Goal: Information Seeking & Learning: Learn about a topic

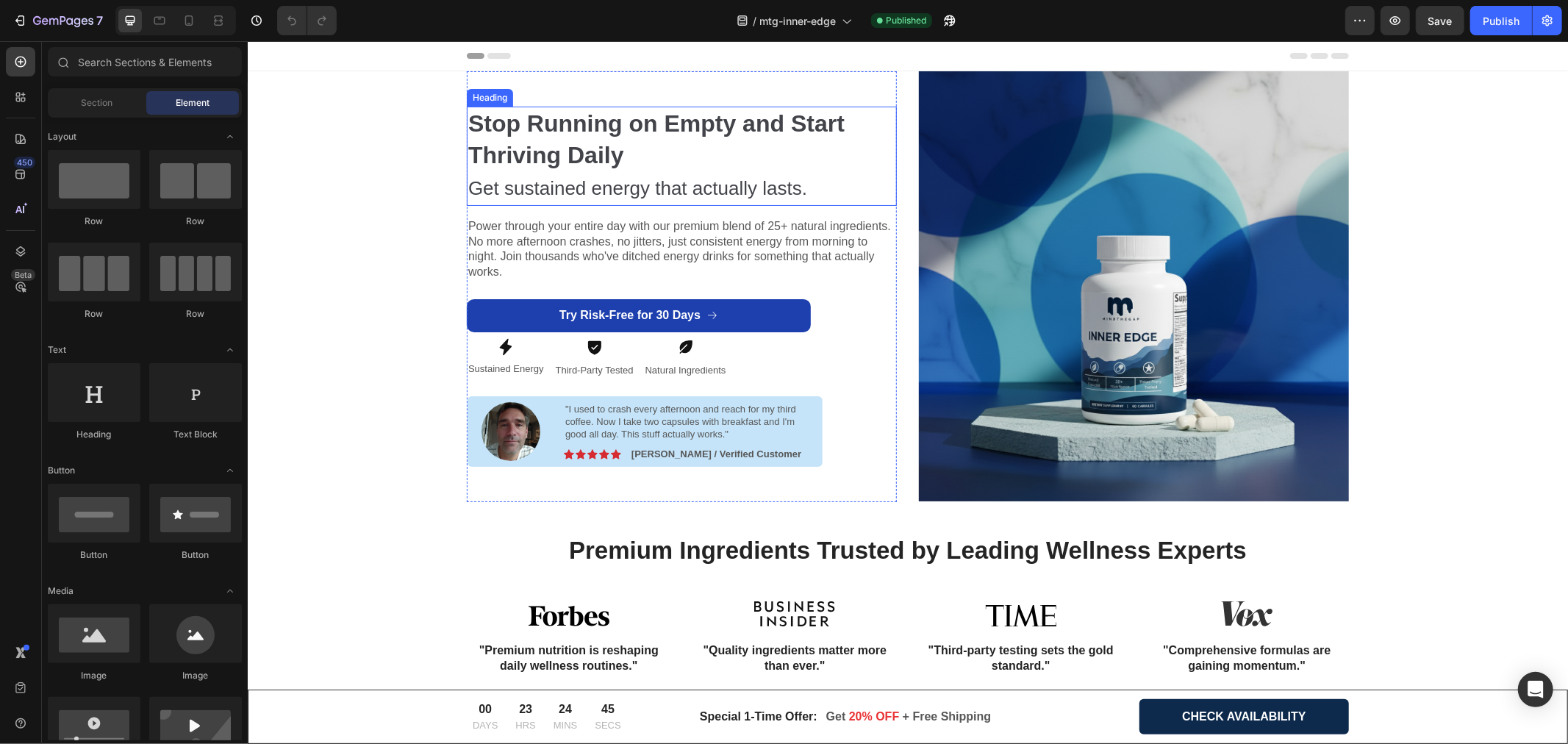
click at [674, 124] on strong "Stop Running on Empty and Start Thriving Daily" at bounding box center [655, 139] width 376 height 58
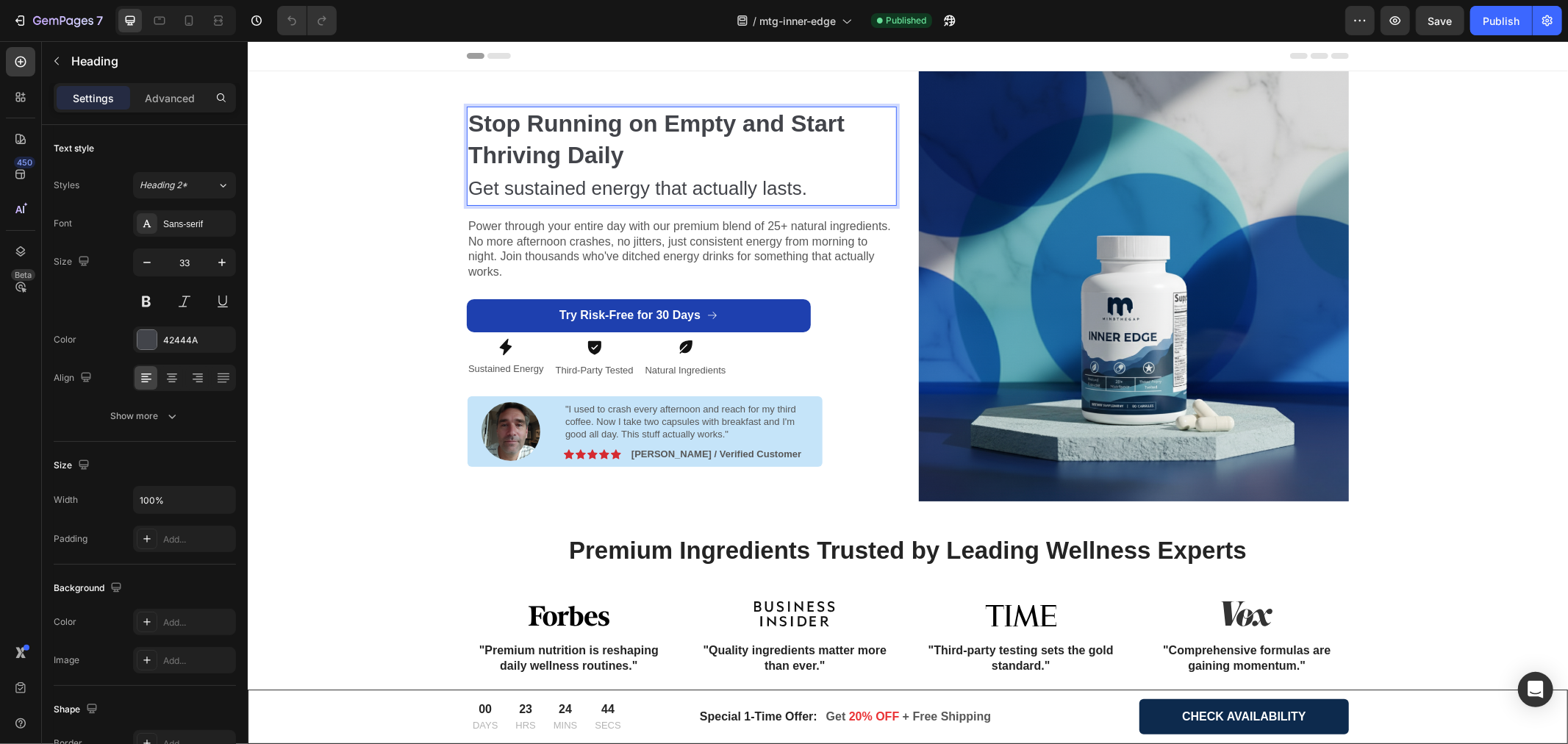
click at [674, 124] on strong "Stop Running on Empty and Start Thriving Daily" at bounding box center [655, 139] width 376 height 58
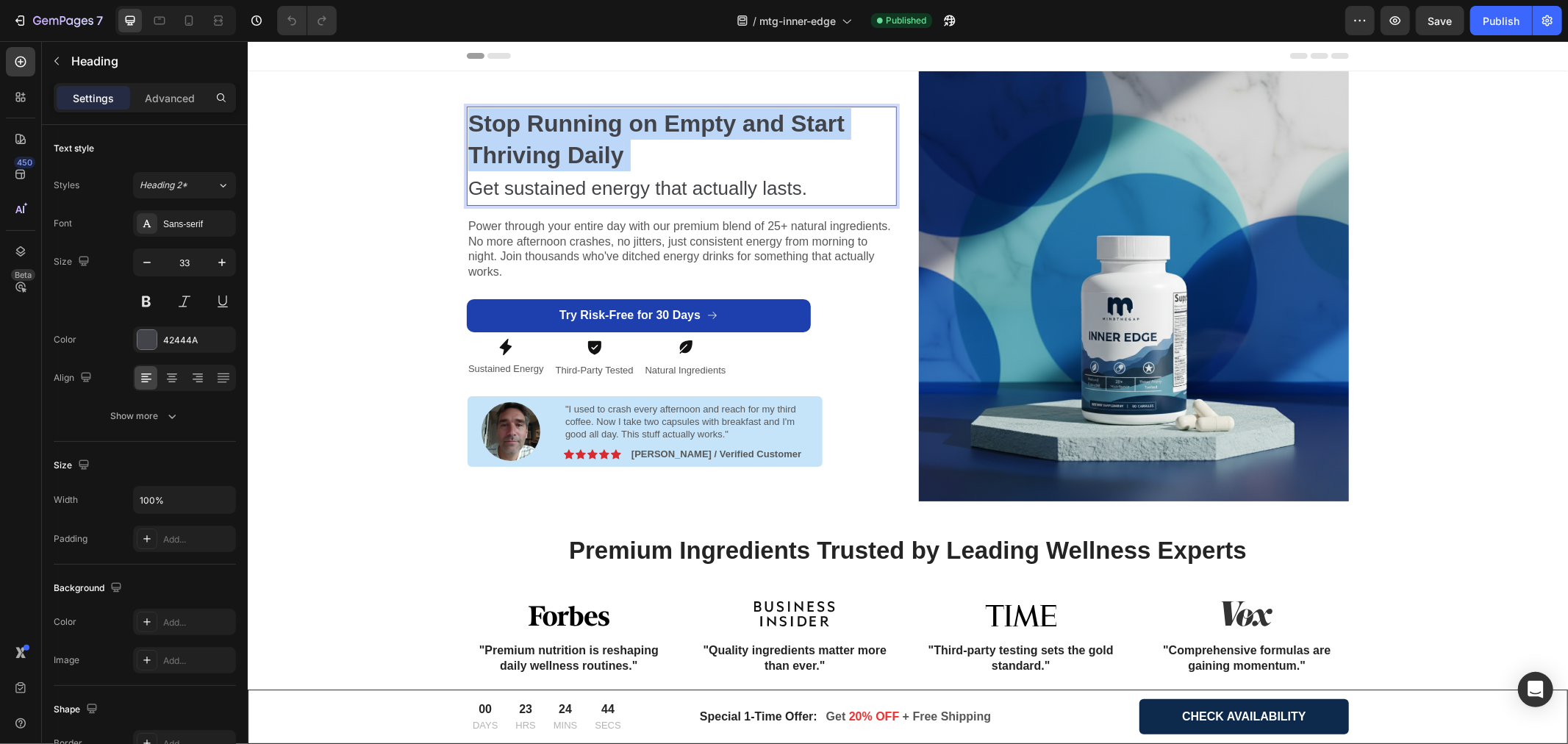
click at [674, 124] on strong "Stop Running on Empty and Start Thriving Daily" at bounding box center [655, 139] width 376 height 58
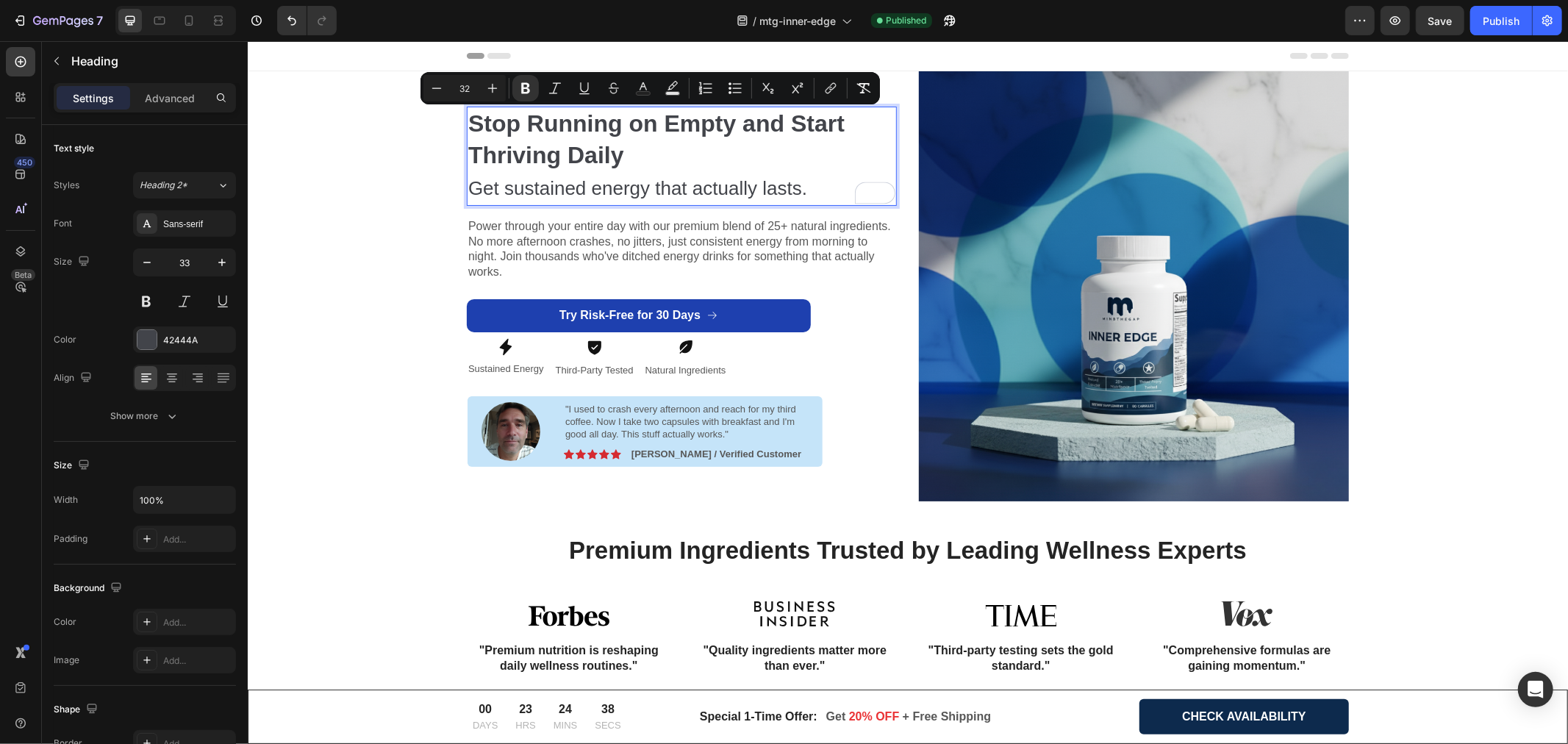
click at [623, 150] on p "Stop Running on Empty and Start Thriving Daily Get sustained energy that actual…" at bounding box center [681, 155] width 427 height 96
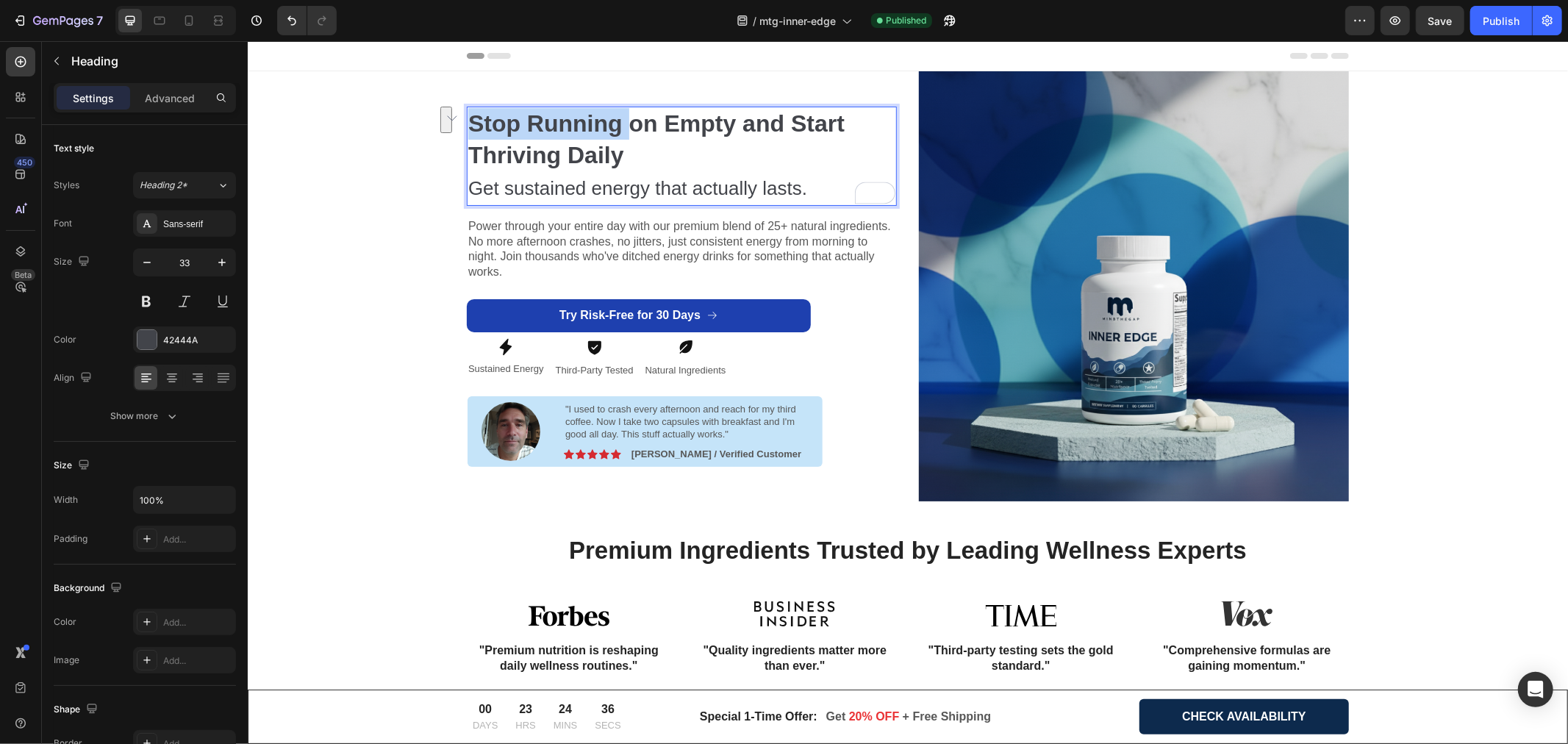
drag, startPoint x: 468, startPoint y: 121, endPoint x: 620, endPoint y: 122, distance: 152.0
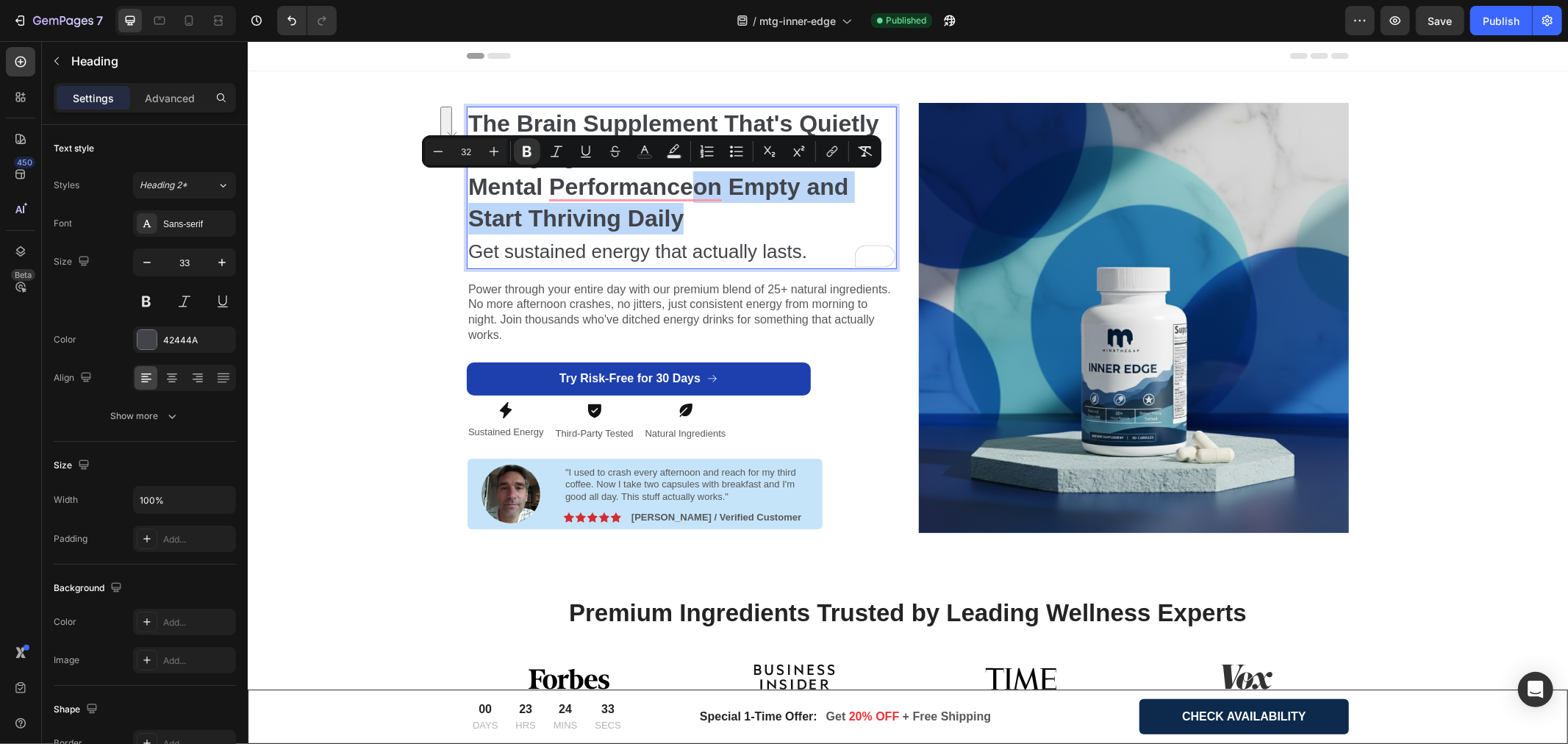
drag, startPoint x: 692, startPoint y: 186, endPoint x: 689, endPoint y: 214, distance: 28.2
click at [689, 214] on p "The Brain Supplement That's Quietly Changing How Professionals Handle Mental Pe…" at bounding box center [681, 187] width 427 height 159
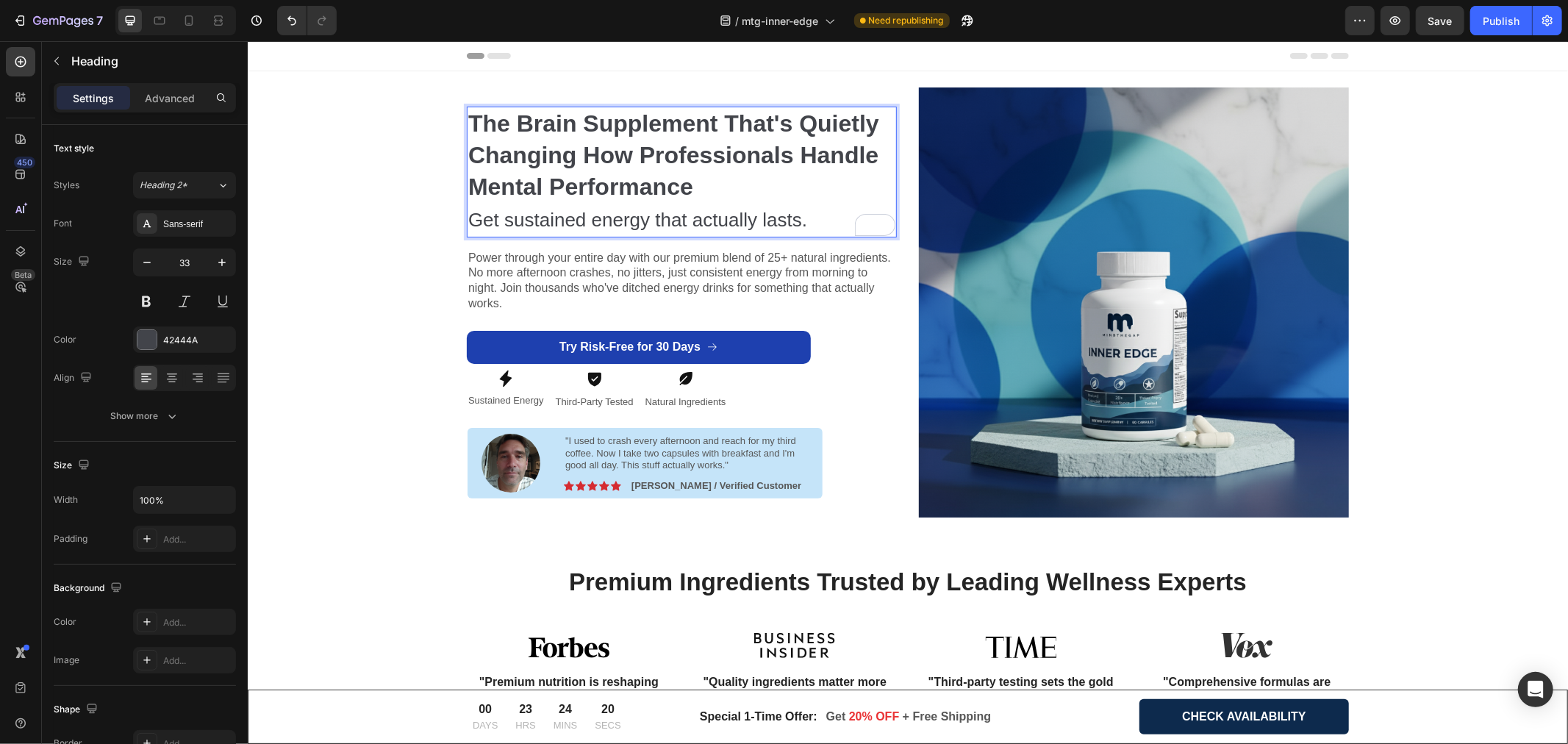
click at [526, 223] on span "Get sustained energy that actually lasts." at bounding box center [637, 219] width 339 height 22
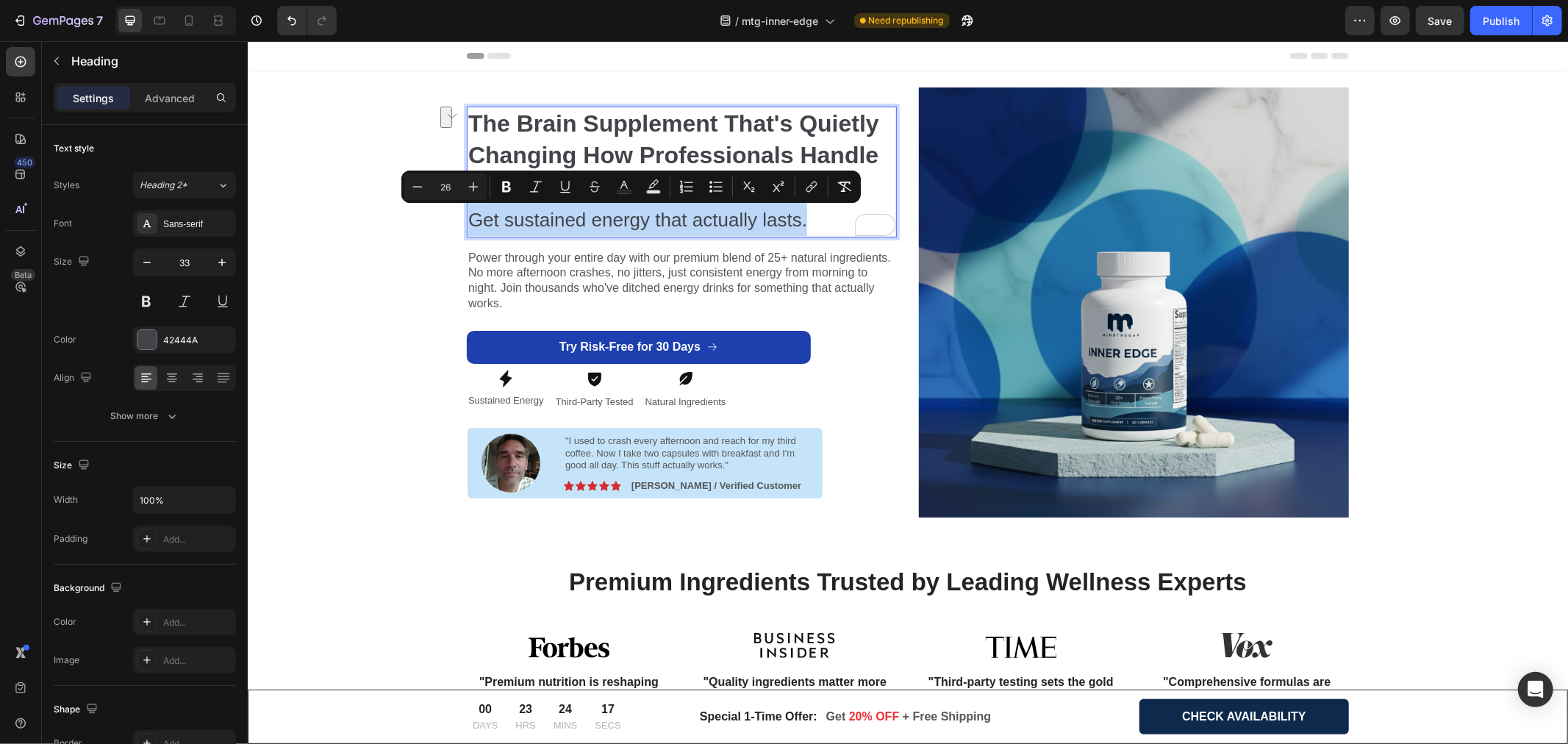
click at [502, 218] on span "Get sustained energy that actually lasts." at bounding box center [637, 219] width 339 height 22
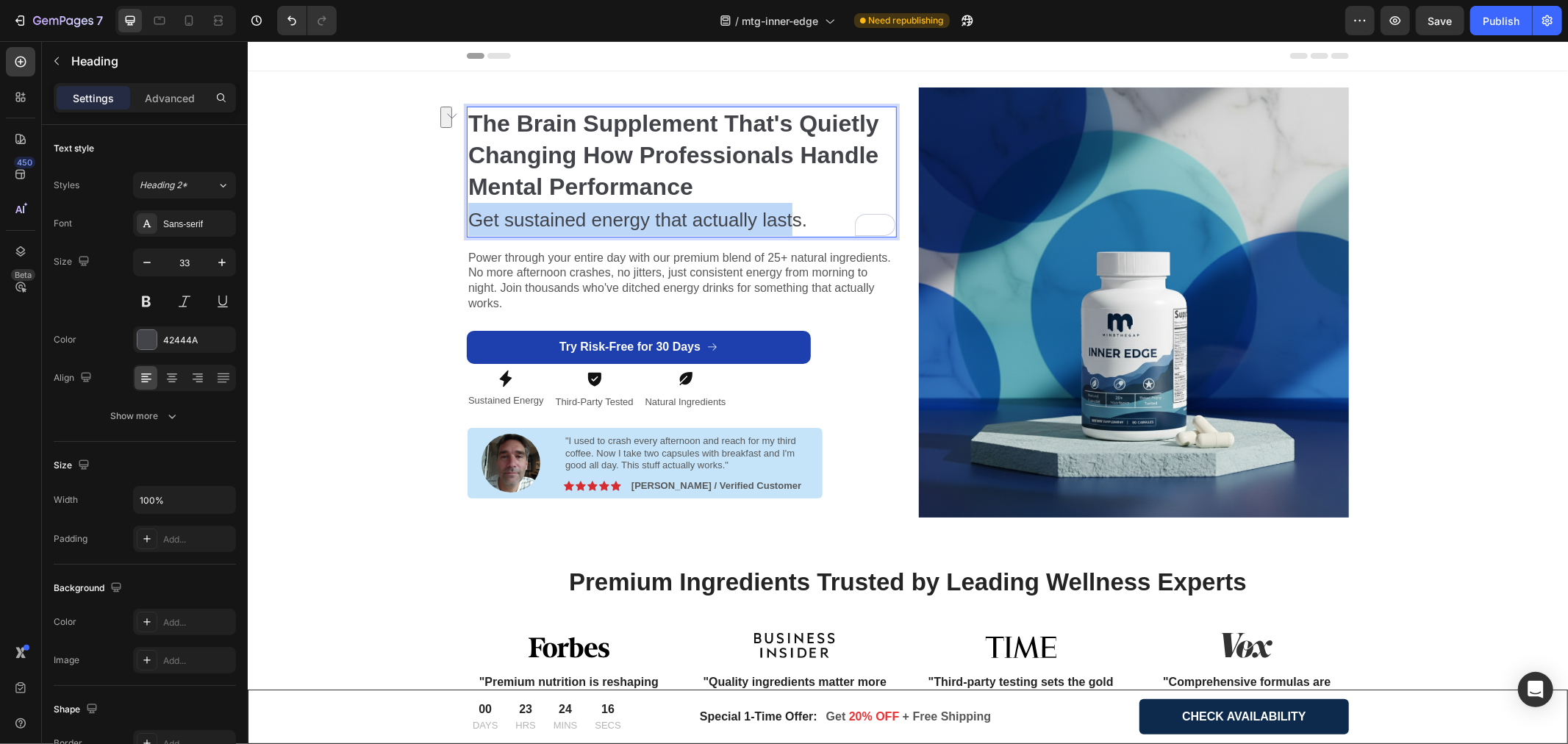
drag, startPoint x: 467, startPoint y: 218, endPoint x: 786, endPoint y: 230, distance: 319.2
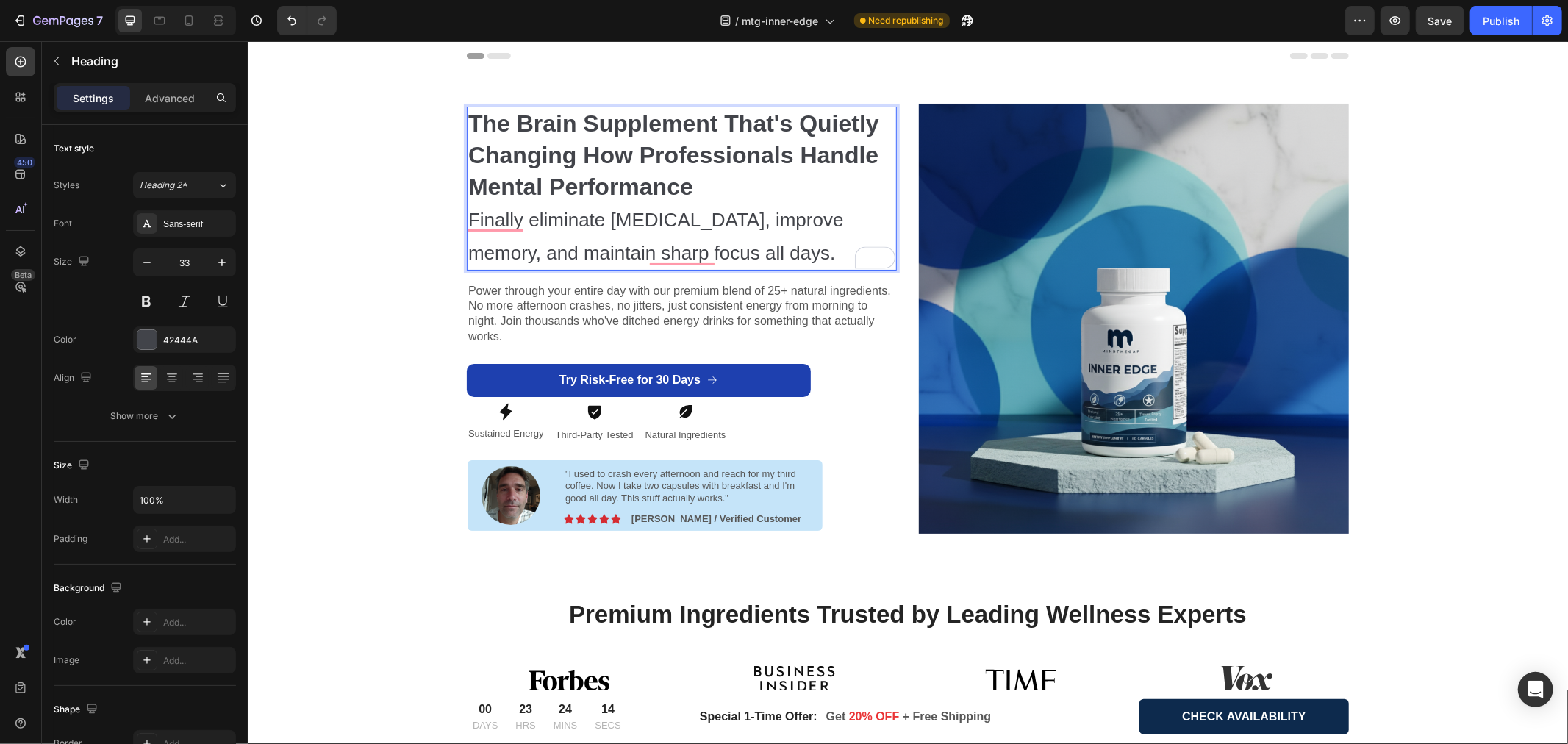
click at [721, 258] on p "The Brain Supplement That's Quietly Changing How Professionals Handle Mental Pe…" at bounding box center [681, 188] width 427 height 161
click at [702, 258] on span "Finally eliminate brain fog, improve memory, and maintain sharp focus all days." at bounding box center [655, 236] width 375 height 55
click at [702, 254] on span "Finally eliminate brain fog, improve memory, and maintain sharp focus all days." at bounding box center [655, 236] width 375 height 55
click at [733, 255] on p "The Brain Supplement That's Quietly Changing How Professionals Handle Mental Pe…" at bounding box center [681, 188] width 427 height 161
click at [381, 258] on div "The Brain Supplement That's Quietly Changing How Professionals Handle Mental Pe…" at bounding box center [908, 318] width 1299 height 495
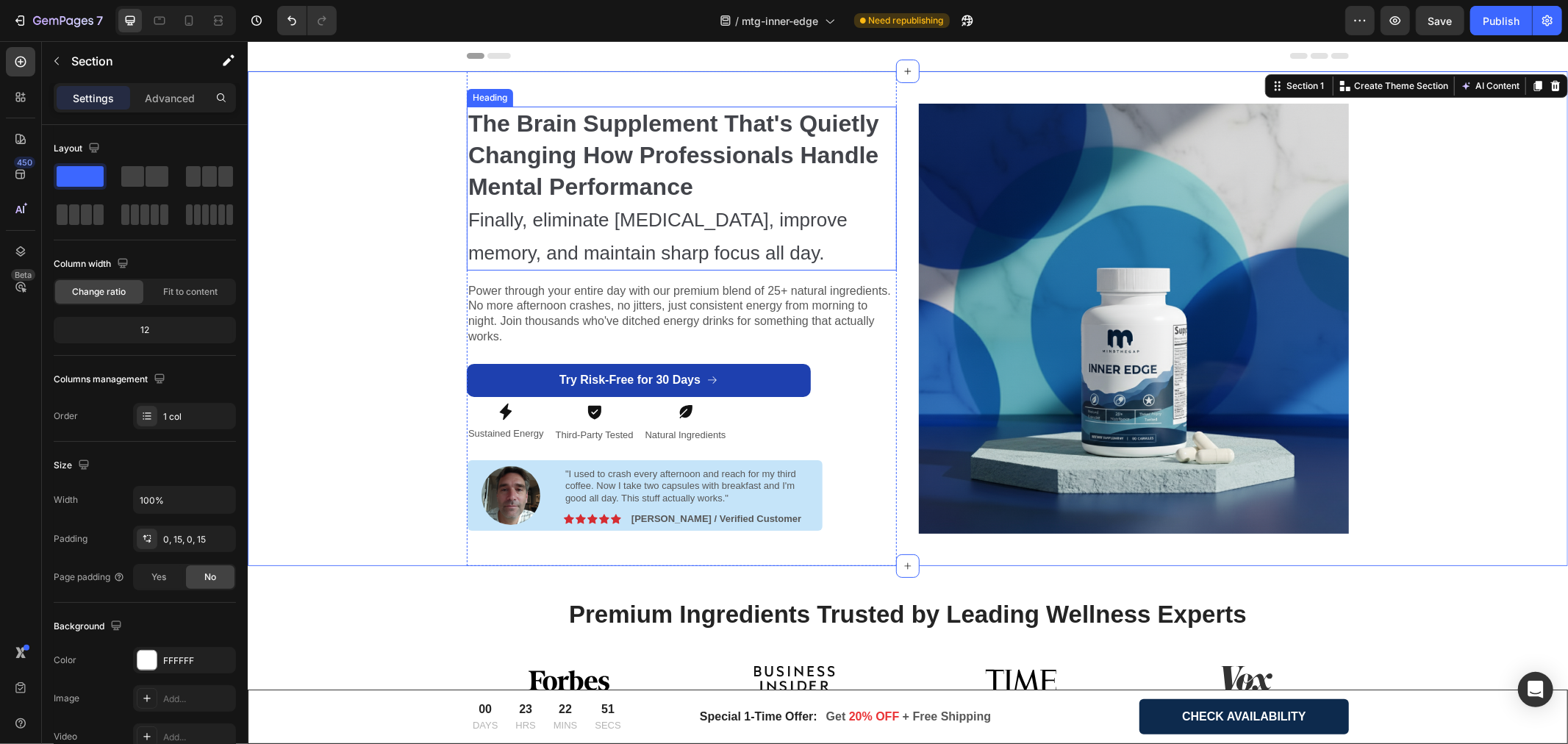
click at [614, 142] on strong "The Brain Supplement That's Quietly Changing How Professionals Handle Mental Pe…" at bounding box center [673, 154] width 411 height 89
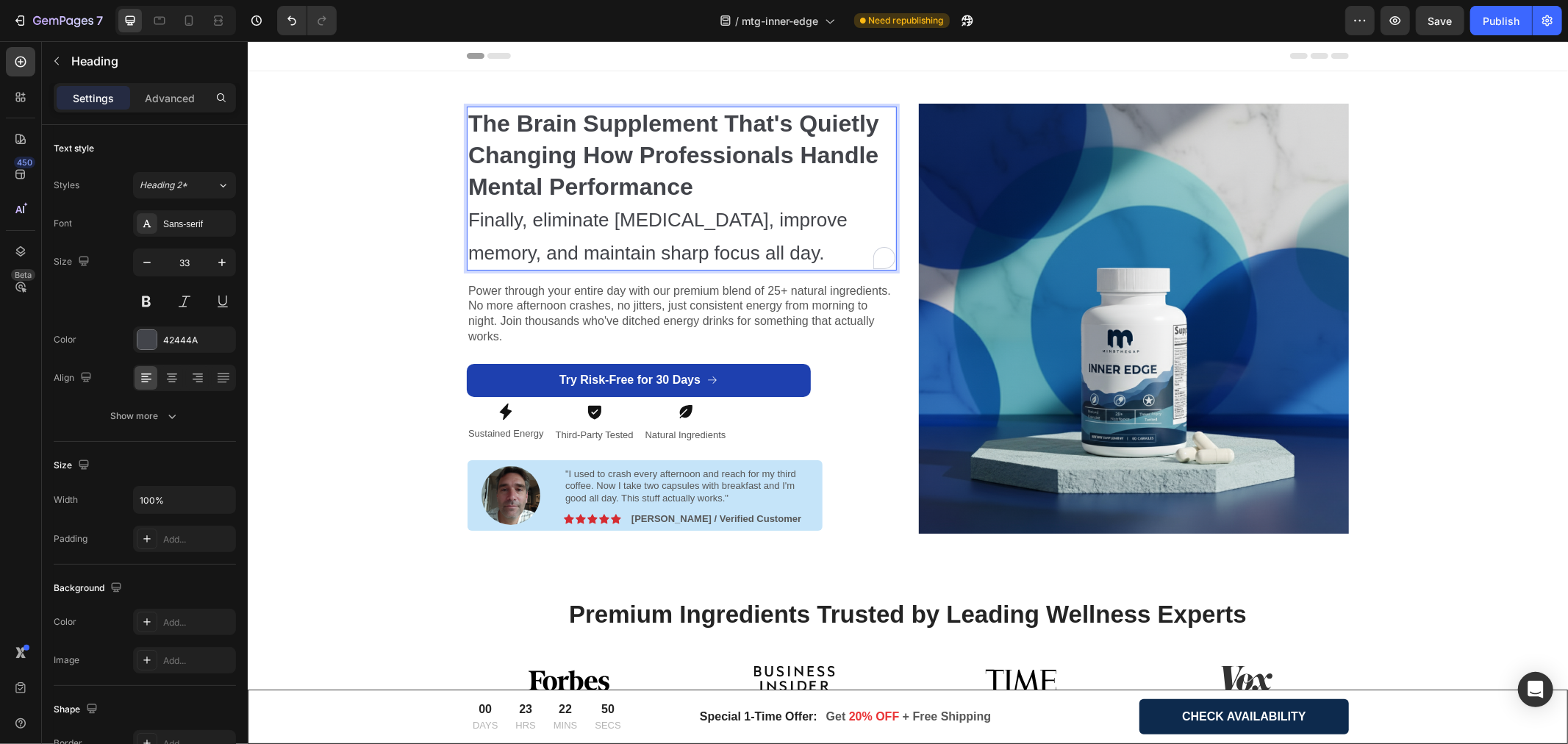
click at [476, 122] on strong "The Brain Supplement That's Quietly Changing How Professionals Handle Mental Pe…" at bounding box center [673, 154] width 411 height 89
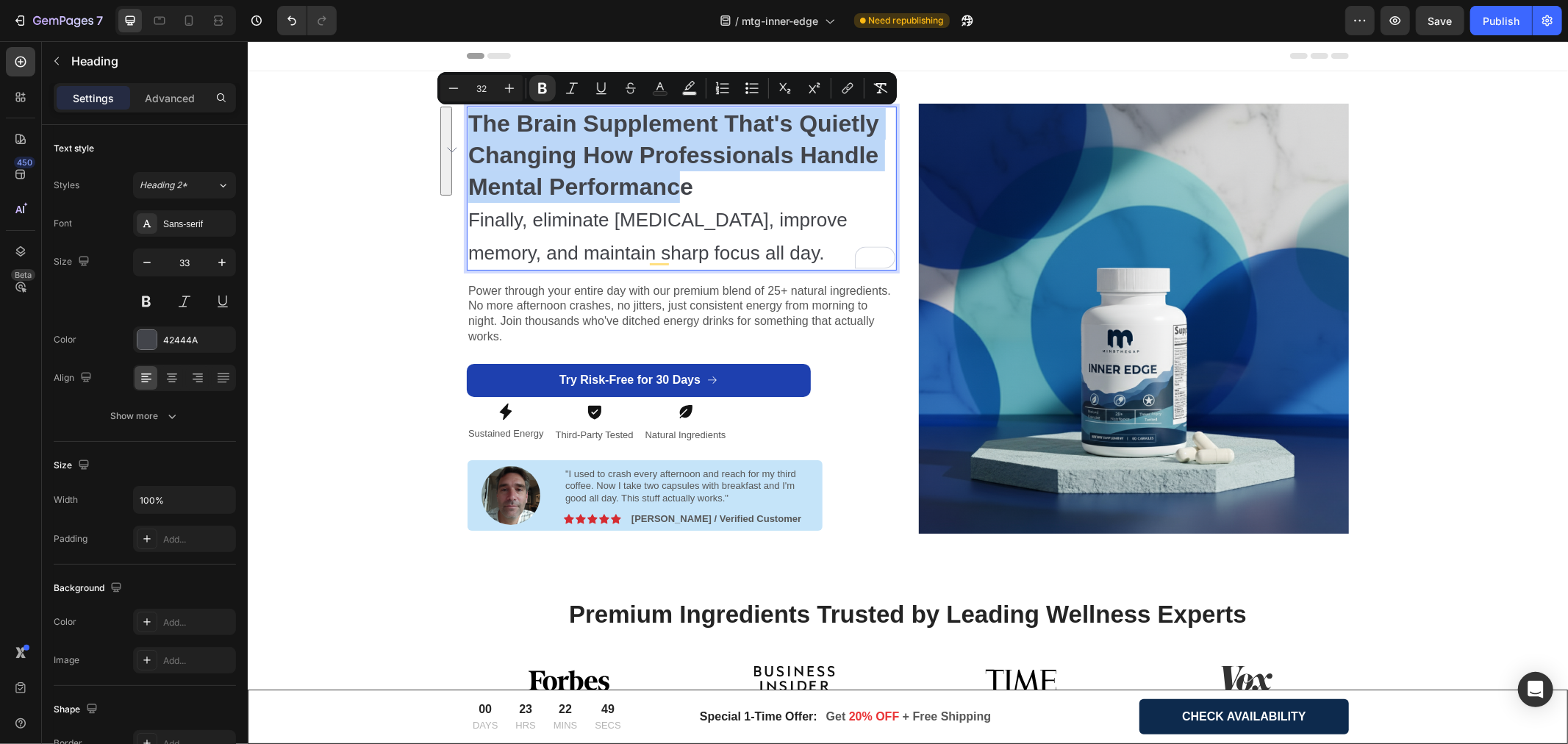
drag, startPoint x: 466, startPoint y: 119, endPoint x: 665, endPoint y: 186, distance: 210.0
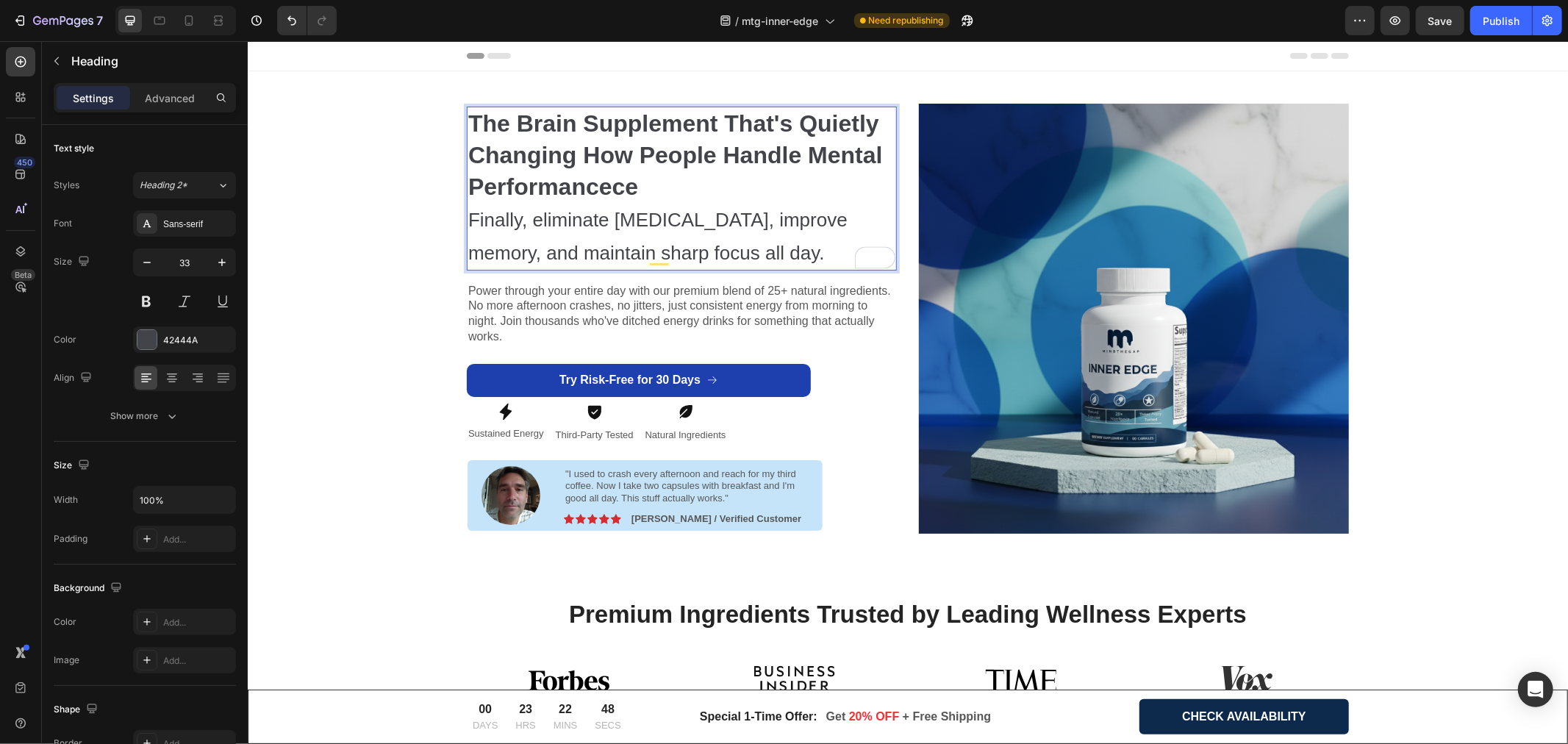
click at [623, 186] on strong "The Brain Supplement That's Quietly Changing How People Handle Mental Performan…" at bounding box center [675, 154] width 415 height 89
click at [631, 189] on p "The Brain Supplement That's Quietly Changing How People Handle Mental Performan…" at bounding box center [681, 188] width 427 height 161
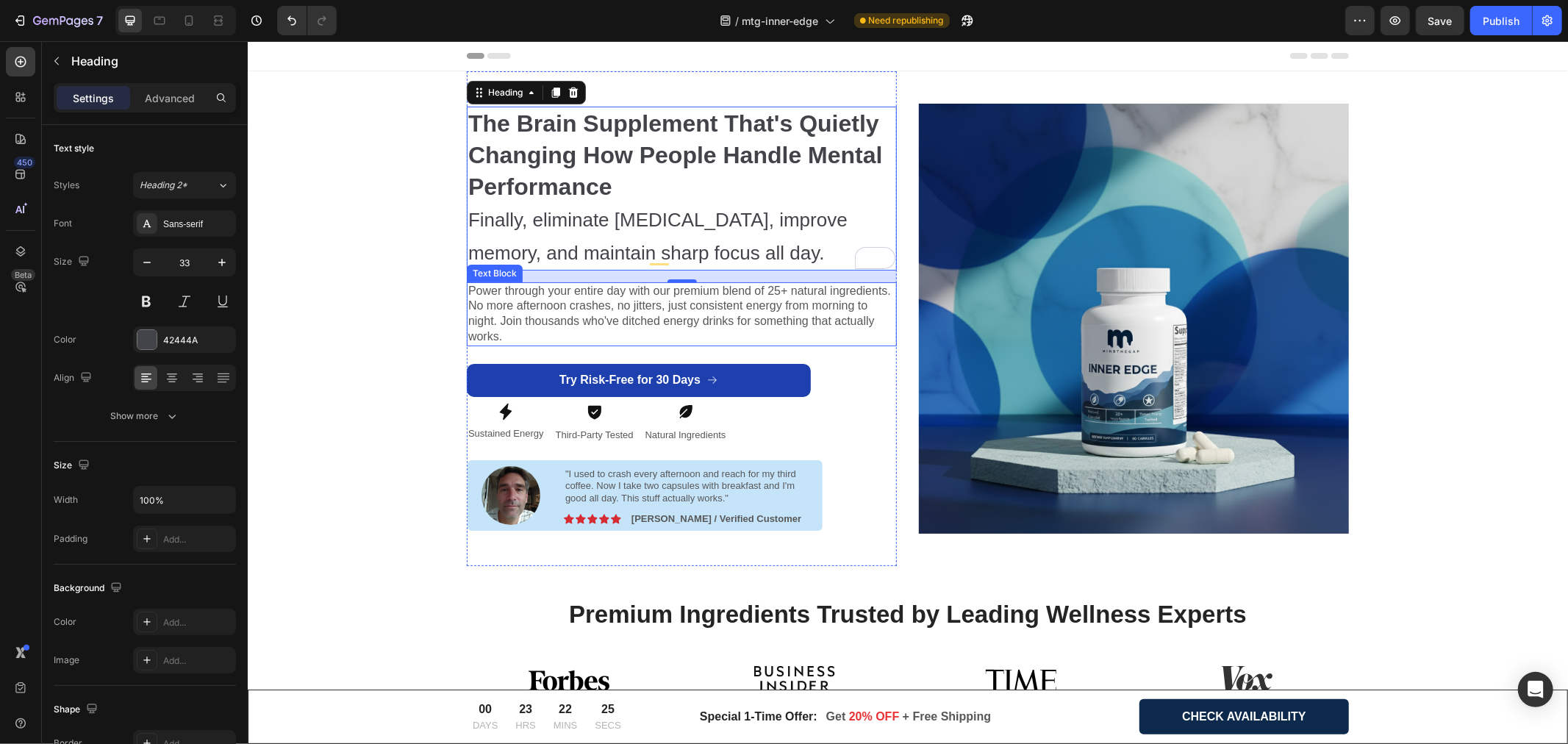
click at [708, 318] on p "Power through your entire day with our premium blend of 25+ natural ingredients…" at bounding box center [681, 314] width 427 height 61
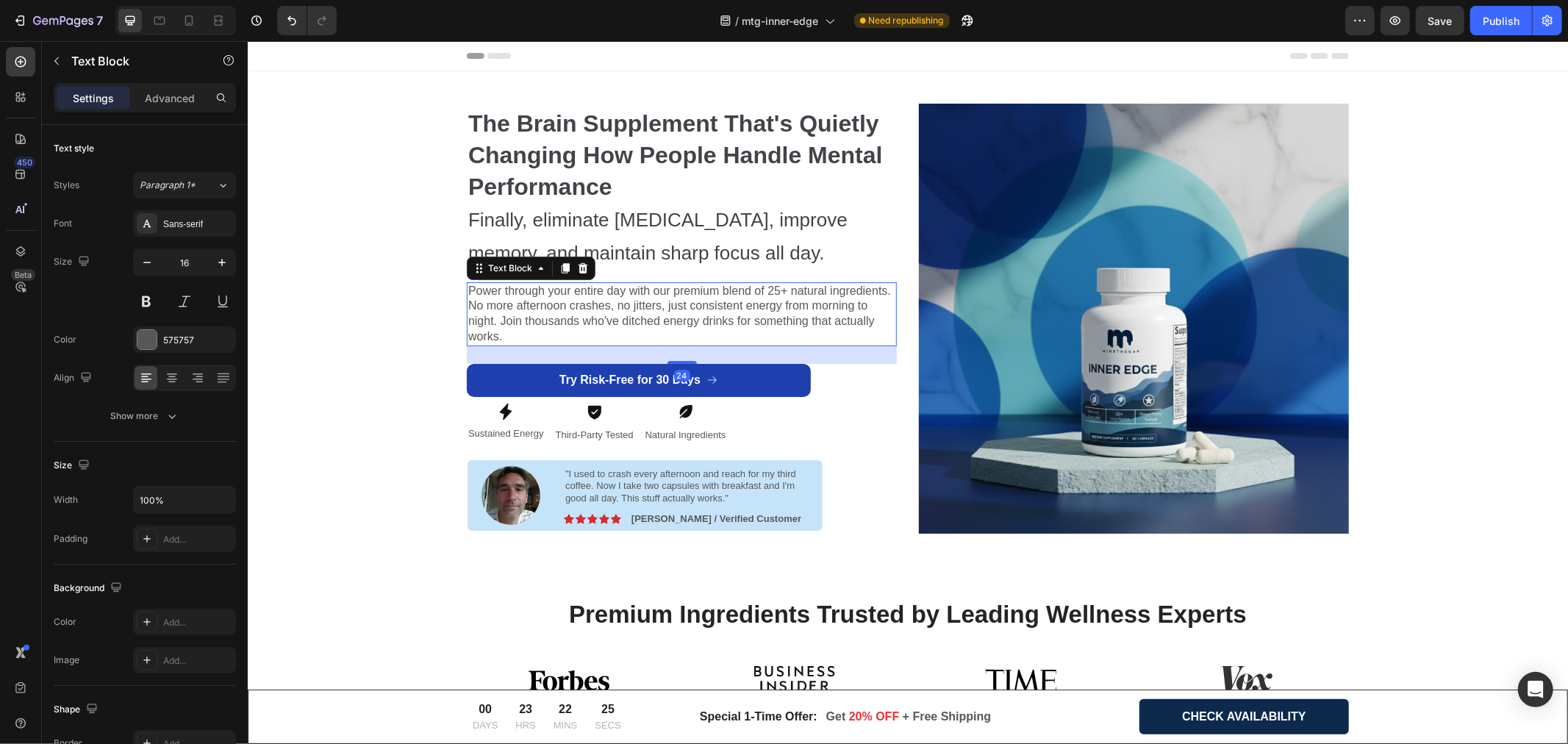
click at [708, 318] on p "Power through your entire day with our premium blend of 25+ natural ingredients…" at bounding box center [681, 314] width 427 height 61
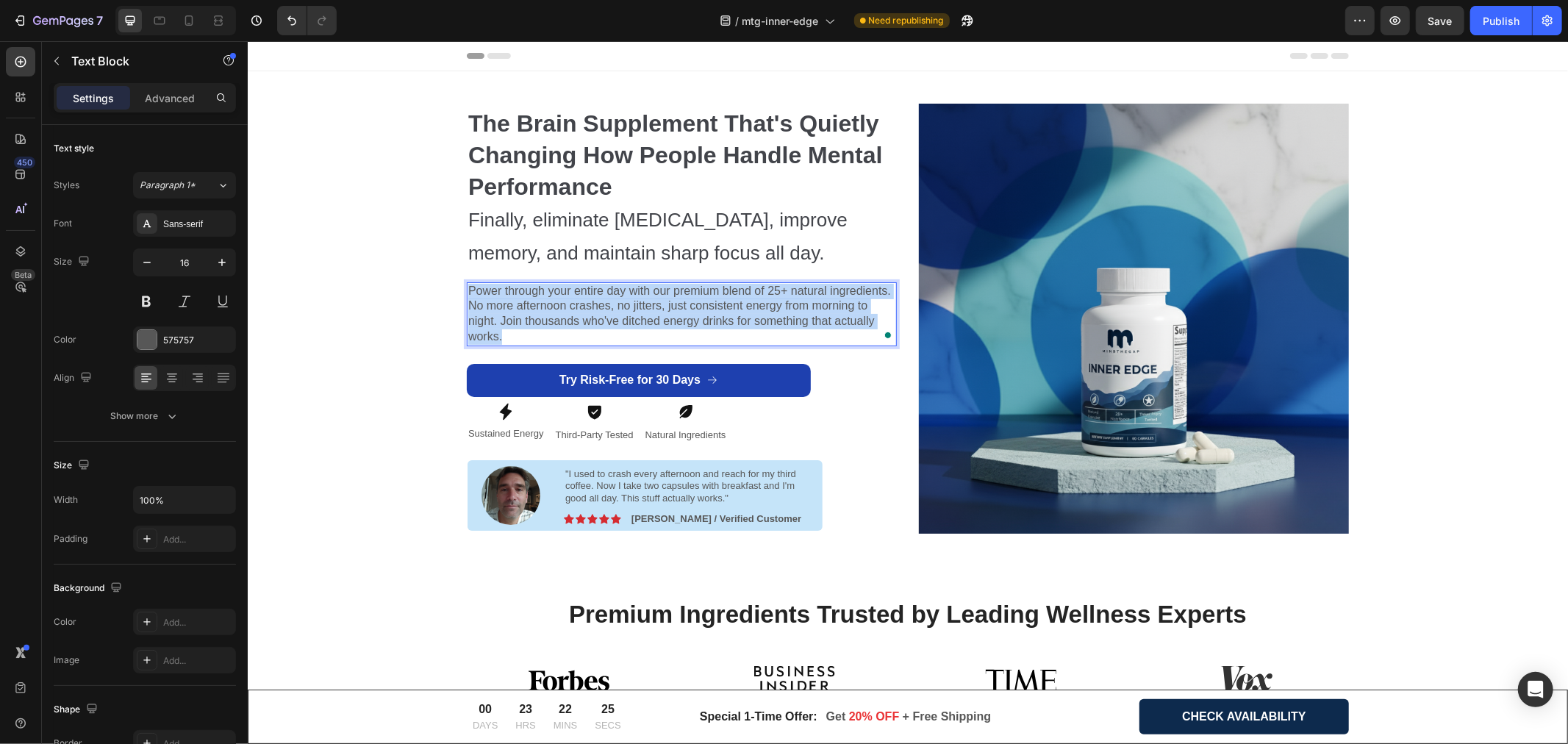
click at [708, 318] on p "Power through your entire day with our premium blend of 25+ natural ingredients…" at bounding box center [681, 314] width 427 height 61
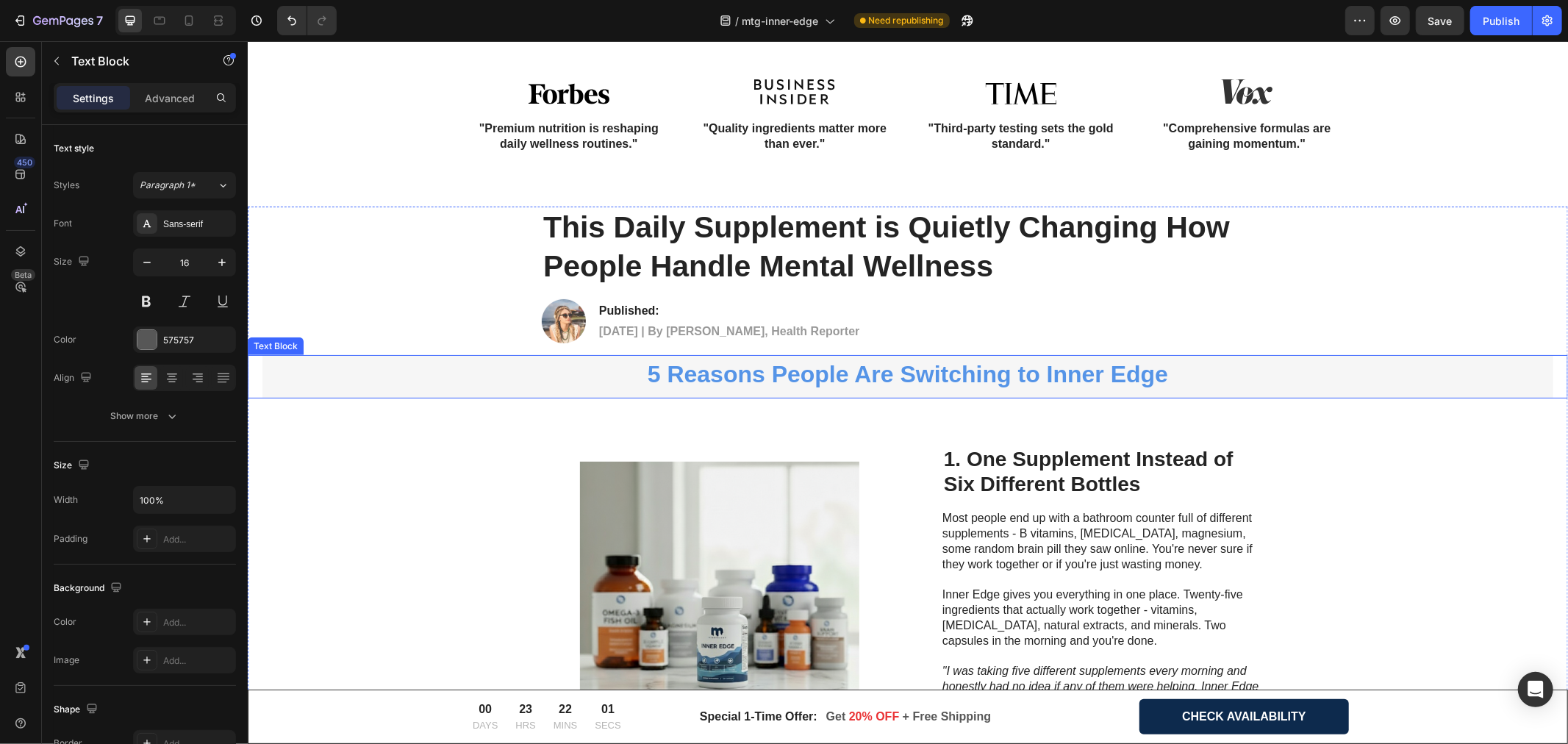
scroll to position [654, 0]
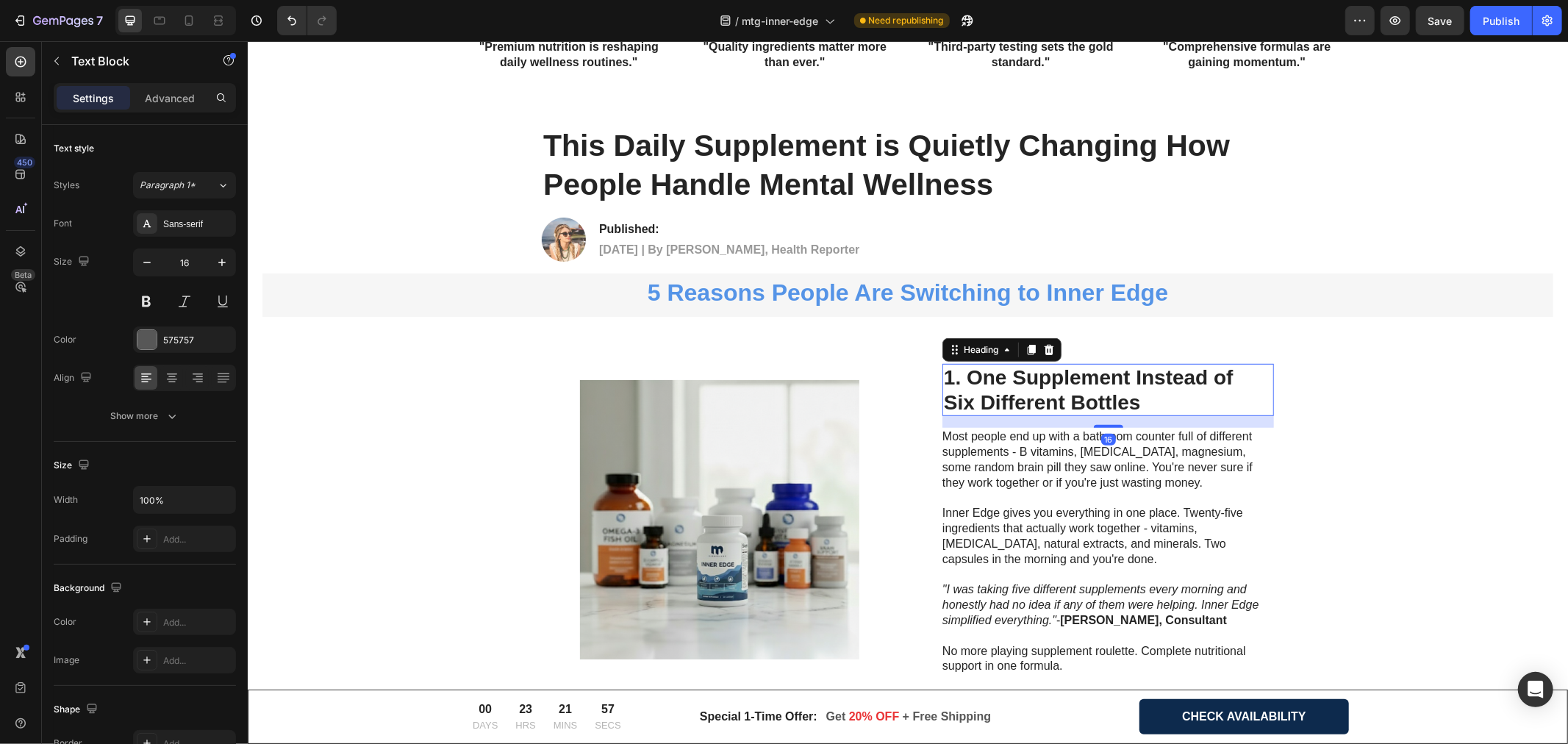
click at [967, 377] on h2 "1. One Supplement Instead of Six Different Bottles" at bounding box center [1108, 389] width 332 height 52
click at [962, 376] on h2 "1. One Supplement Instead of Six Different Bottles" at bounding box center [1108, 389] width 332 height 52
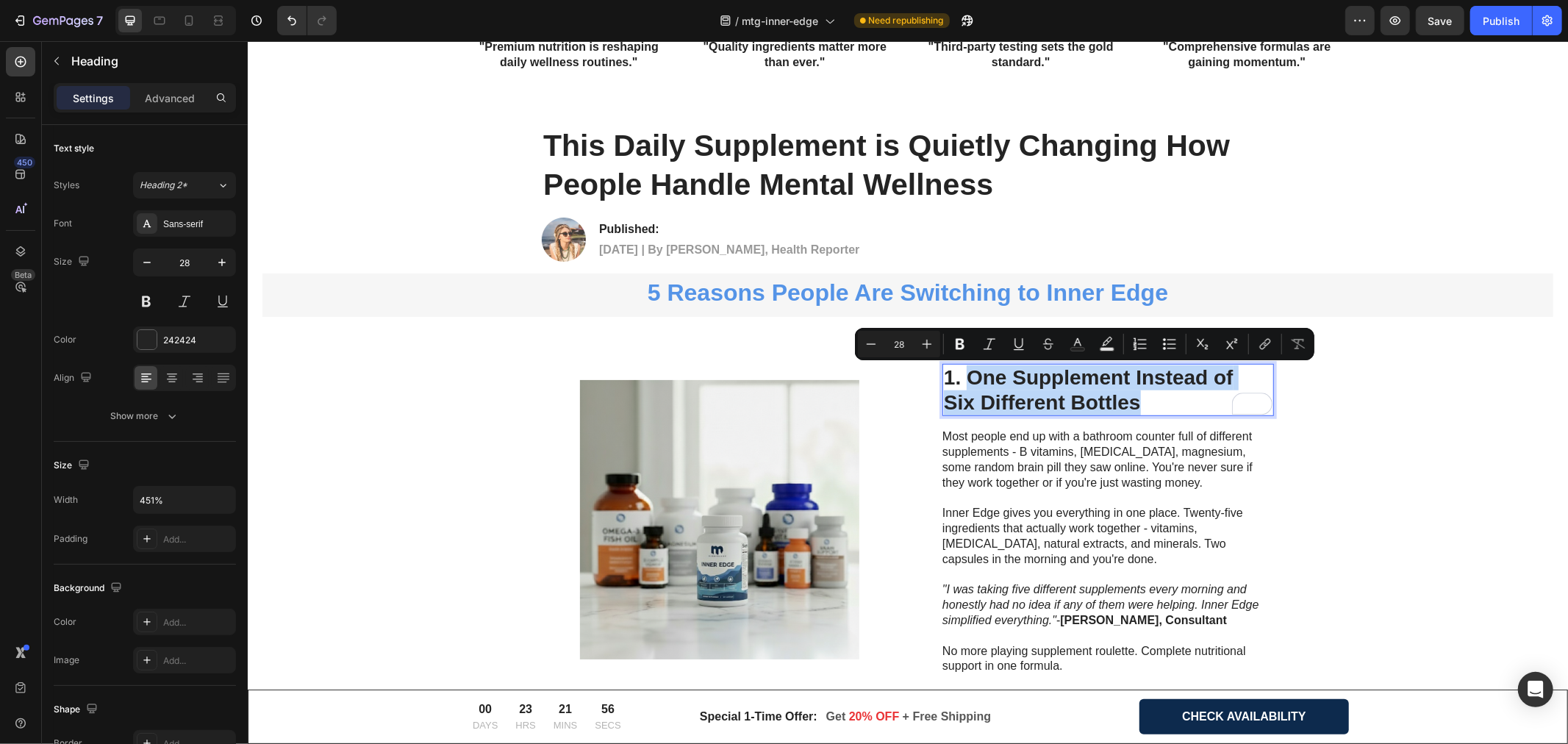
drag, startPoint x: 962, startPoint y: 376, endPoint x: 1152, endPoint y: 402, distance: 191.8
click at [1152, 402] on p "1. One Supplement Instead of Six Different Bottles" at bounding box center [1107, 389] width 329 height 49
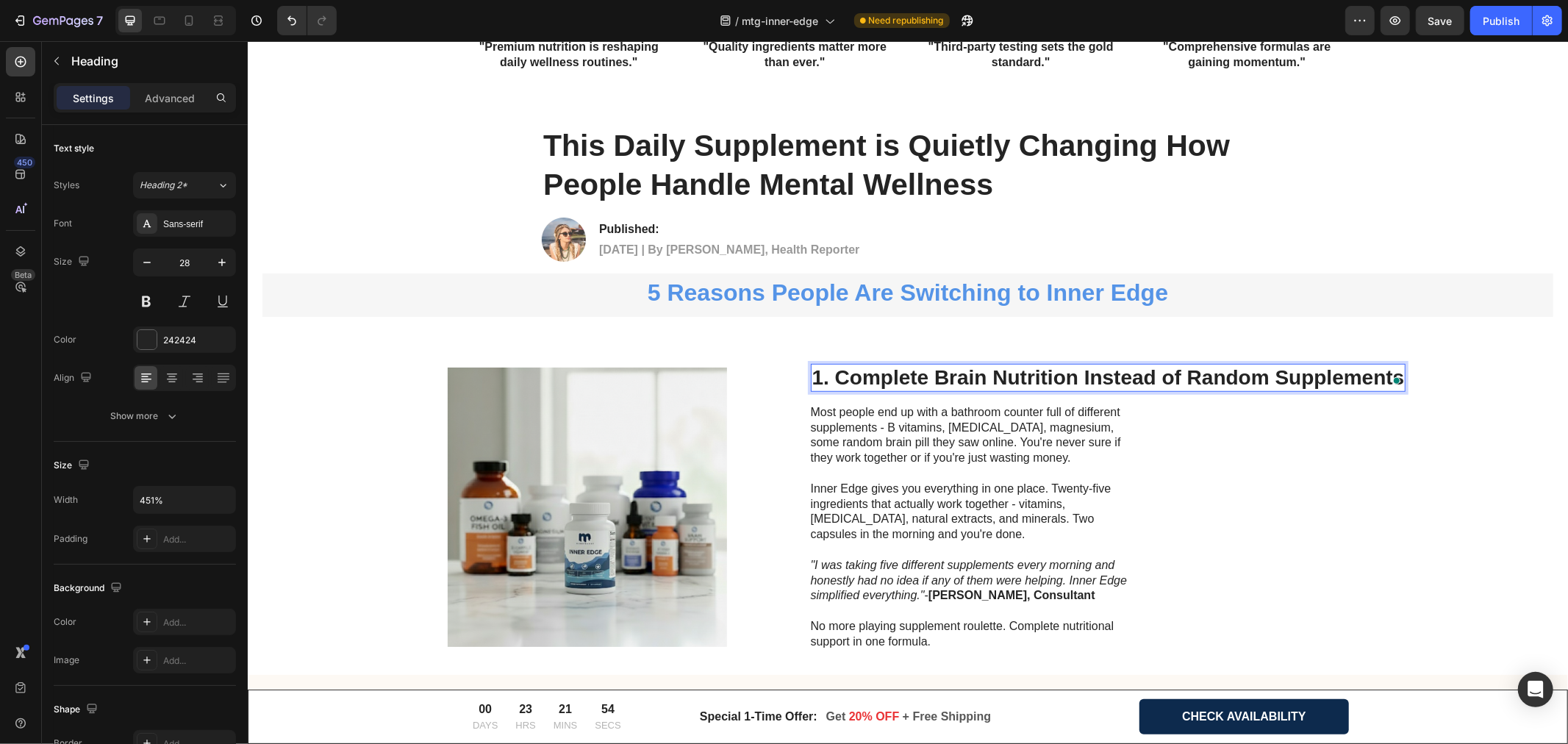
click at [1146, 383] on p "1. Complete Brain Nutrition Instead of Random Supplements" at bounding box center [1107, 376] width 592 height 25
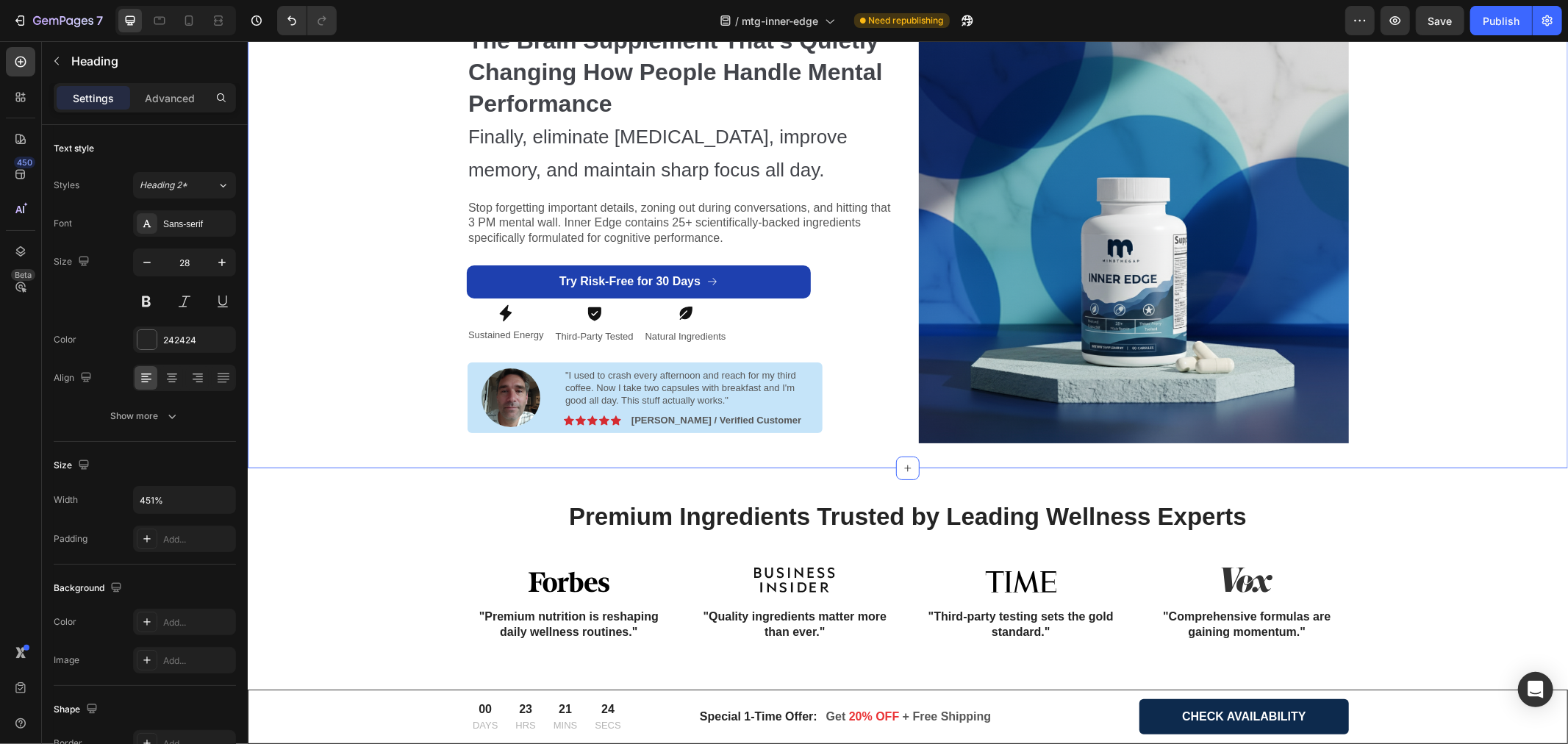
scroll to position [82, 0]
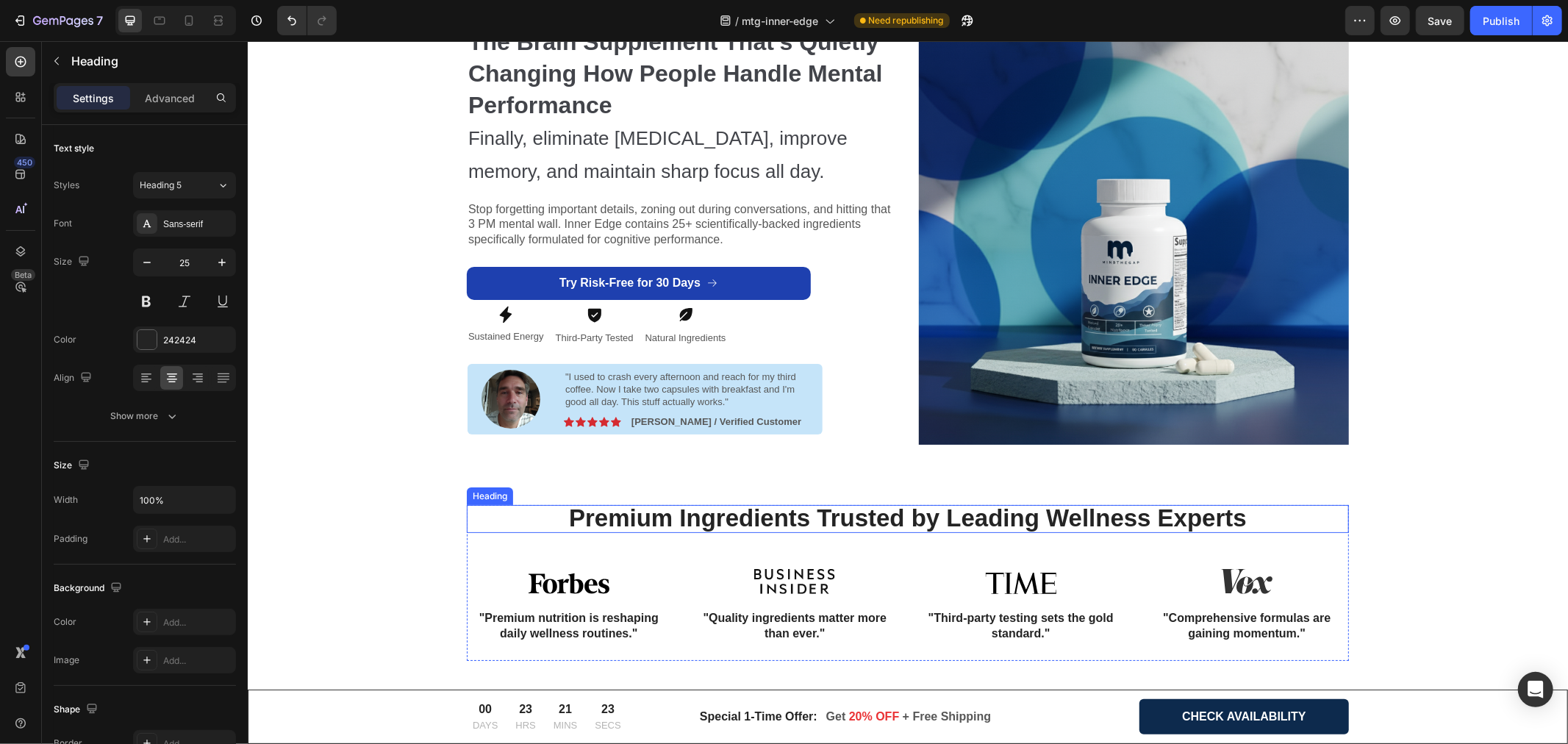
click at [680, 516] on strong "Premium Ingredients Trusted by Leading Wellness Experts" at bounding box center [908, 518] width 678 height 28
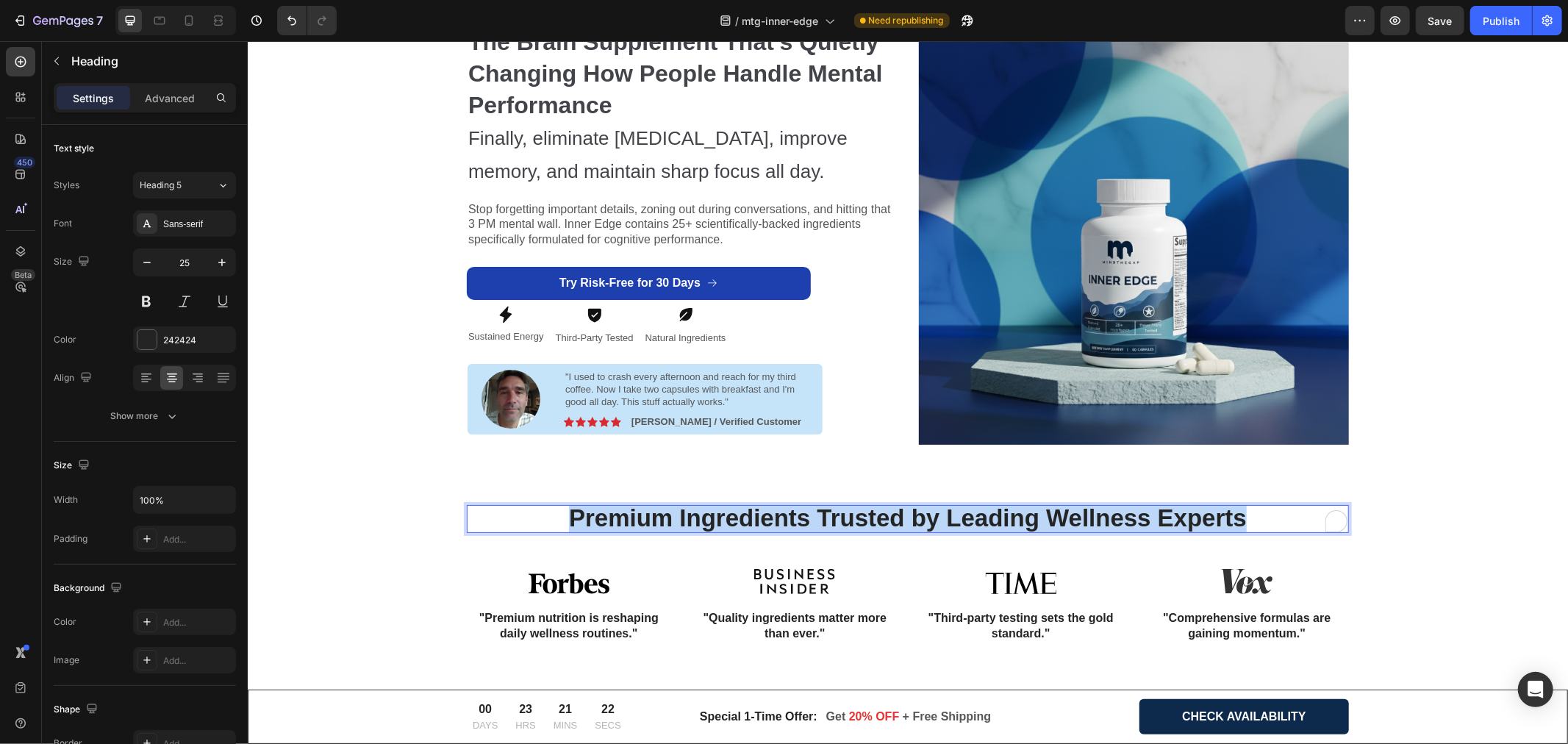
click at [680, 516] on strong "Premium Ingredients Trusted by Leading Wellness Experts" at bounding box center [908, 518] width 678 height 28
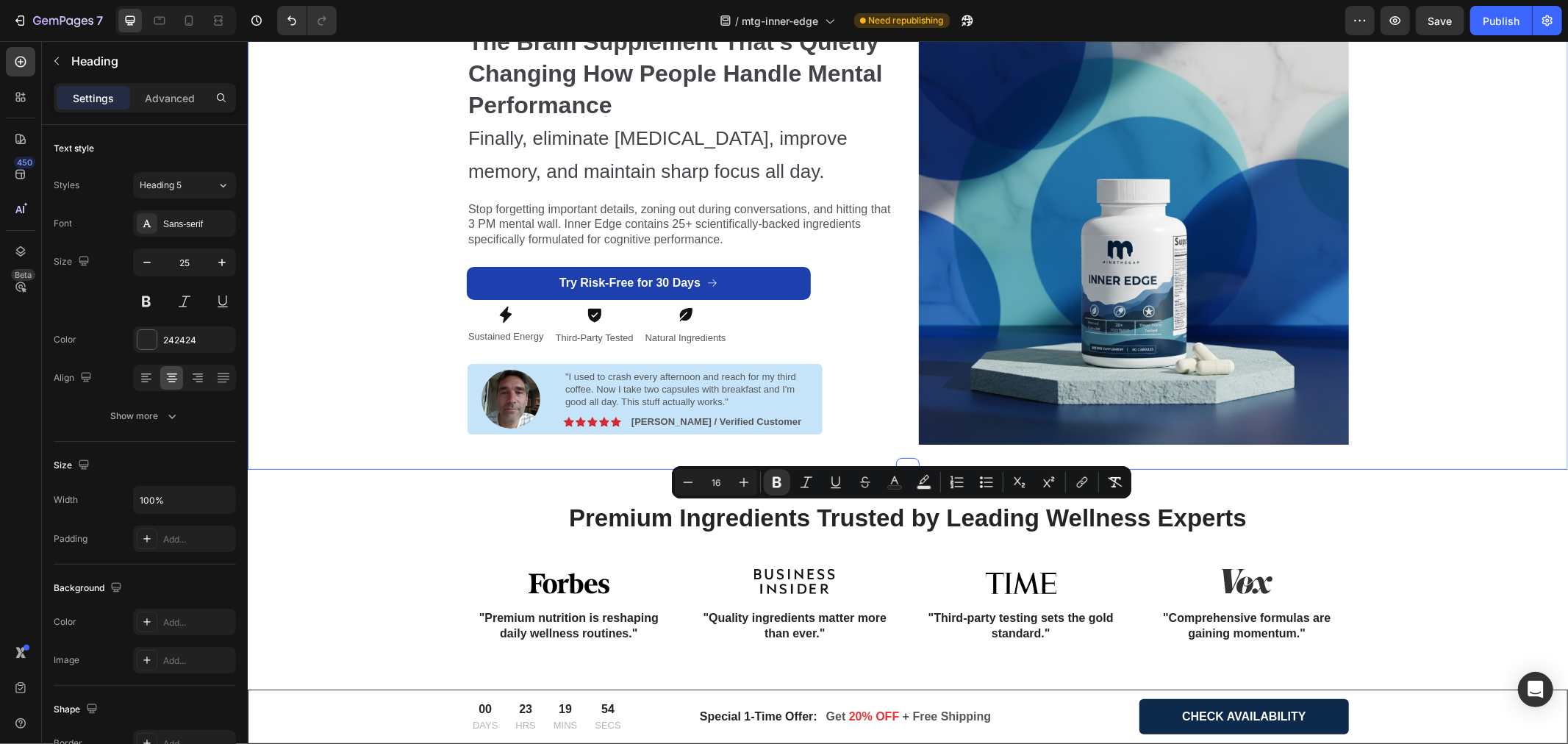
click at [370, 385] on div "The Brain Supplement That's Quietly Changing How People Handle Mental Performan…" at bounding box center [908, 229] width 1299 height 481
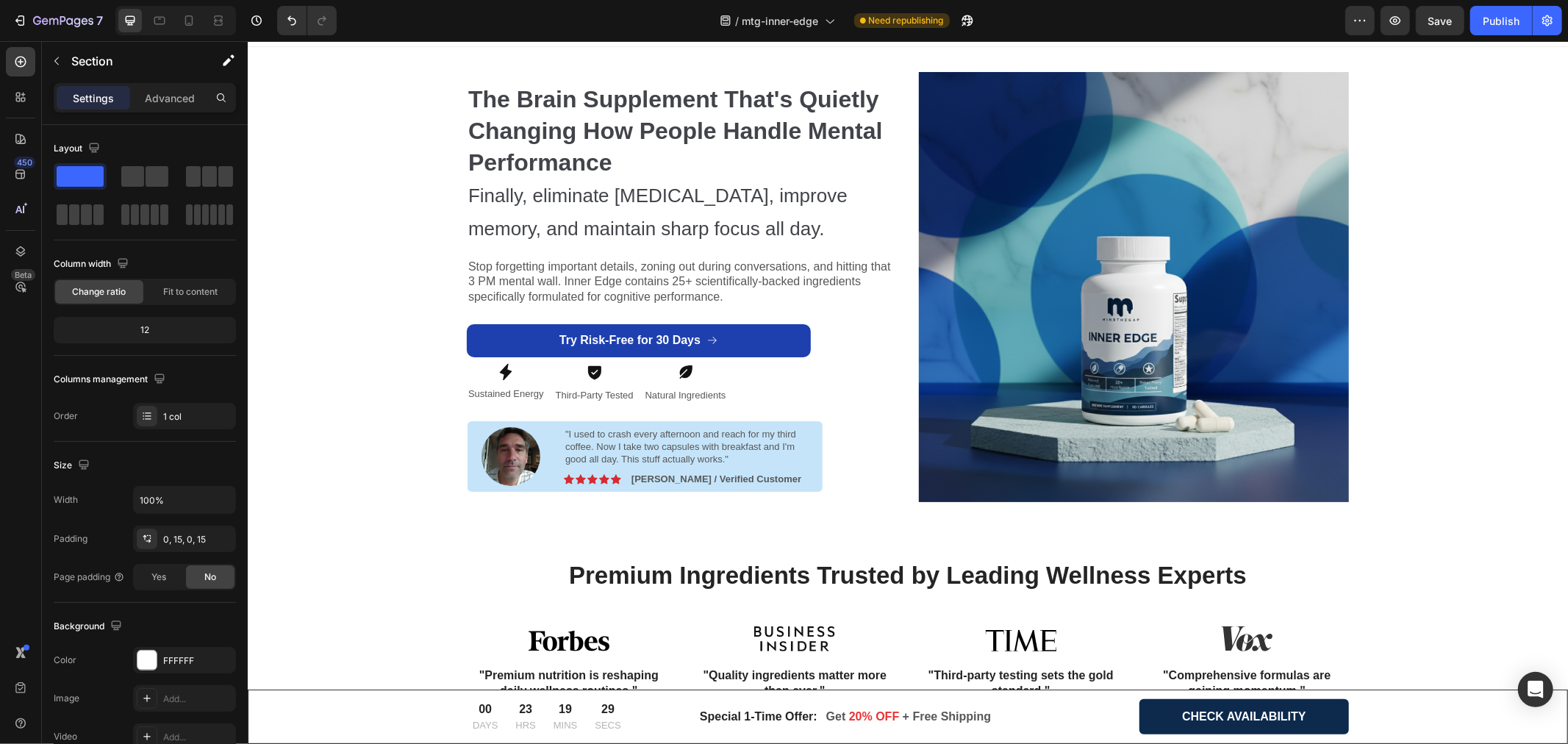
scroll to position [0, 0]
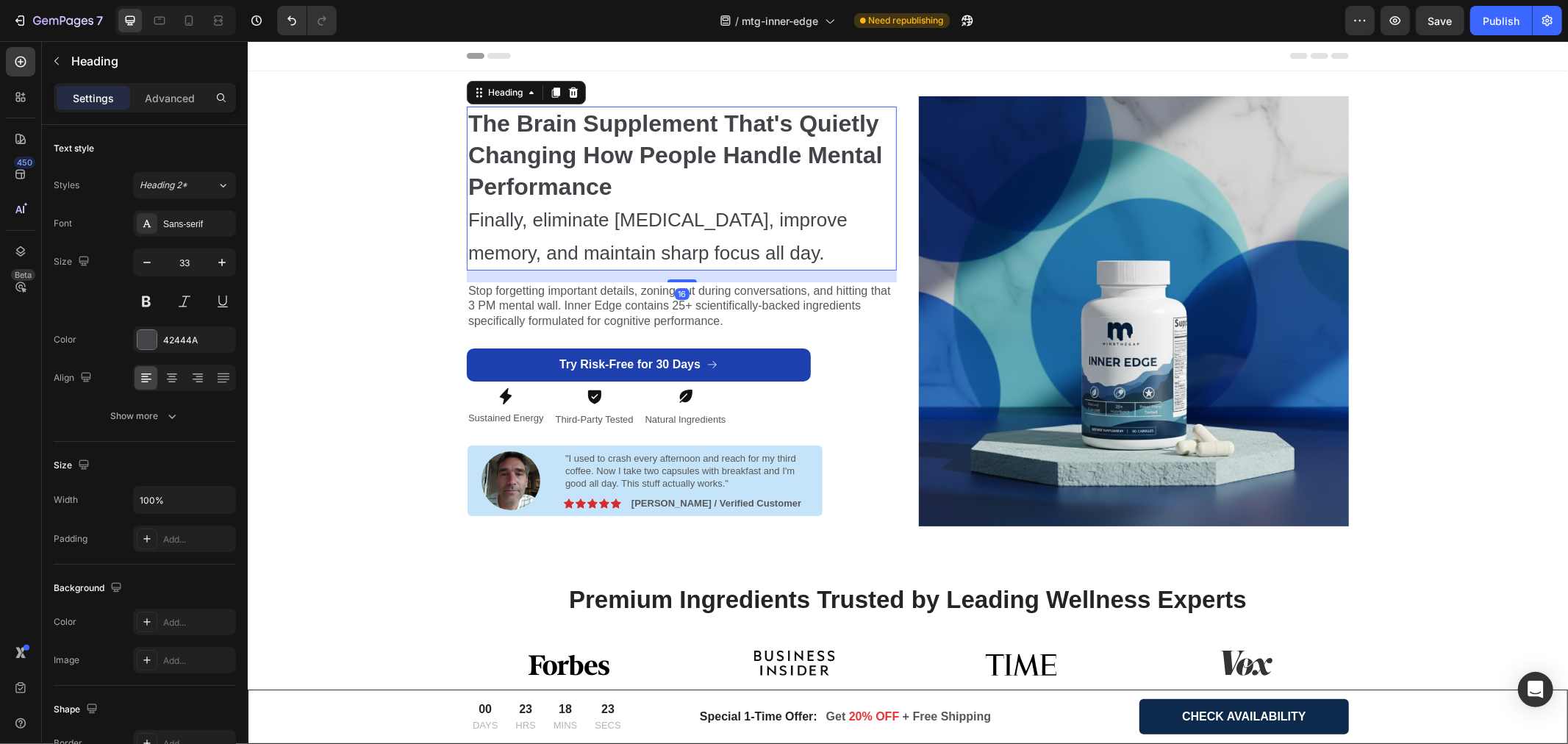
click at [540, 144] on strong "The Brain Supplement That's Quietly Changing How People Handle Mental Performan…" at bounding box center [675, 154] width 415 height 89
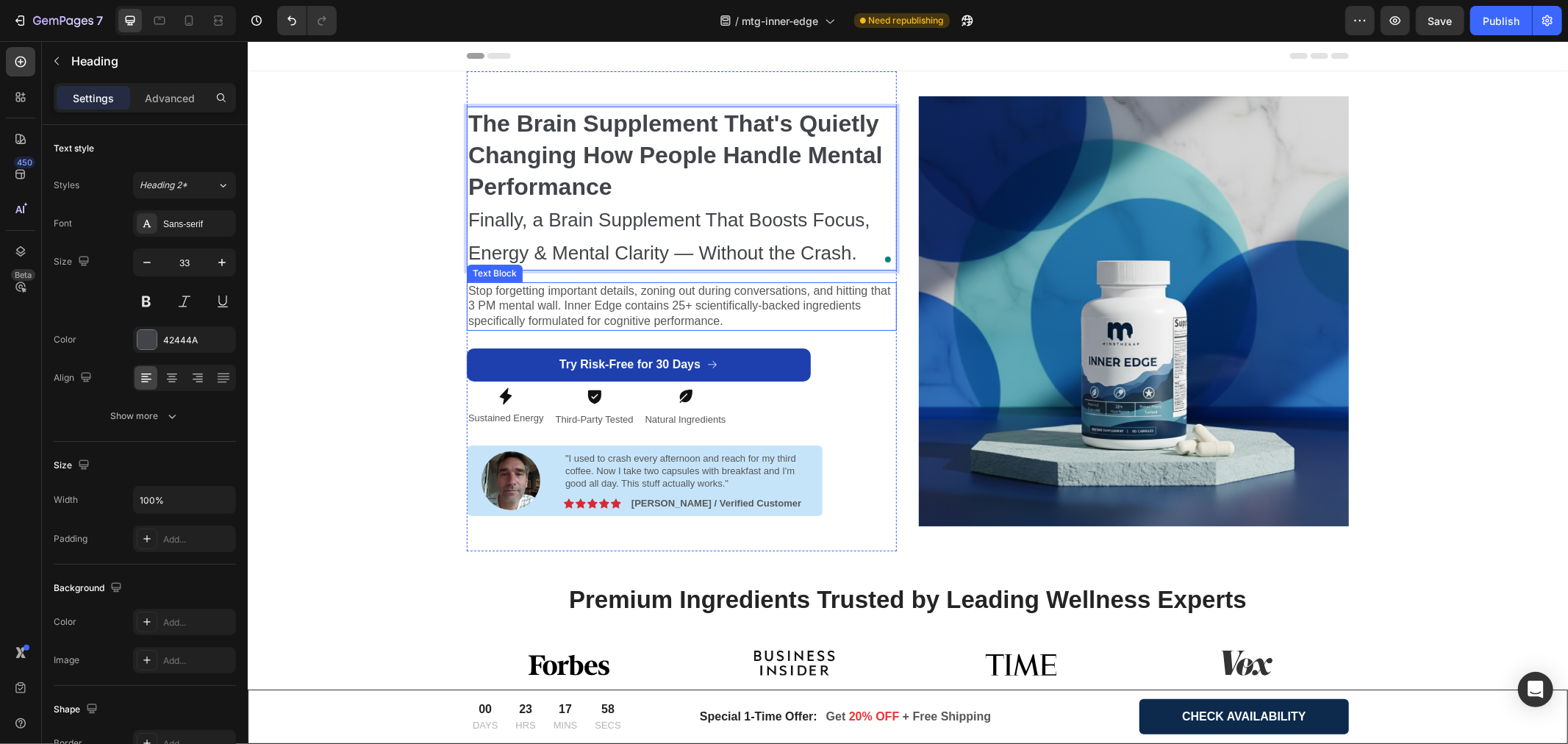
click at [543, 313] on p "Stop forgetting important details, zoning out during conversations, and hitting…" at bounding box center [681, 306] width 427 height 45
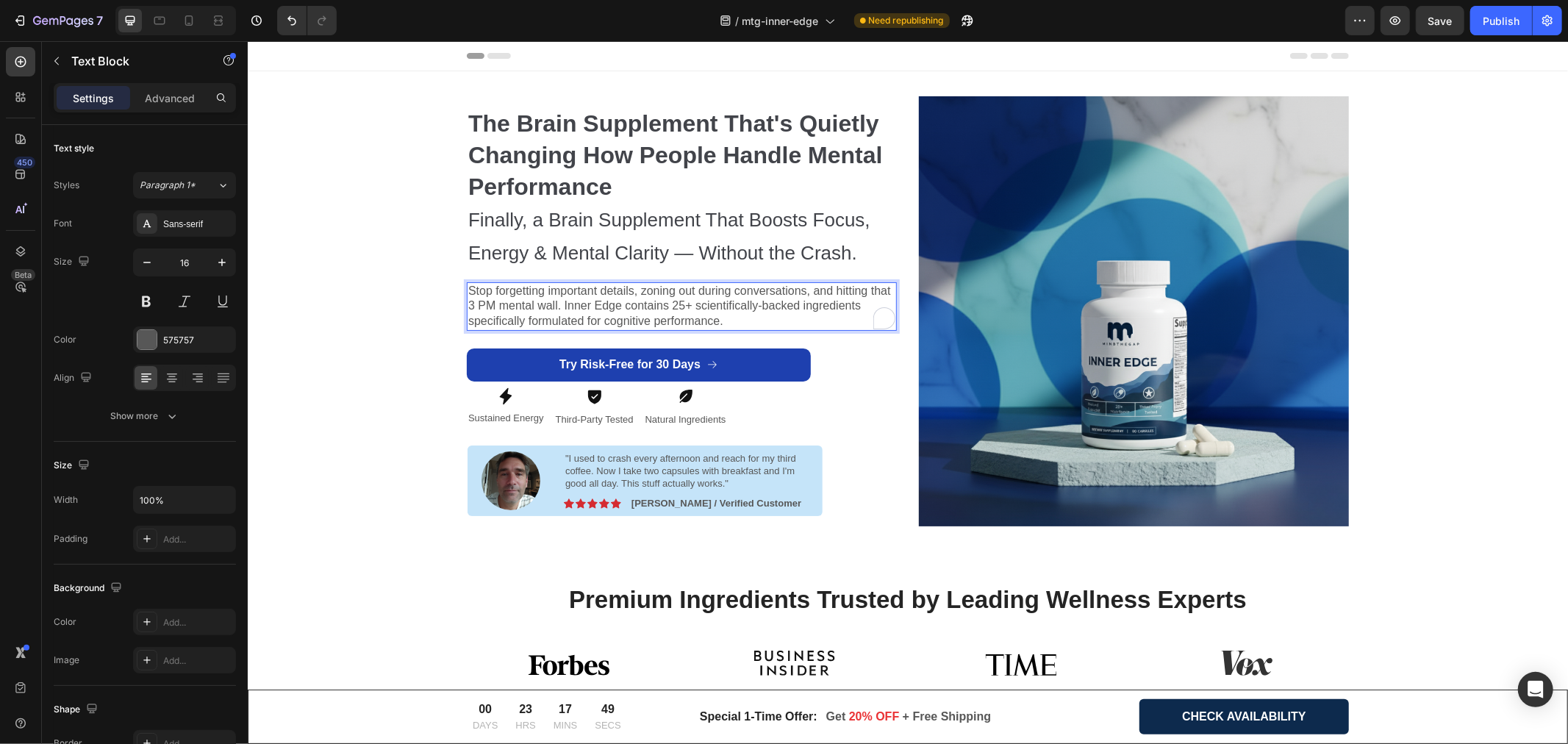
click at [632, 300] on p "Stop forgetting important details, zoning out during conversations, and hitting…" at bounding box center [681, 306] width 427 height 45
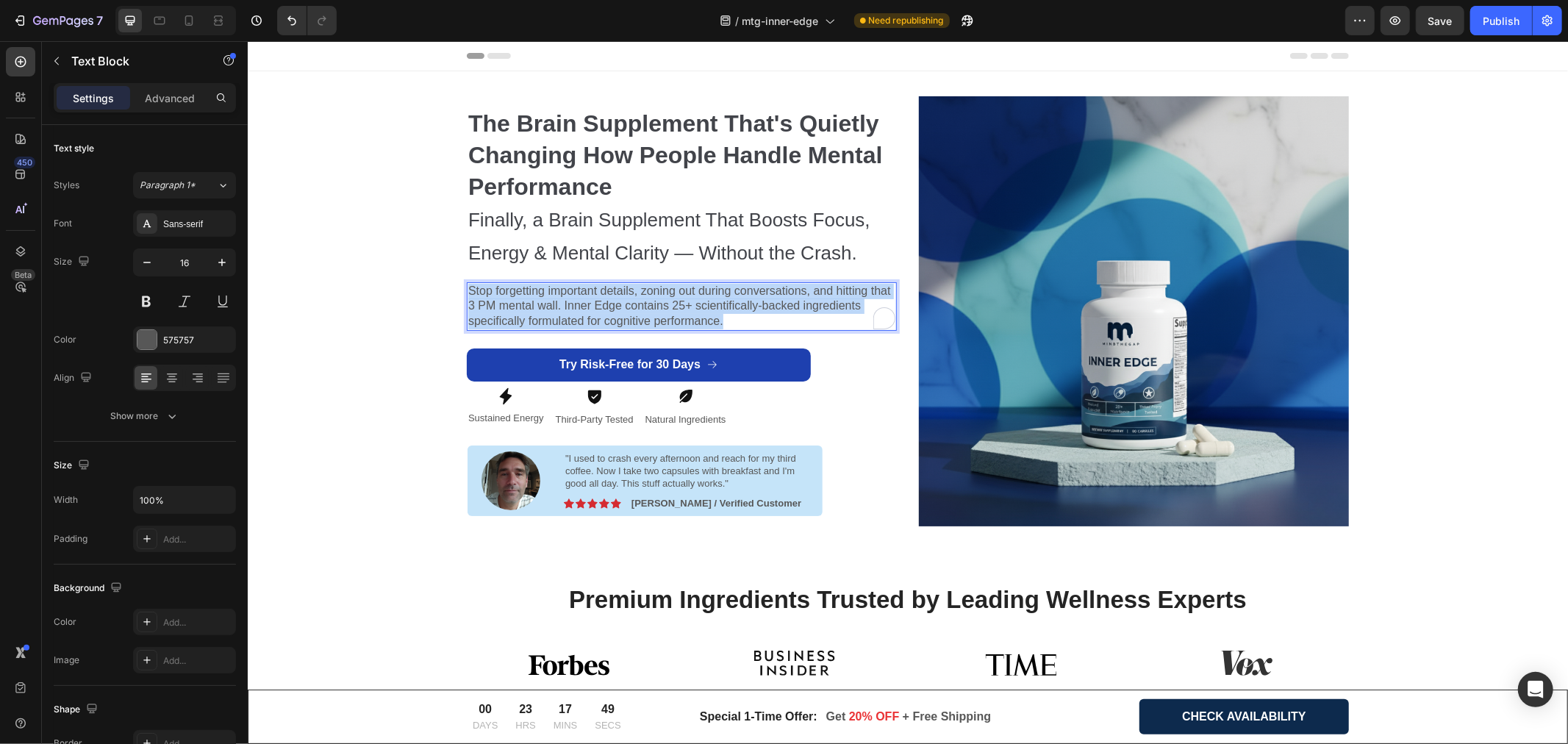
click at [632, 300] on p "Stop forgetting important details, zoning out during conversations, and hitting…" at bounding box center [681, 306] width 427 height 45
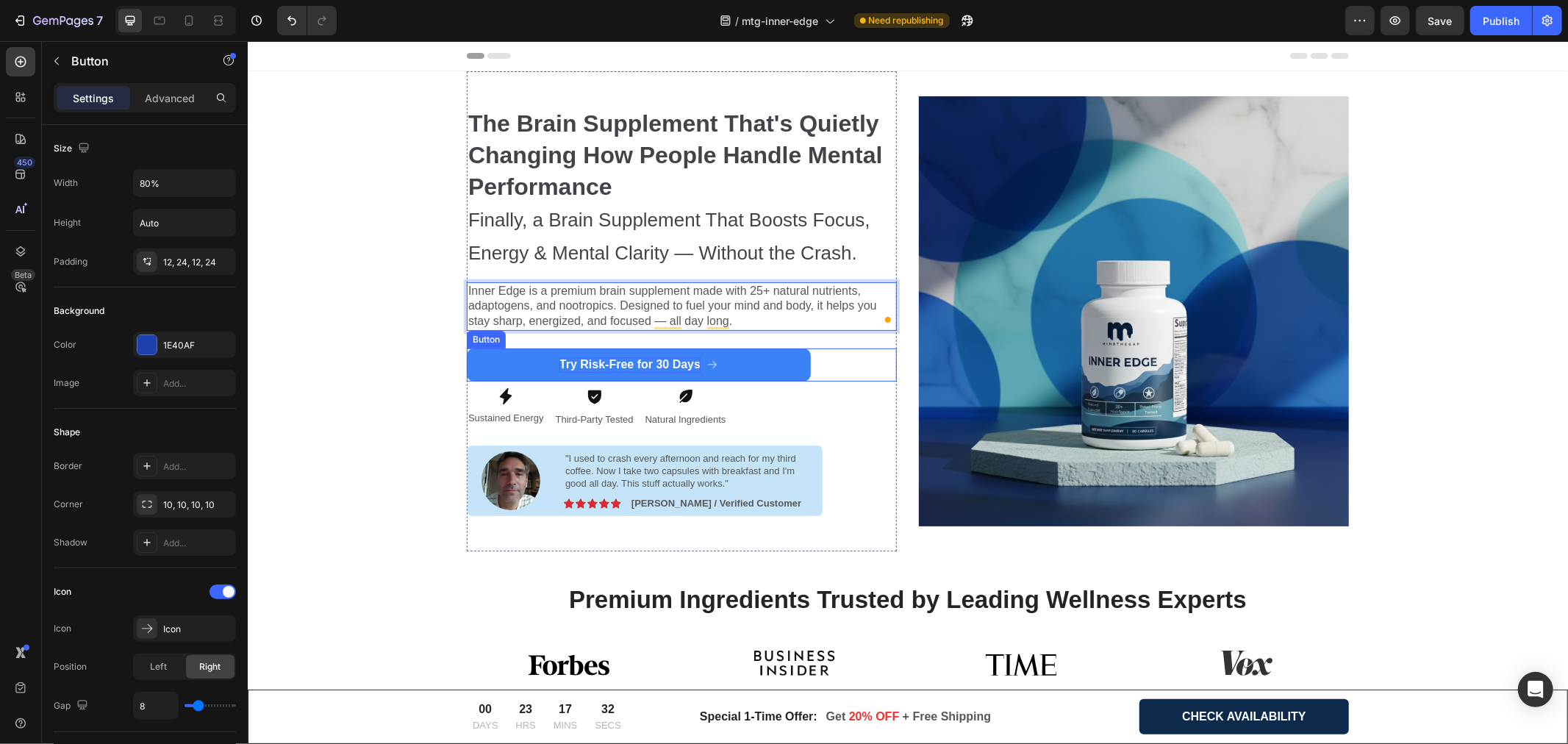
click at [632, 366] on strong "Try Risk-Free for 30 Days" at bounding box center [630, 364] width 141 height 13
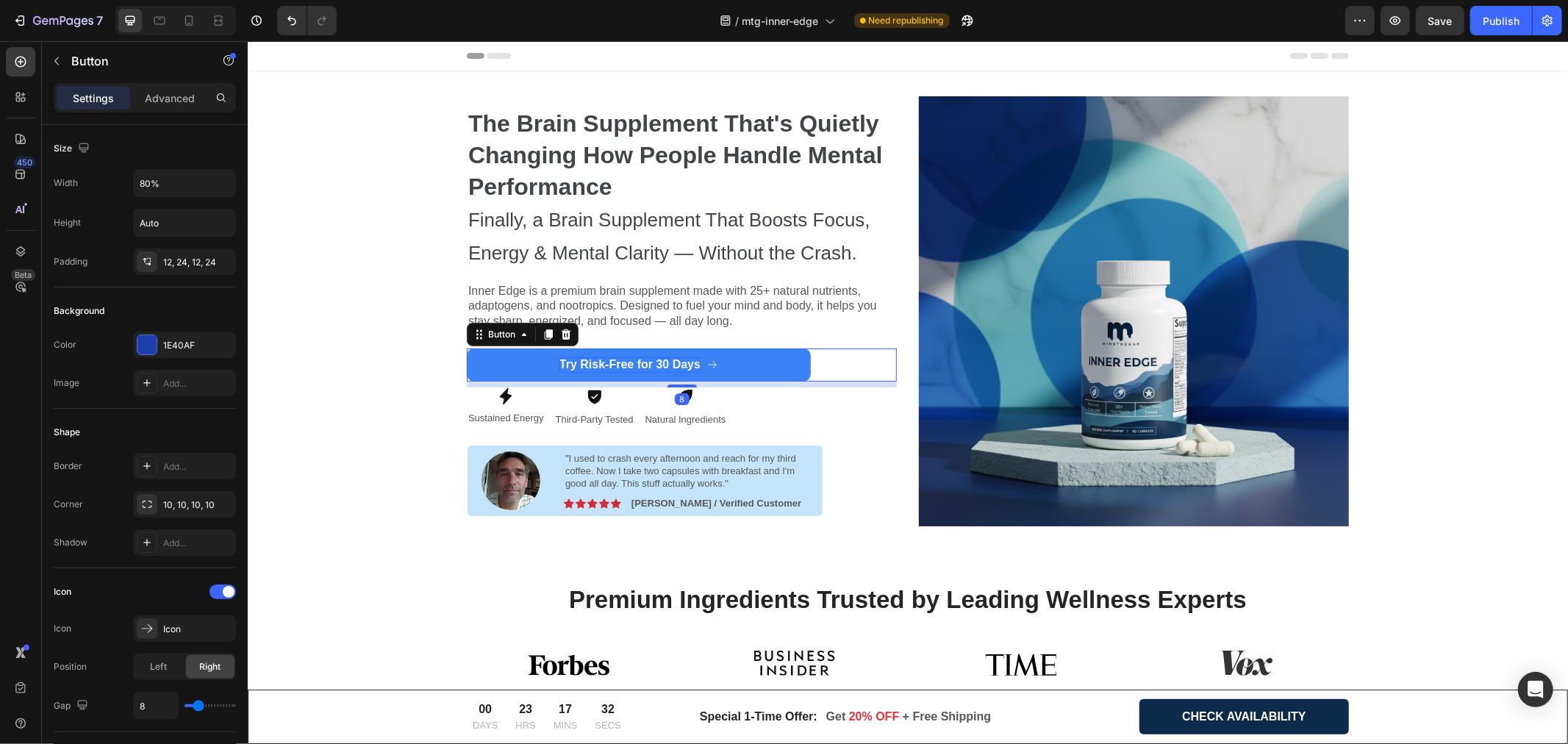
click at [632, 366] on strong "Try Risk-Free for 30 Days" at bounding box center [630, 364] width 141 height 13
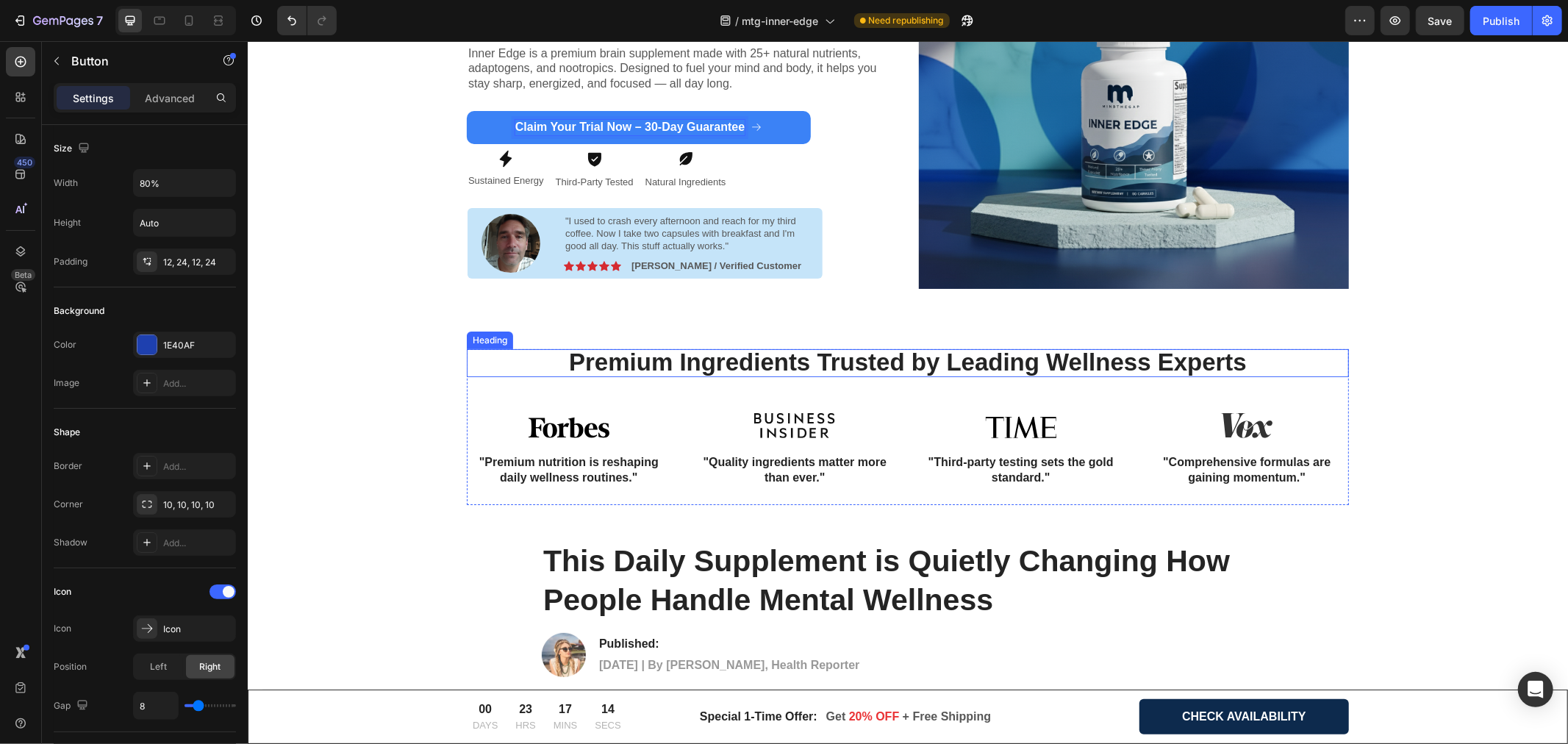
scroll to position [326, 0]
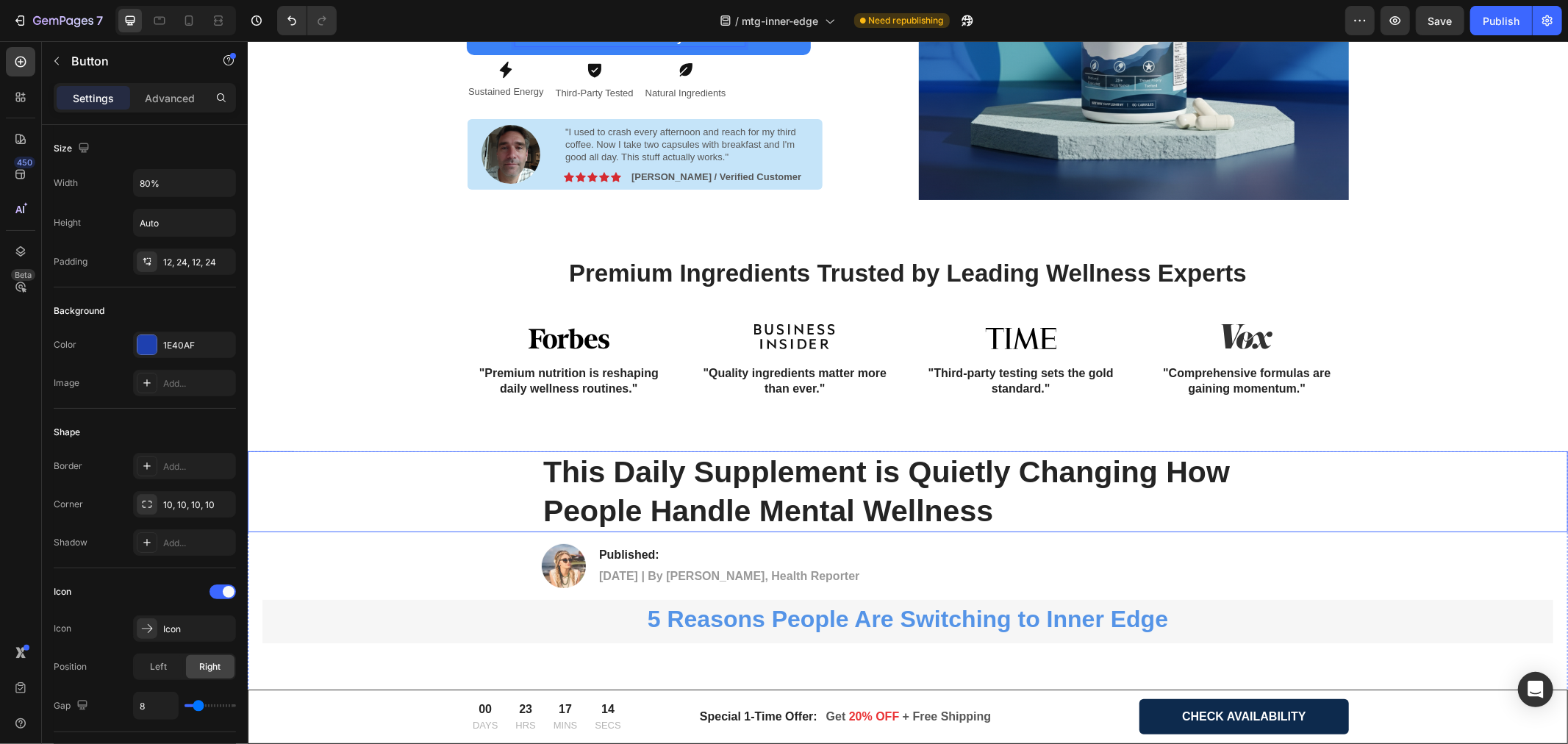
click at [724, 473] on strong "This Daily Supplement is Quietly Changing How People Handle Mental Wellness" at bounding box center [885, 491] width 687 height 73
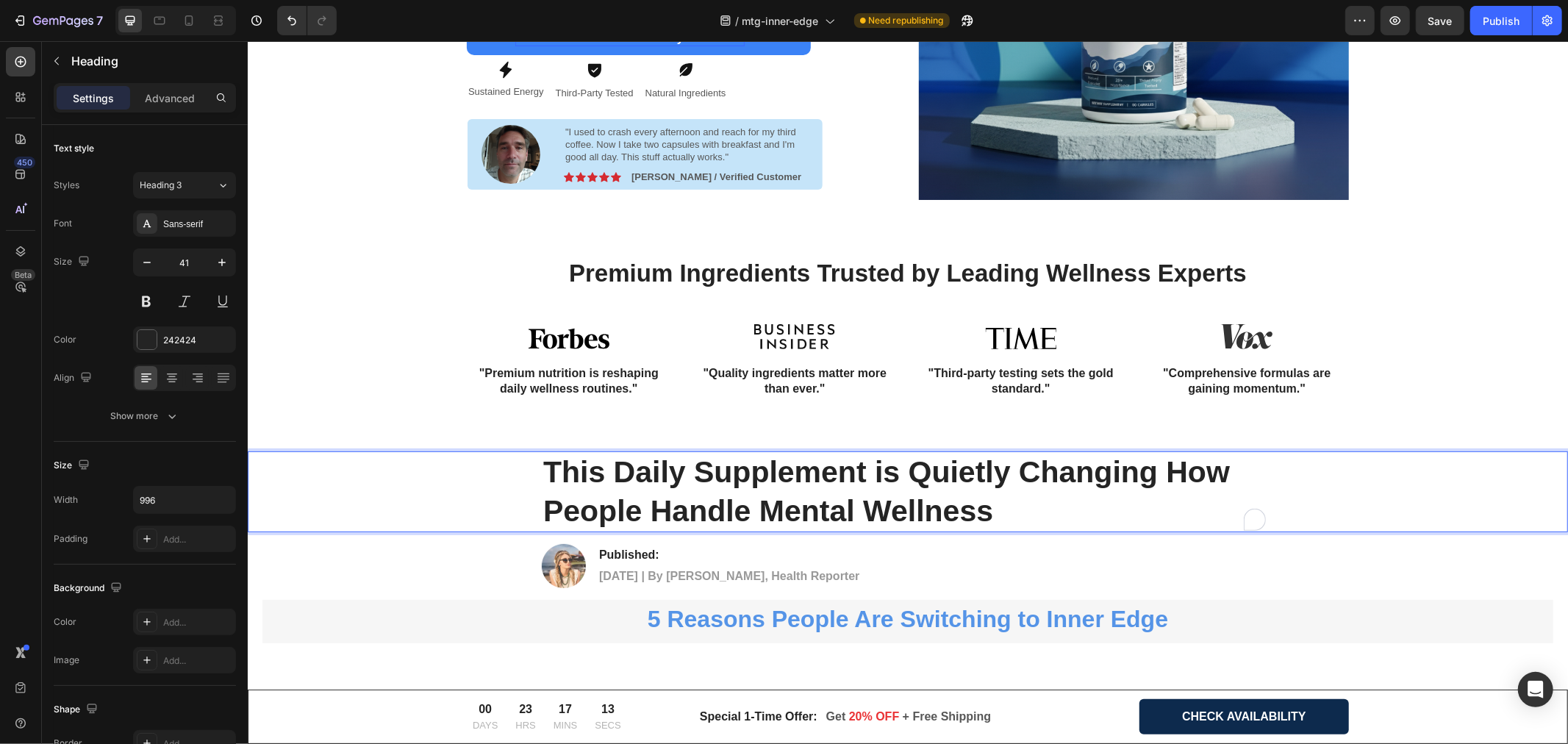
click at [724, 473] on strong "This Daily Supplement is Quietly Changing How People Handle Mental Wellness" at bounding box center [885, 491] width 687 height 73
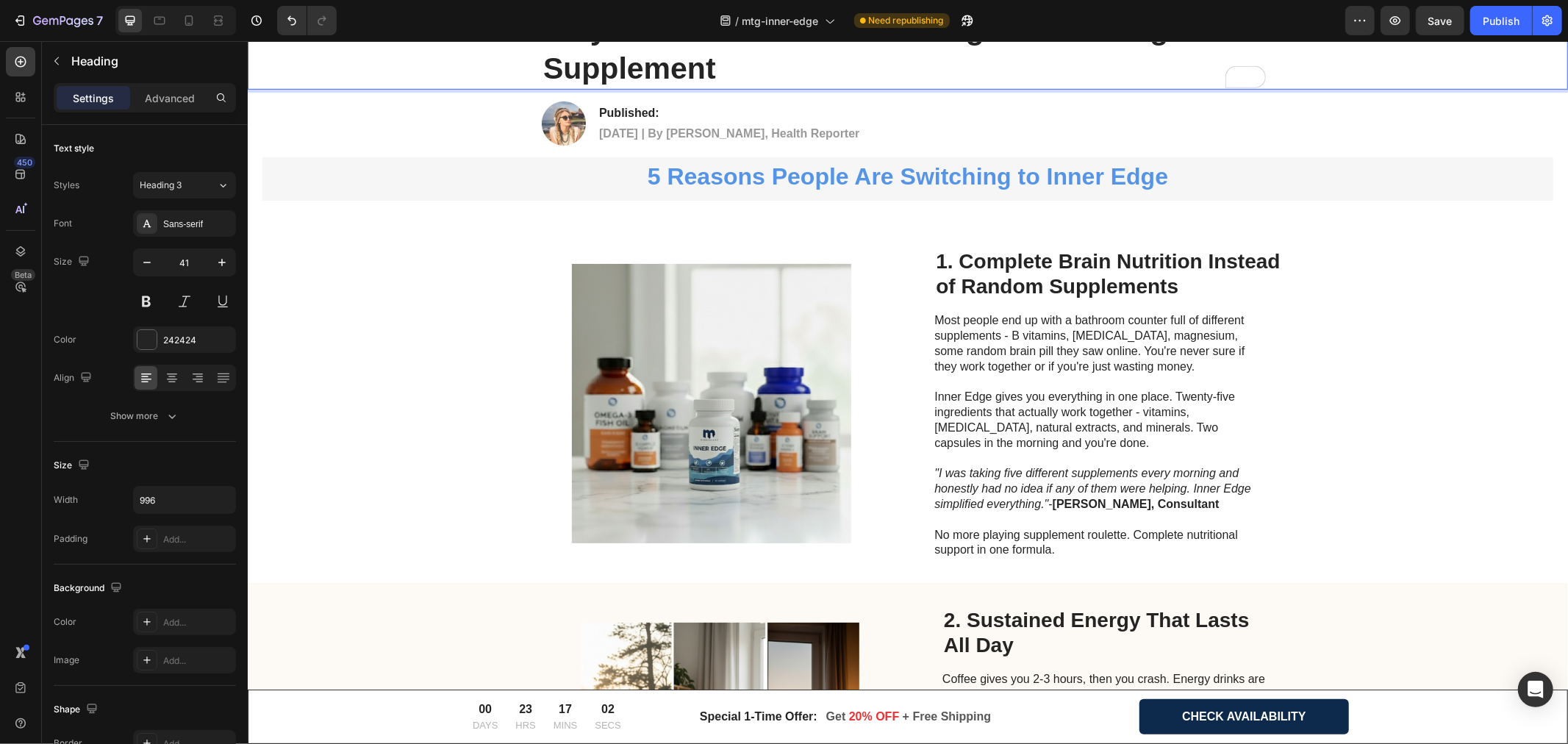
scroll to position [818, 0]
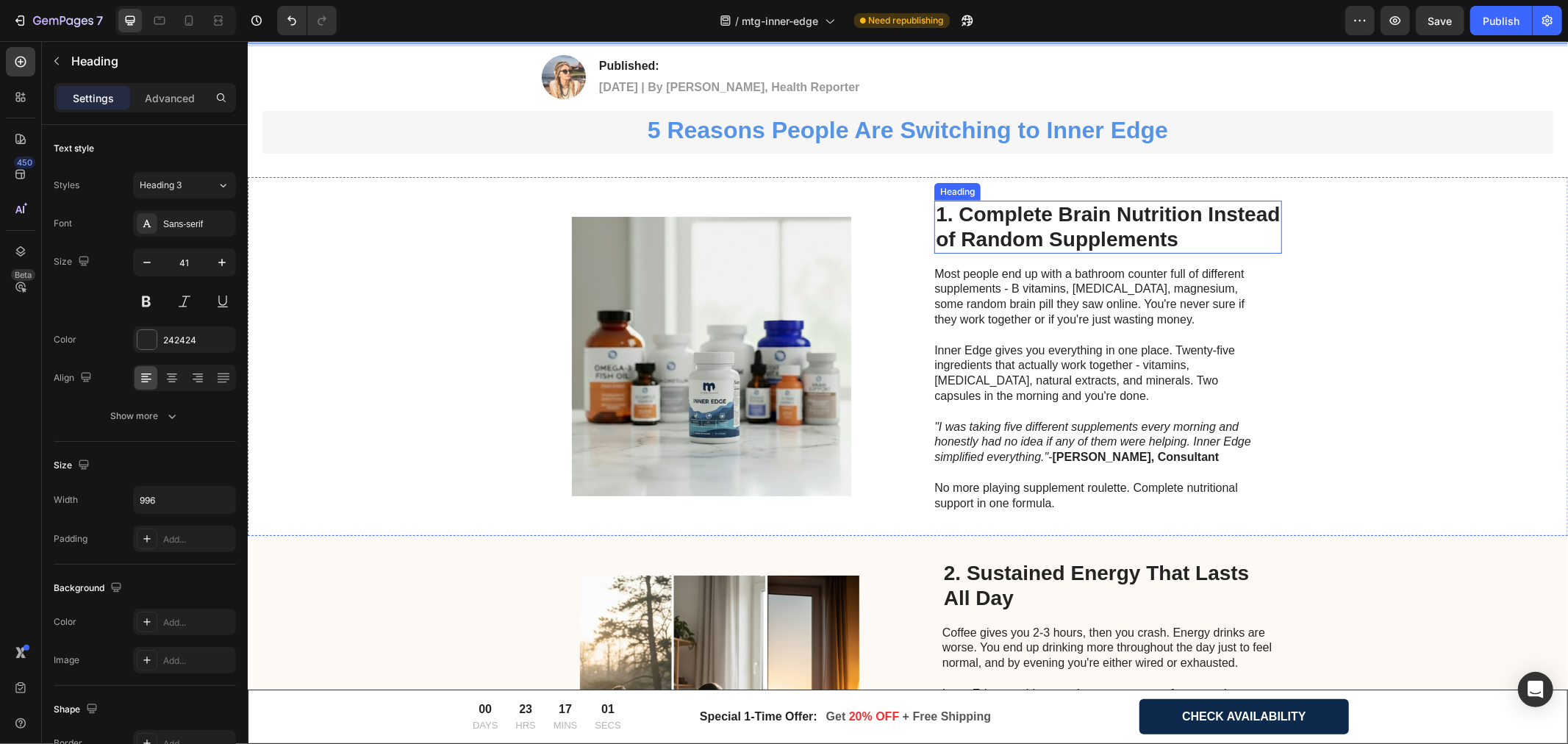
click at [986, 216] on h2 "1. Complete Brain Nutrition Instead of Random Supplements" at bounding box center [1107, 226] width 347 height 52
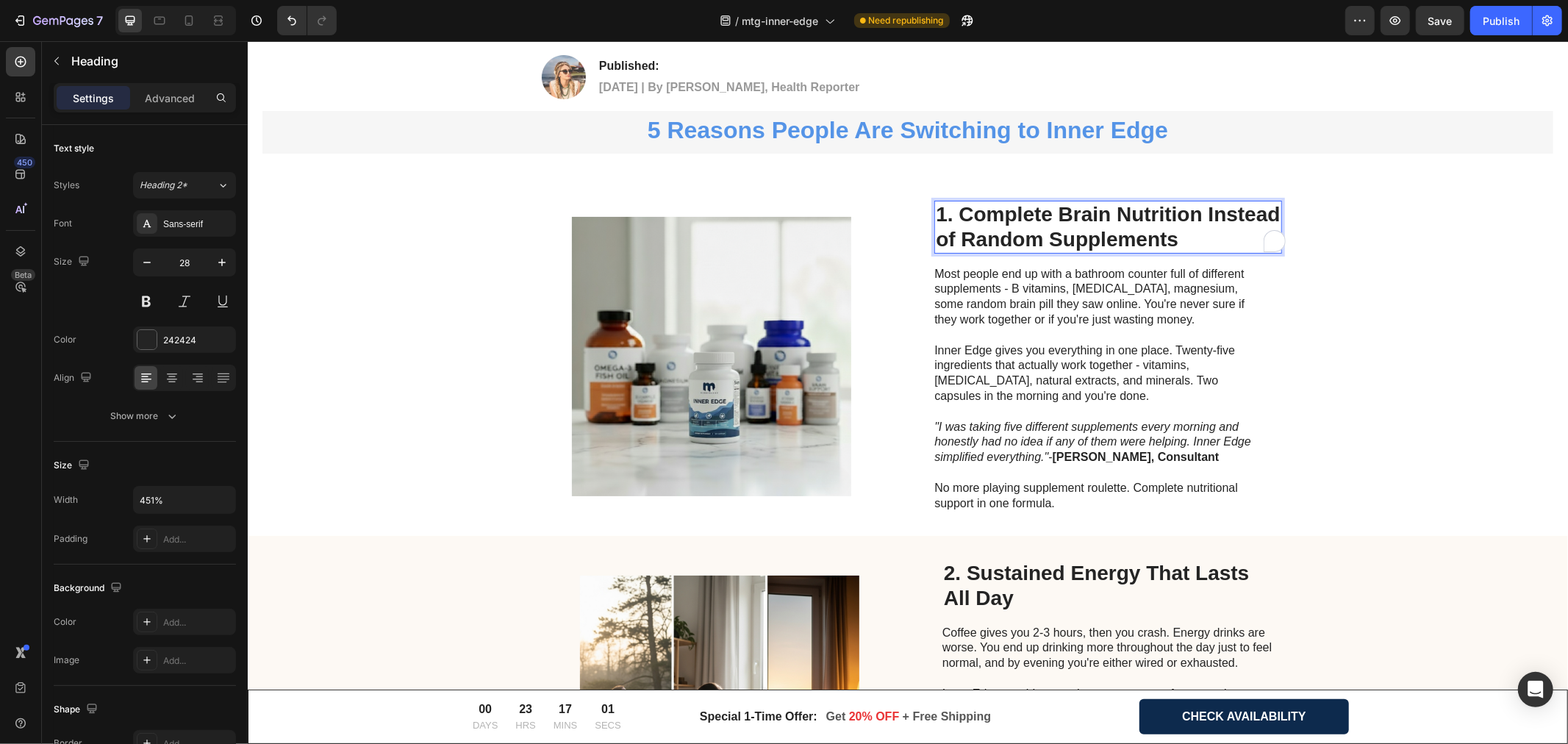
click at [986, 216] on h2 "1. Complete Brain Nutrition Instead of Random Supplements" at bounding box center [1107, 226] width 347 height 52
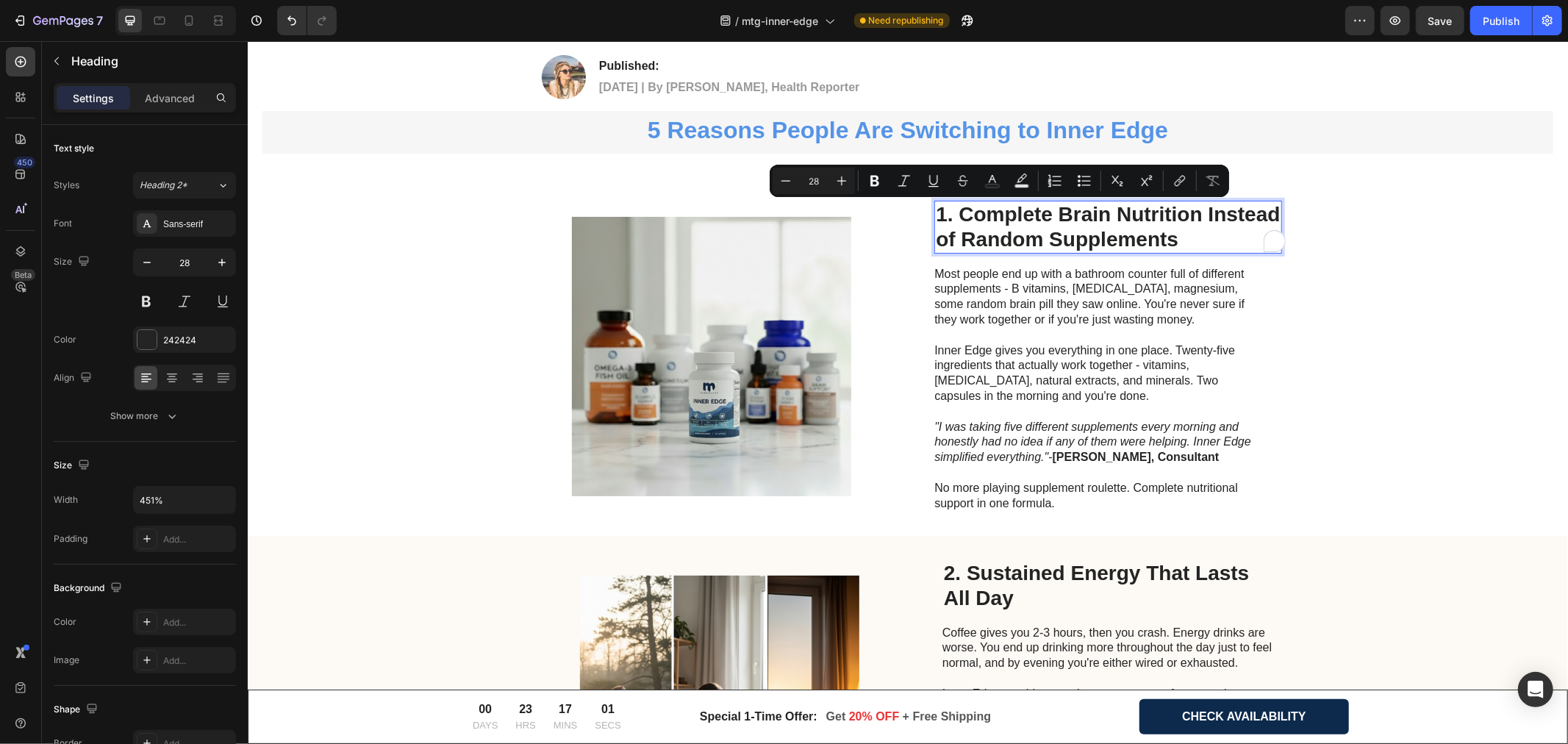
click at [959, 209] on p "1. Complete Brain Nutrition Instead of Random Supplements" at bounding box center [1107, 226] width 344 height 49
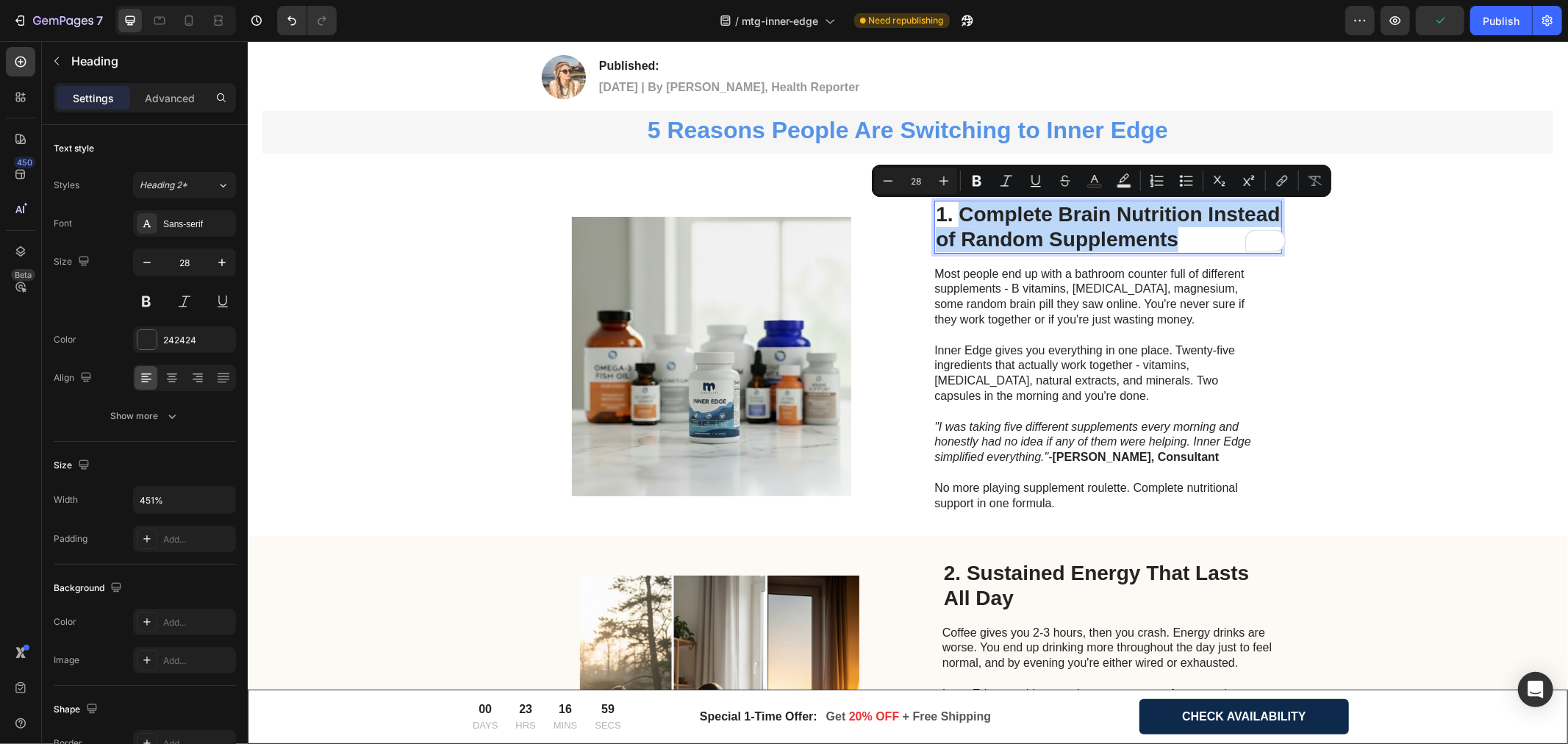
drag, startPoint x: 953, startPoint y: 209, endPoint x: 1168, endPoint y: 233, distance: 216.3
click at [1168, 233] on p "1. Complete Brain Nutrition Instead of Random Supplements" at bounding box center [1107, 226] width 344 height 49
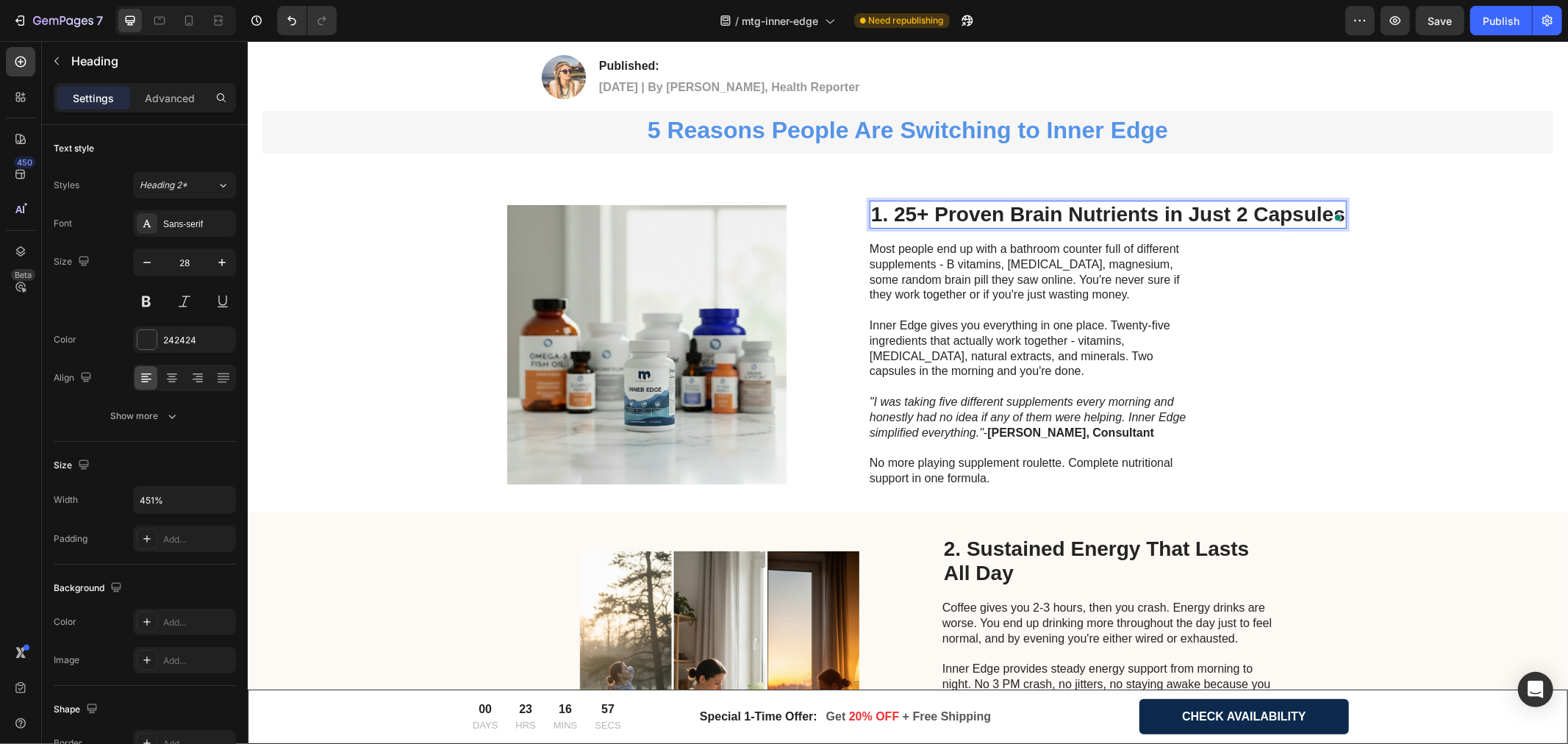
click at [1150, 216] on p "1. 25+ Proven Brain Nutrients in Just 2 Capsules" at bounding box center [1107, 213] width 475 height 25
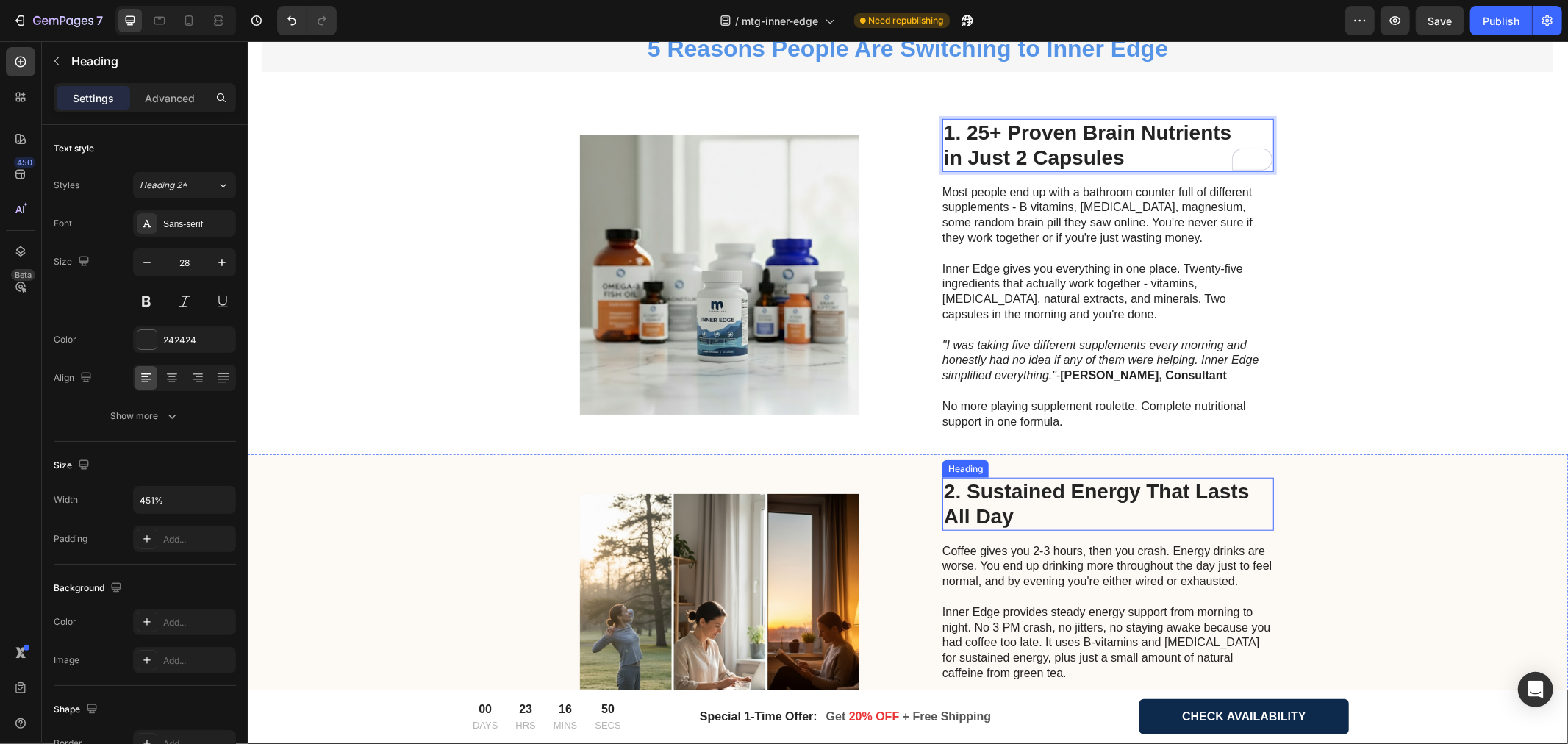
scroll to position [981, 0]
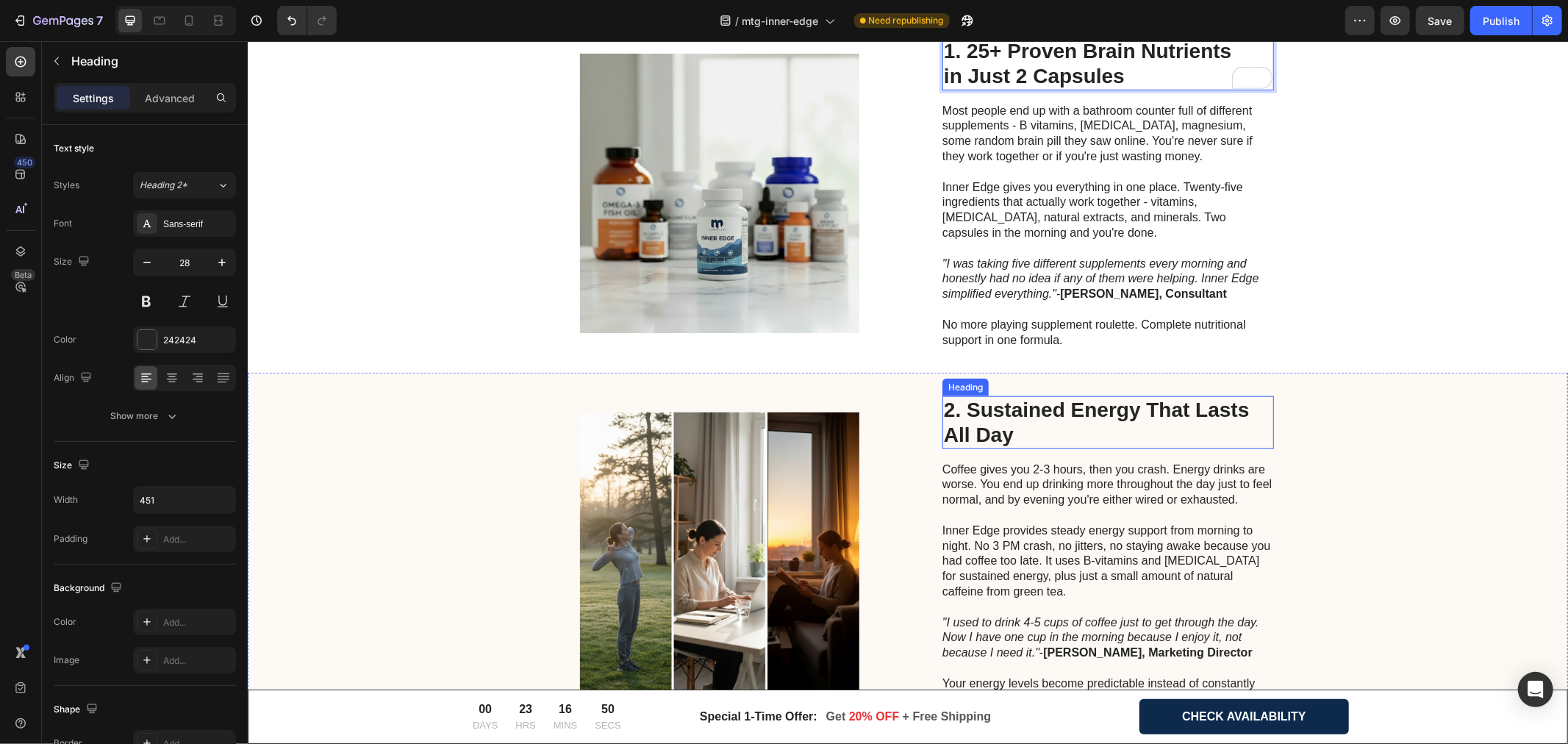
click at [981, 410] on h2 "2. Sustained Energy That Lasts All Day" at bounding box center [1108, 422] width 332 height 52
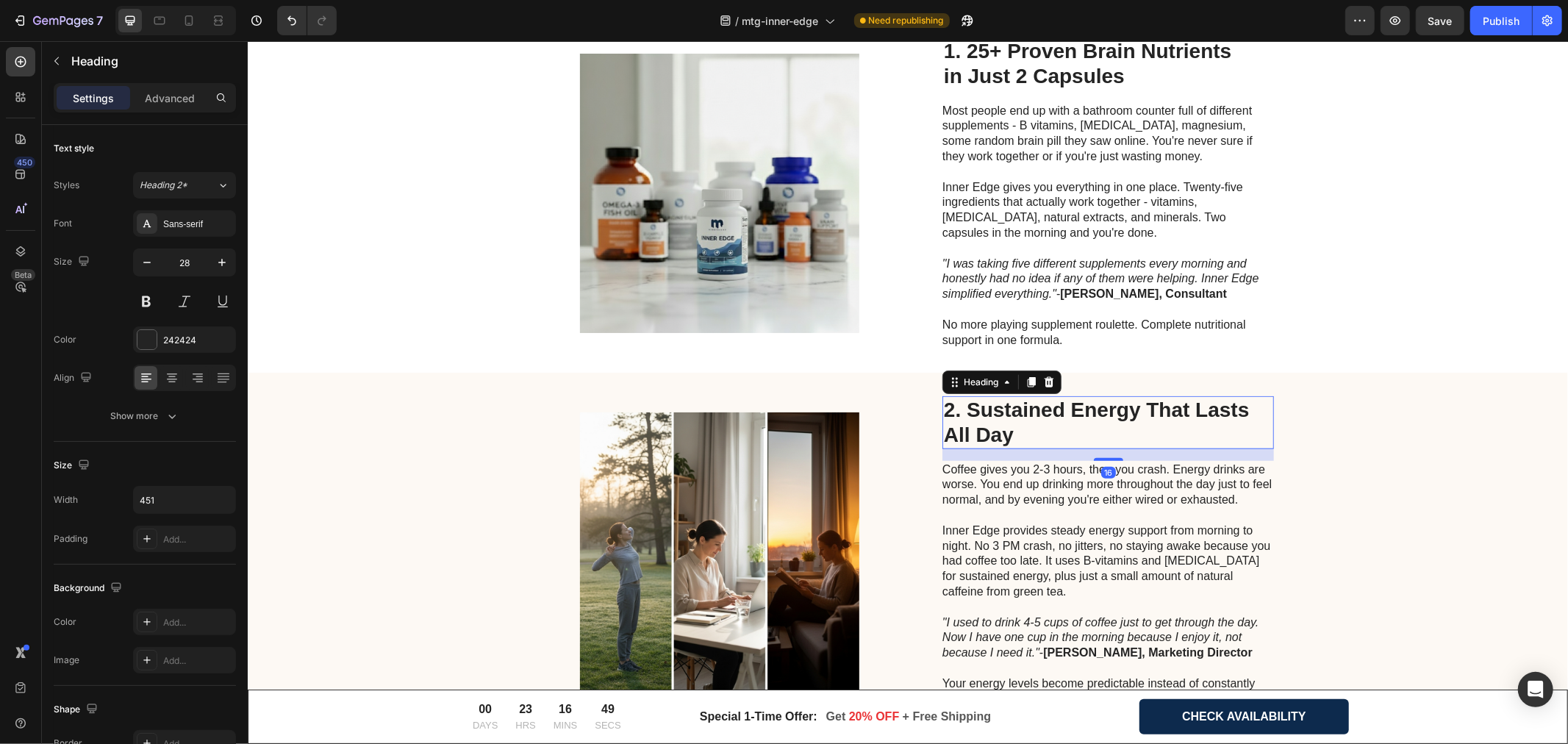
click at [981, 410] on h2 "2. Sustained Energy That Lasts All Day" at bounding box center [1108, 422] width 332 height 52
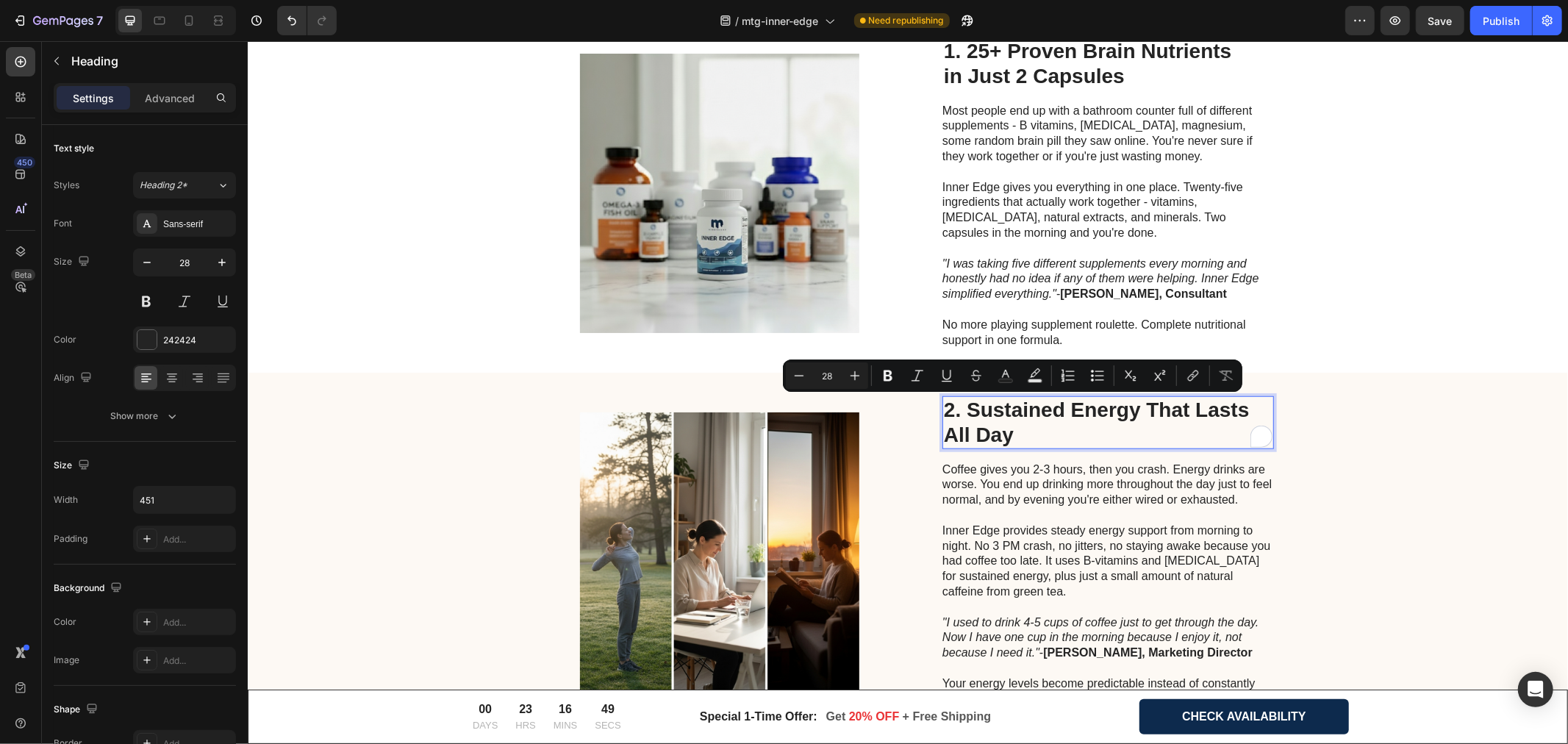
click at [967, 406] on p "2. Sustained Energy That Lasts All Day" at bounding box center [1107, 422] width 329 height 49
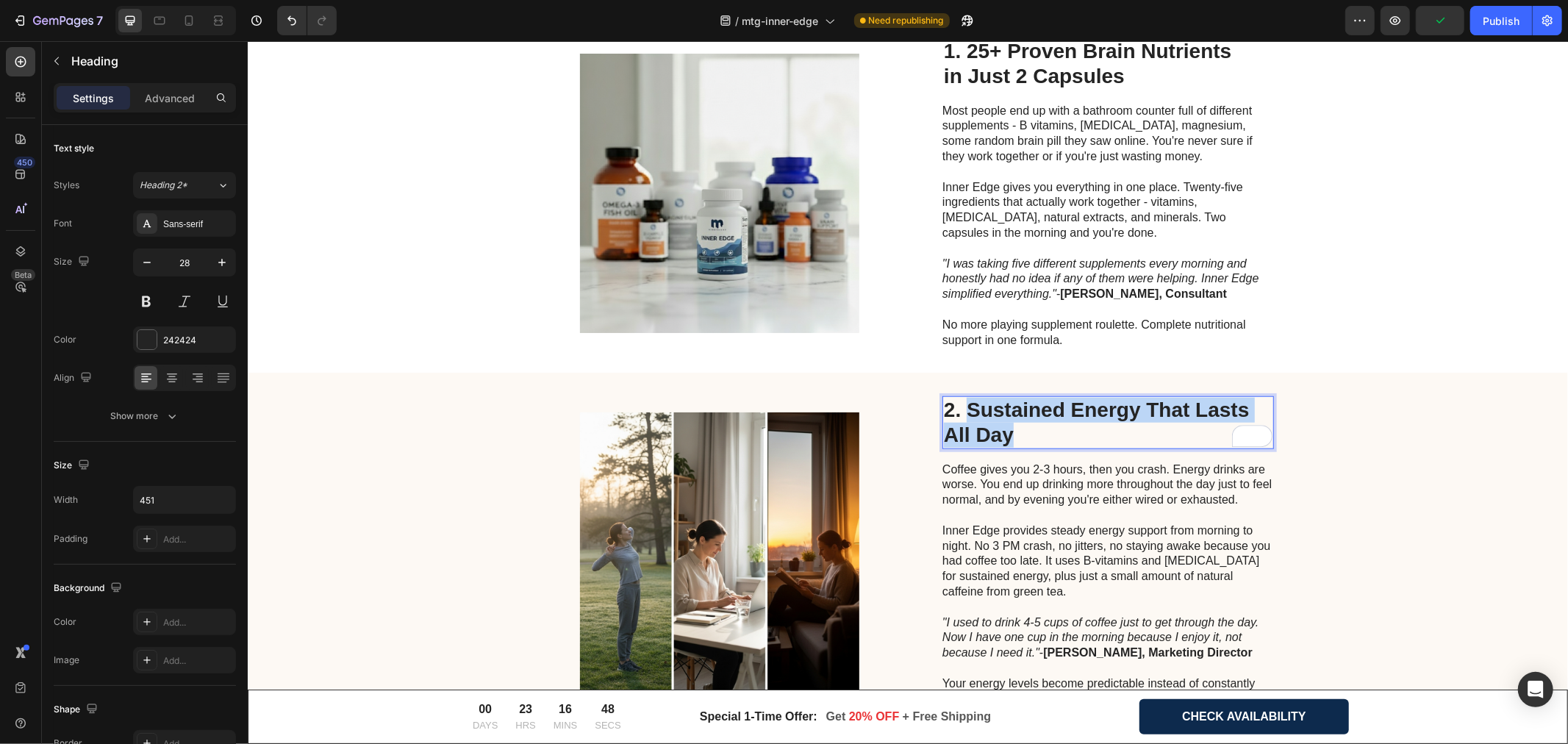
drag, startPoint x: 965, startPoint y: 408, endPoint x: 1013, endPoint y: 430, distance: 52.8
click at [1013, 430] on p "2. Sustained Energy That Lasts All Day" at bounding box center [1107, 422] width 329 height 49
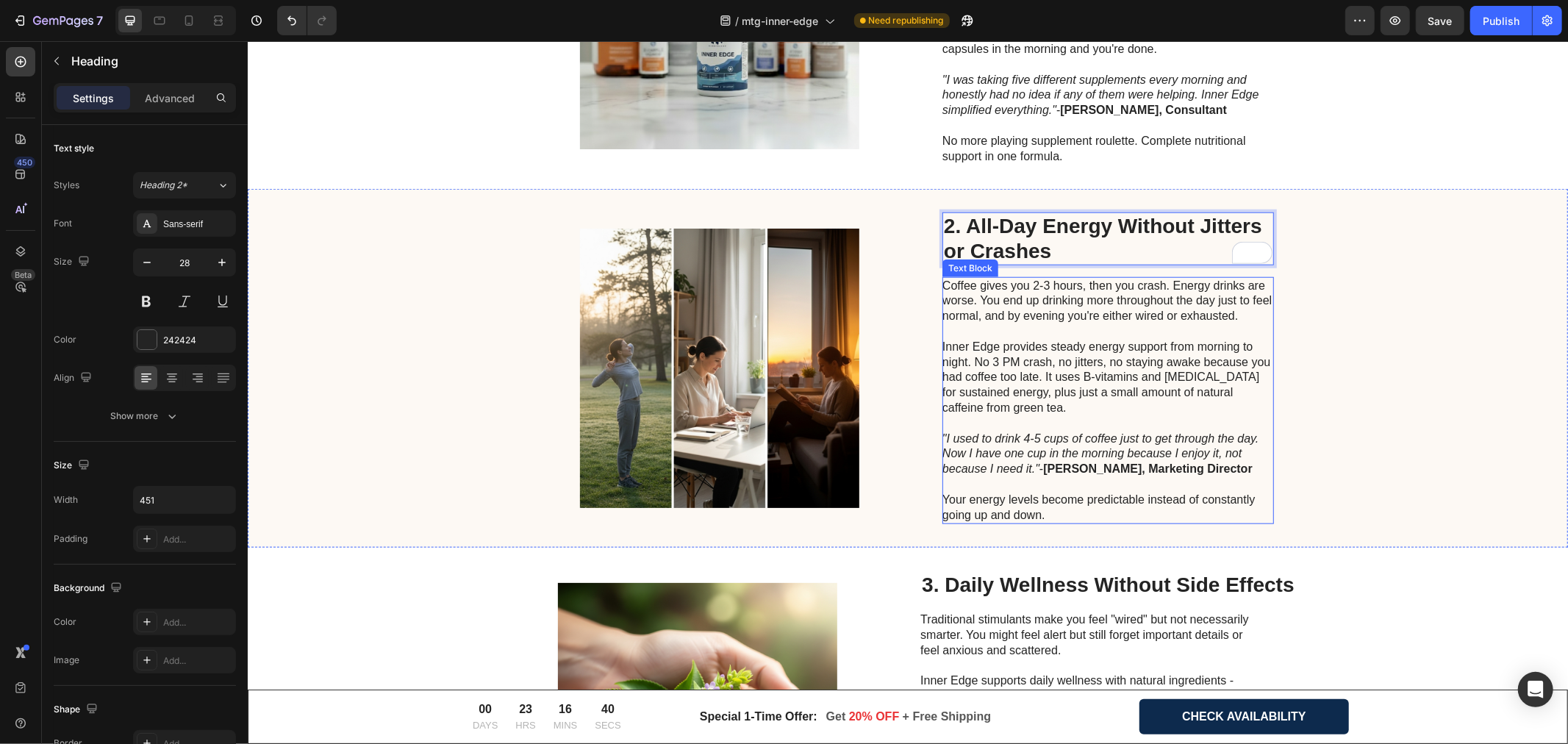
scroll to position [1389, 0]
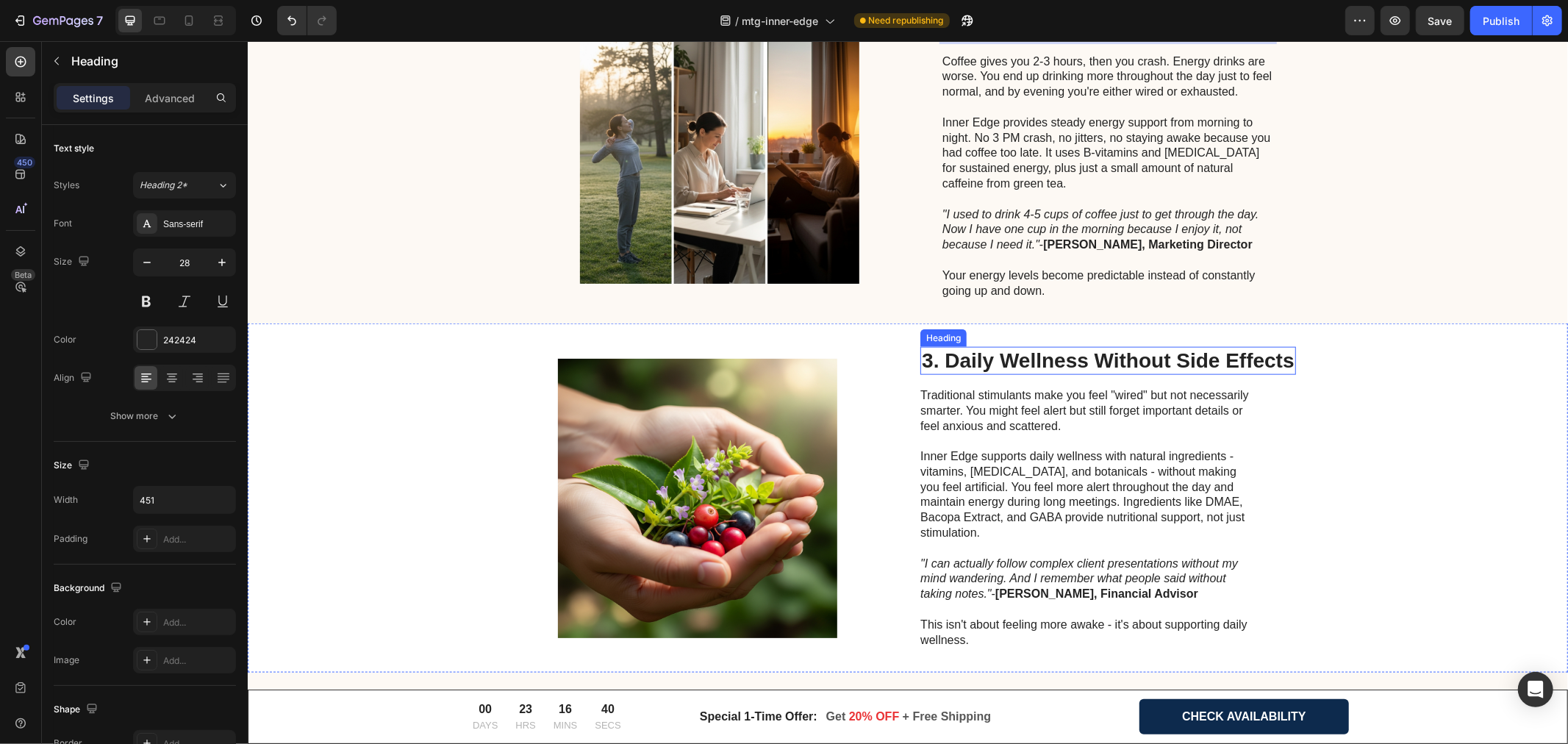
click at [987, 358] on h2 "3. Daily Wellness Without Side Effects" at bounding box center [1107, 361] width 375 height 28
click at [951, 352] on h2 "3. Daily Wellness Without Side Effects" at bounding box center [1107, 361] width 375 height 28
click at [951, 352] on p "3. Daily Wellness Without Side Effects" at bounding box center [1107, 360] width 372 height 25
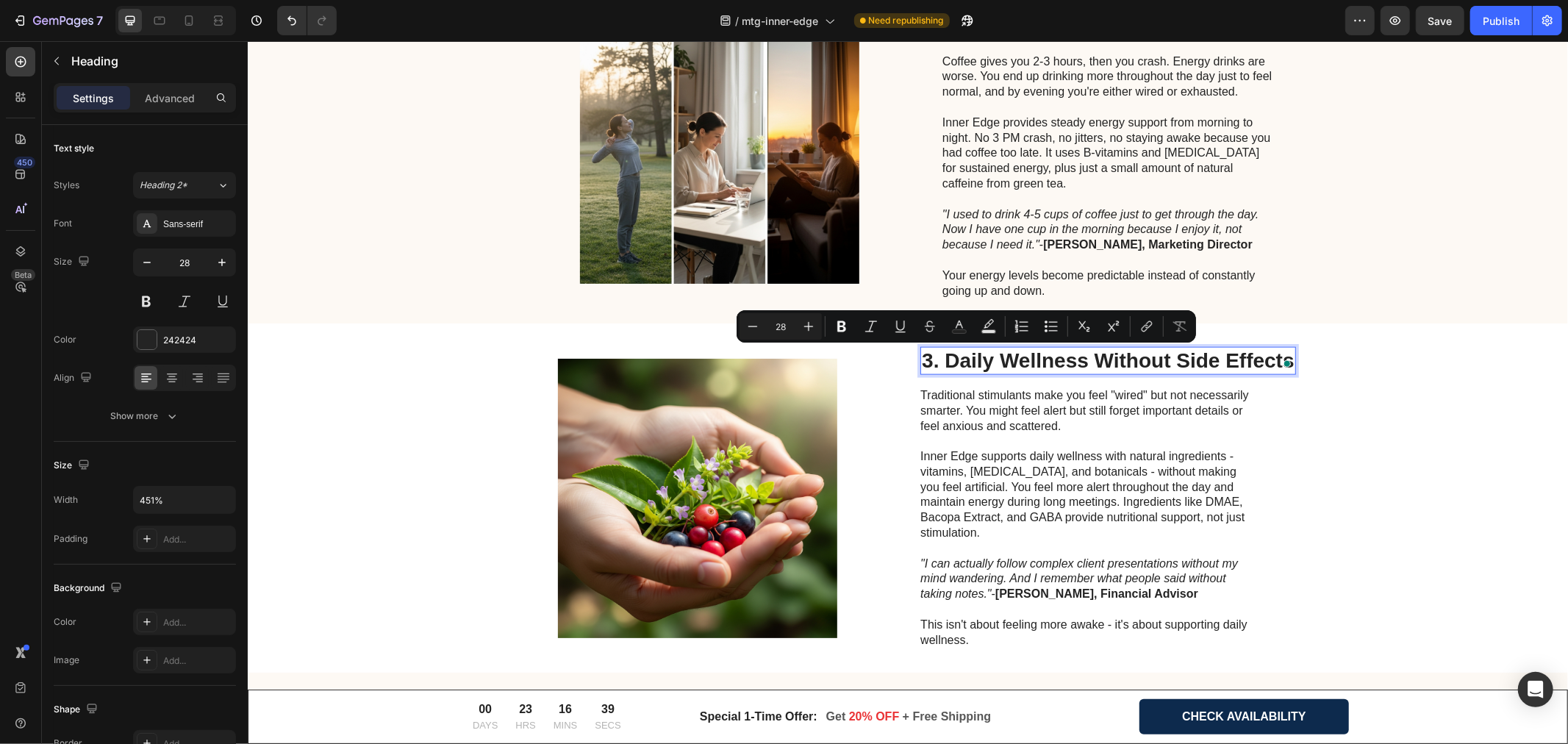
click at [939, 354] on p "3. Daily Wellness Without Side Effects" at bounding box center [1107, 360] width 372 height 25
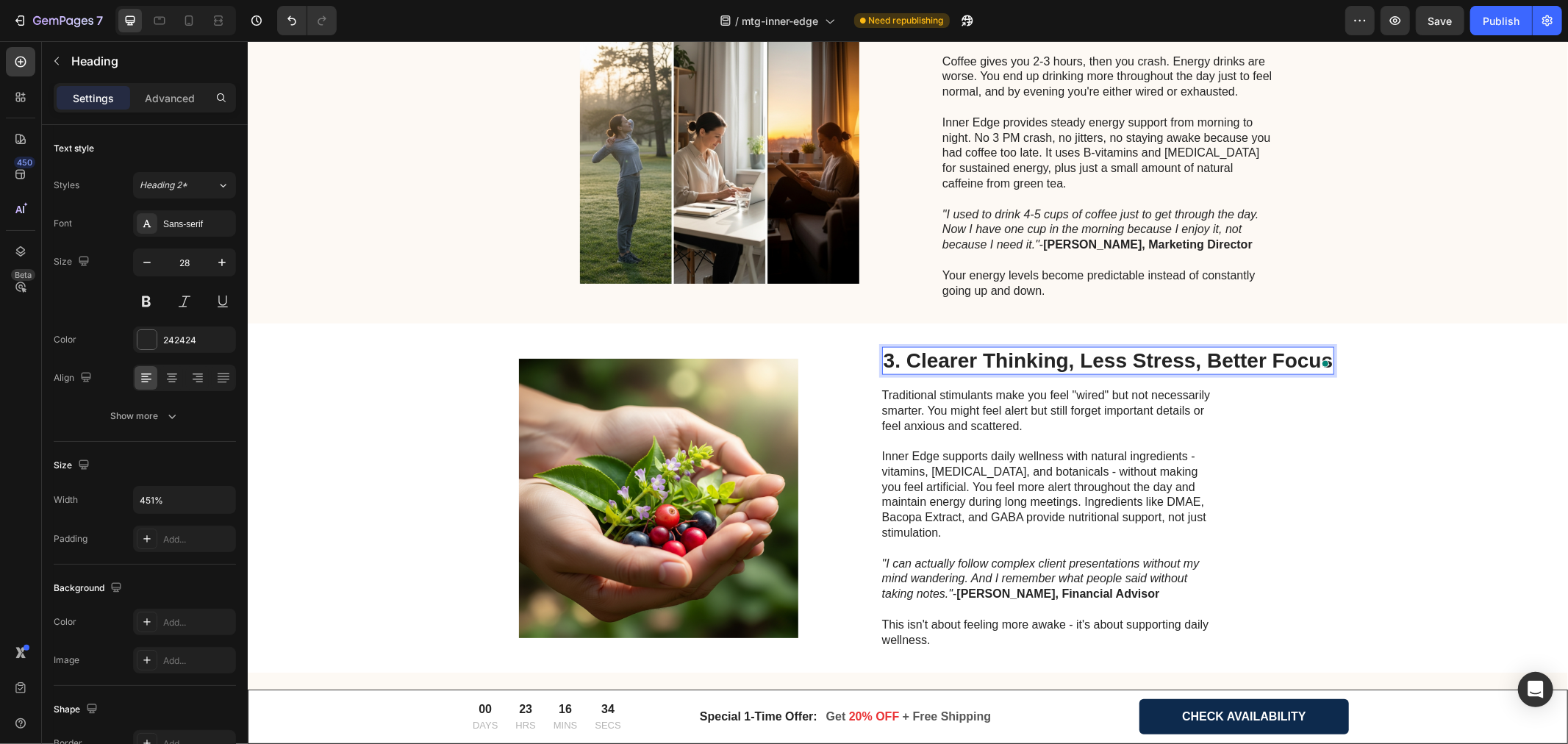
click at [1201, 364] on p "3. Clearer Thinking, Less Stress, Better Focus" at bounding box center [1108, 360] width 450 height 25
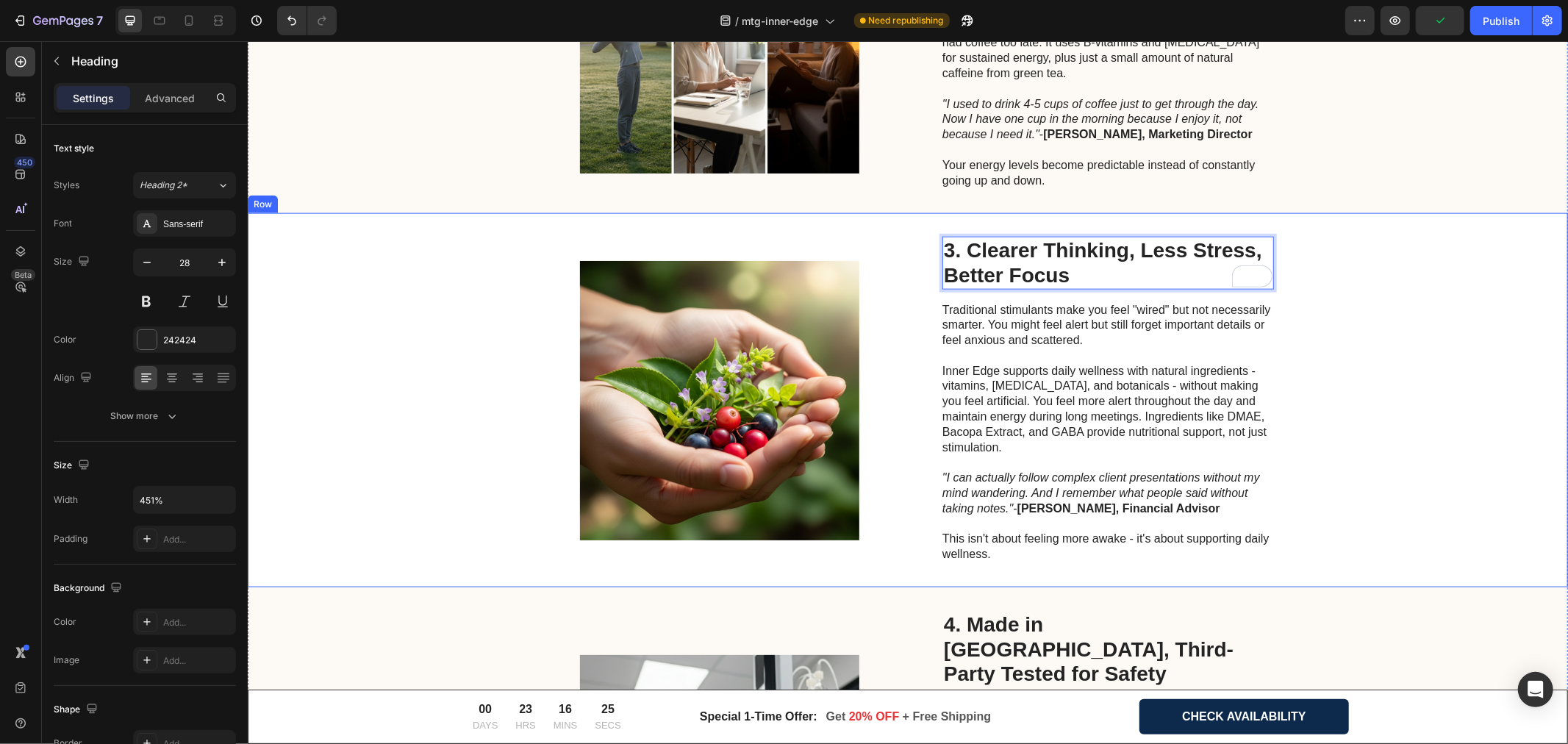
scroll to position [1798, 0]
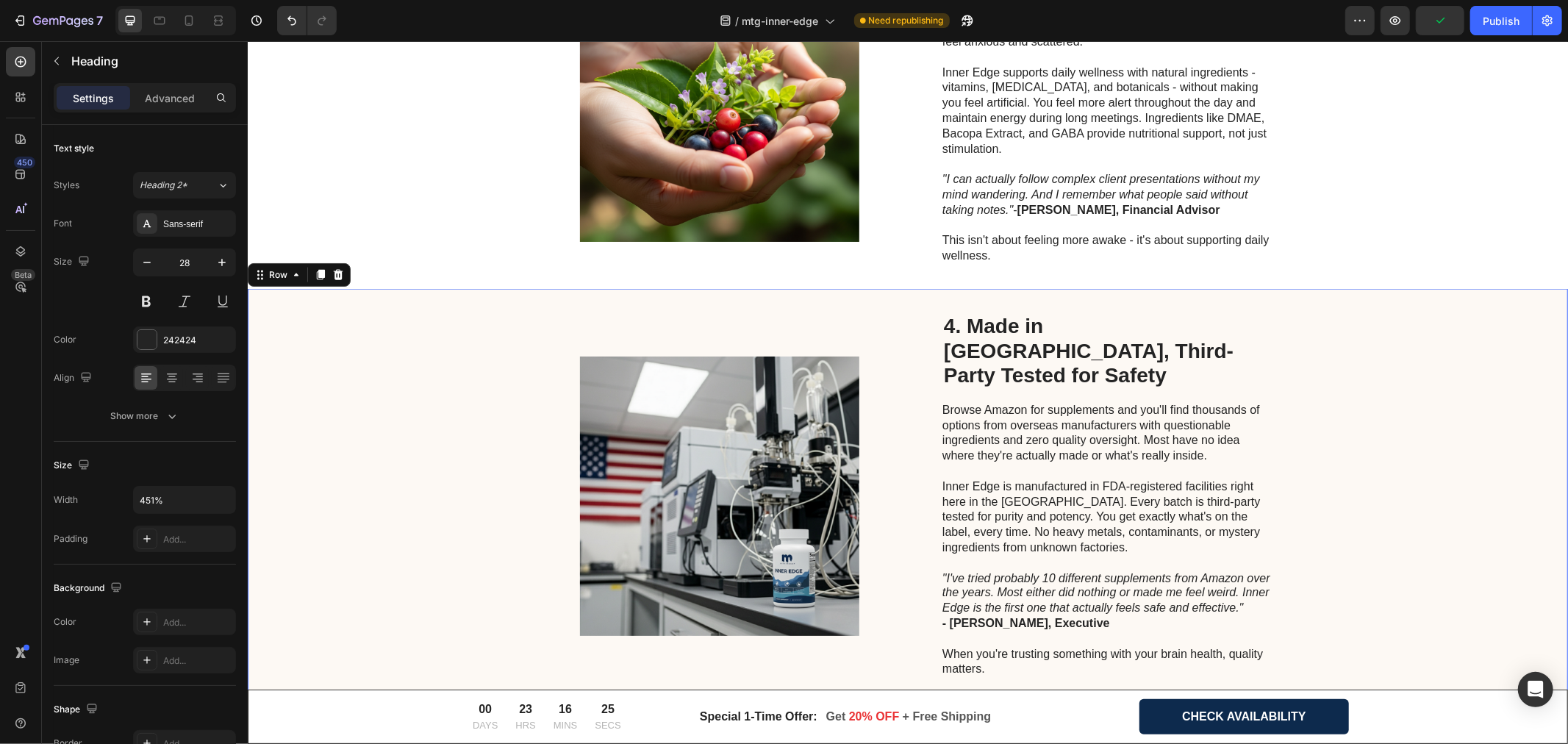
click at [1001, 309] on div "4. Made in [GEOGRAPHIC_DATA], Third-Party Tested for Safety Heading Browse Amaz…" at bounding box center [907, 494] width 1320 height 414
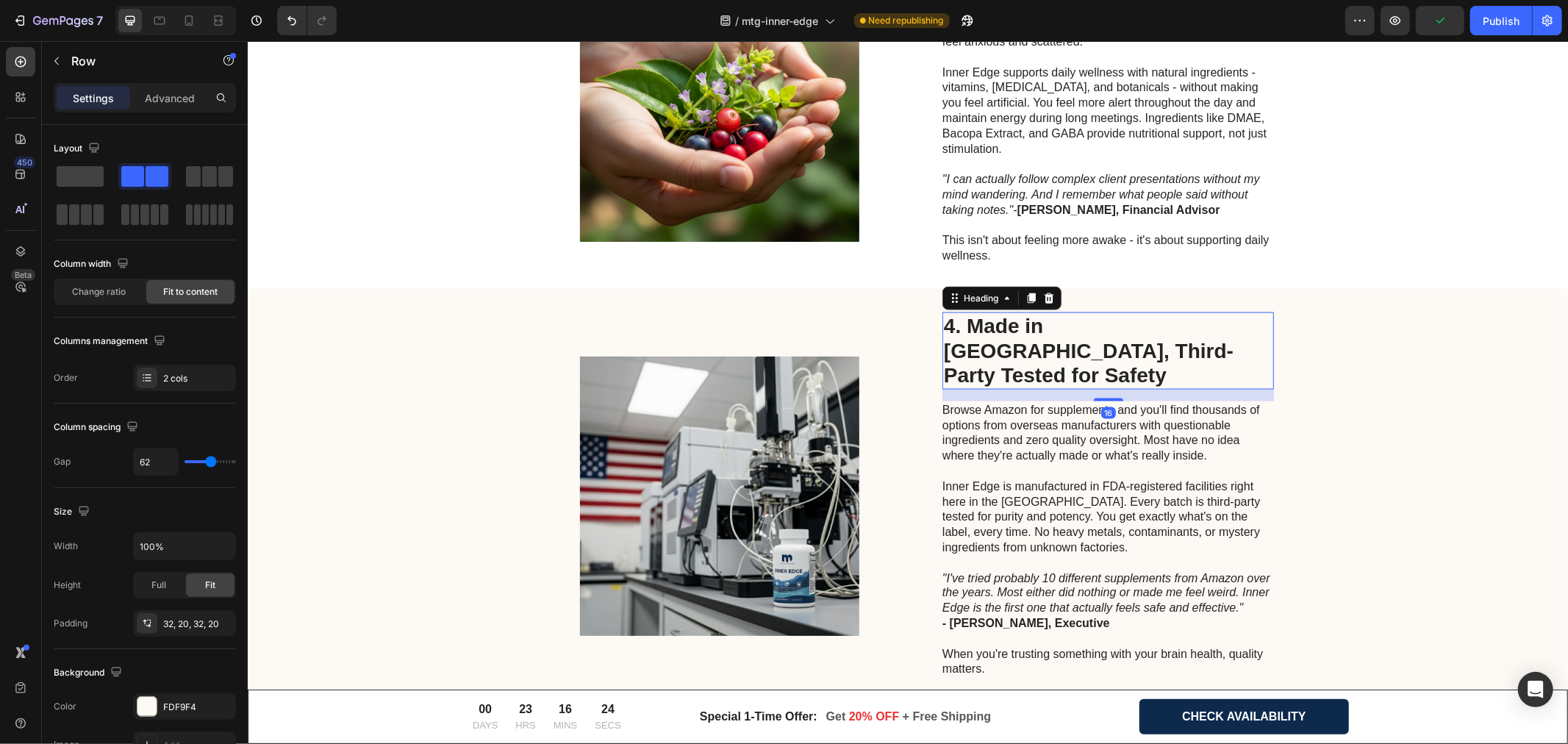
click at [966, 318] on h2 "4. Made in [GEOGRAPHIC_DATA], Third-Party Tested for Safety" at bounding box center [1108, 350] width 332 height 78
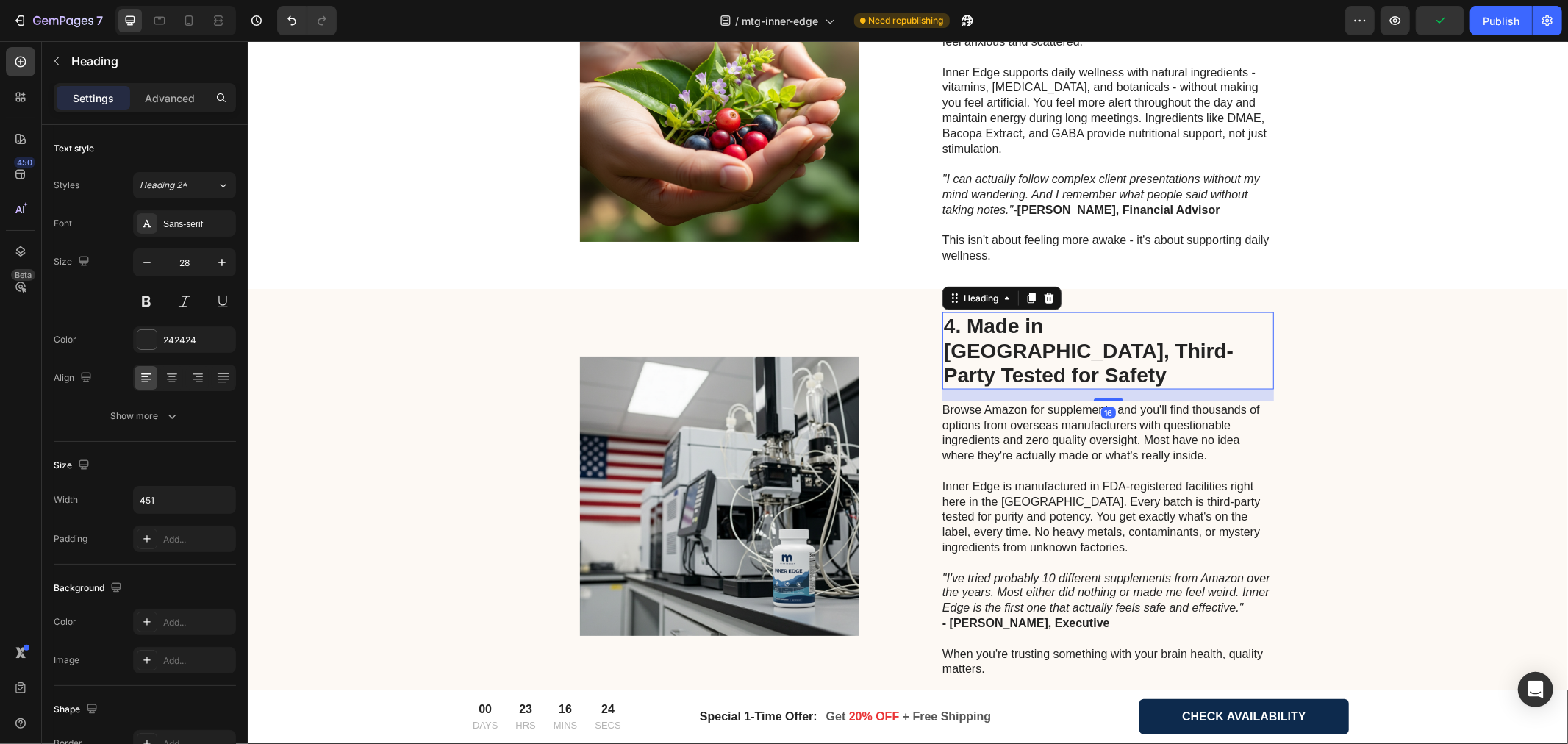
click at [966, 318] on h2 "4. Made in [GEOGRAPHIC_DATA], Third-Party Tested for Safety" at bounding box center [1108, 350] width 332 height 78
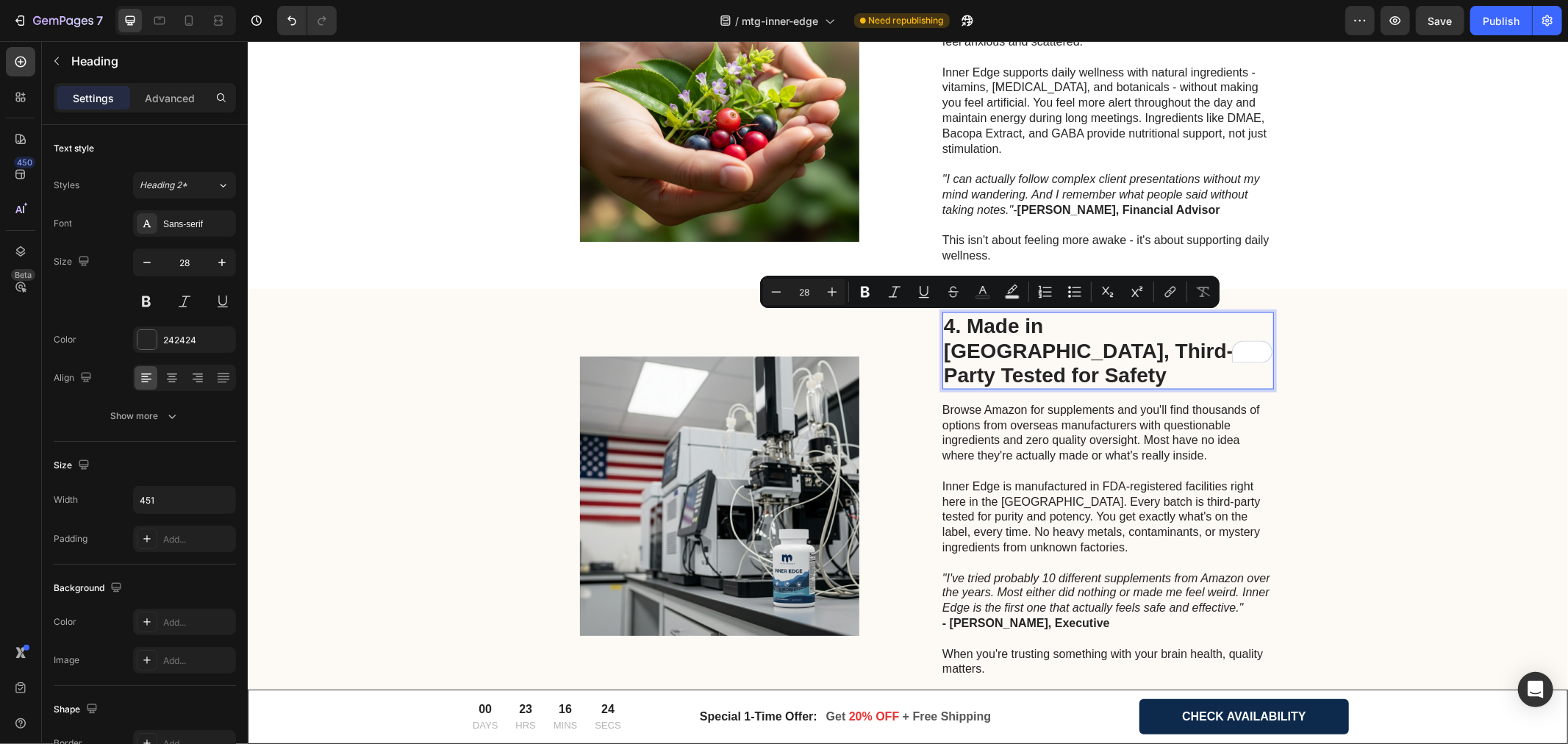
click at [964, 320] on p "4. Made in [GEOGRAPHIC_DATA], Third-Party Tested for Safety" at bounding box center [1107, 351] width 329 height 75
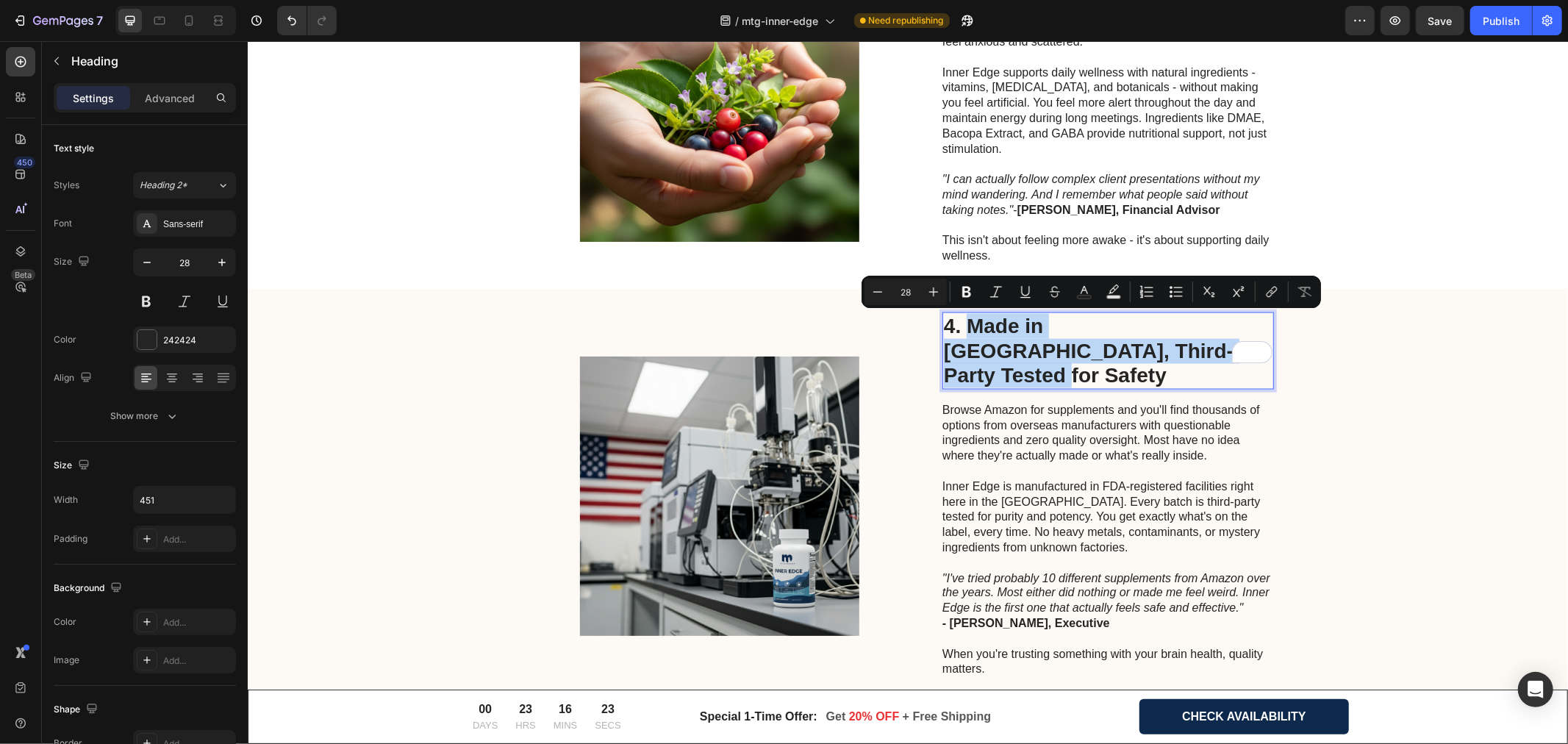
drag, startPoint x: 963, startPoint y: 321, endPoint x: 1106, endPoint y: 341, distance: 144.4
click at [1108, 341] on p "4. Made in [GEOGRAPHIC_DATA], Third-Party Tested for Safety" at bounding box center [1107, 351] width 329 height 75
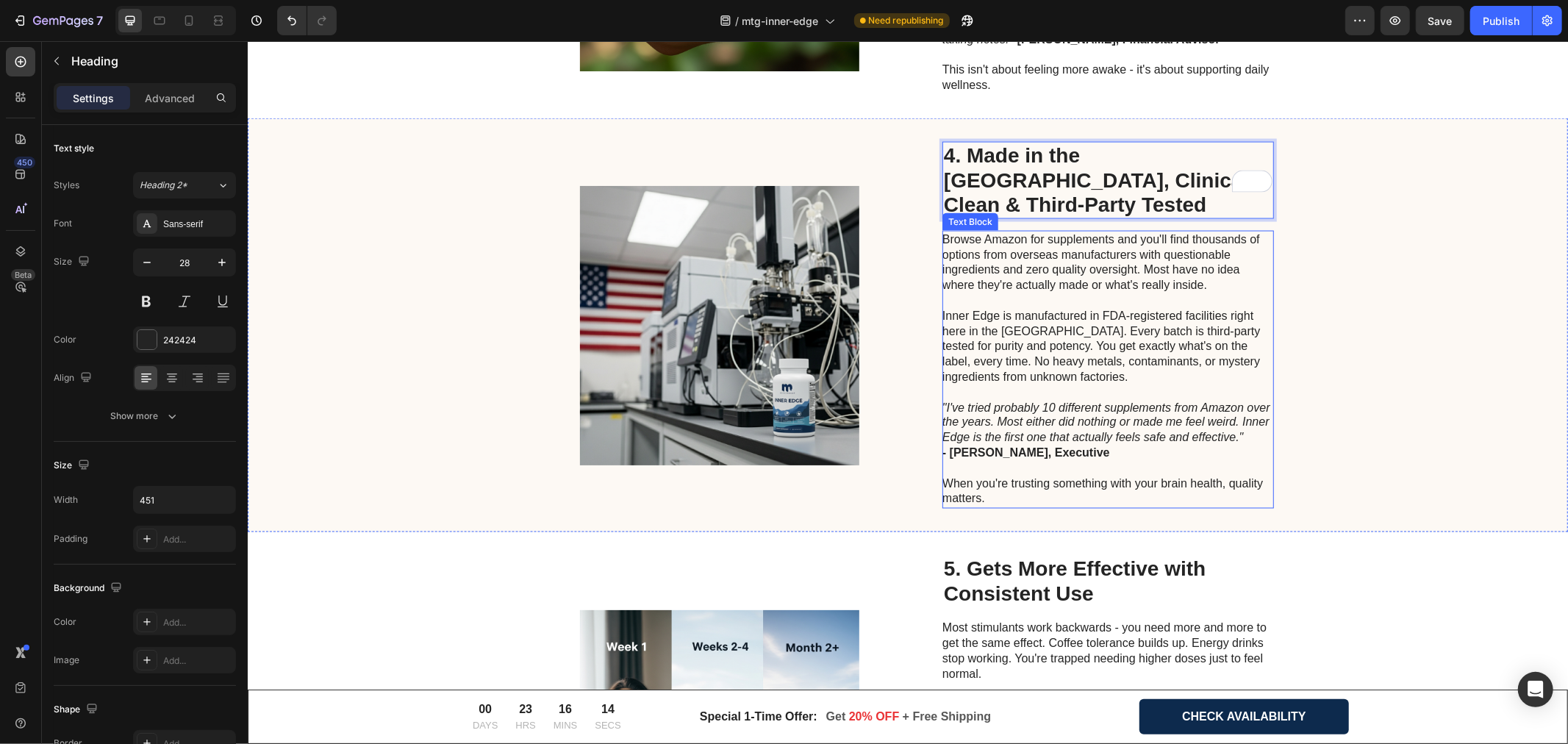
scroll to position [2206, 0]
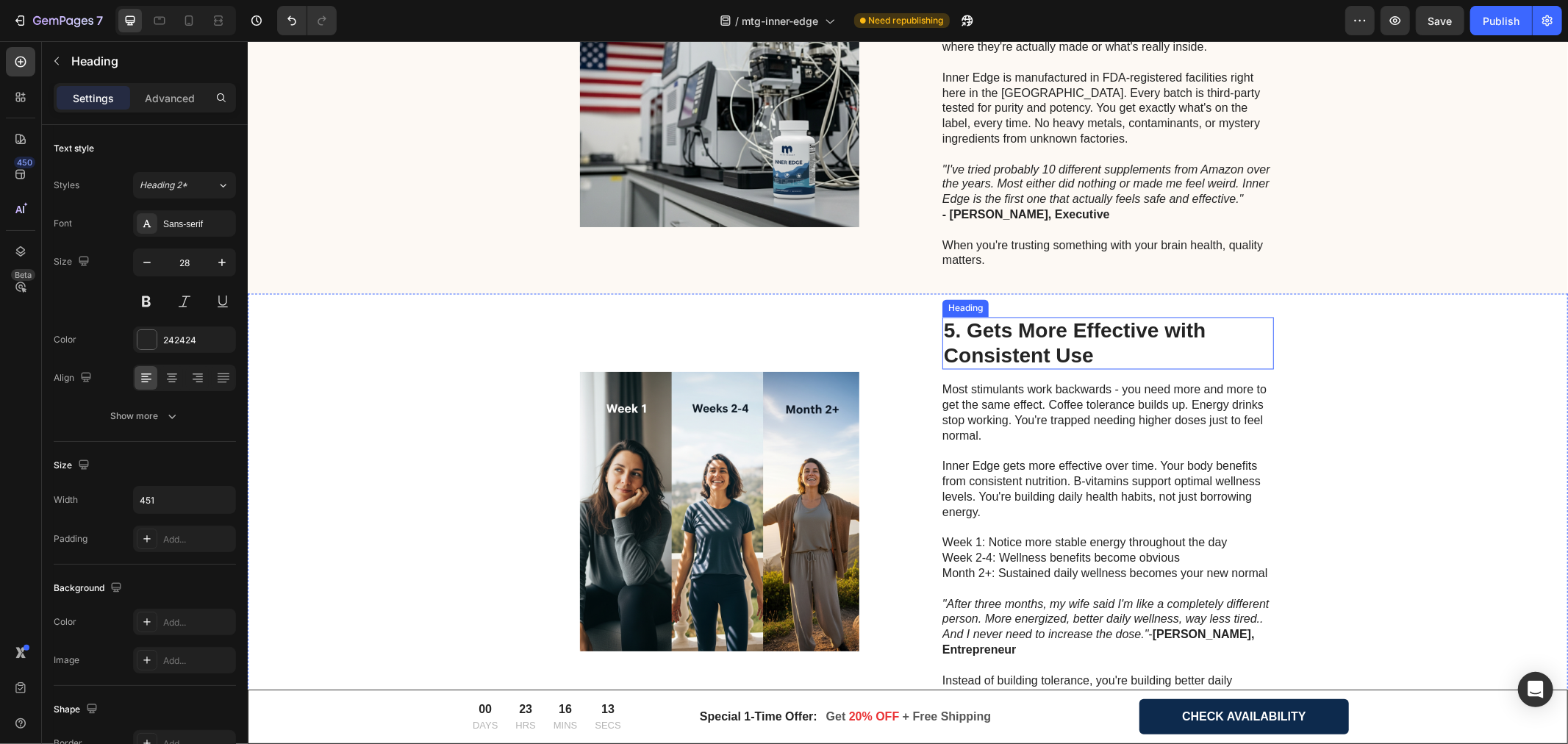
click at [1006, 317] on h2 "5. Gets More Effective with Consistent Use" at bounding box center [1108, 343] width 332 height 52
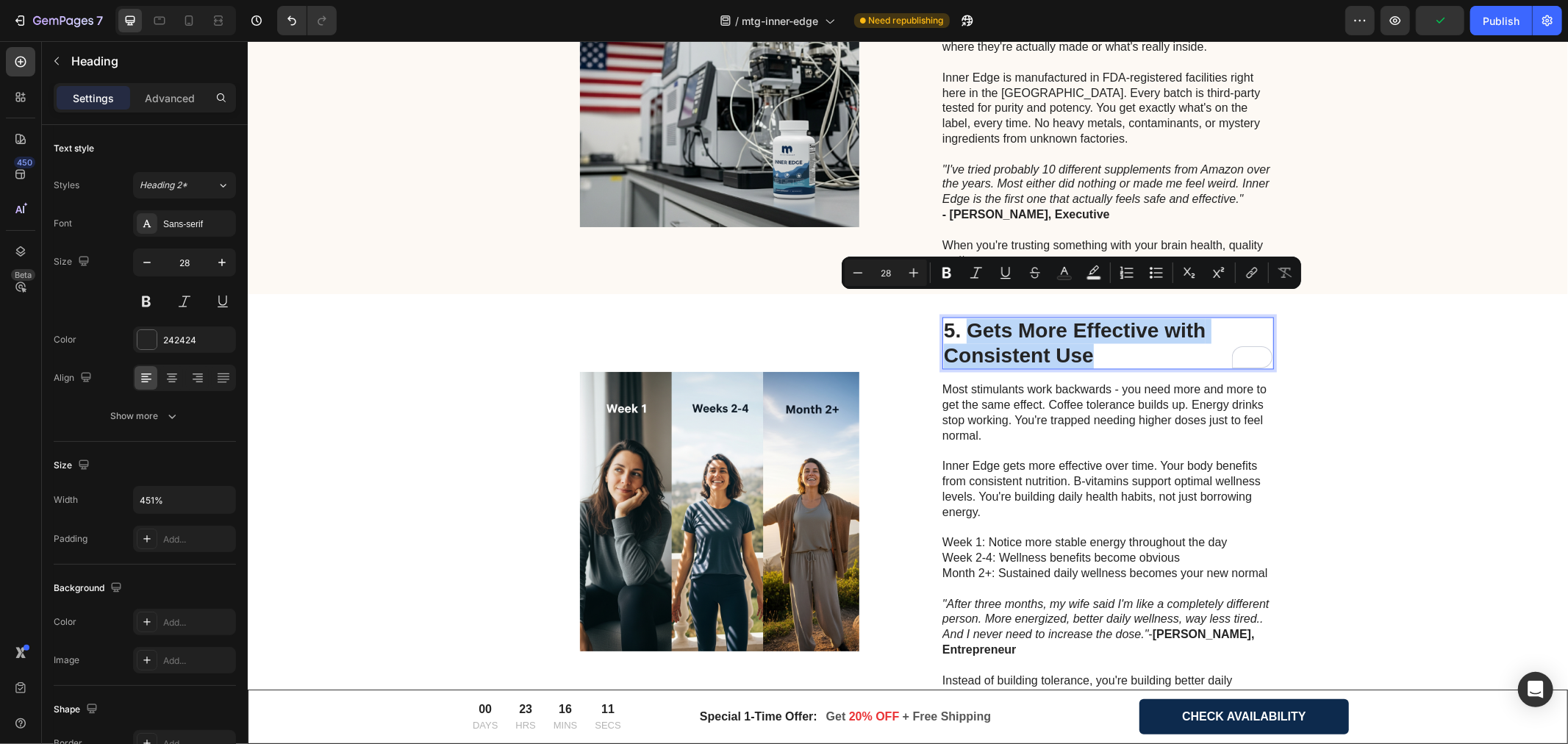
drag, startPoint x: 966, startPoint y: 309, endPoint x: 1083, endPoint y: 326, distance: 118.2
click at [1083, 326] on p "5. Gets More Effective with Consistent Use" at bounding box center [1107, 343] width 329 height 49
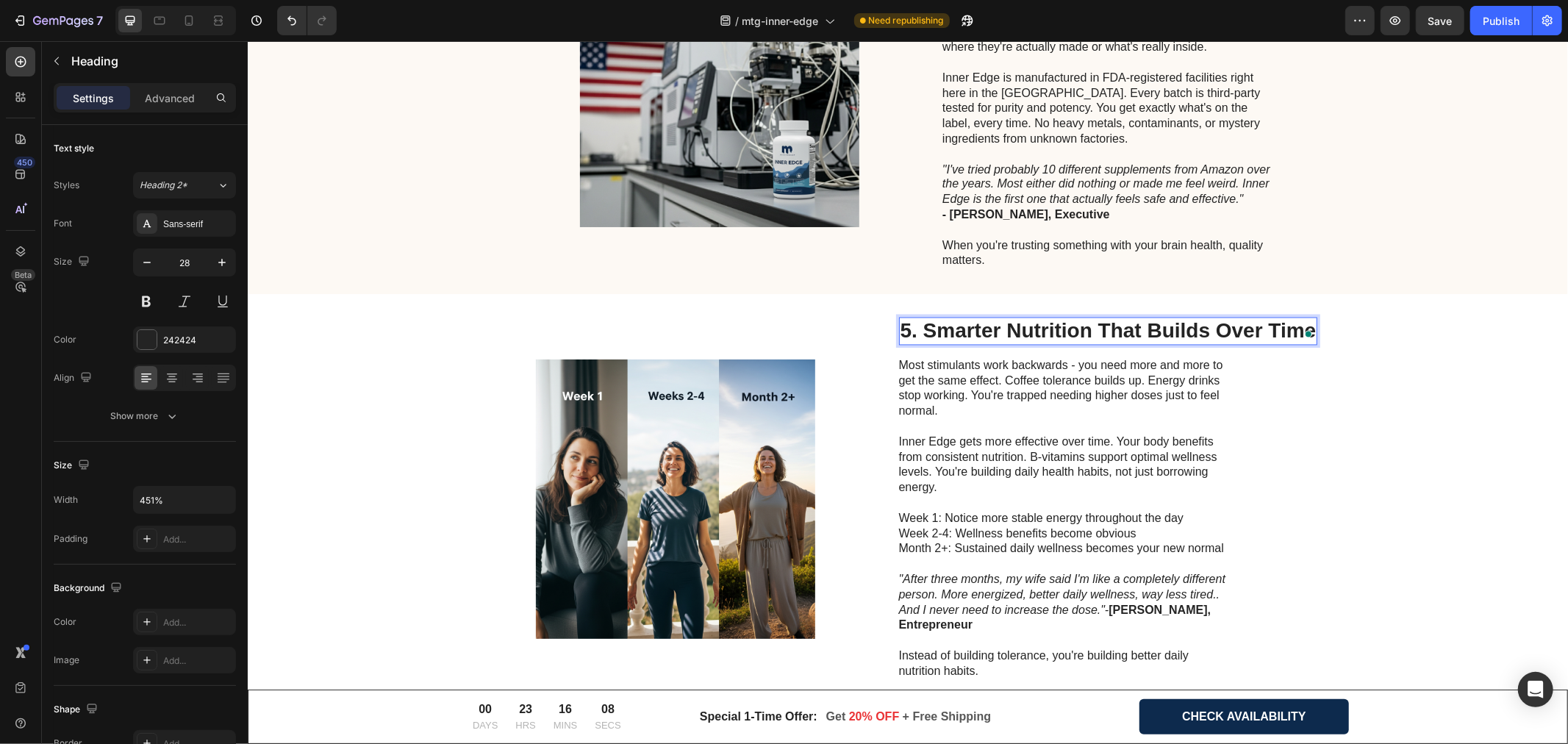
click at [1134, 318] on p "5. Smarter Nutrition That Builds Over Time" at bounding box center [1108, 330] width 417 height 25
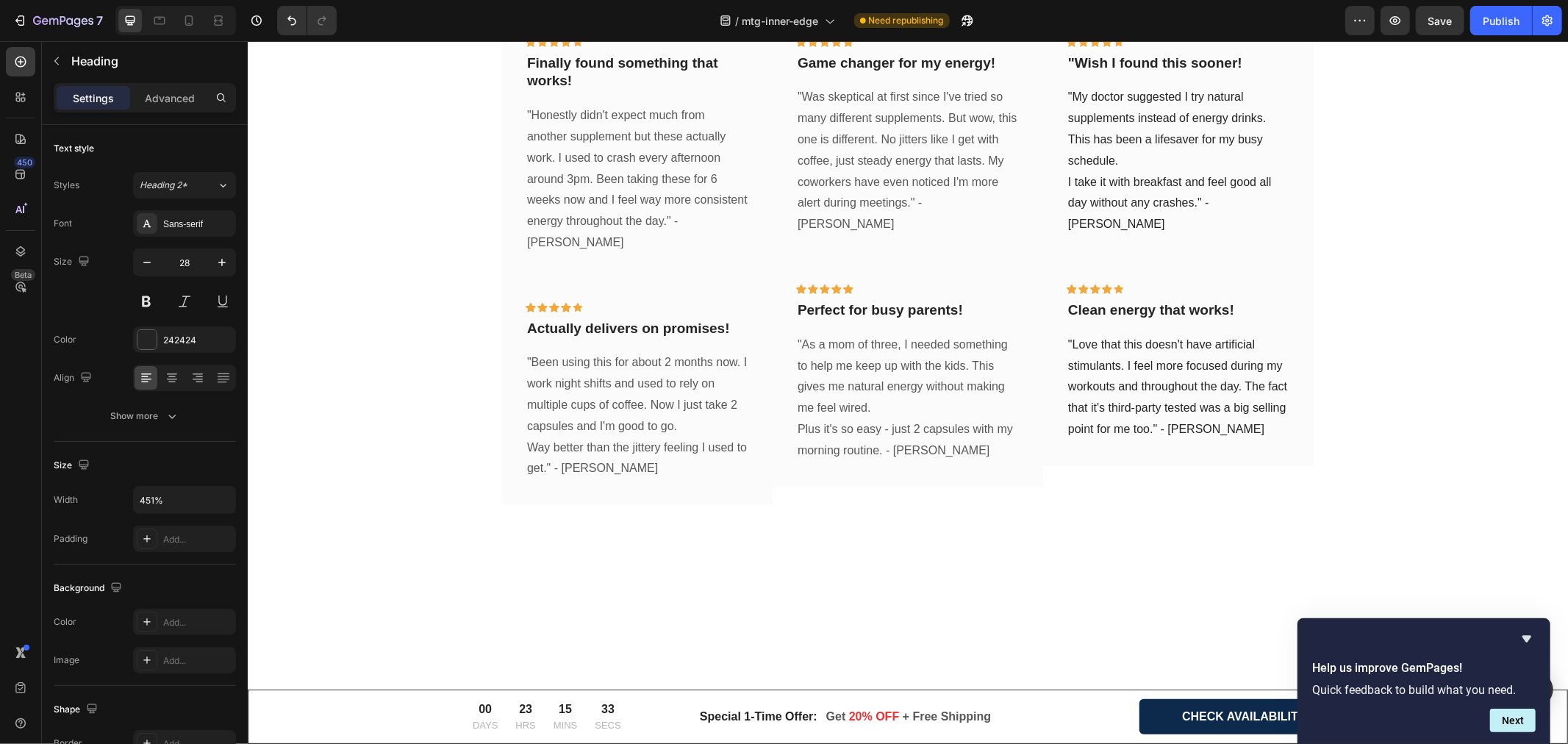
scroll to position [3350, 0]
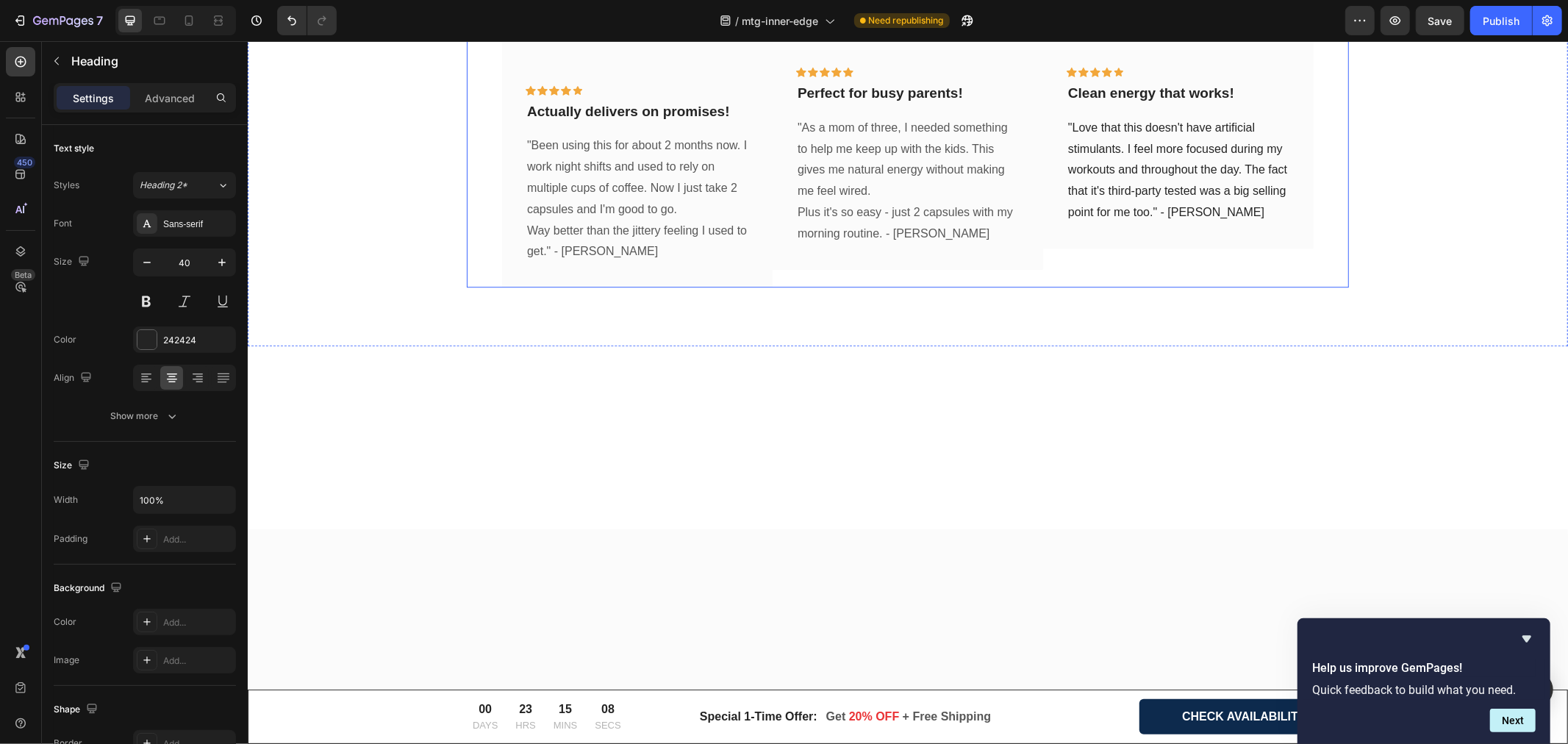
scroll to position [3595, 0]
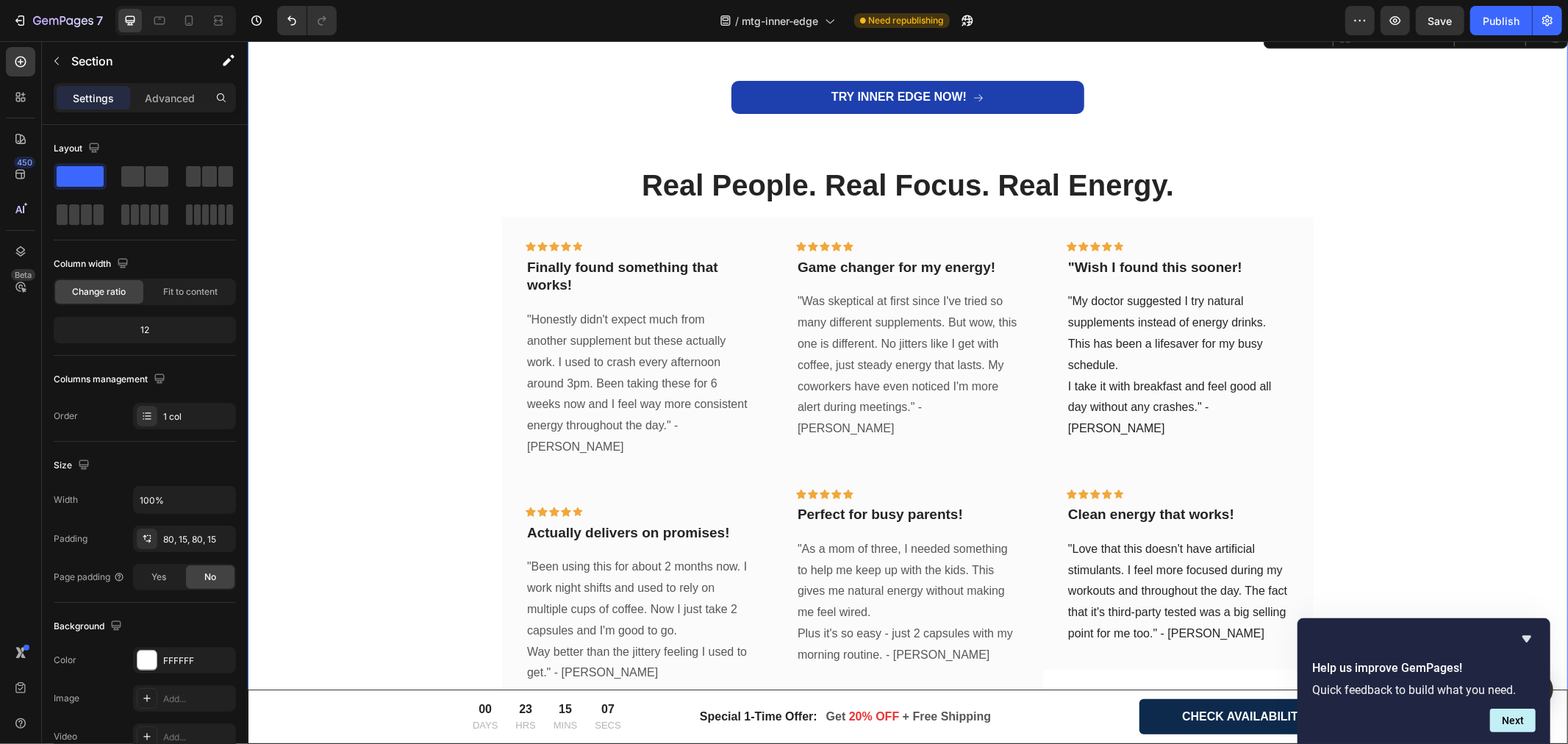
click at [391, 282] on div "TRY INNER EDGE NOW! Button Real People. Real Focus. Real Energy. Heading Icon I…" at bounding box center [908, 394] width 1299 height 628
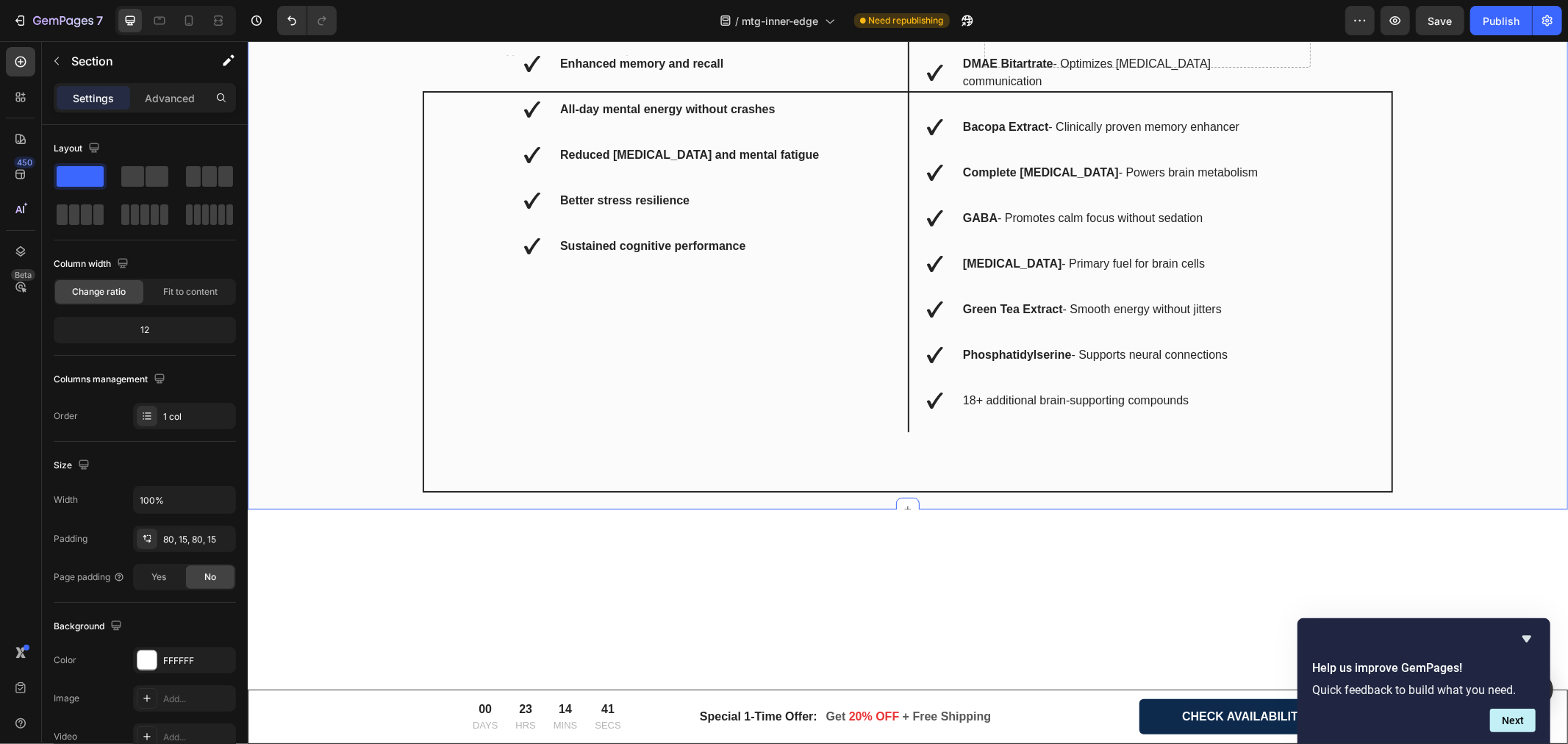
scroll to position [4659, 0]
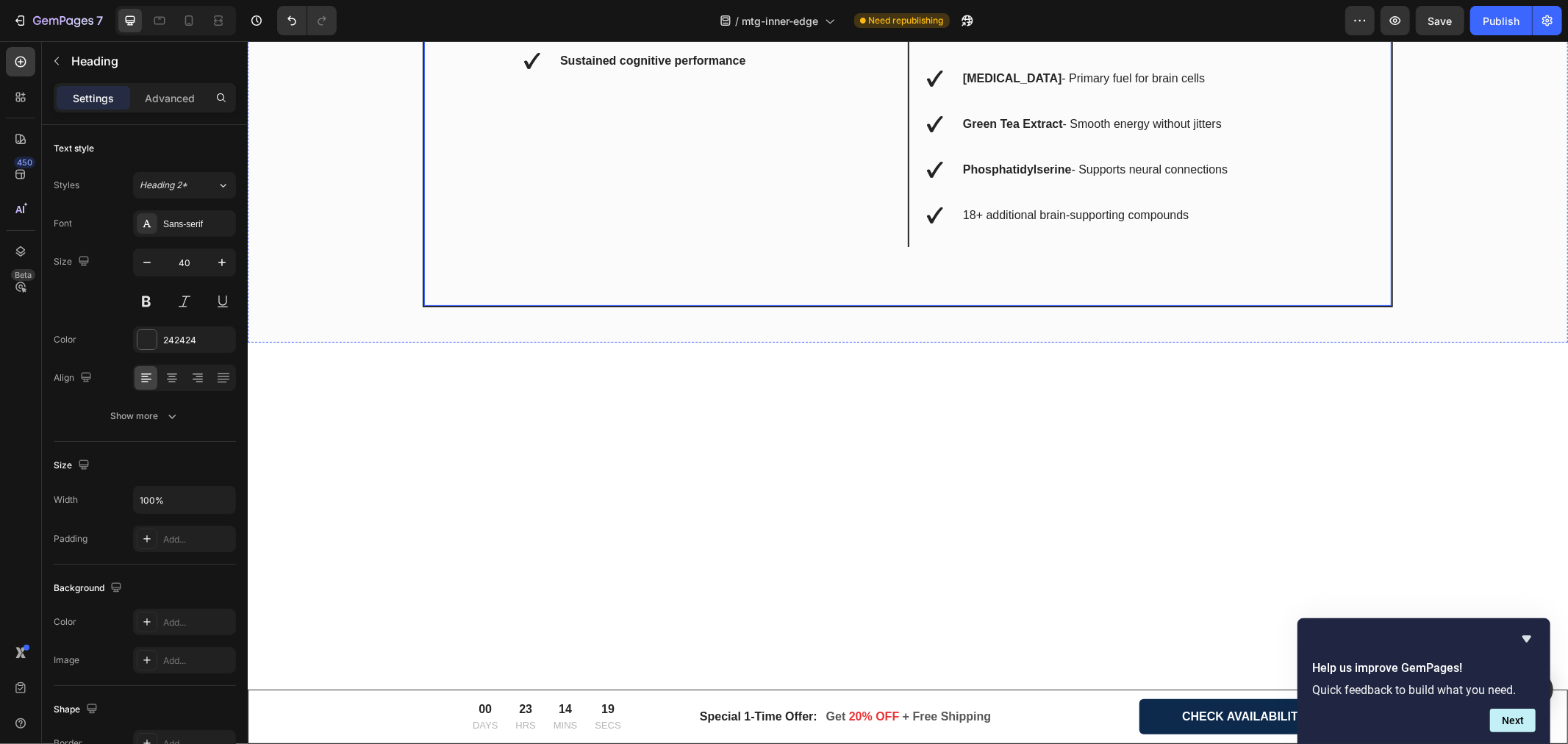
scroll to position [4822, 0]
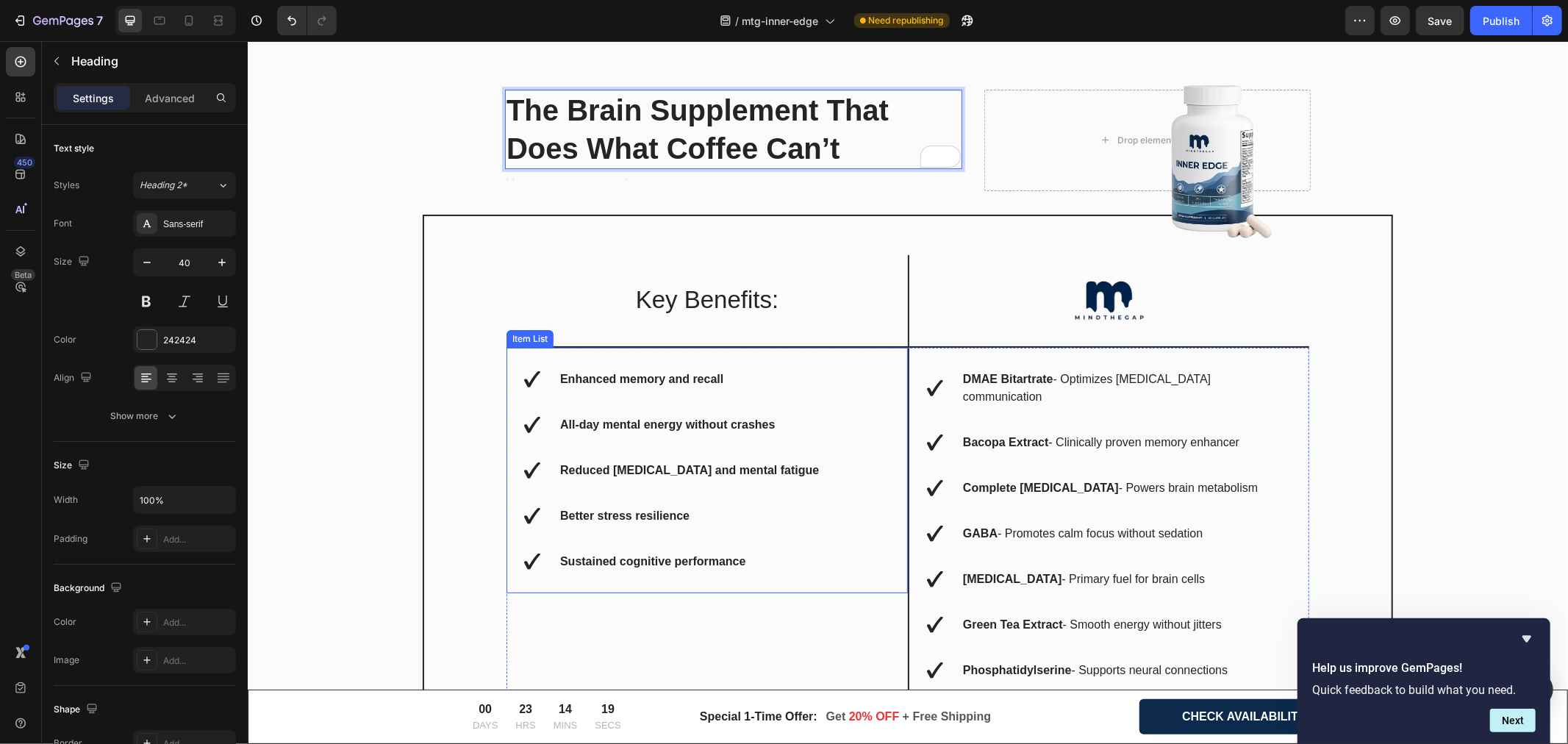
click at [662, 376] on strong "Enhanced memory and recall" at bounding box center [642, 378] width 163 height 13
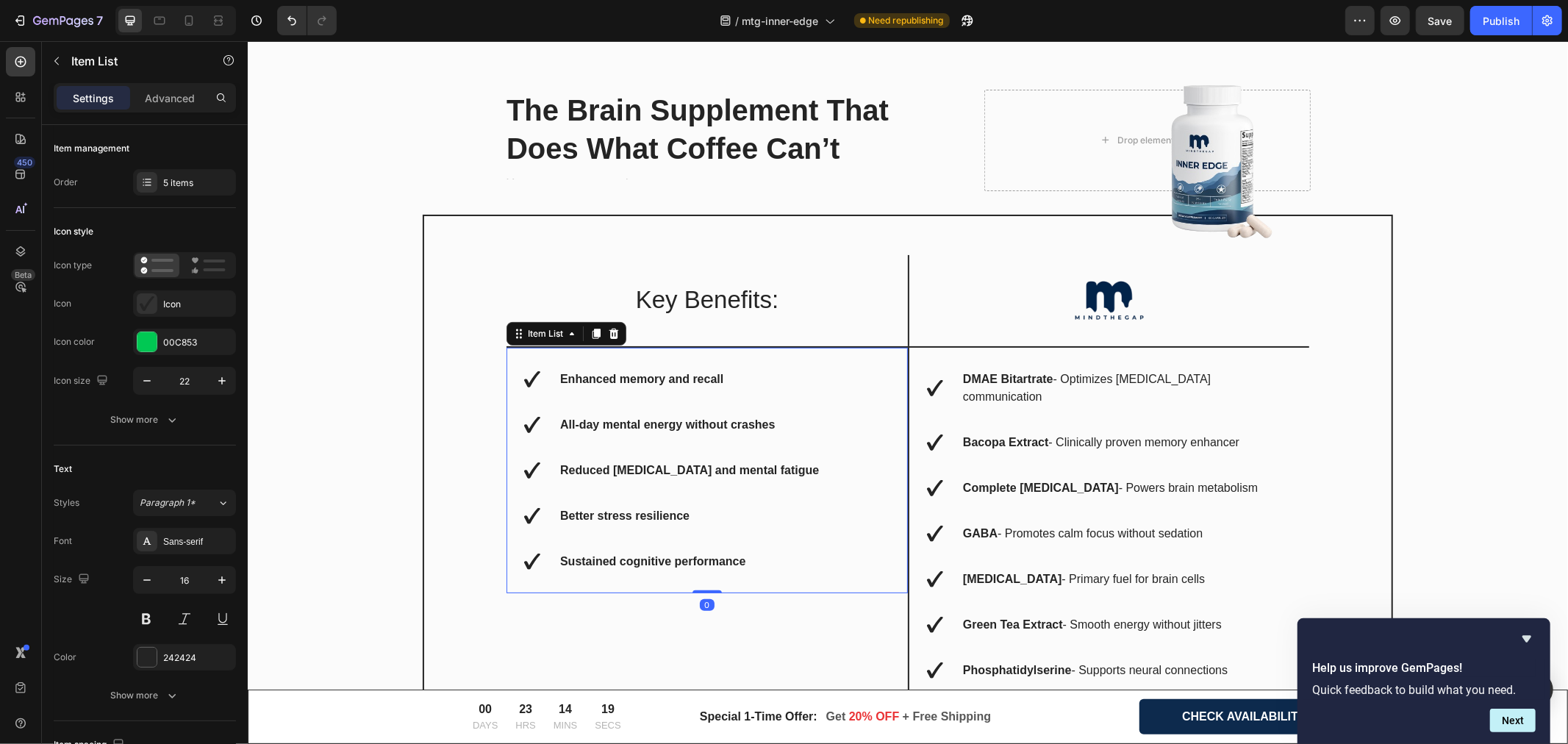
click at [662, 376] on strong "Enhanced memory and recall" at bounding box center [642, 378] width 163 height 13
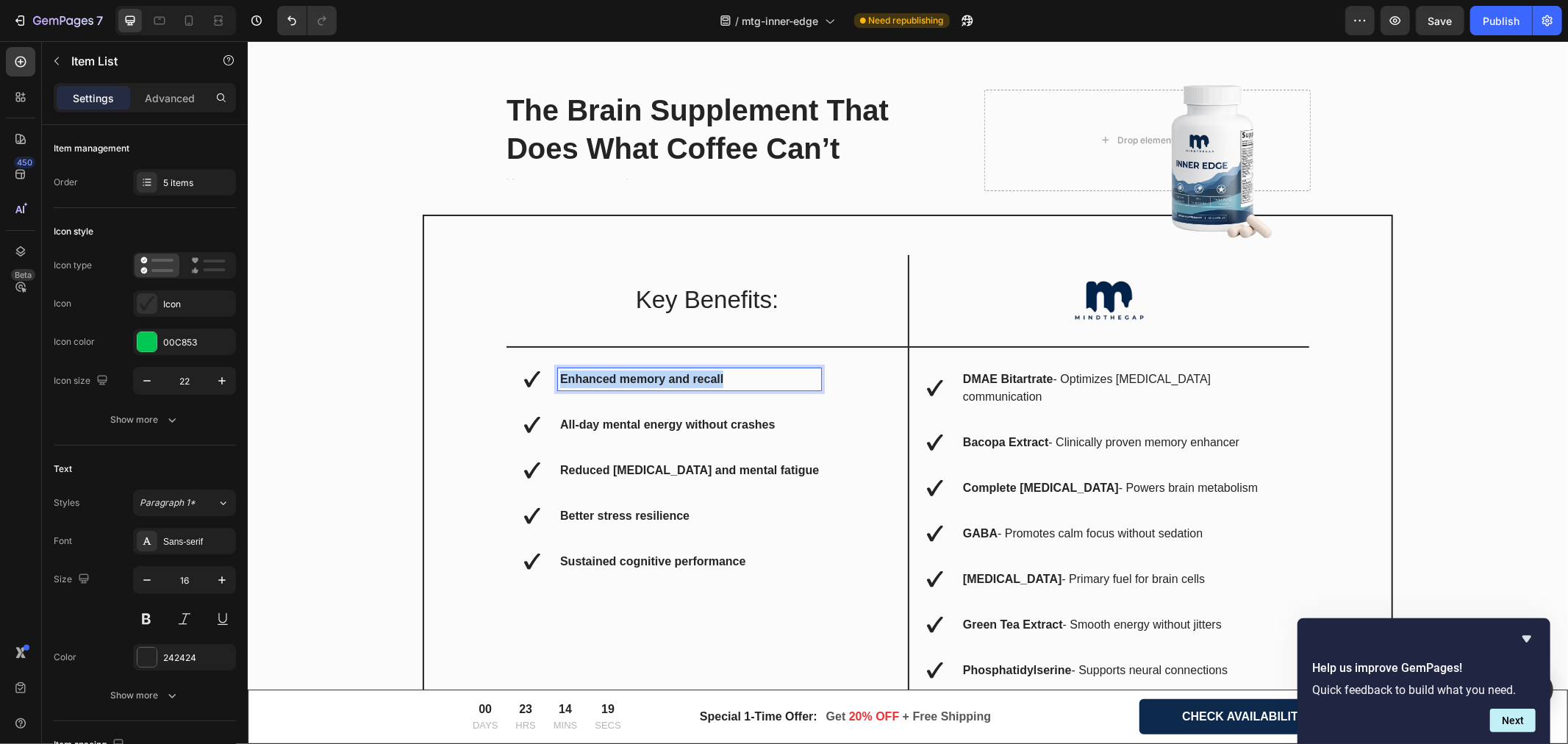
click at [662, 375] on strong "Enhanced memory and recall" at bounding box center [642, 378] width 163 height 13
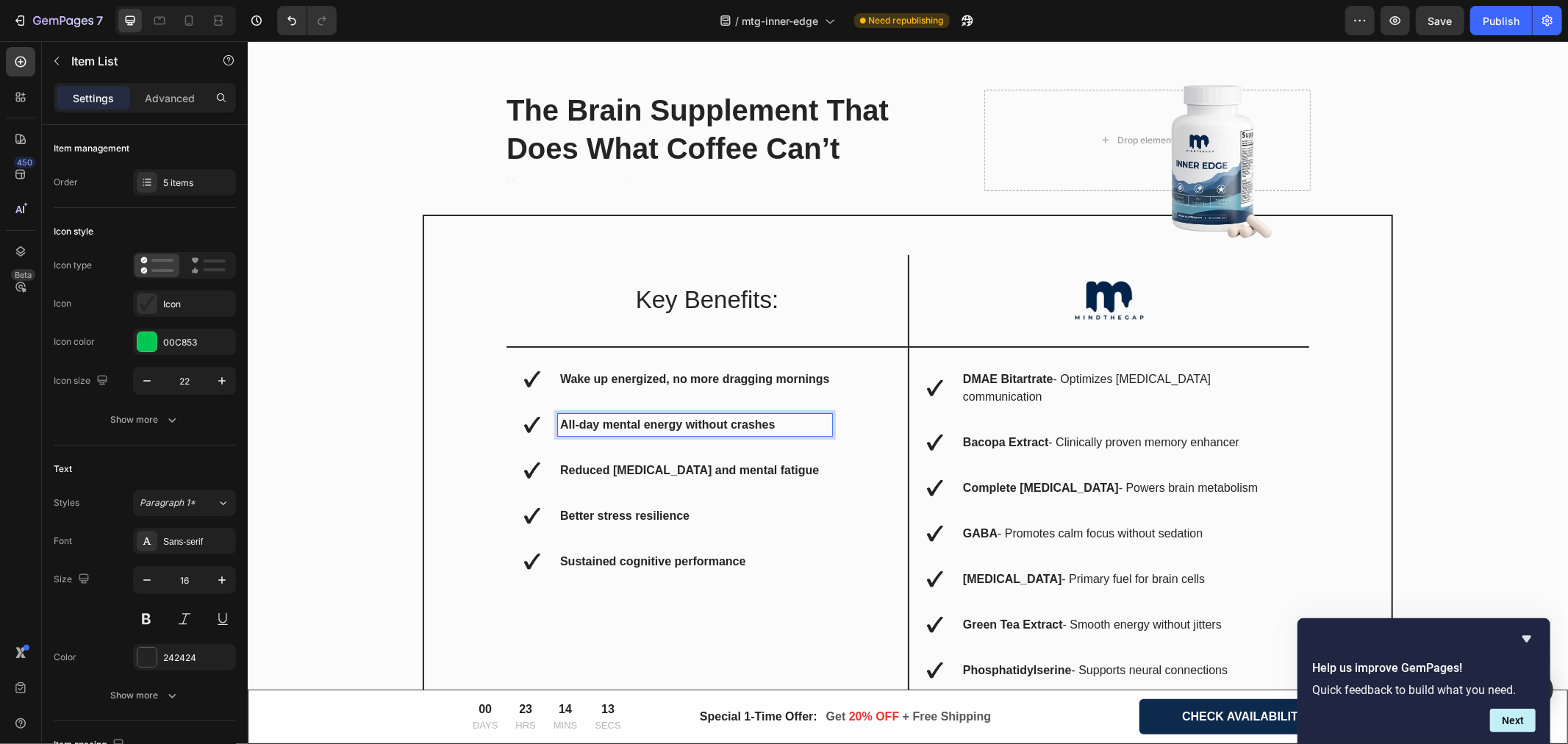
click at [642, 423] on strong "All-day mental energy without crashes" at bounding box center [667, 424] width 215 height 13
click at [601, 466] on strong "Reduced [MEDICAL_DATA] and mental fatigue" at bounding box center [689, 470] width 258 height 13
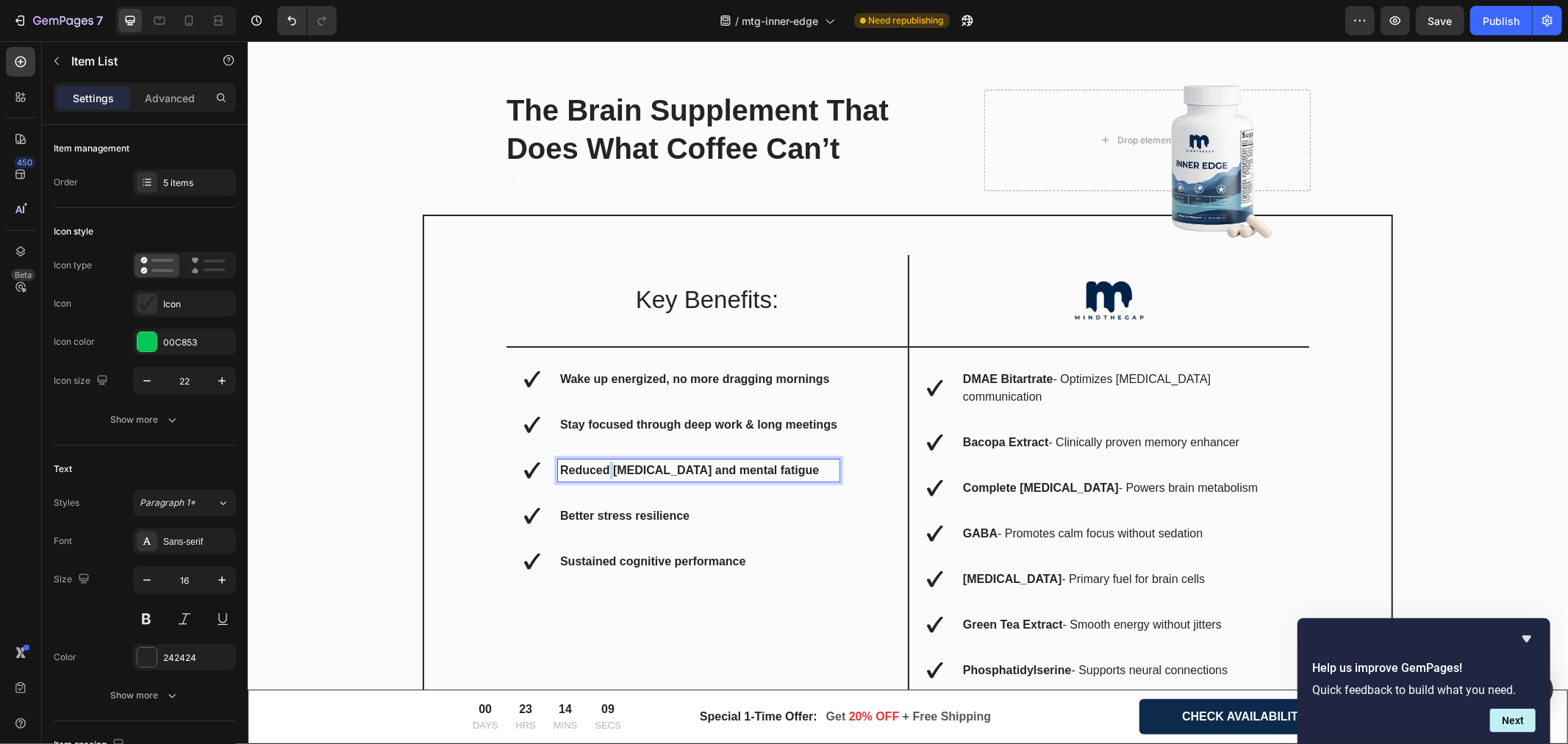
click at [602, 466] on strong "Reduced [MEDICAL_DATA] and mental fatigue" at bounding box center [689, 470] width 258 height 13
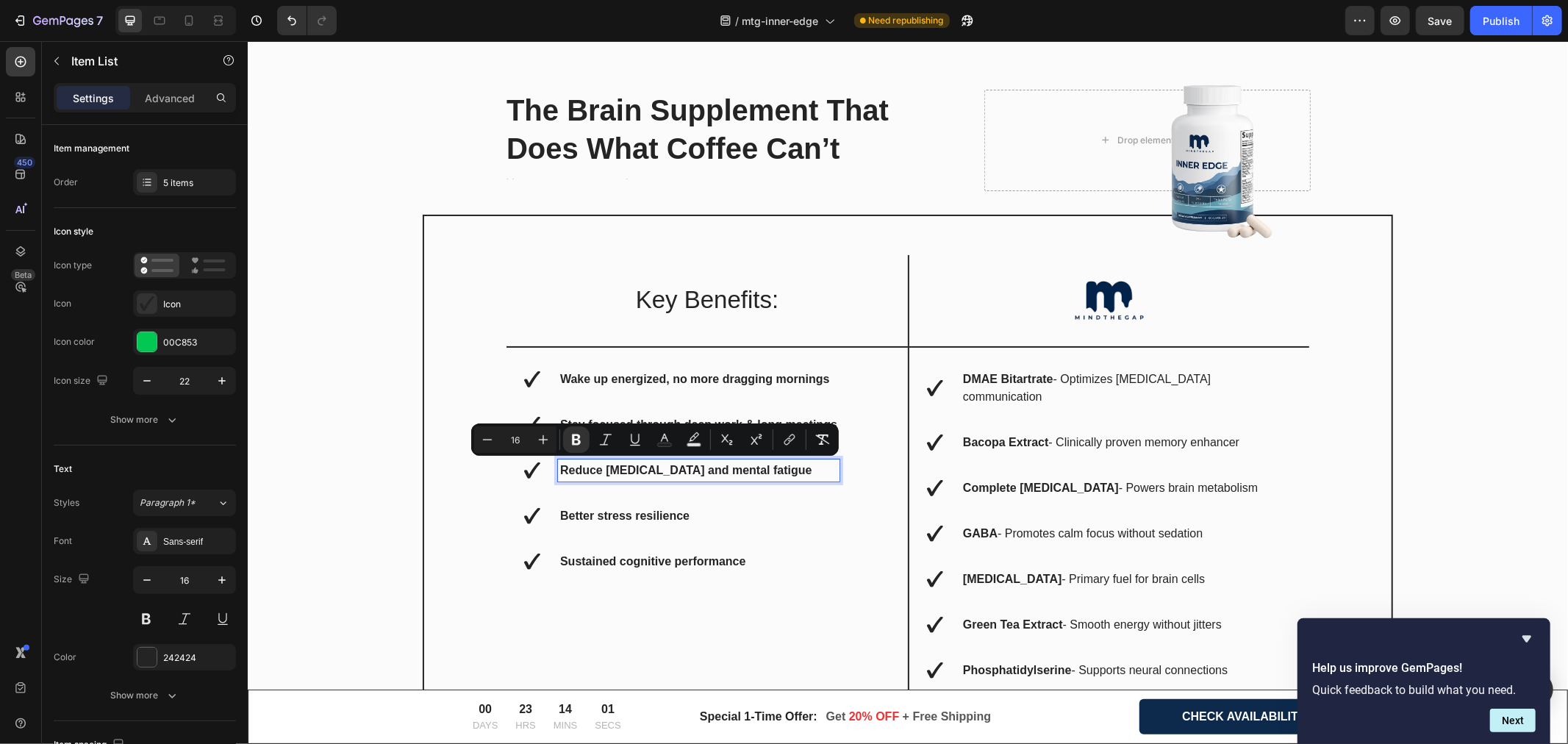
click at [602, 510] on strong "Better stress resilience" at bounding box center [625, 515] width 130 height 13
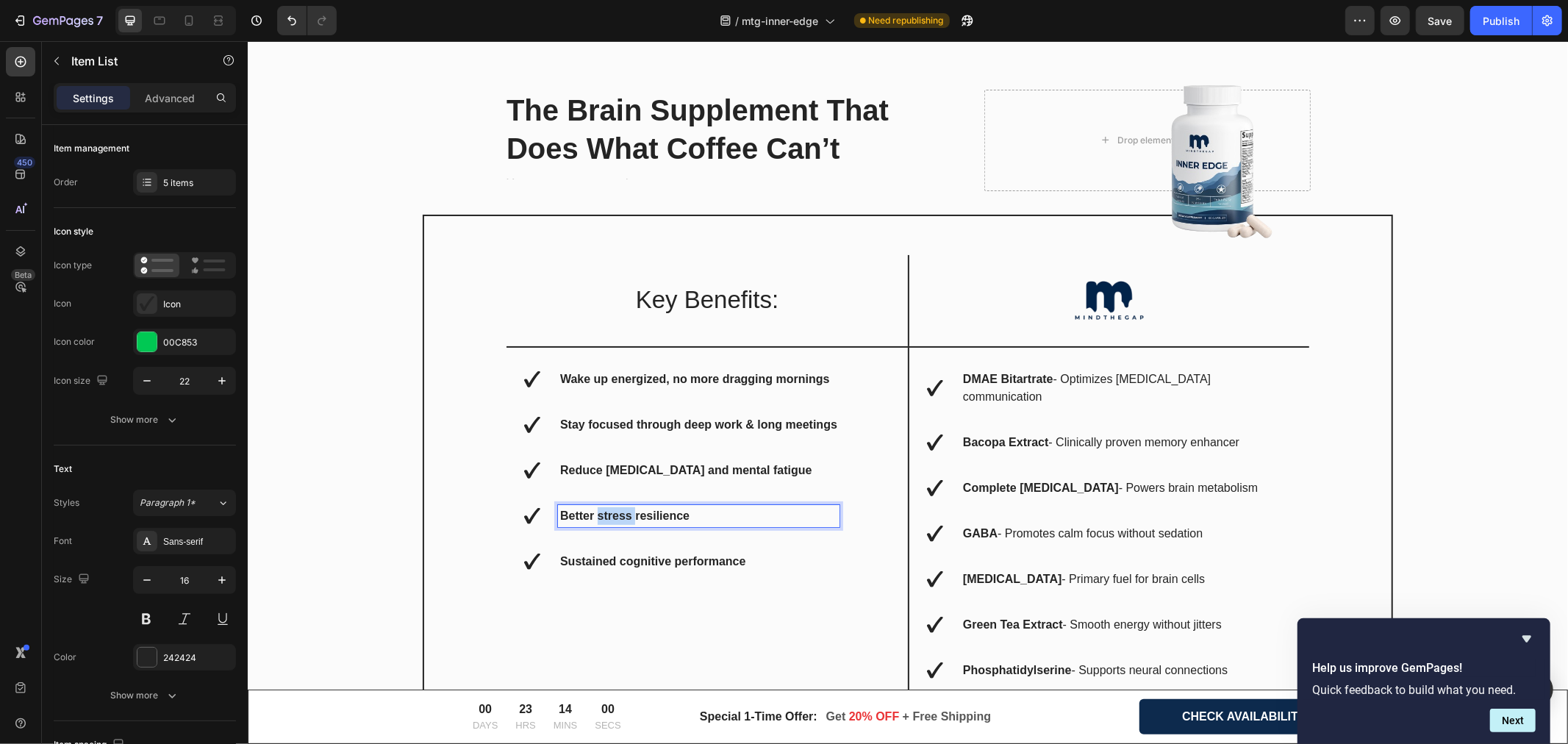
click at [602, 510] on strong "Better stress resilience" at bounding box center [625, 515] width 130 height 13
click at [604, 510] on strong "Better stress resilience" at bounding box center [625, 515] width 130 height 13
click at [650, 554] on strong "Sustained cognitive performance" at bounding box center [652, 560] width 186 height 13
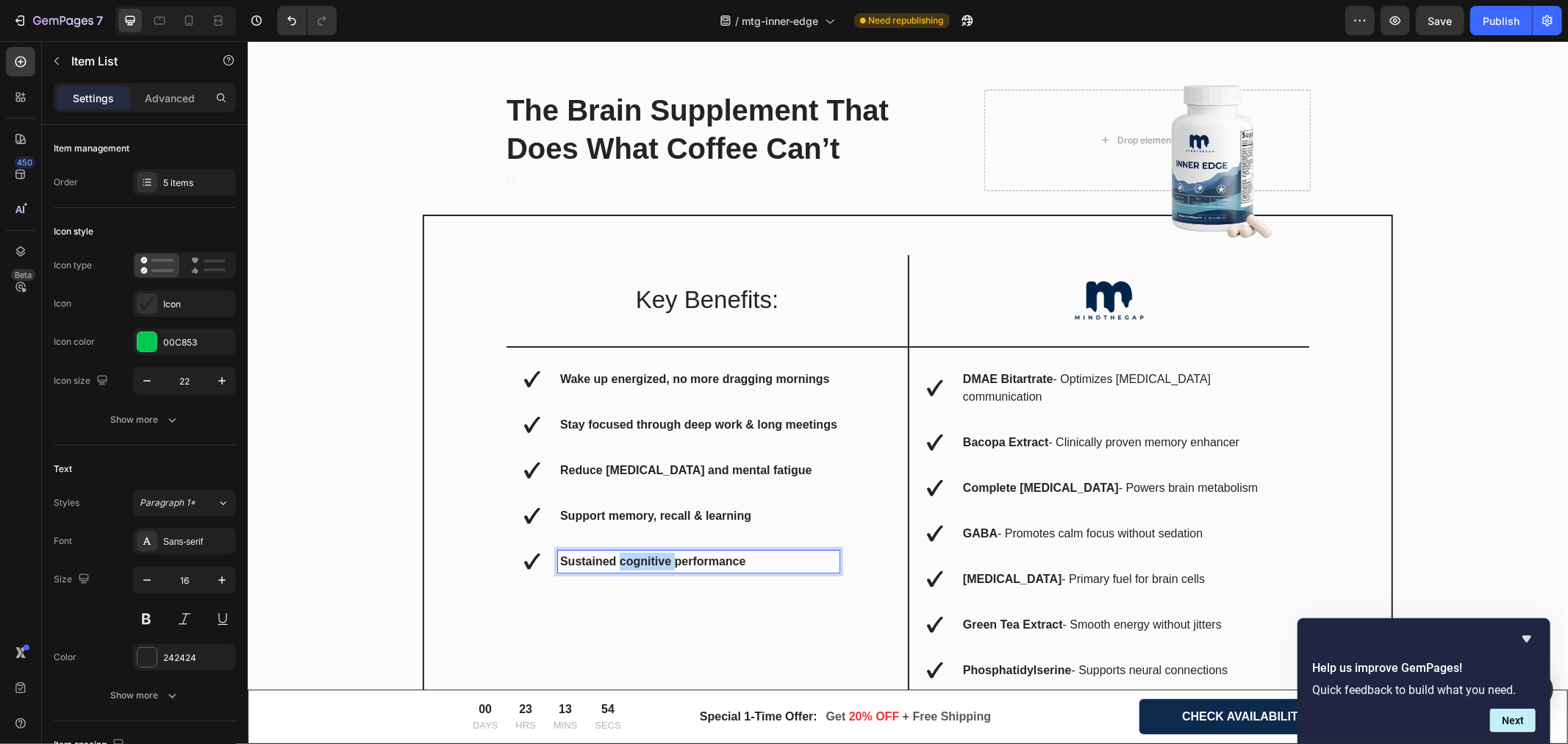
click at [650, 554] on strong "Sustained cognitive performance" at bounding box center [652, 560] width 186 height 13
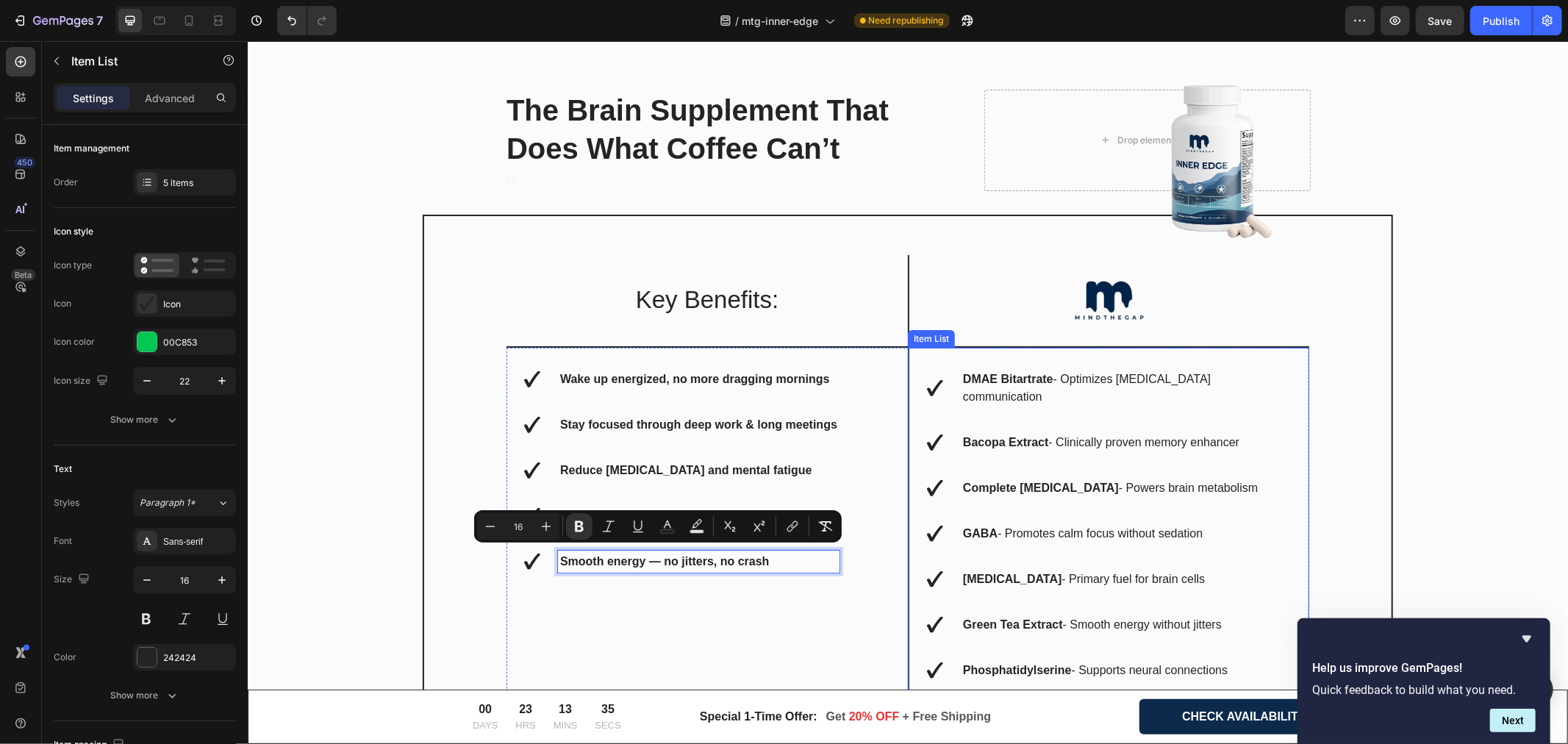
scroll to position [4903, 0]
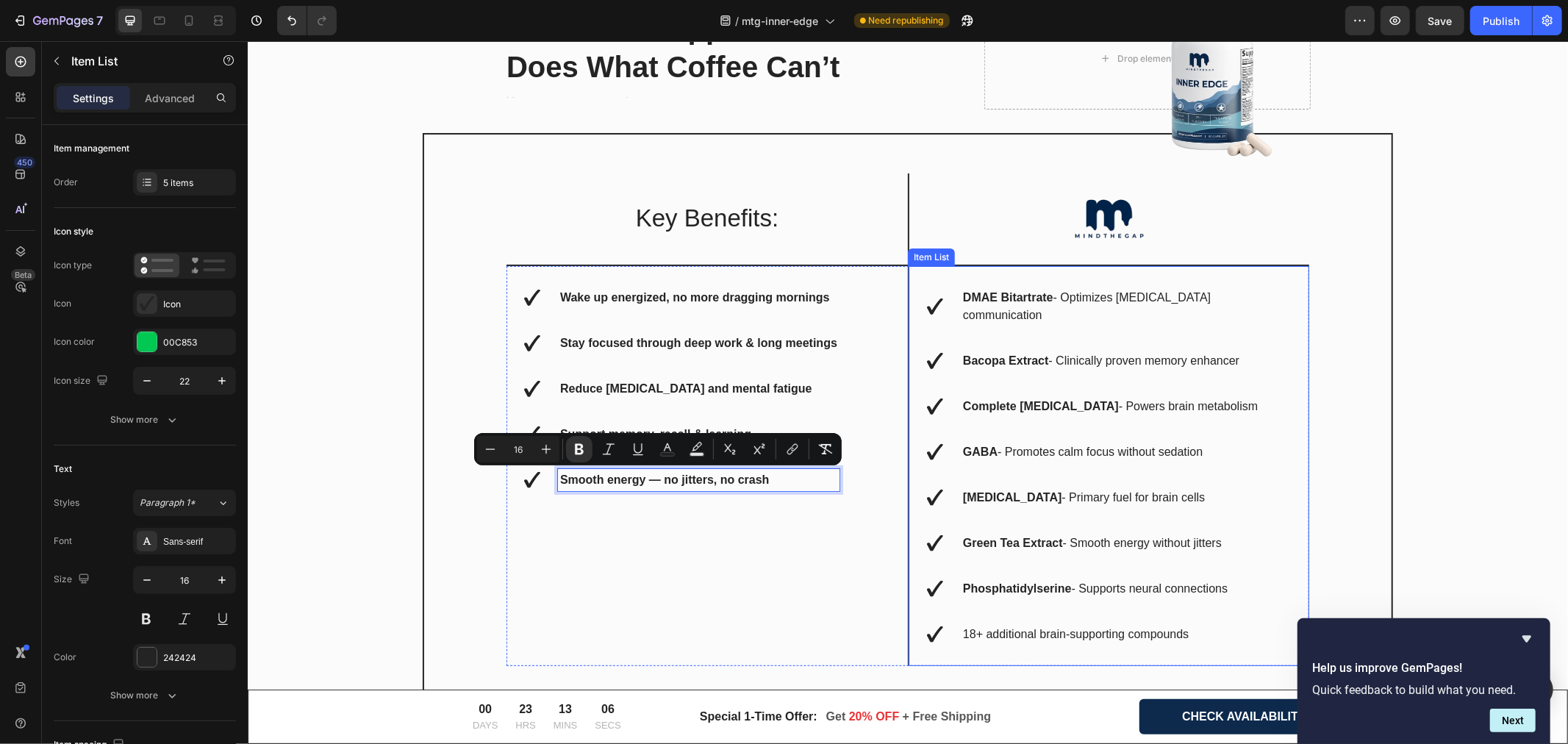
click at [1027, 291] on strong "DMAE Bitartrate" at bounding box center [1008, 297] width 90 height 13
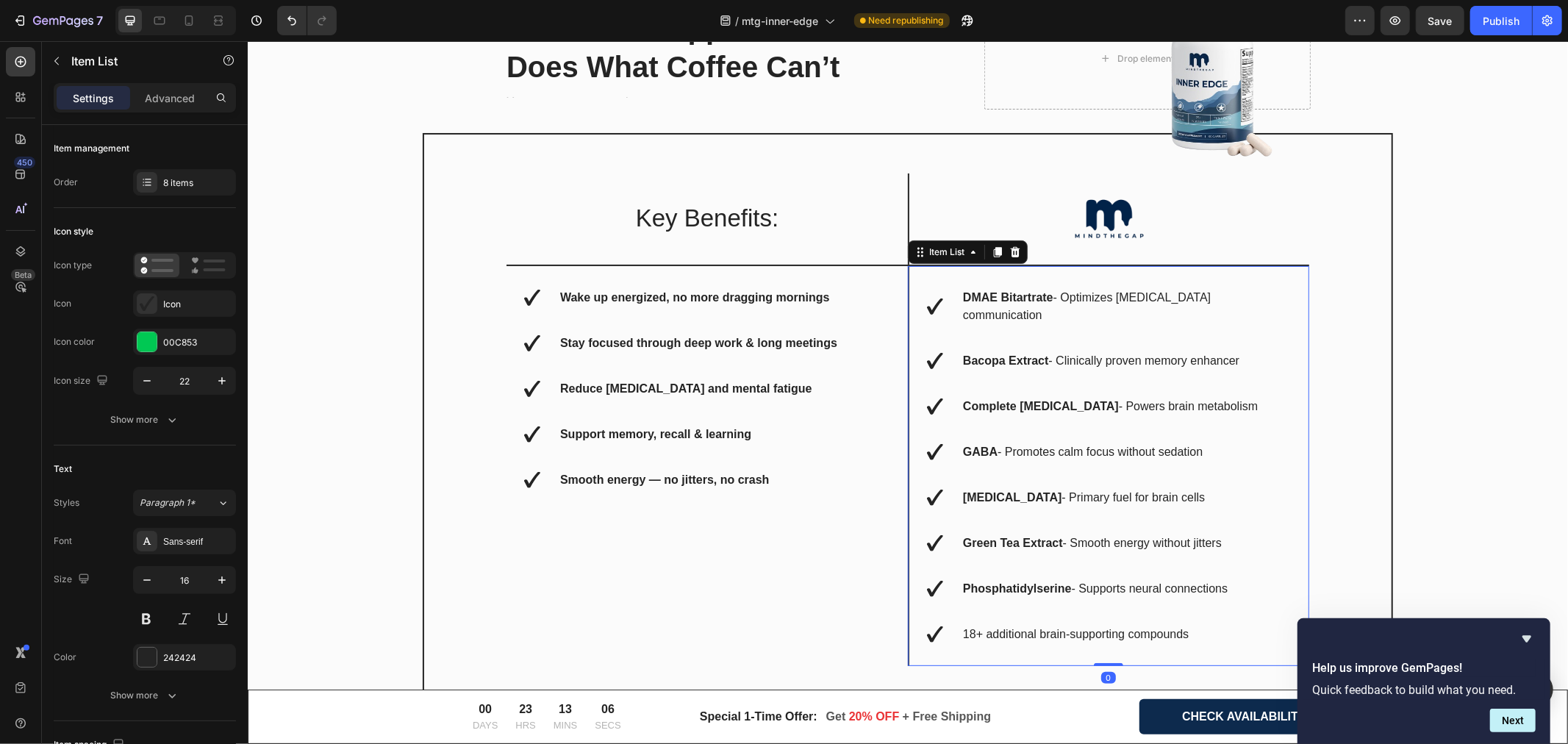
click at [1027, 291] on strong "DMAE Bitartrate" at bounding box center [1008, 297] width 90 height 13
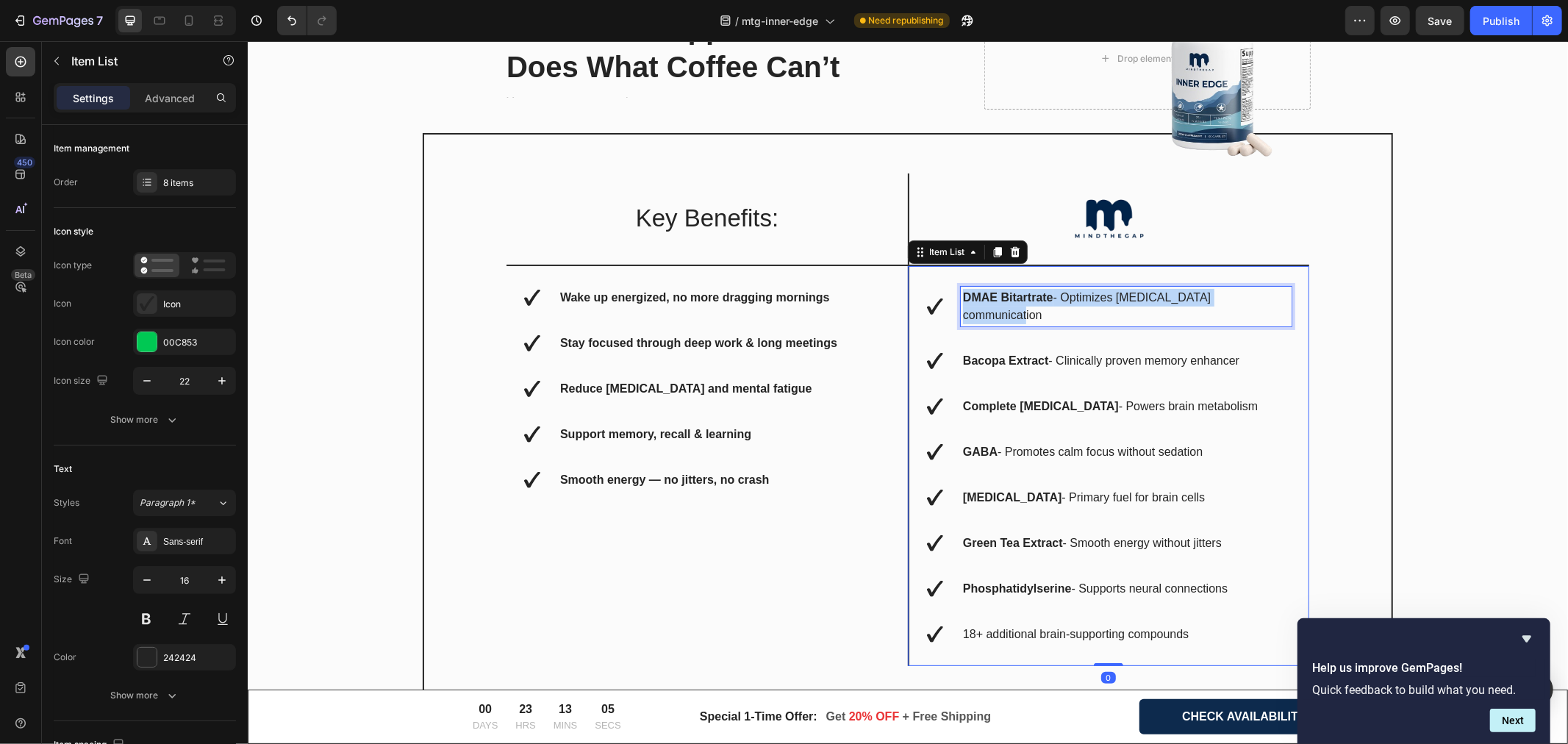
click at [1027, 291] on strong "DMAE Bitartrate" at bounding box center [1008, 297] width 90 height 13
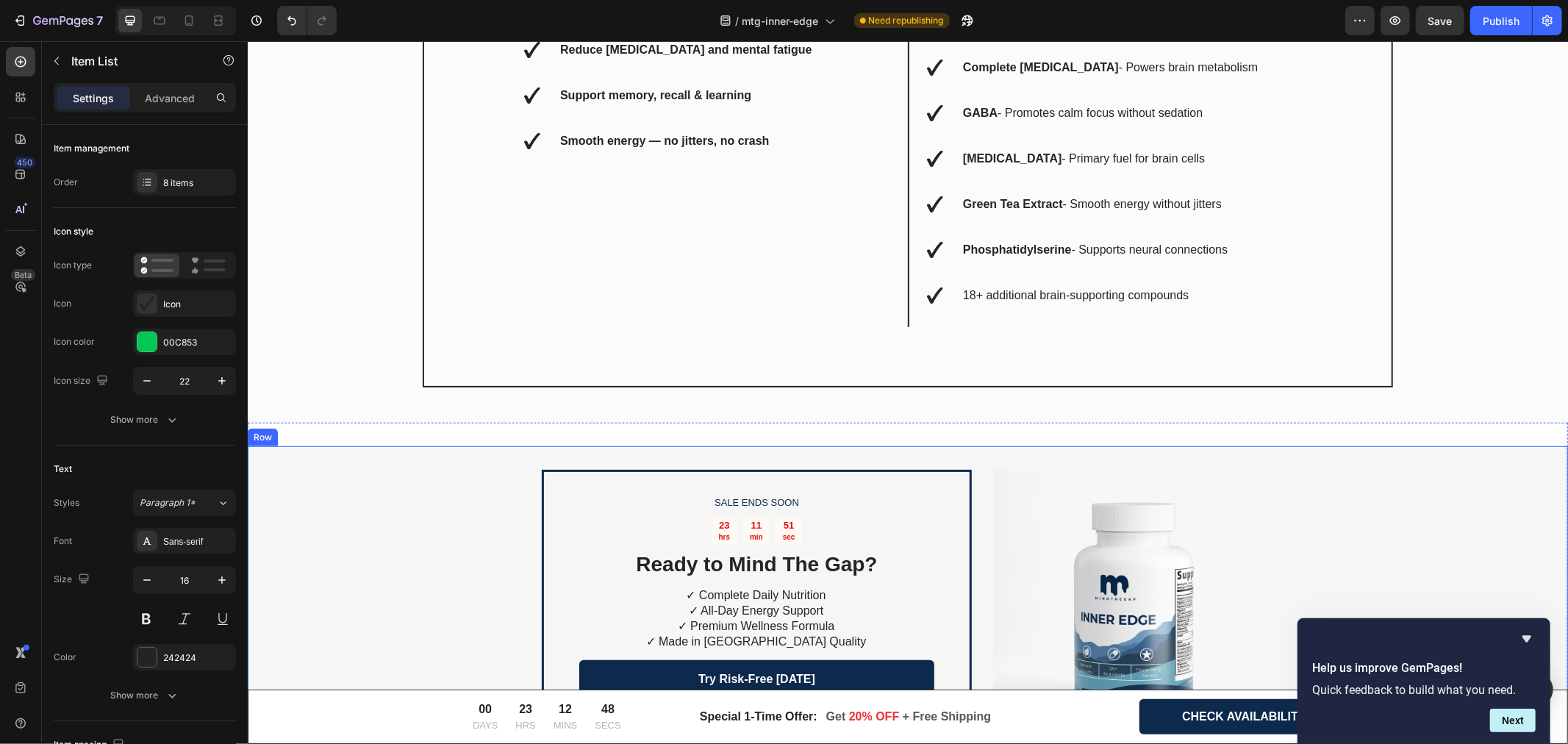
scroll to position [5394, 0]
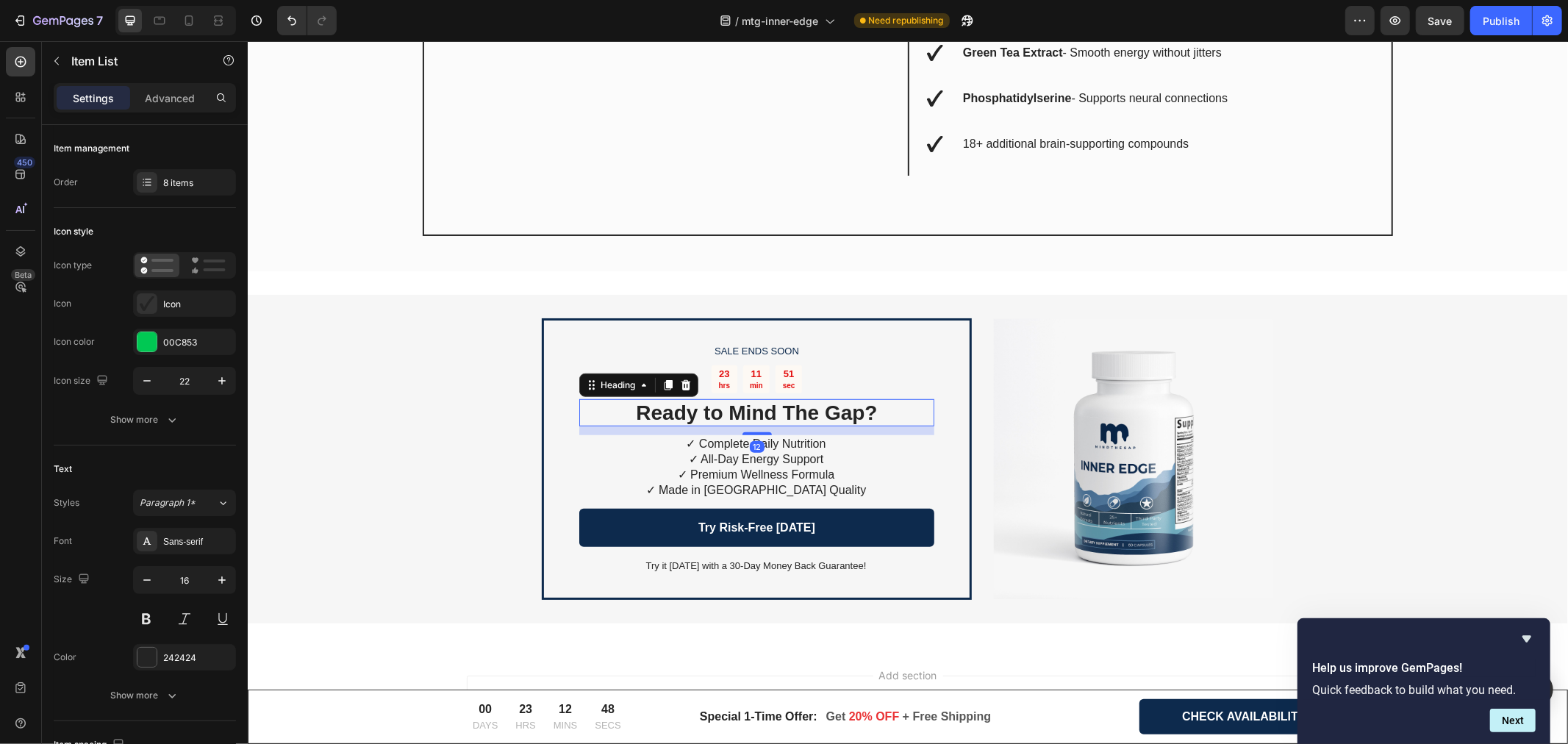
click at [744, 401] on strong "Ready to Mind The Gap?" at bounding box center [756, 412] width 241 height 23
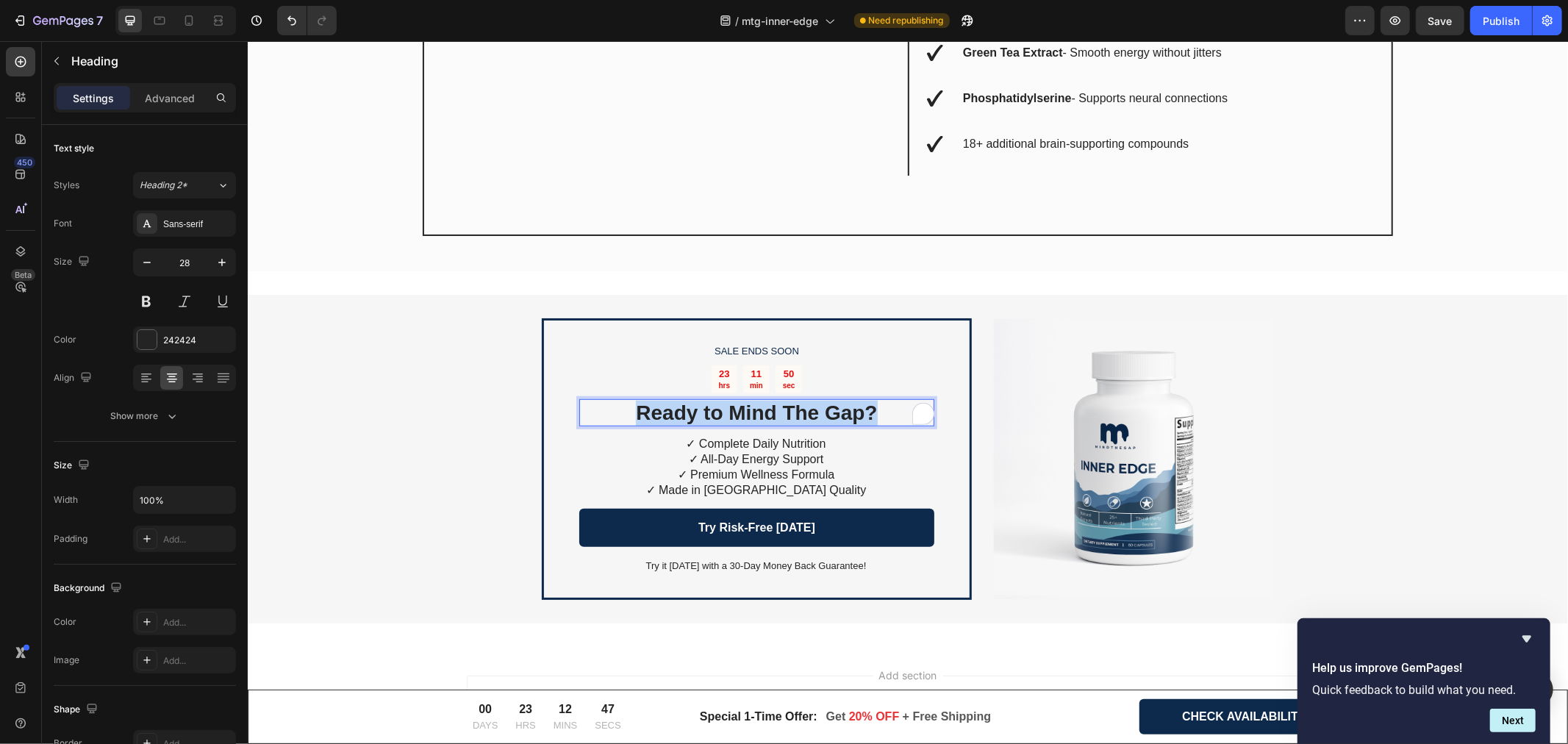
click at [744, 401] on strong "Ready to Mind The Gap?" at bounding box center [756, 412] width 241 height 23
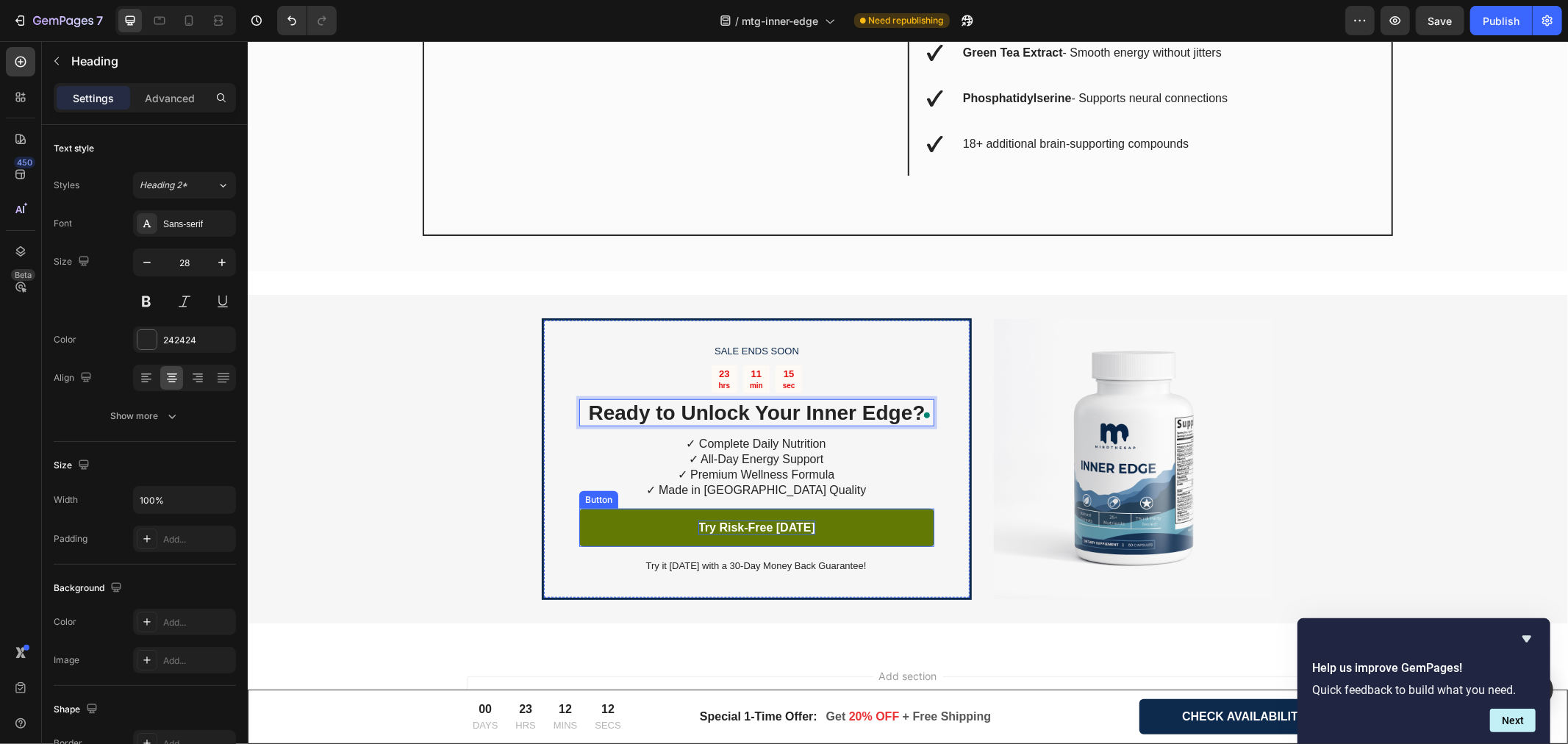
click at [773, 521] on strong "Try Risk-Free Today" at bounding box center [756, 527] width 117 height 13
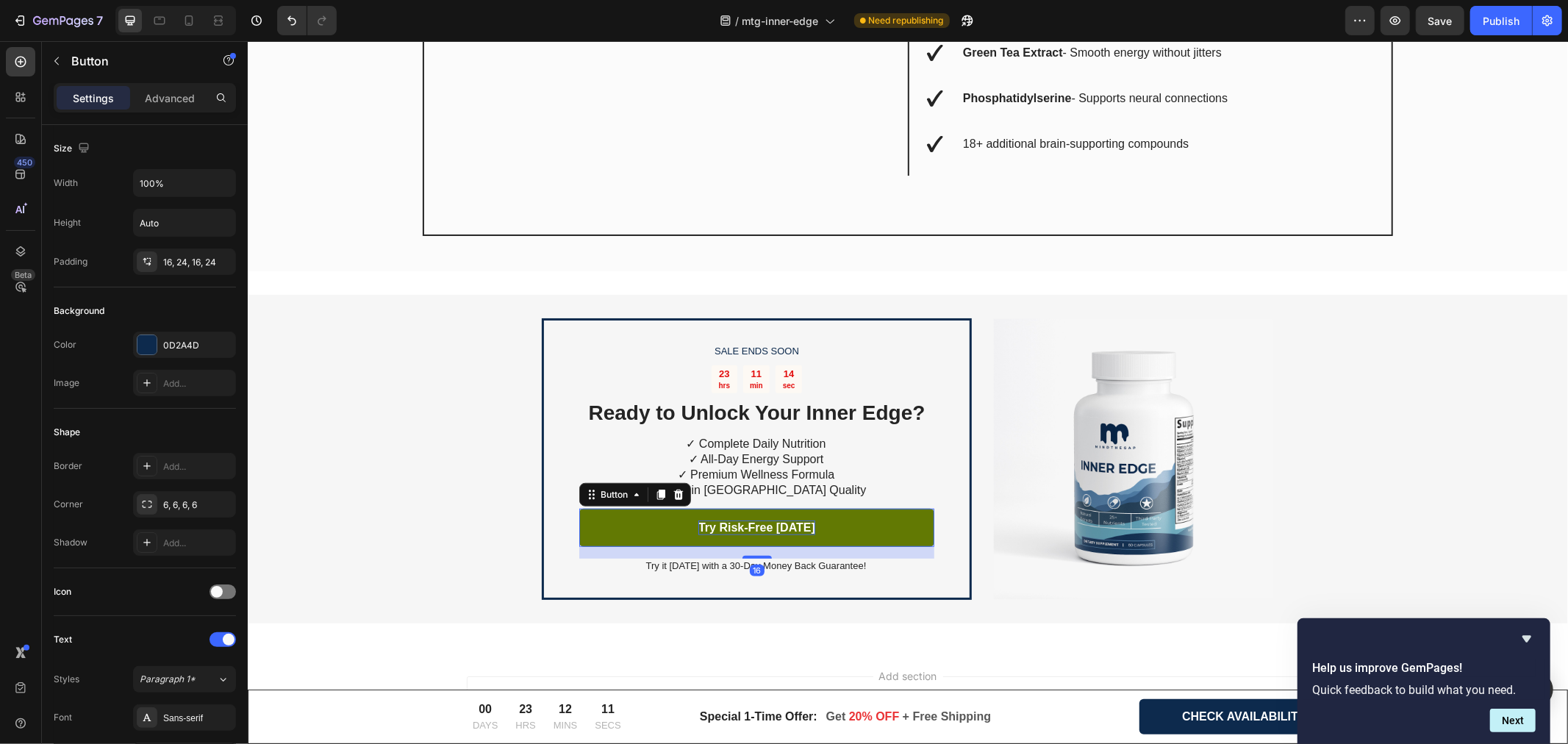
click at [773, 521] on strong "Try Risk-Free Today" at bounding box center [756, 527] width 117 height 13
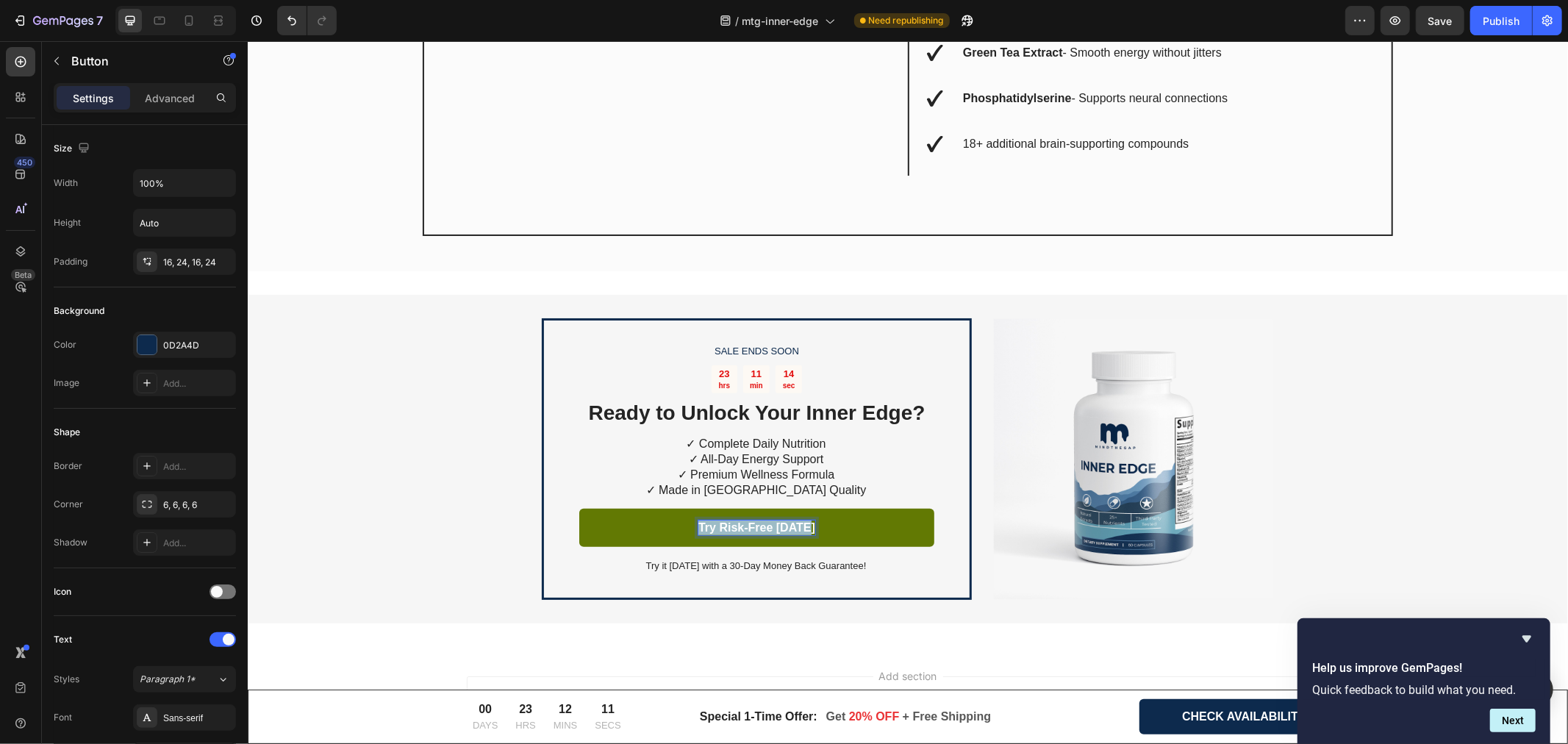
click at [773, 521] on strong "Try Risk-Free Today" at bounding box center [756, 527] width 117 height 13
click at [680, 521] on strong "[Claim My 30-Day Trial Now" at bounding box center [756, 527] width 153 height 13
click at [405, 475] on div "SALE ENDS SOON Text Block 23 hrs 11 min 10 sec Countdown Timer ⁠⁠⁠⁠⁠⁠⁠ Ready to…" at bounding box center [907, 458] width 1320 height 329
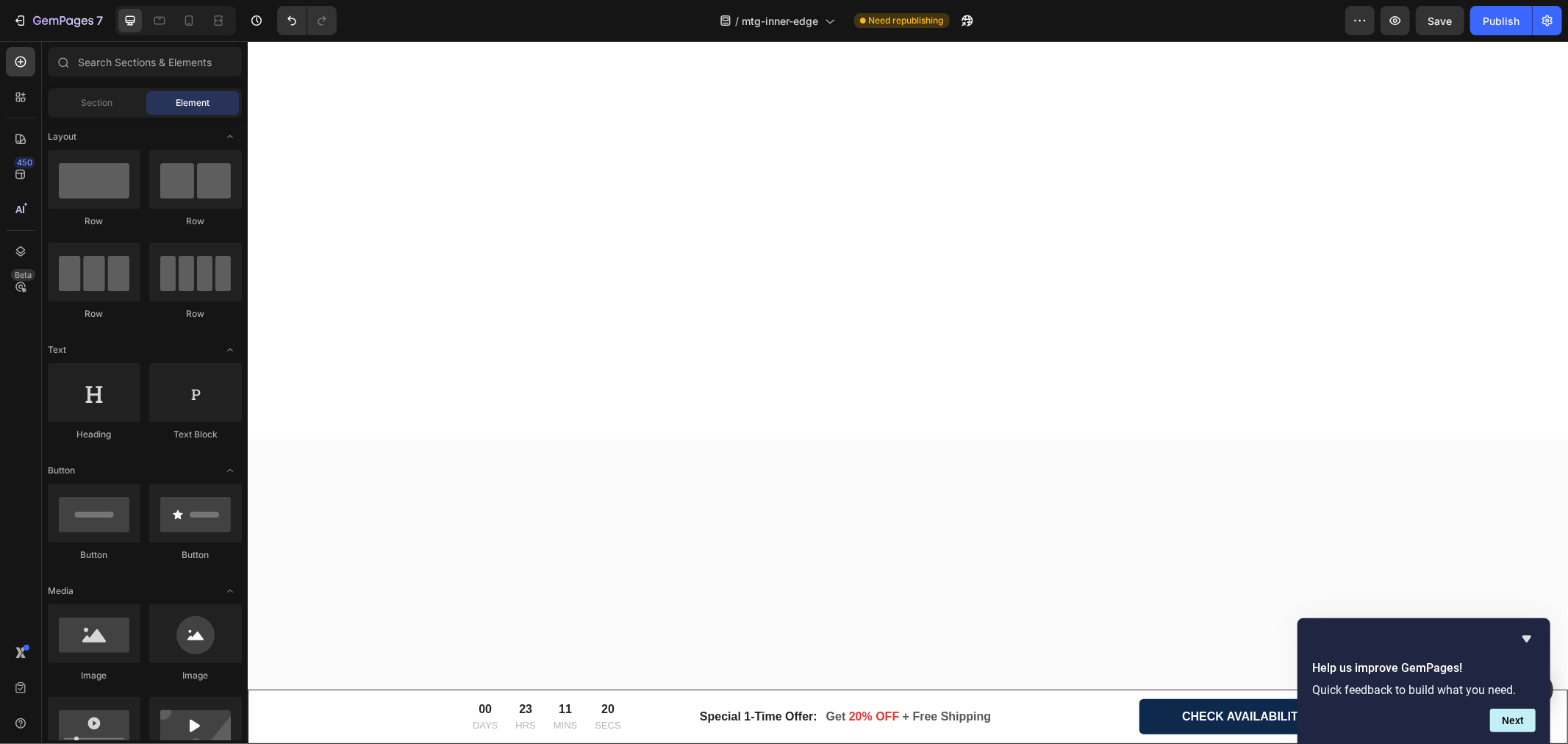
scroll to position [0, 0]
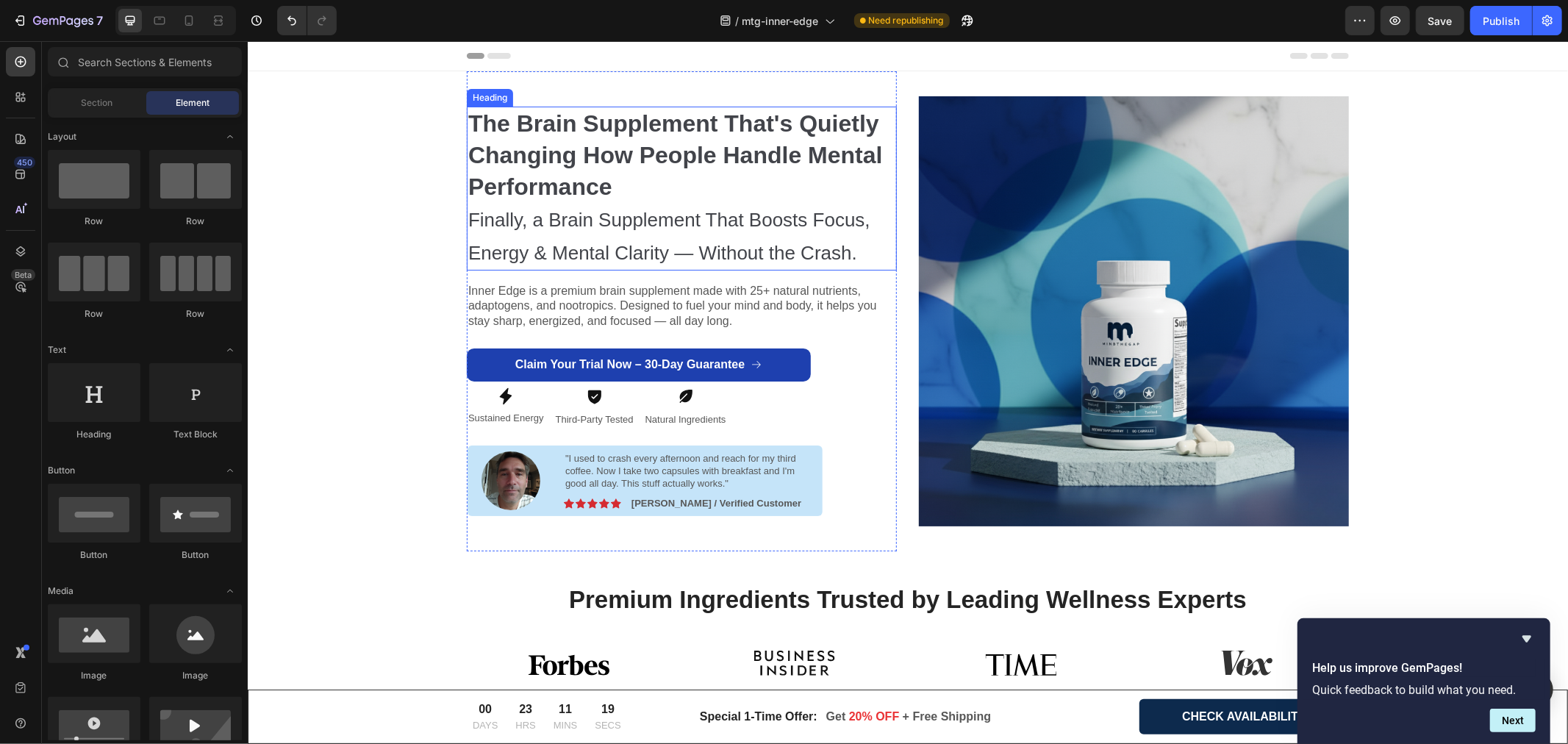
click at [628, 161] on strong "The Brain Supplement That's Quietly Changing How People Handle Mental Performan…" at bounding box center [675, 154] width 415 height 89
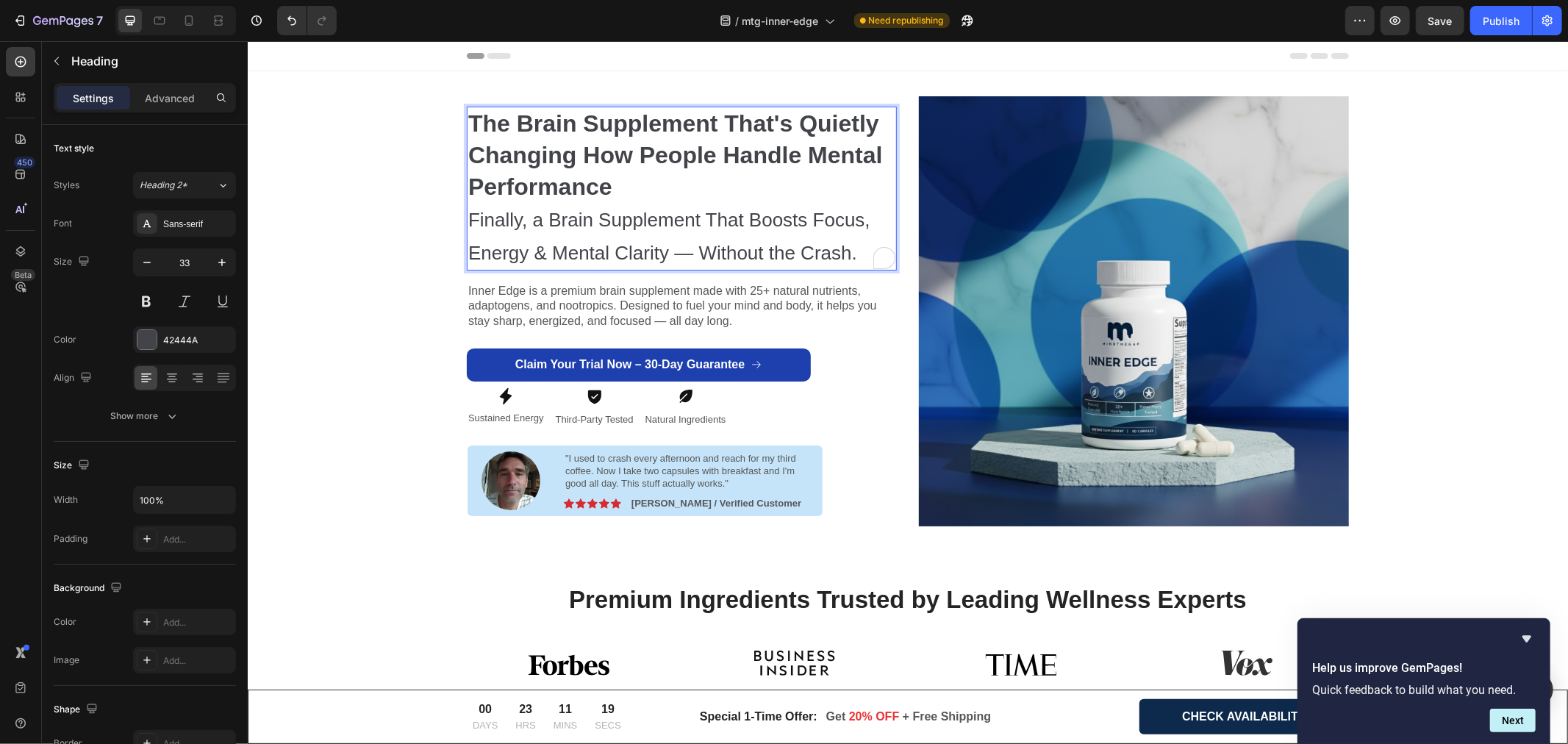
click at [629, 159] on strong "The Brain Supplement That's Quietly Changing How People Handle Mental Performan…" at bounding box center [675, 154] width 415 height 89
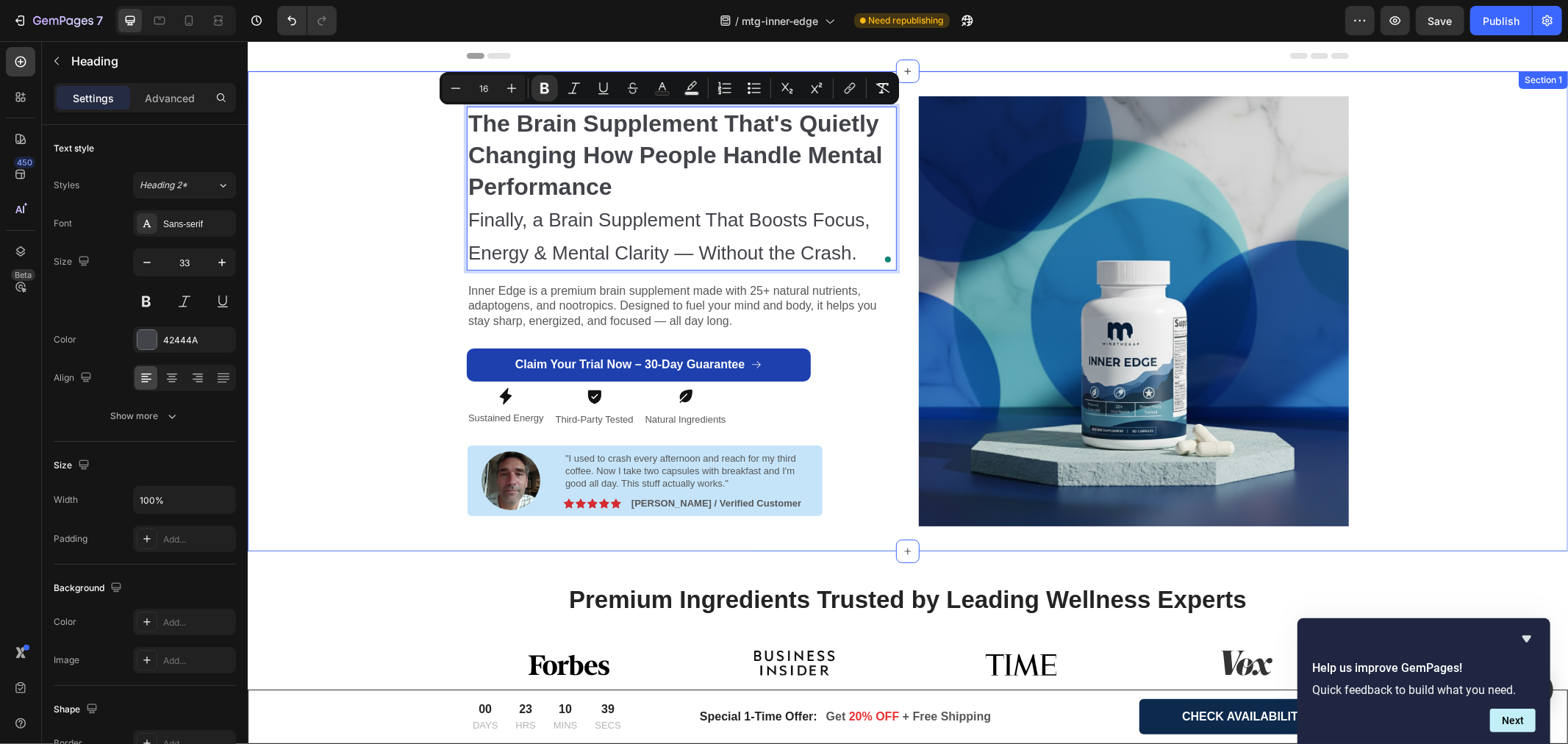
click at [335, 268] on div "The Brain Supplement That's Quietly Changing How People Handle Mental Performan…" at bounding box center [908, 311] width 1299 height 481
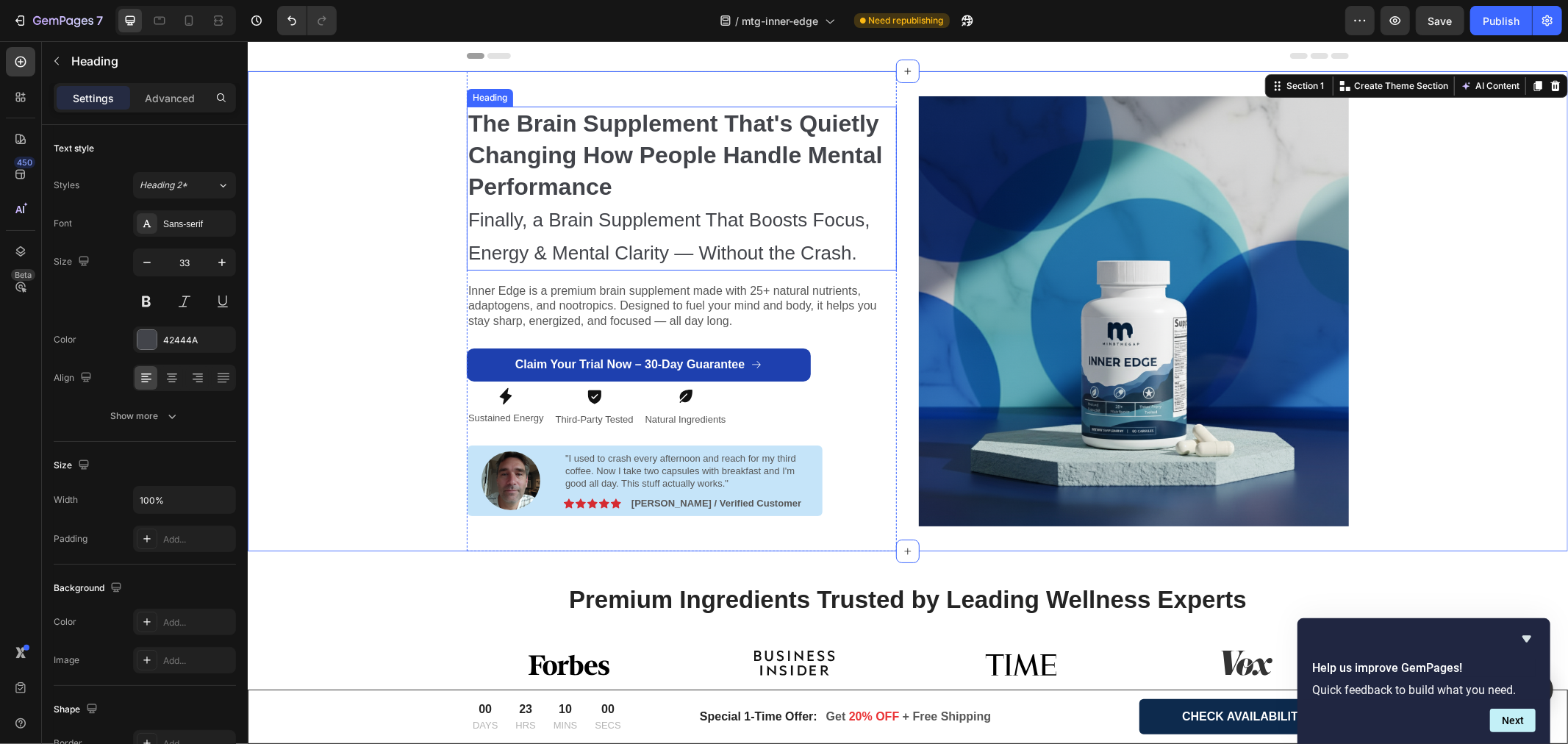
click at [641, 164] on strong "The Brain Supplement That's Quietly Changing How People Handle Mental Performan…" at bounding box center [675, 154] width 415 height 89
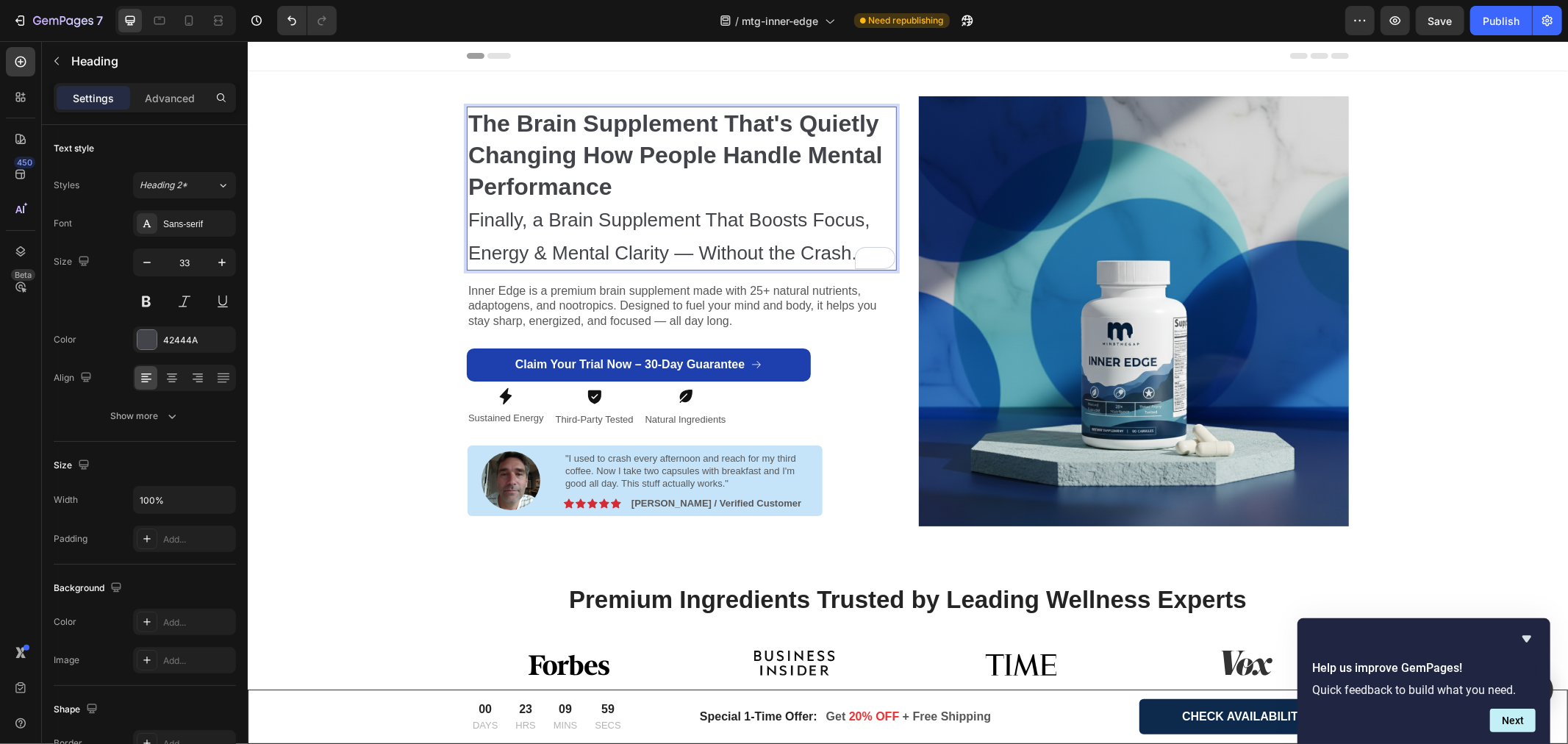
click at [575, 165] on strong "The Brain Supplement That's Quietly Changing How People Handle Mental Performan…" at bounding box center [675, 154] width 415 height 89
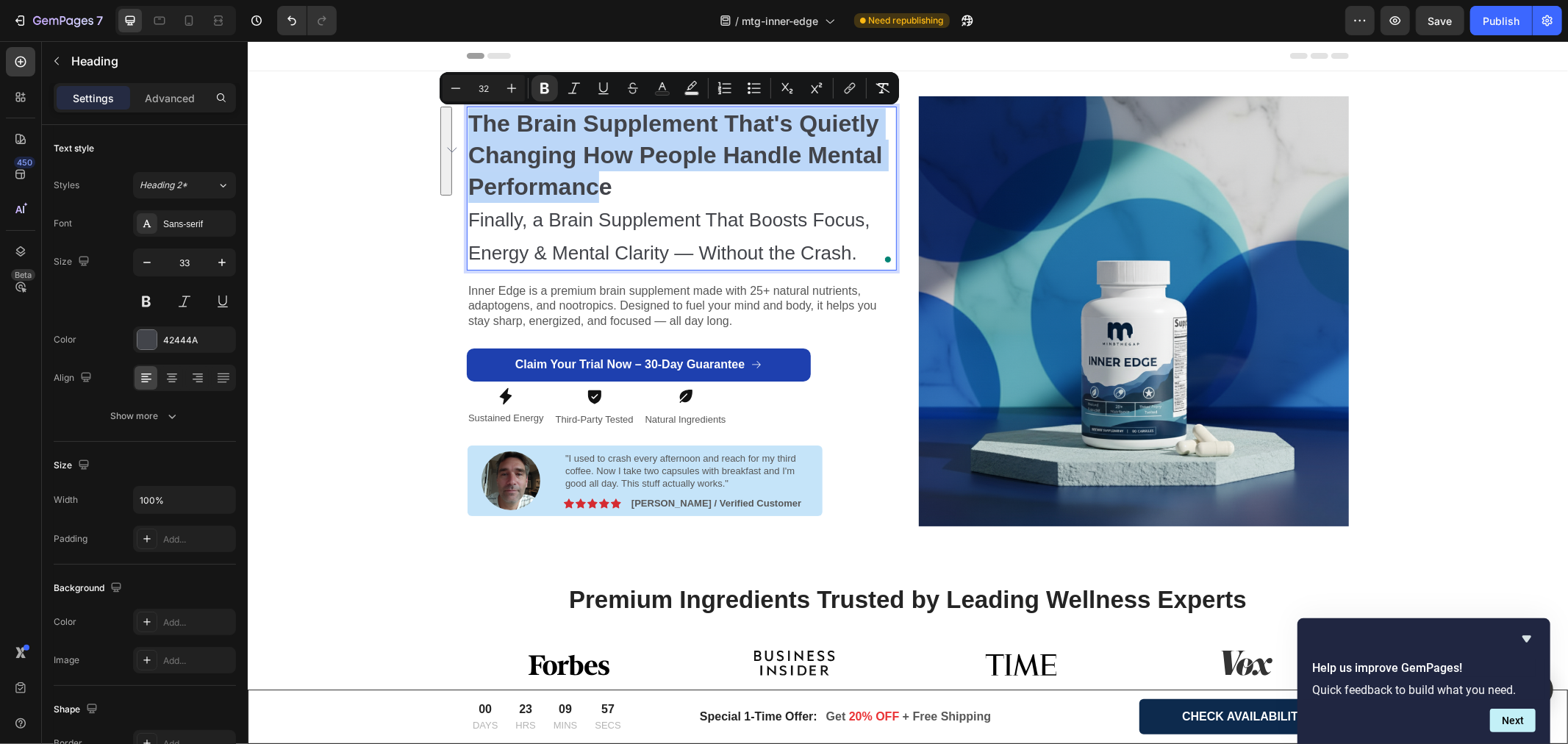
drag, startPoint x: 592, startPoint y: 189, endPoint x: 467, endPoint y: 127, distance: 139.5
click at [468, 127] on strong "The Brain Supplement That's Quietly Changing How People Handle Mental Performan…" at bounding box center [675, 154] width 415 height 89
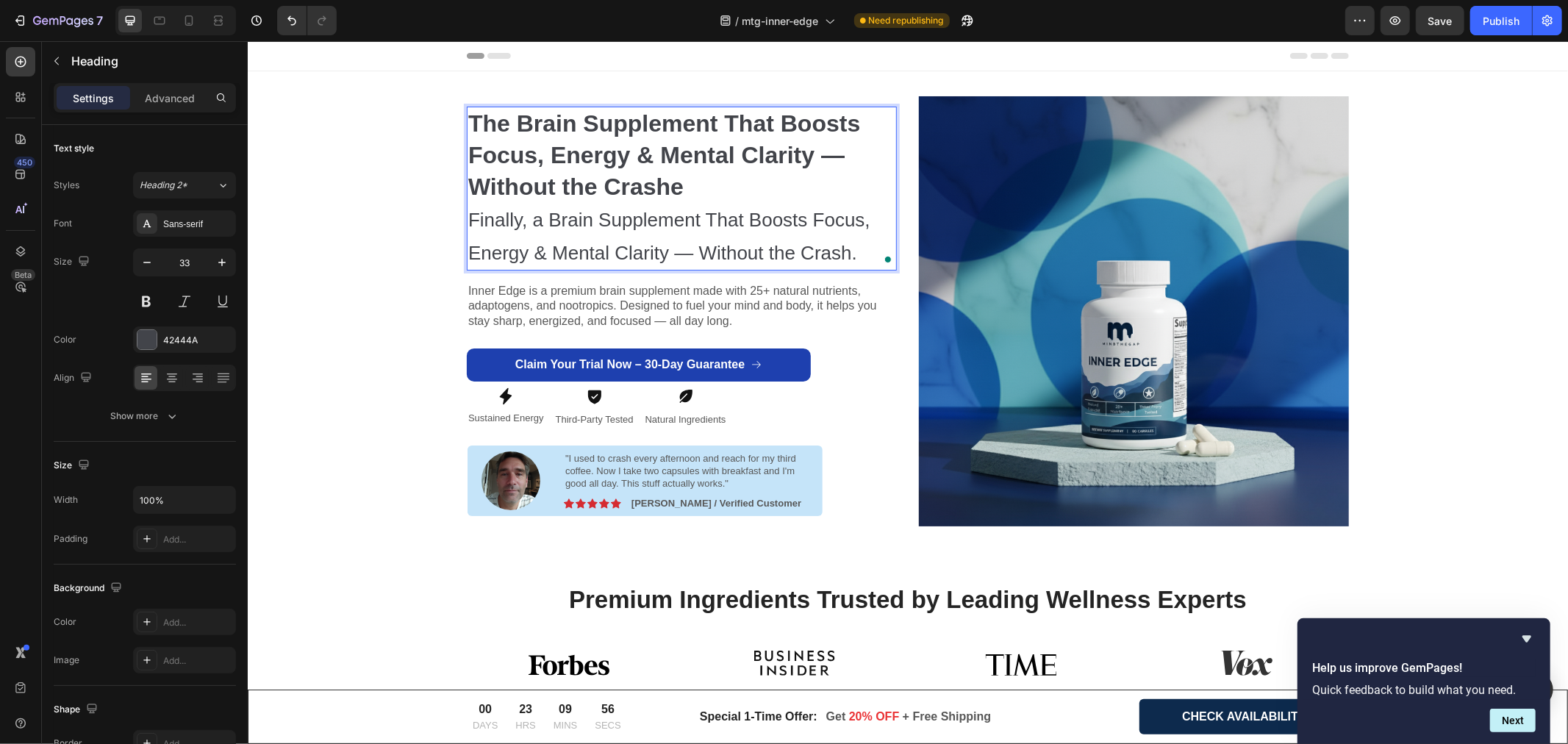
click at [682, 194] on p "The Brain Supplement That Boosts Focus, Energy & Mental Clarity — Without the C…" at bounding box center [681, 188] width 427 height 161
click at [594, 243] on span "Finally, a Brain Supplement That Boosts Focus, Energy & Mental Clarity — Withou…" at bounding box center [668, 236] width 402 height 55
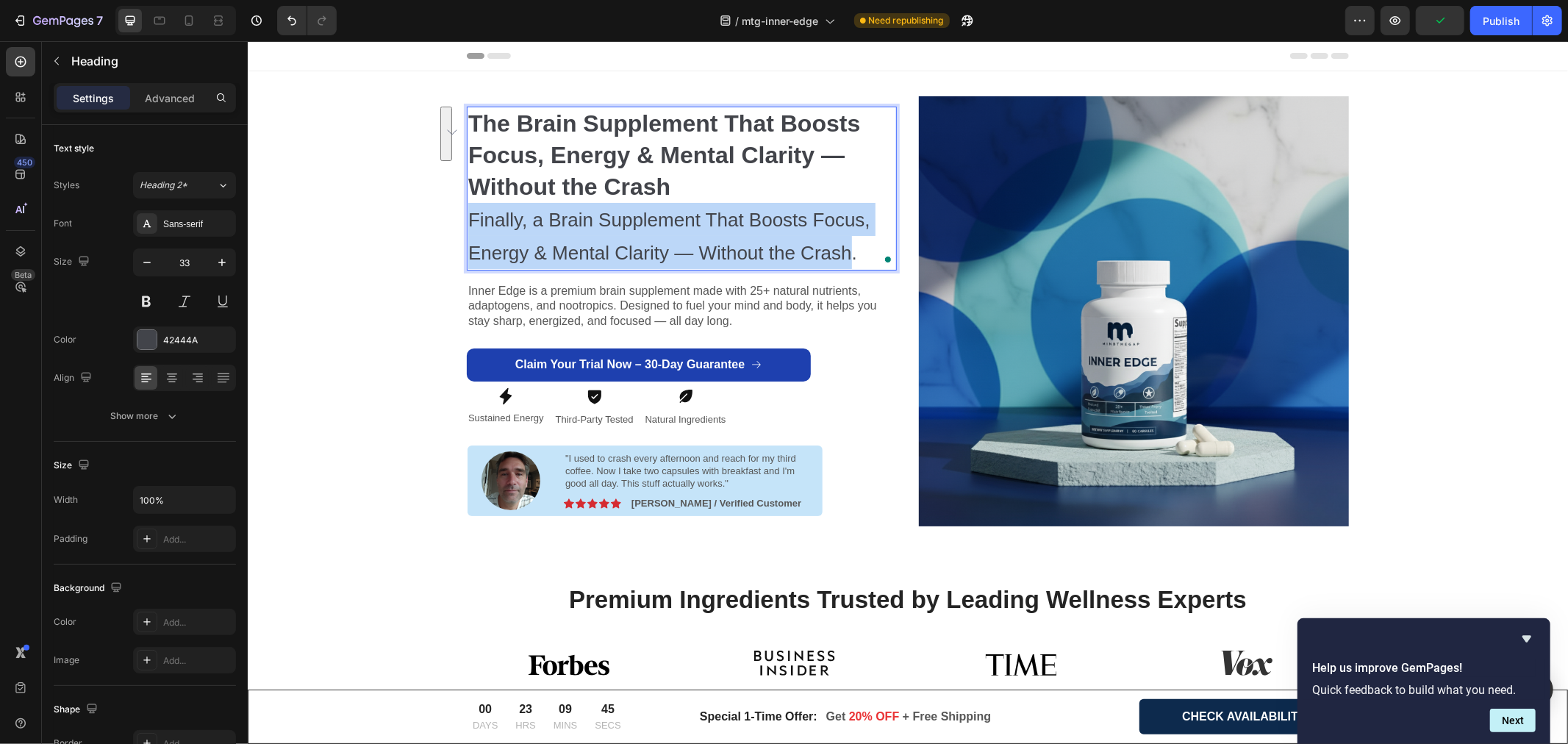
drag, startPoint x: 464, startPoint y: 218, endPoint x: 840, endPoint y: 257, distance: 378.0
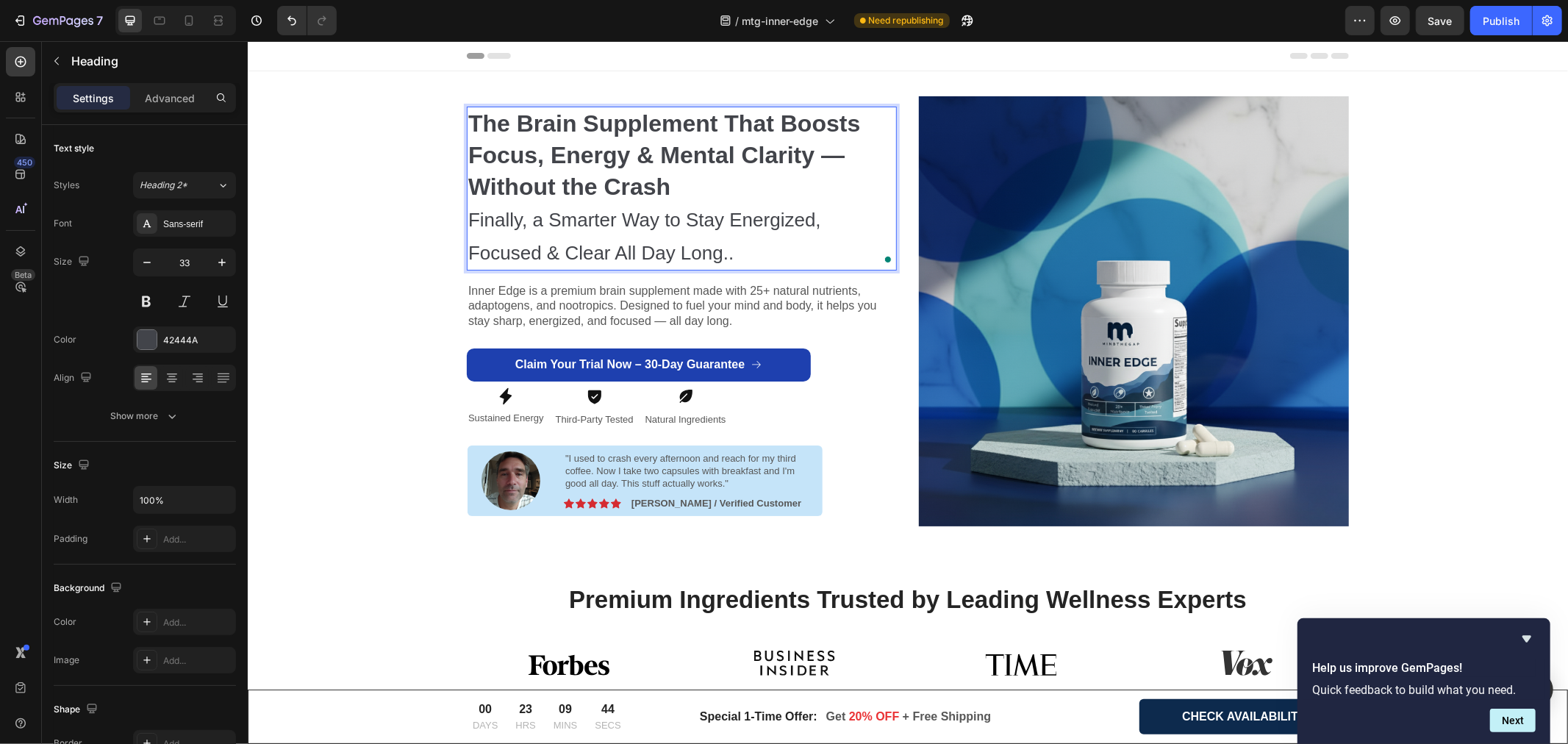
click at [741, 264] on p "The Brain Supplement That Boosts Focus, Energy & Mental Clarity — Without the C…" at bounding box center [681, 188] width 427 height 161
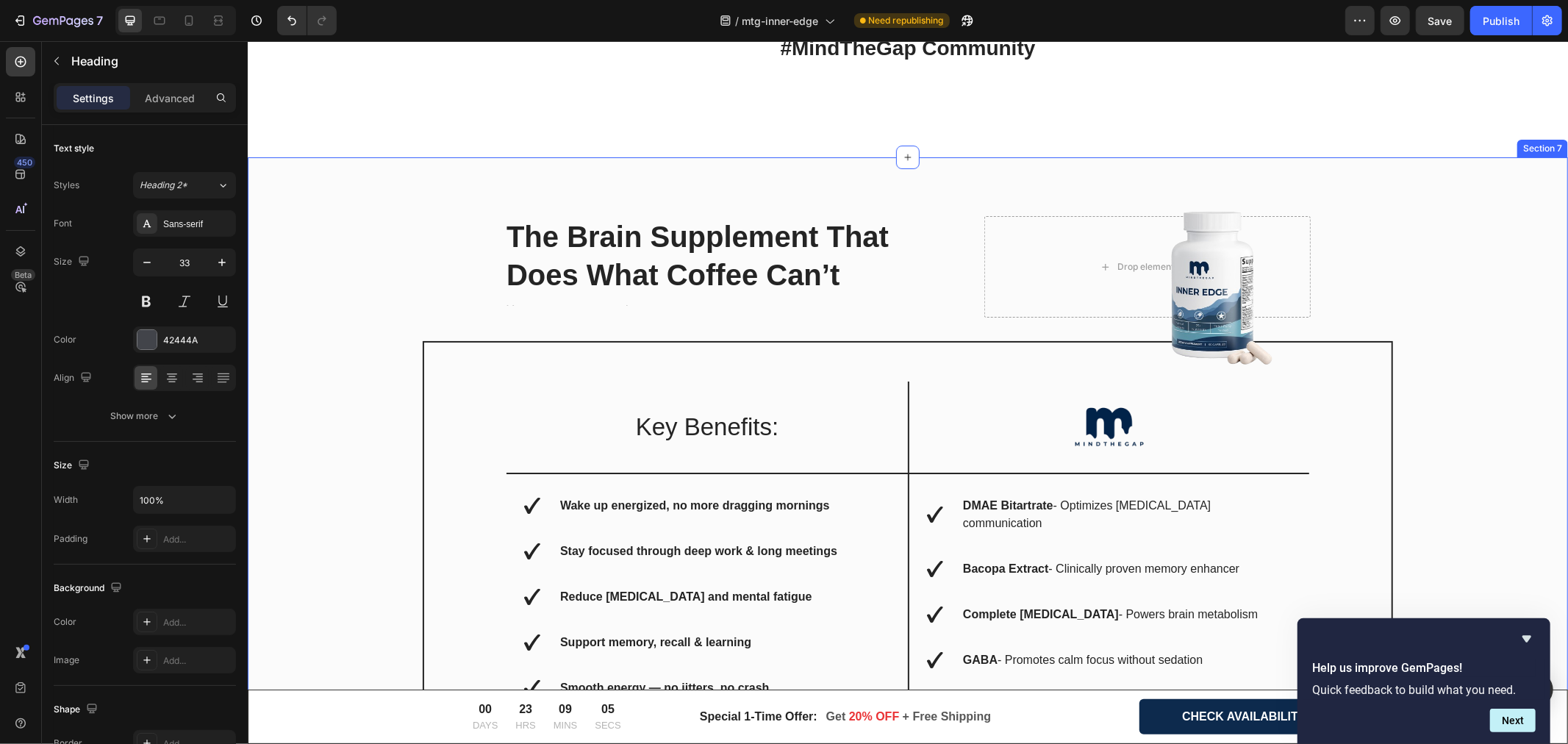
scroll to position [4331, 0]
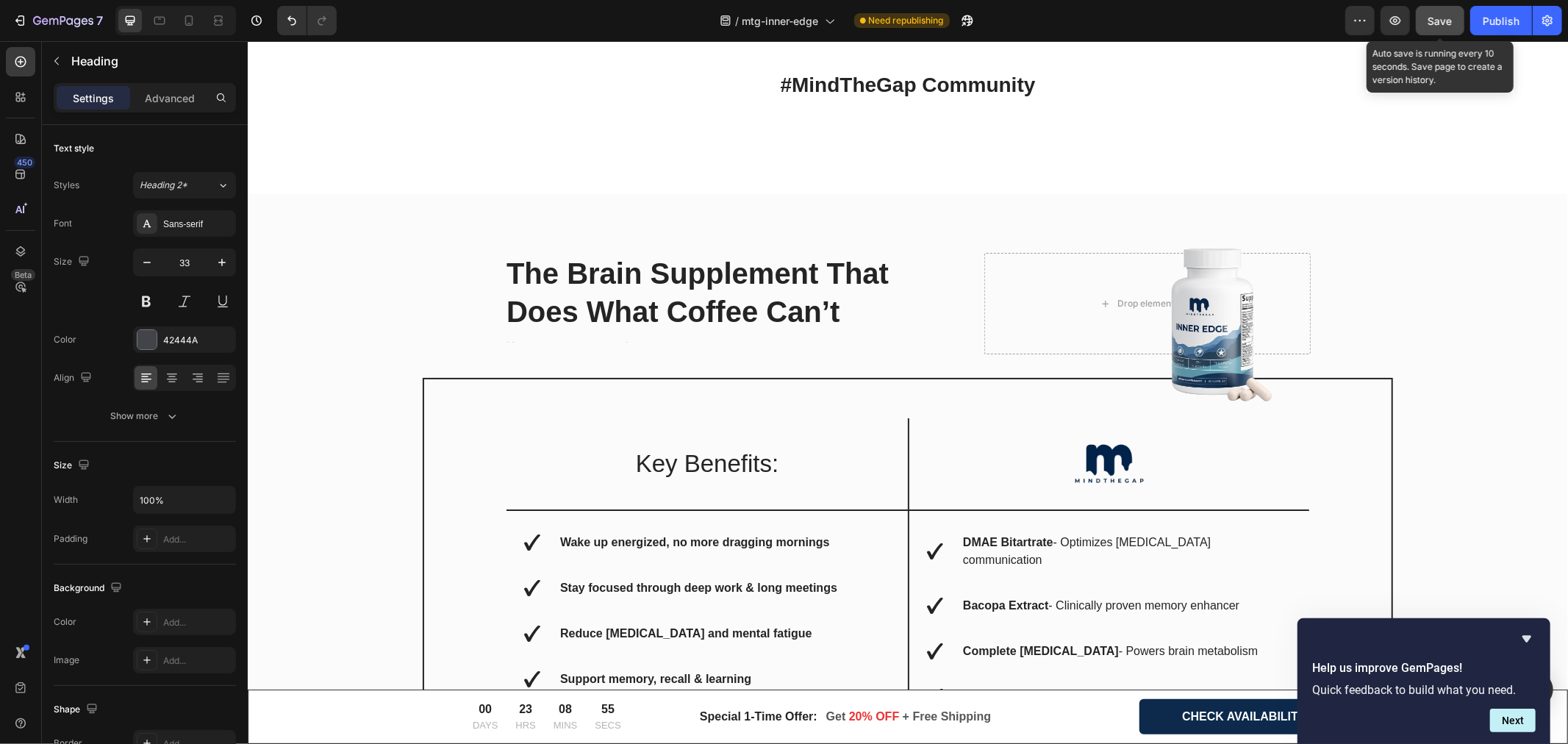
click at [1438, 19] on span "Save" at bounding box center [1440, 21] width 25 height 13
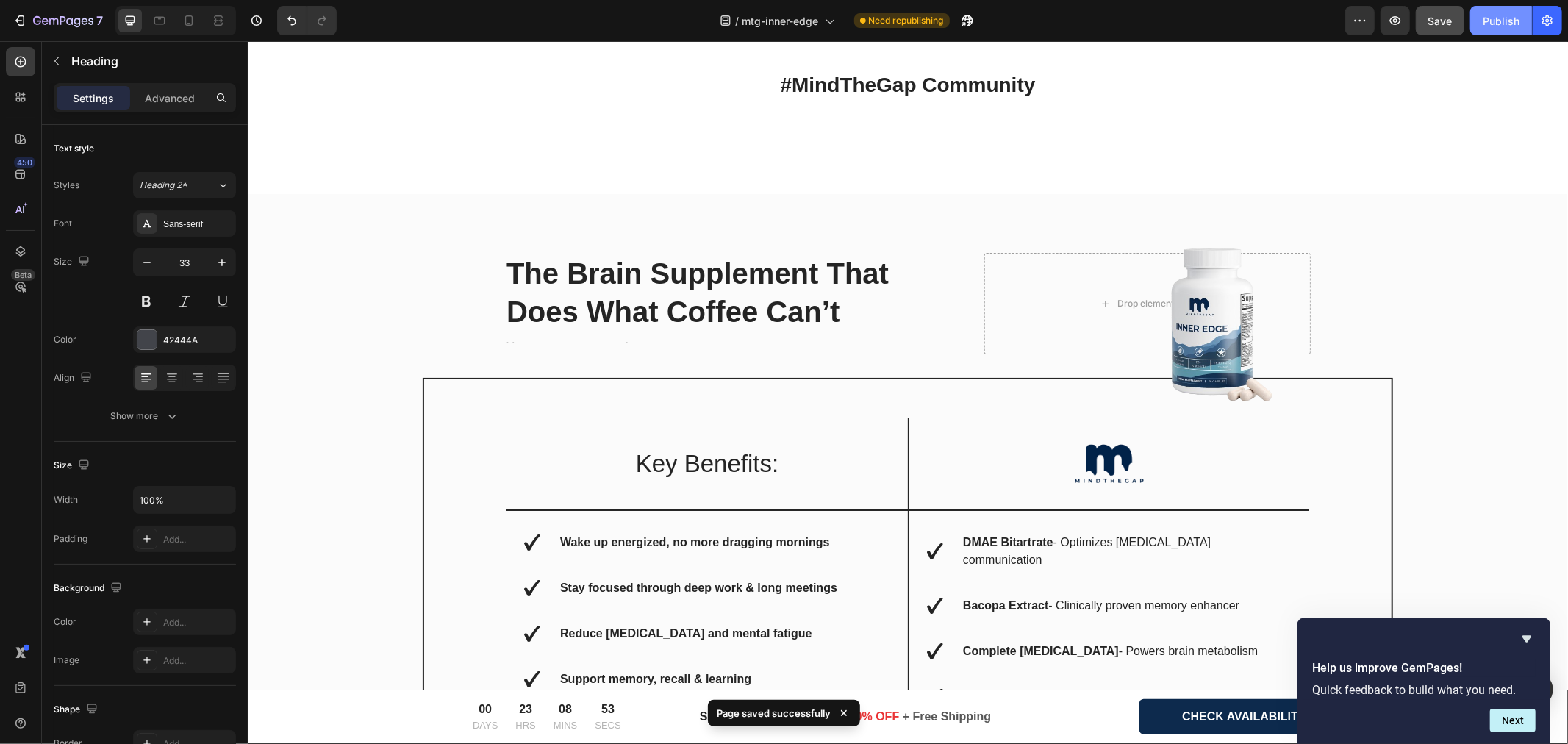
click at [1504, 21] on div "Publish" at bounding box center [1501, 21] width 36 height 16
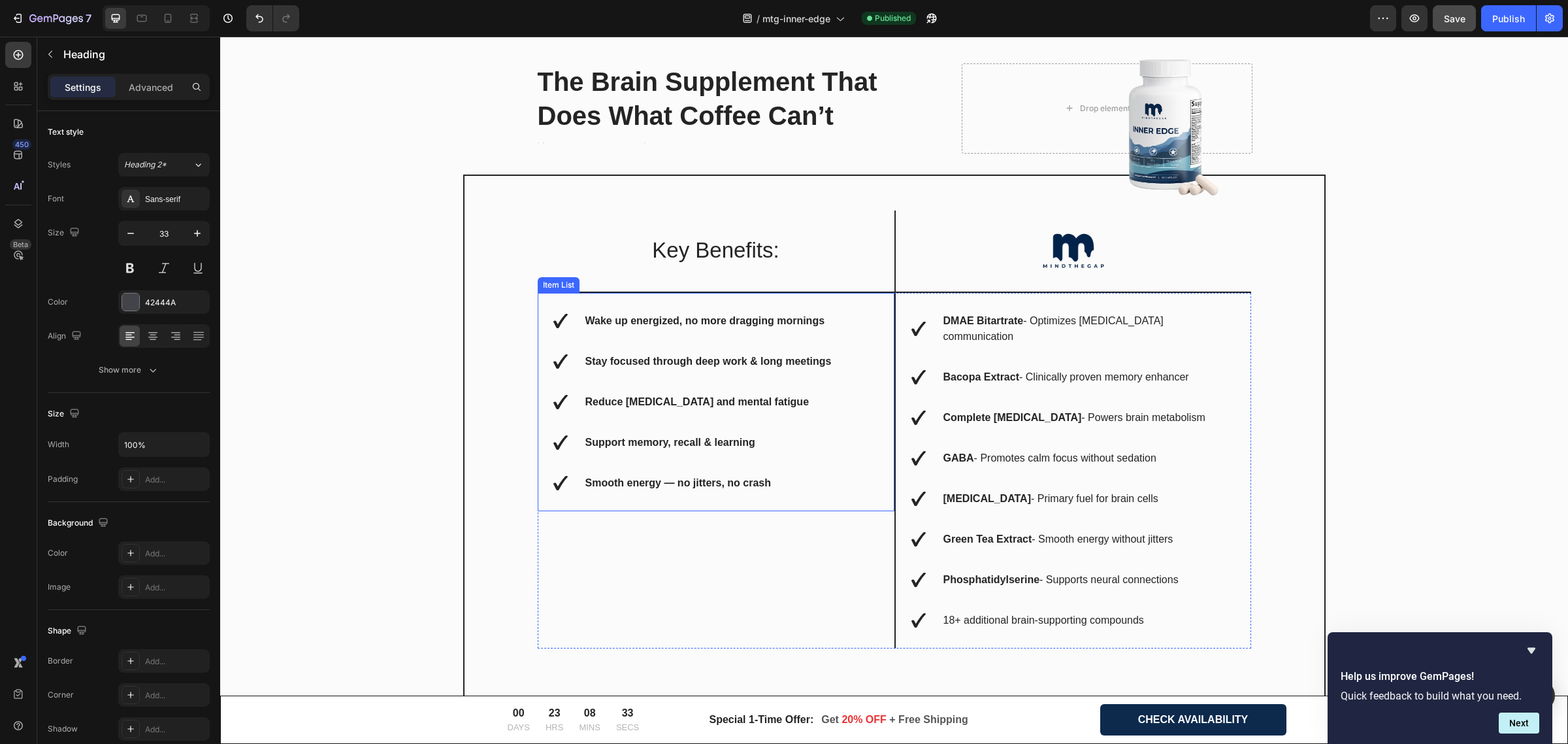
scroll to position [4275, 0]
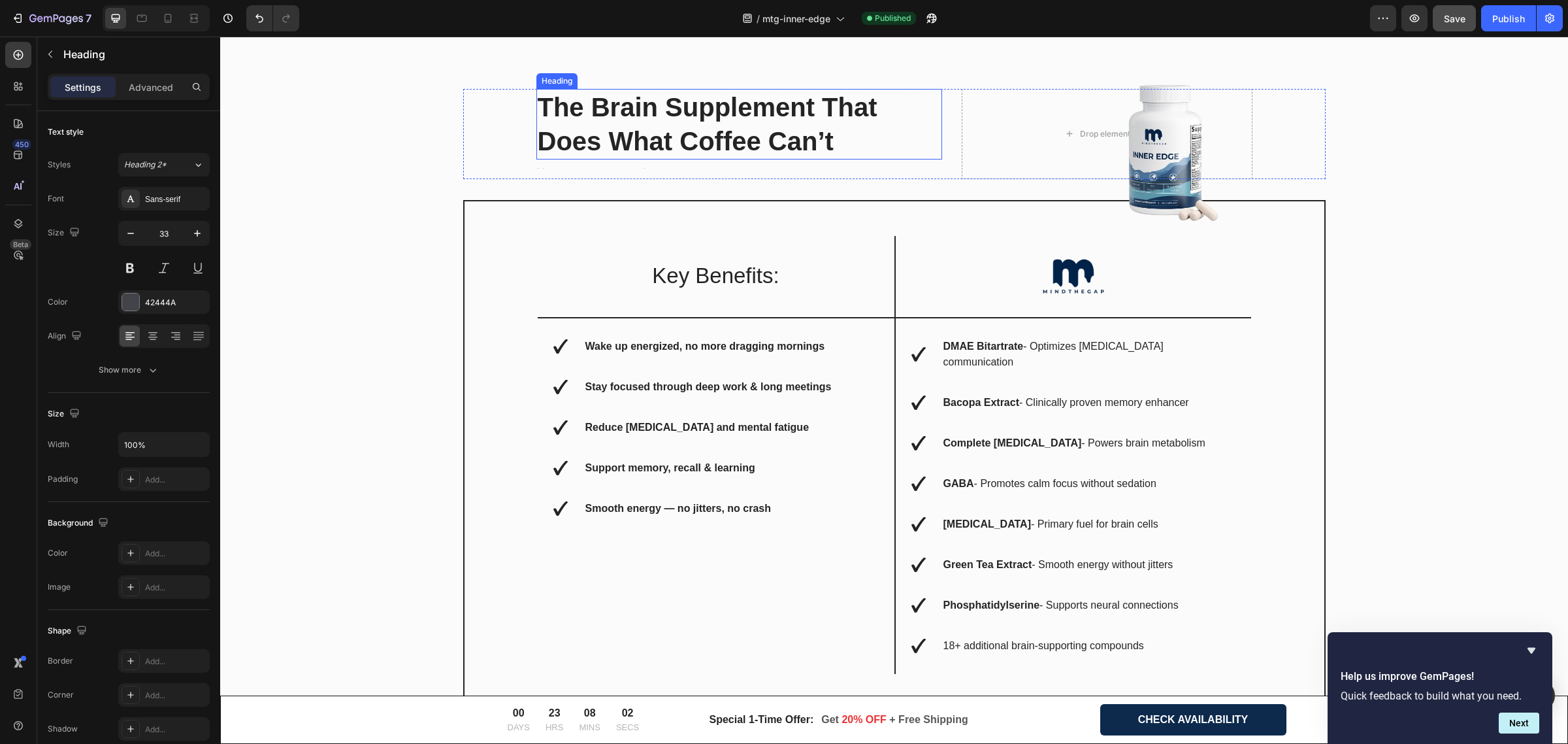
click at [671, 125] on h2 "The Brain Supplement That Does What Coffee Can’t" at bounding box center [739, 124] width 407 height 71
click at [671, 124] on h2 "The Brain Supplement That Does What Coffee Can’t" at bounding box center [739, 124] width 407 height 71
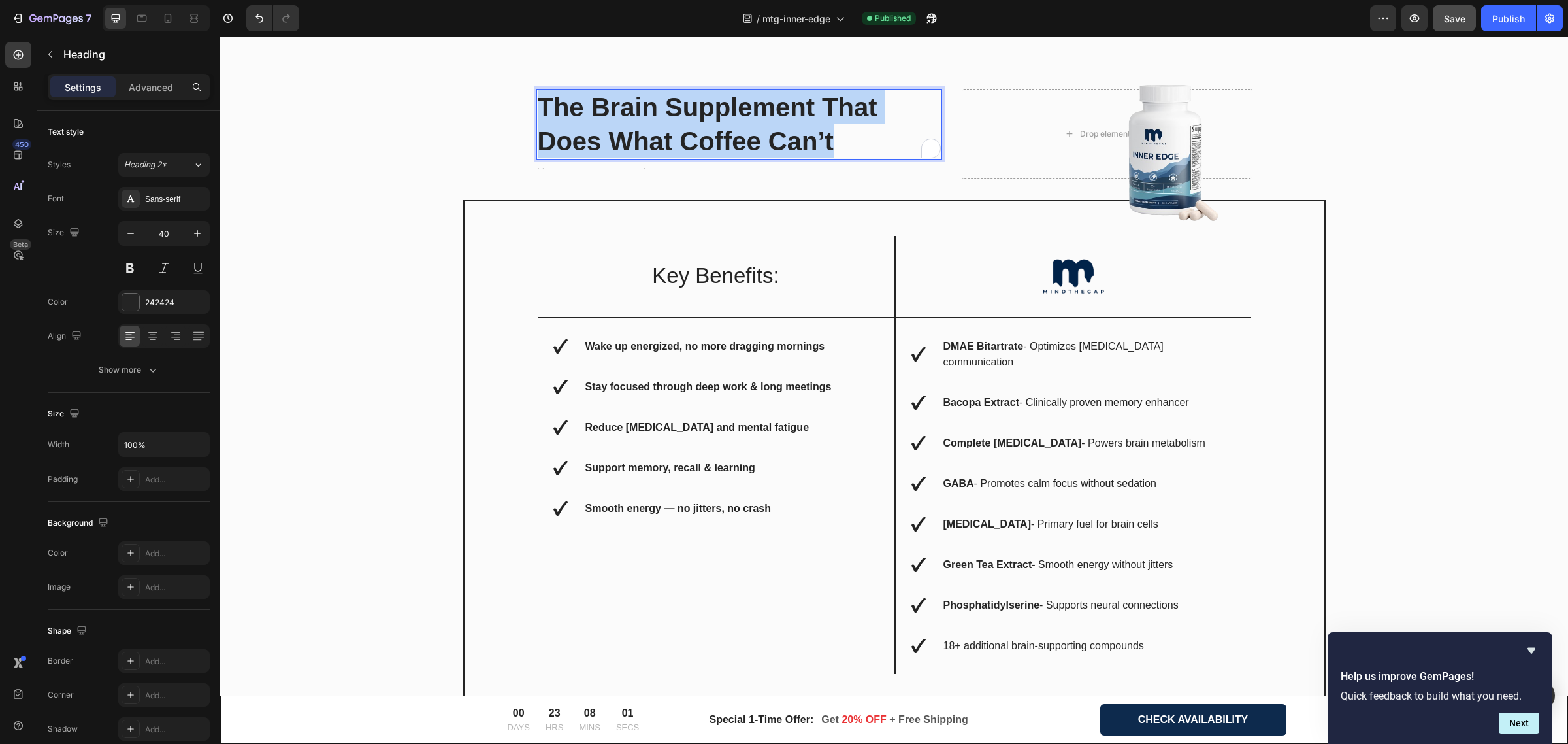
click at [671, 124] on p "The Brain Supplement That Does What Coffee Can’t" at bounding box center [739, 124] width 404 height 68
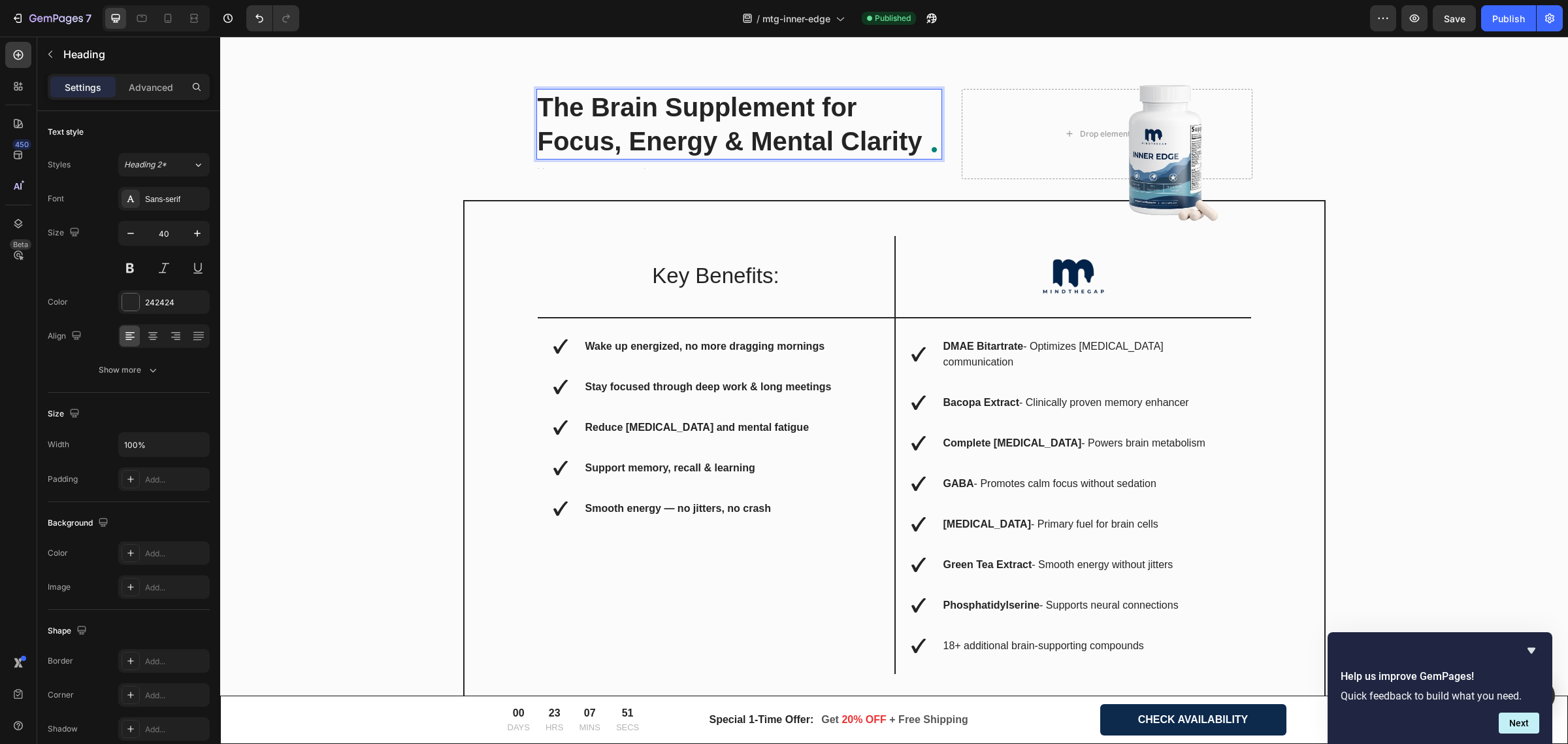
scroll to position [4275, 0]
click at [652, 347] on strong "Wake up energized, no more dragging mornings" at bounding box center [705, 346] width 240 height 11
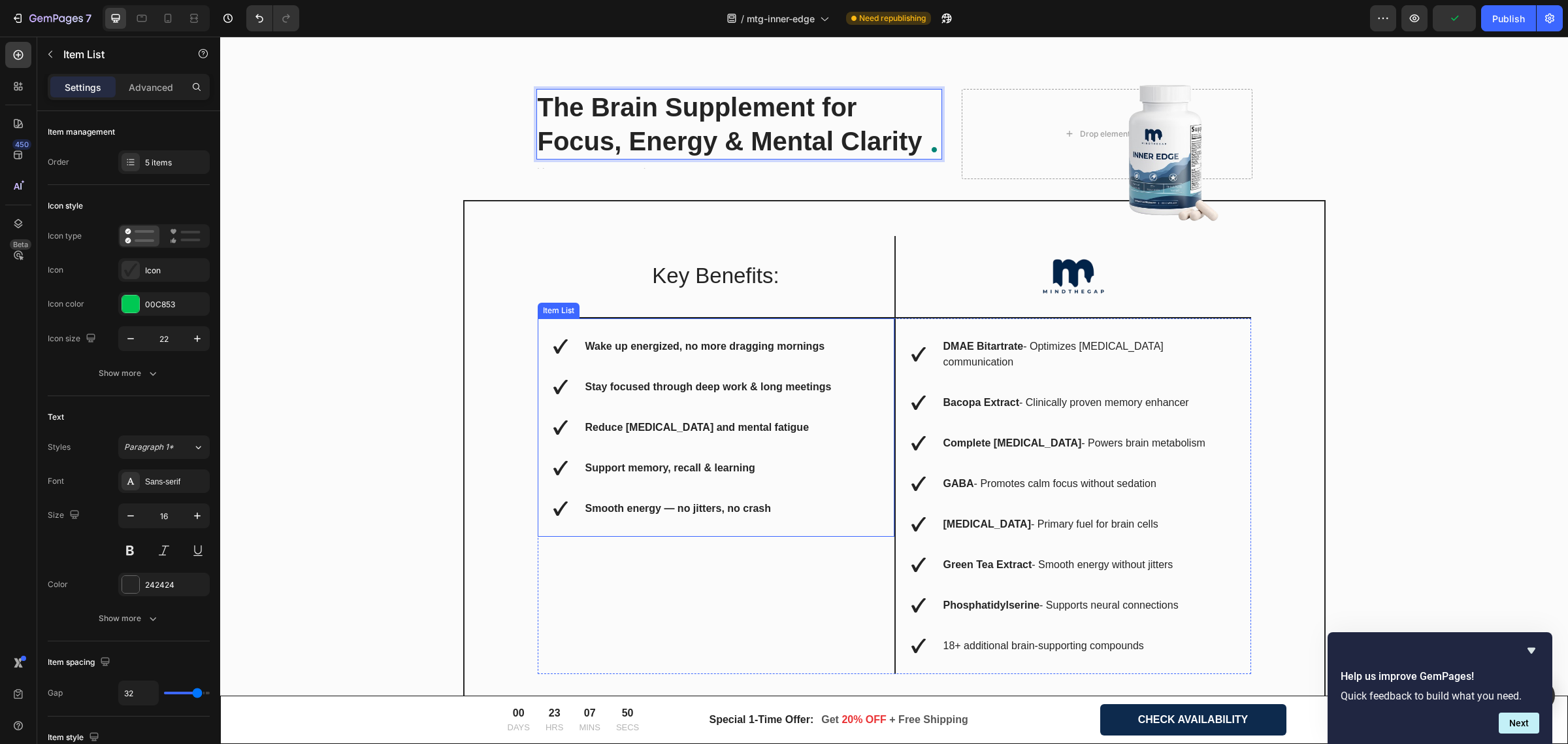
click at [652, 347] on strong "Wake up energized, no more dragging mornings" at bounding box center [705, 346] width 240 height 11
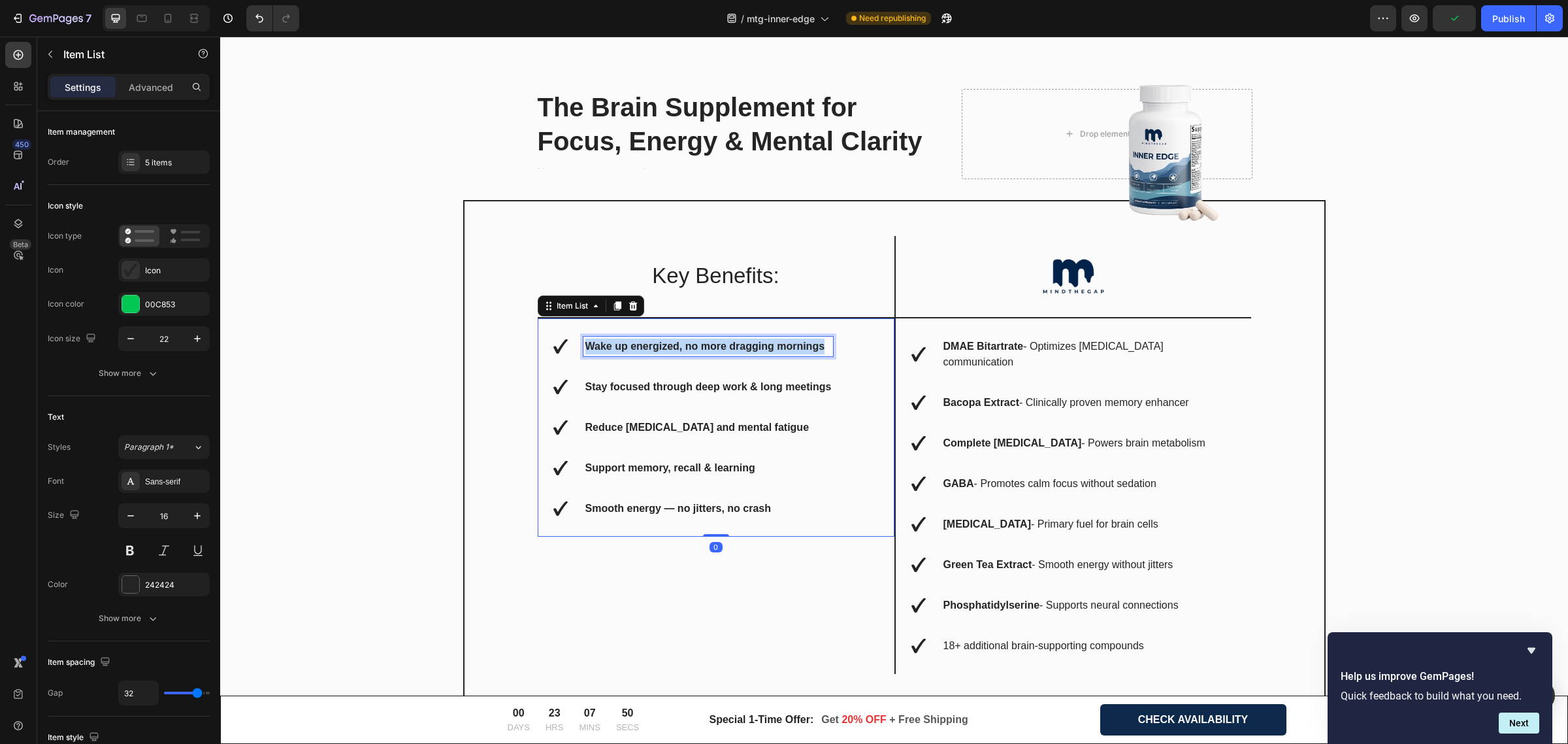
click at [652, 347] on strong "Wake up energized, no more dragging mornings" at bounding box center [705, 346] width 240 height 11
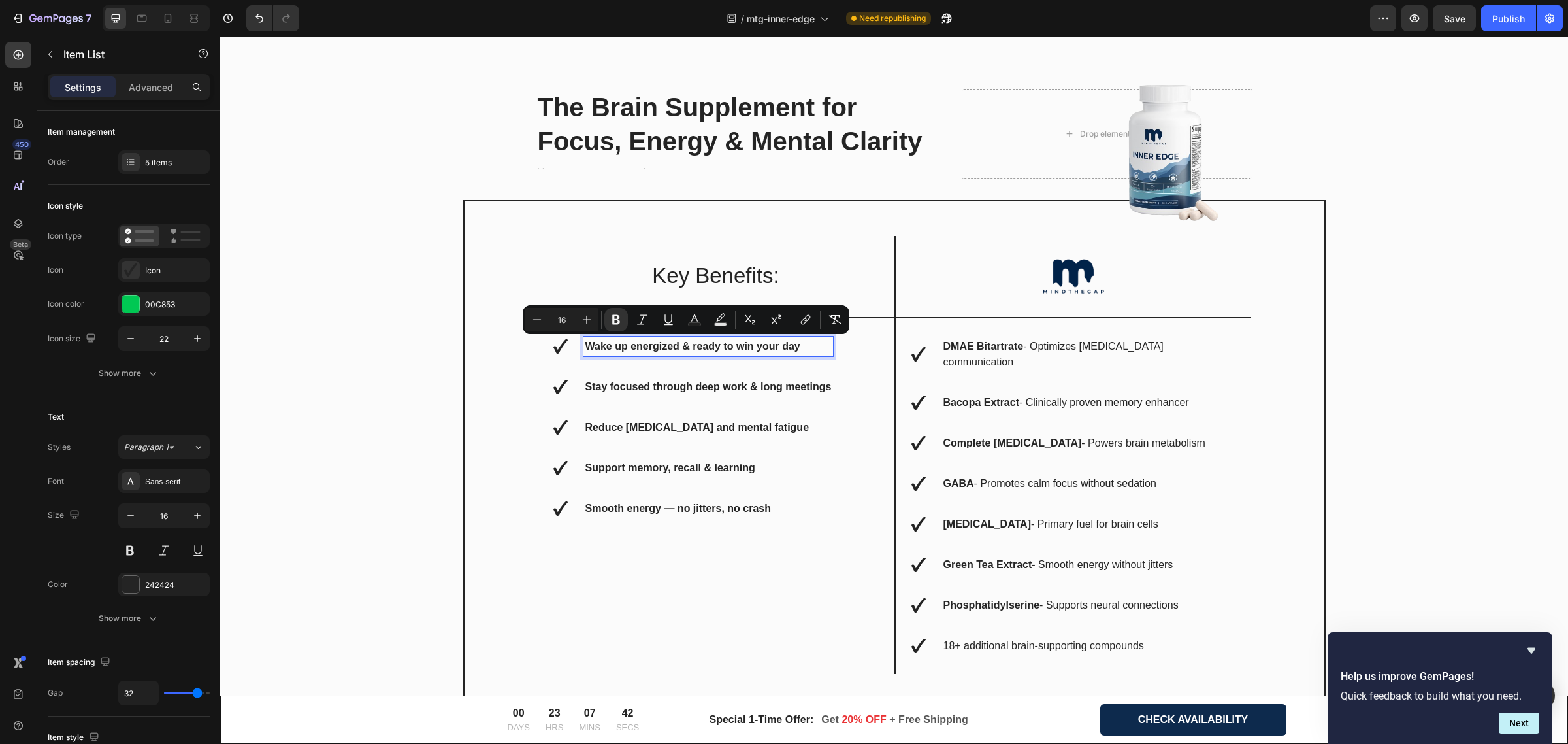
click at [700, 383] on strong "Stay focused through deep work & long meetings" at bounding box center [709, 386] width 246 height 11
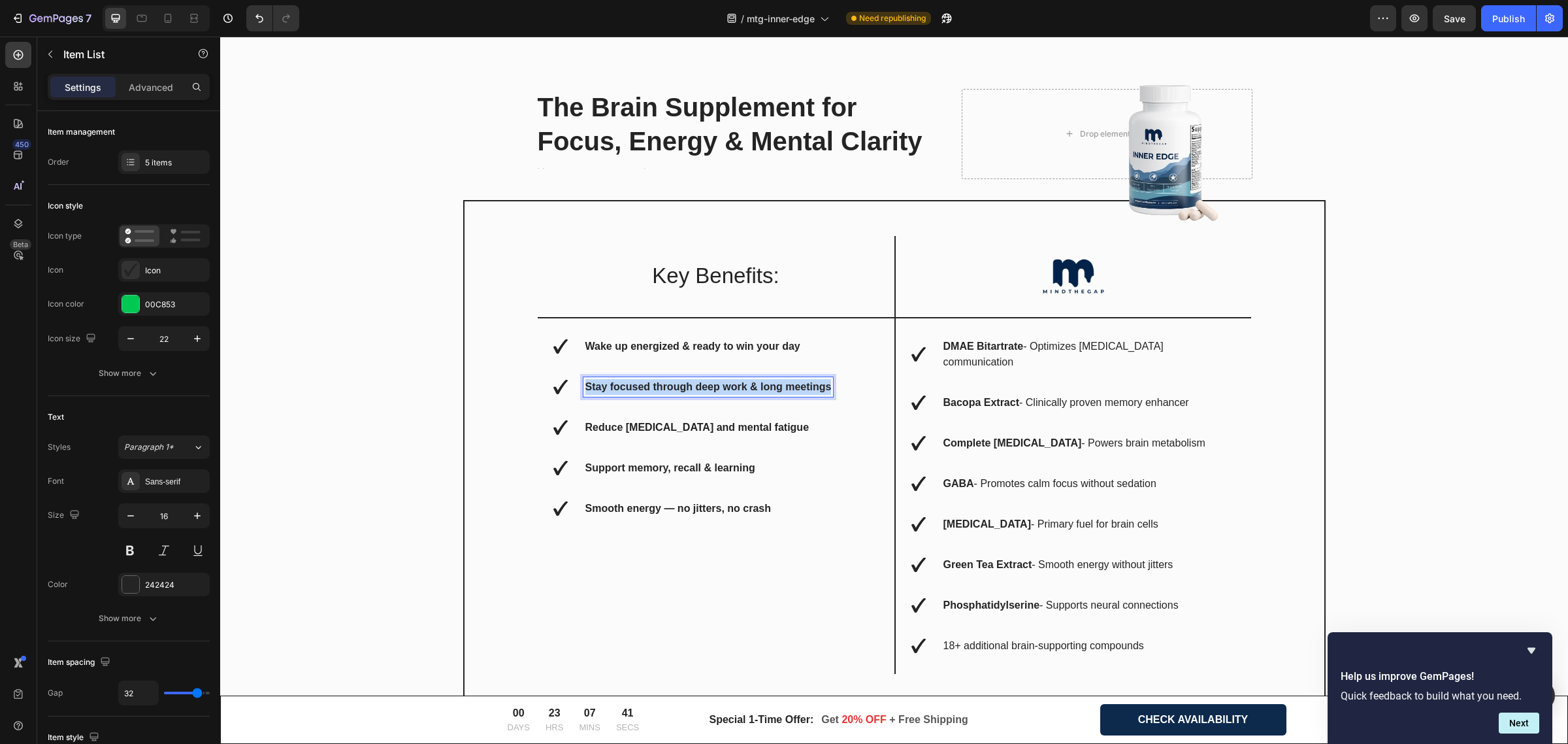
click at [700, 383] on strong "Stay focused through deep work & long meetings" at bounding box center [709, 386] width 246 height 11
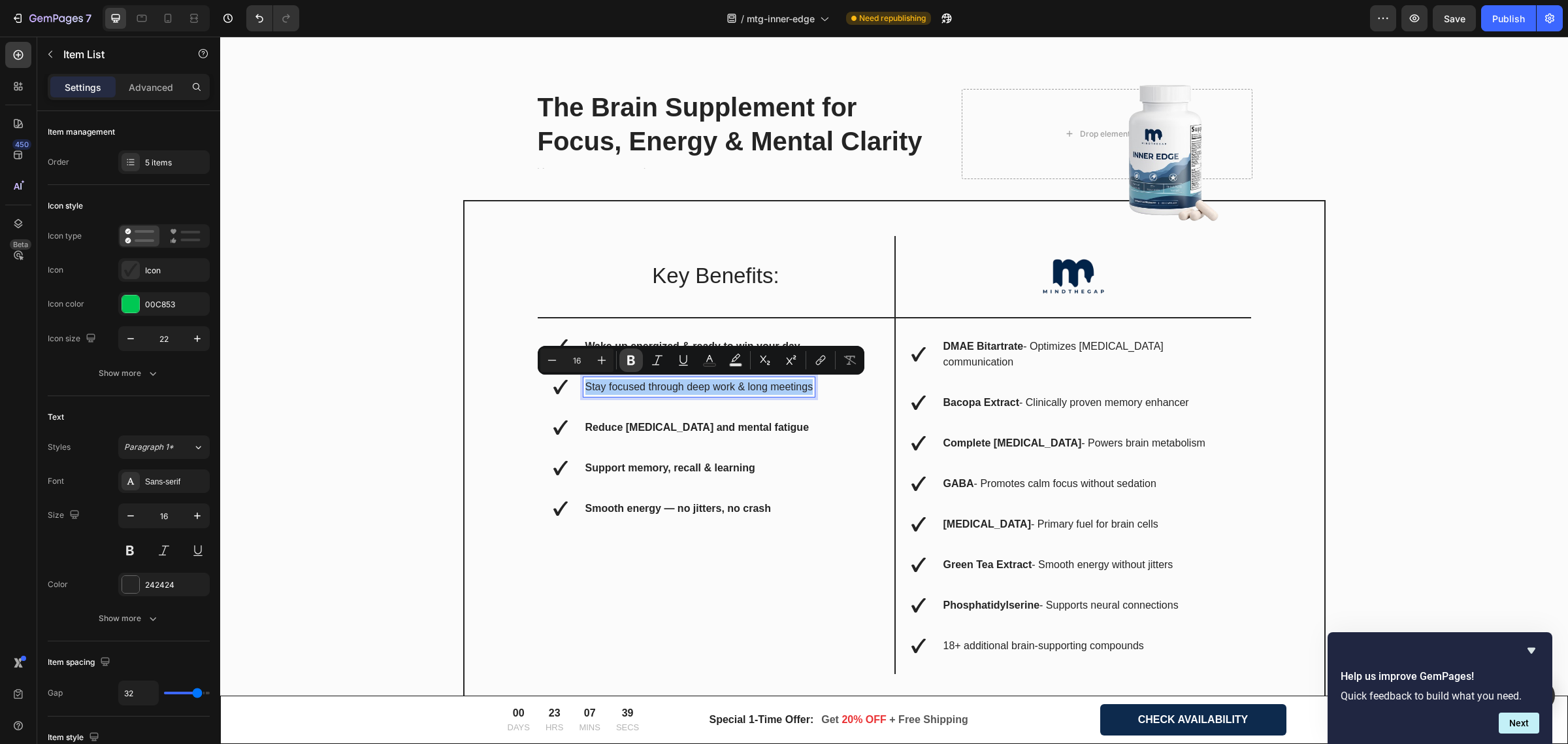
click at [631, 360] on icon "Editor contextual toolbar" at bounding box center [630, 360] width 13 height 13
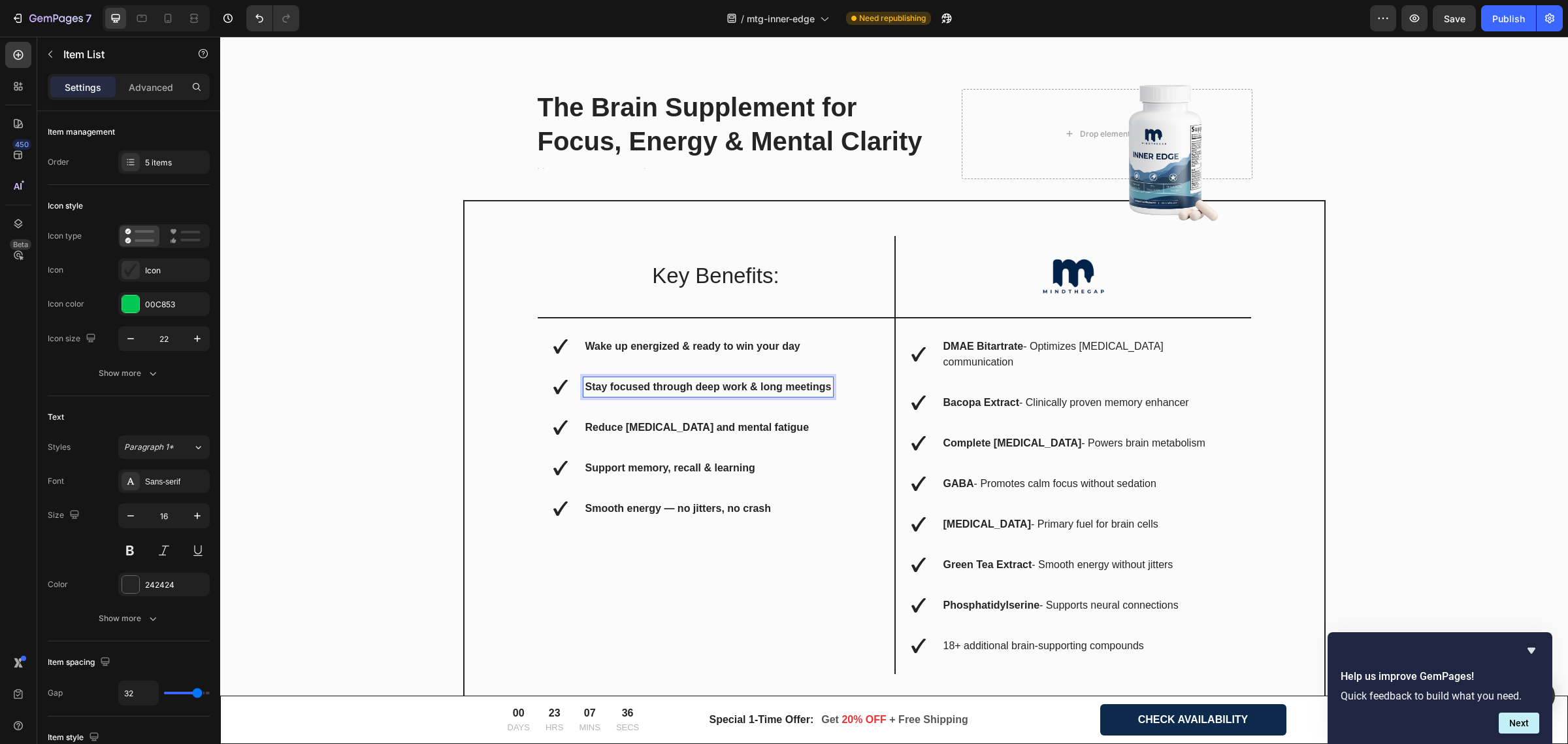
click at [704, 422] on strong "Reduce [MEDICAL_DATA] and mental fatigue" at bounding box center [698, 427] width 224 height 11
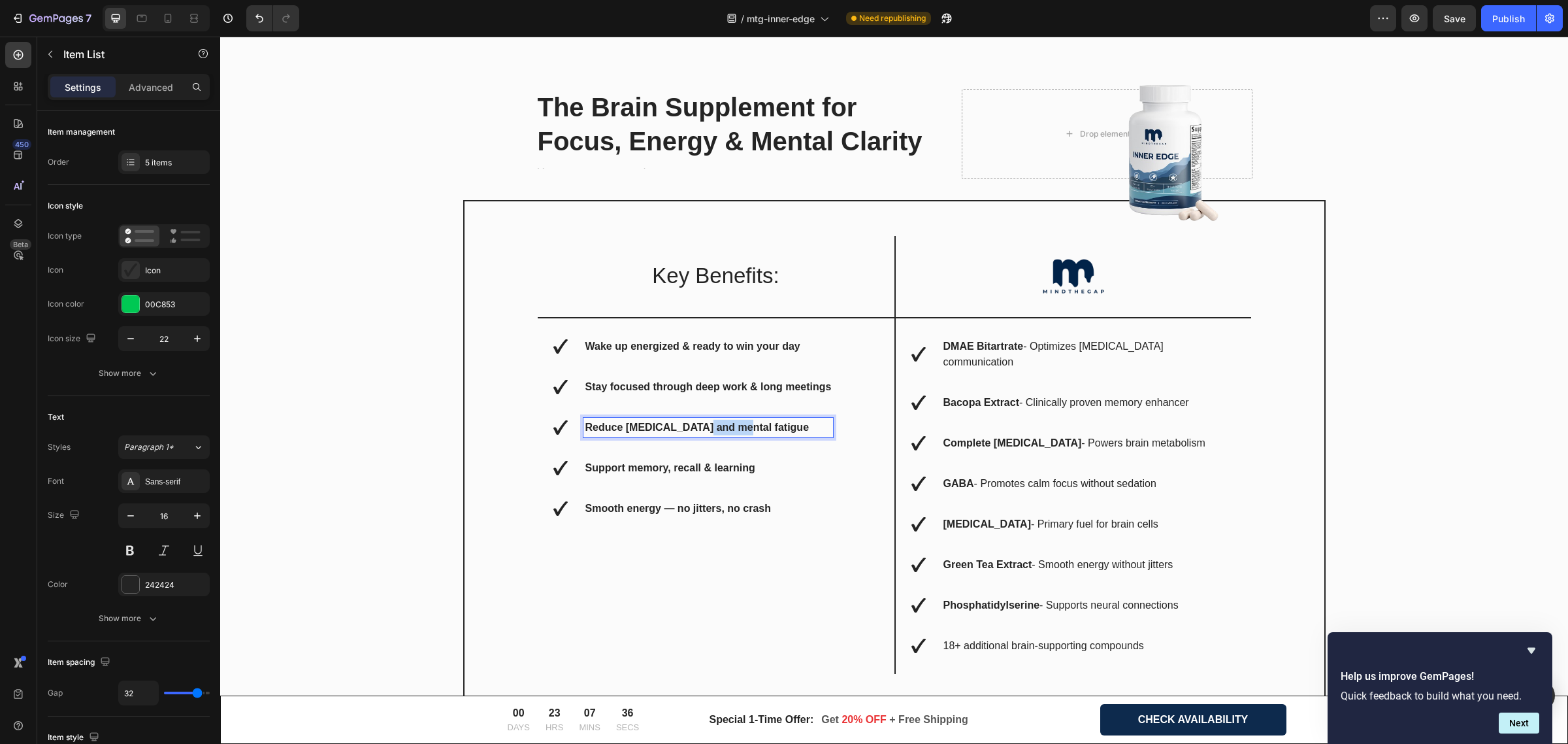
click at [704, 422] on strong "Reduce [MEDICAL_DATA] and mental fatigue" at bounding box center [698, 427] width 224 height 11
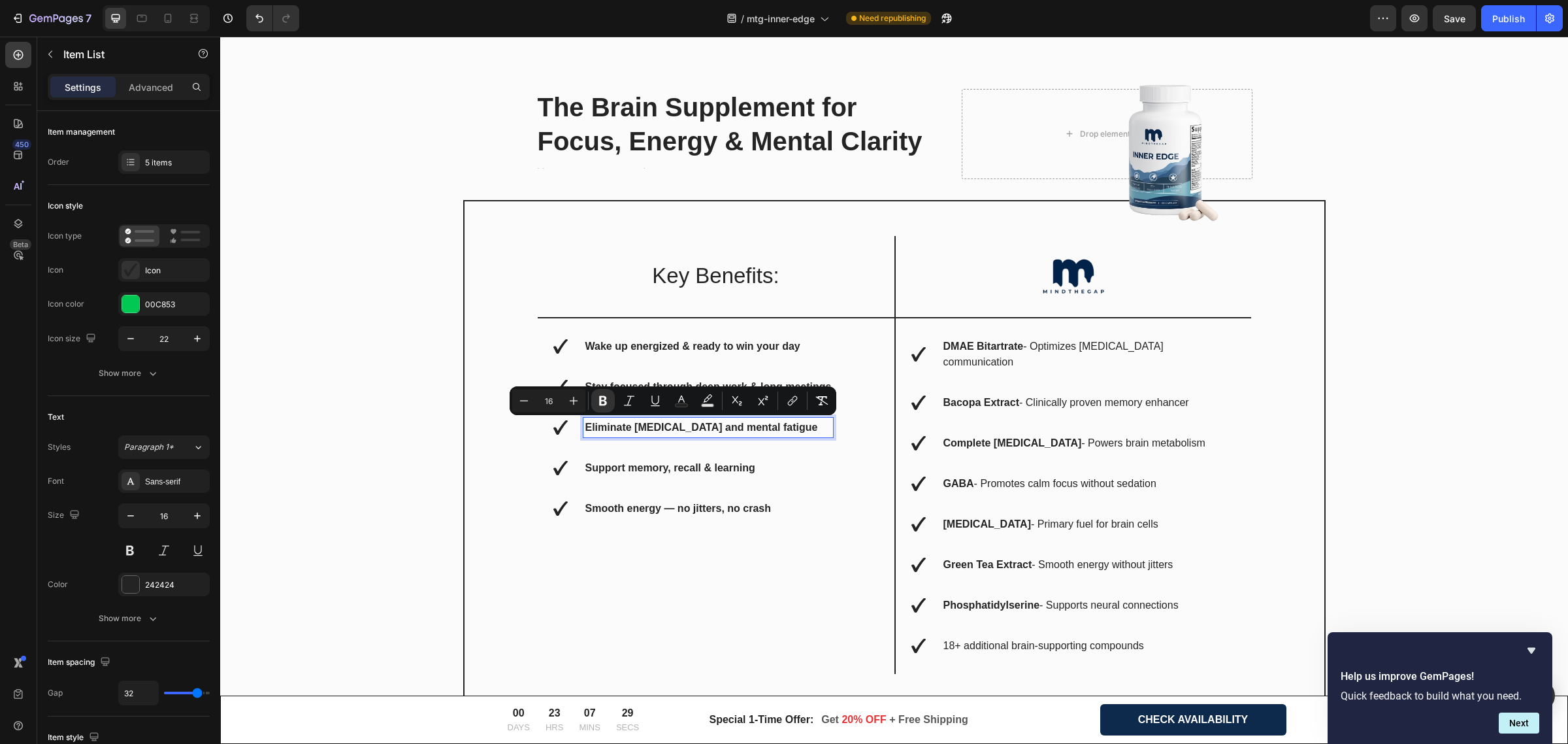
click at [684, 458] on div "Support memory, recall & learning" at bounding box center [708, 468] width 251 height 19
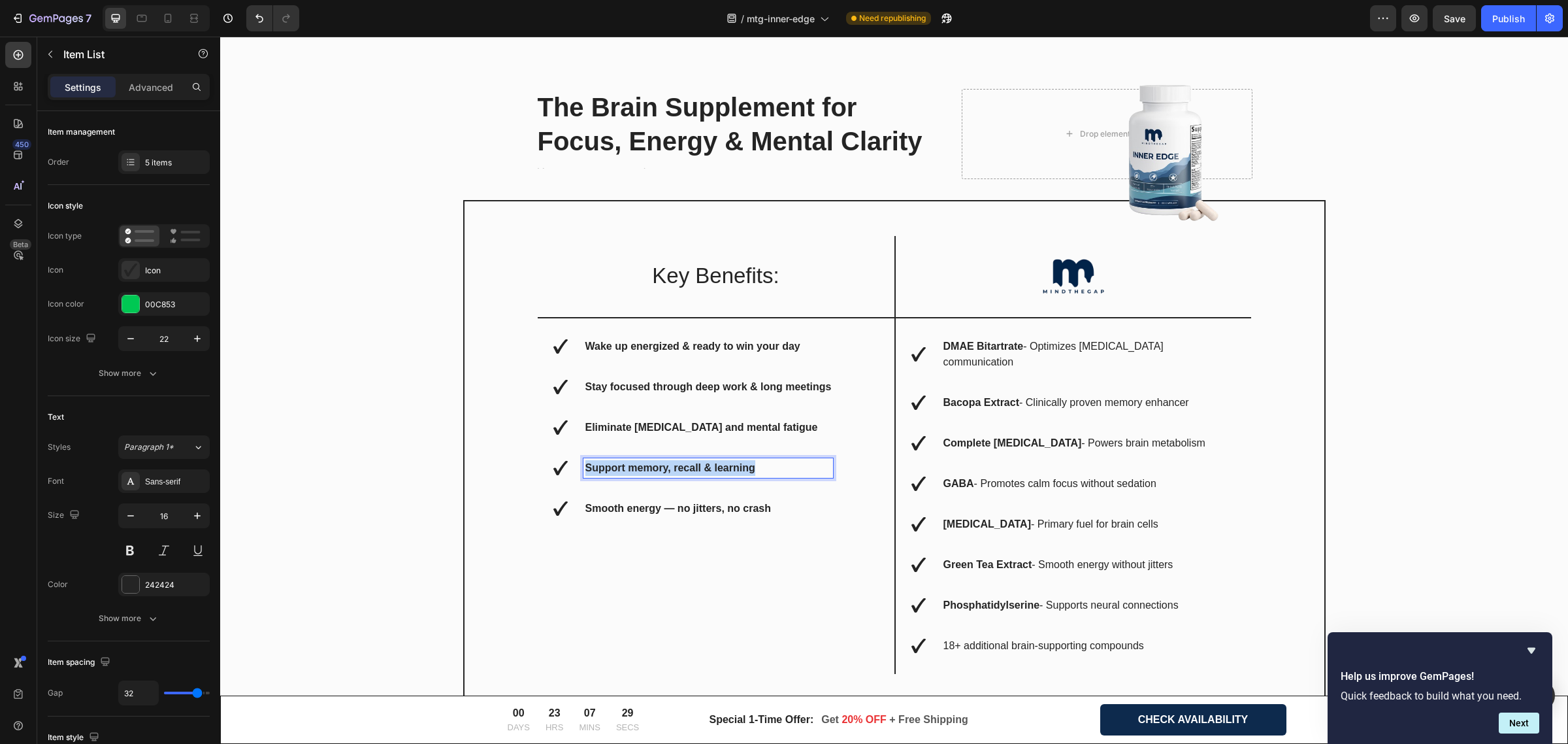
click at [684, 458] on div "Support memory, recall & learning" at bounding box center [708, 468] width 251 height 19
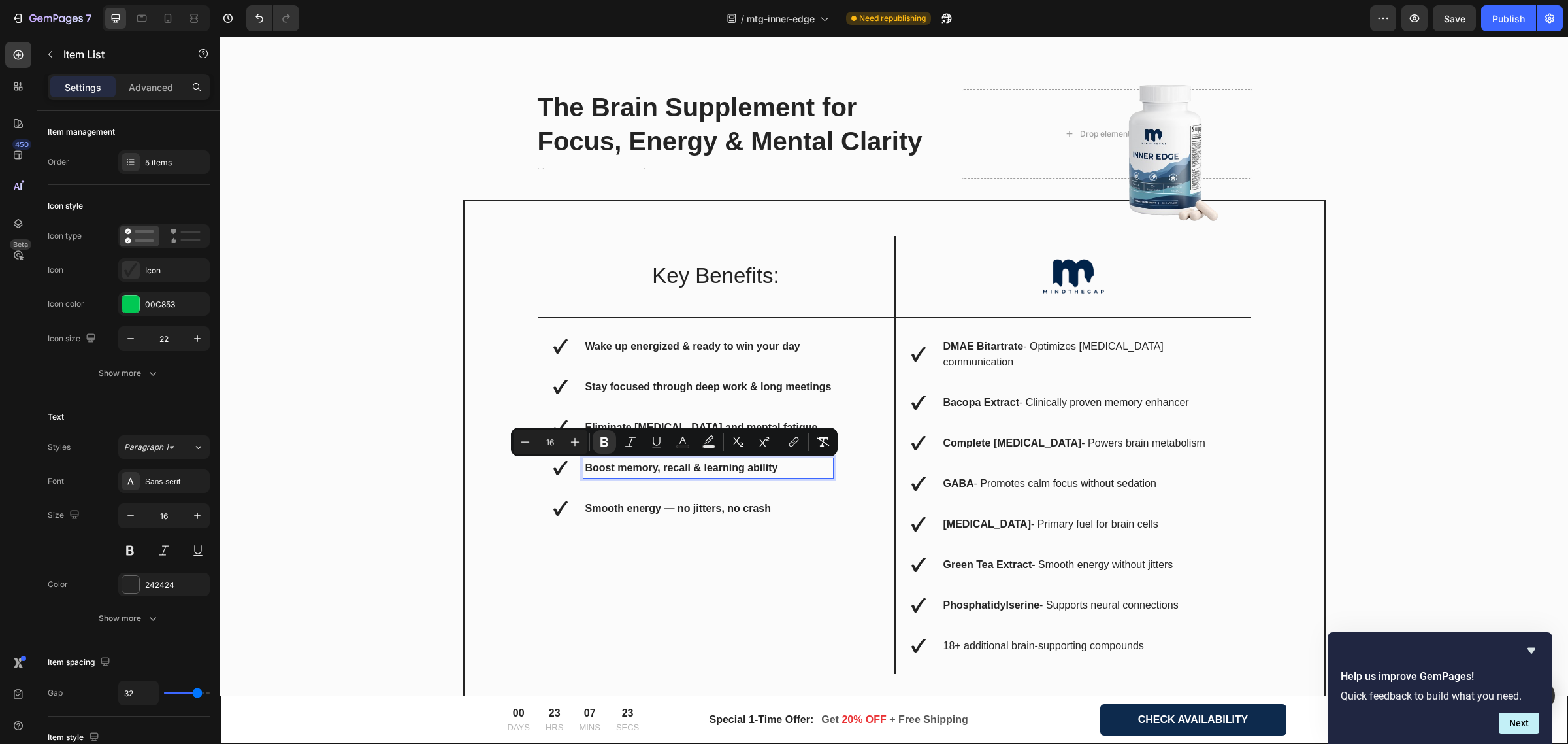
click at [726, 506] on strong "Smooth energy — no jitters, no crash" at bounding box center [678, 508] width 186 height 11
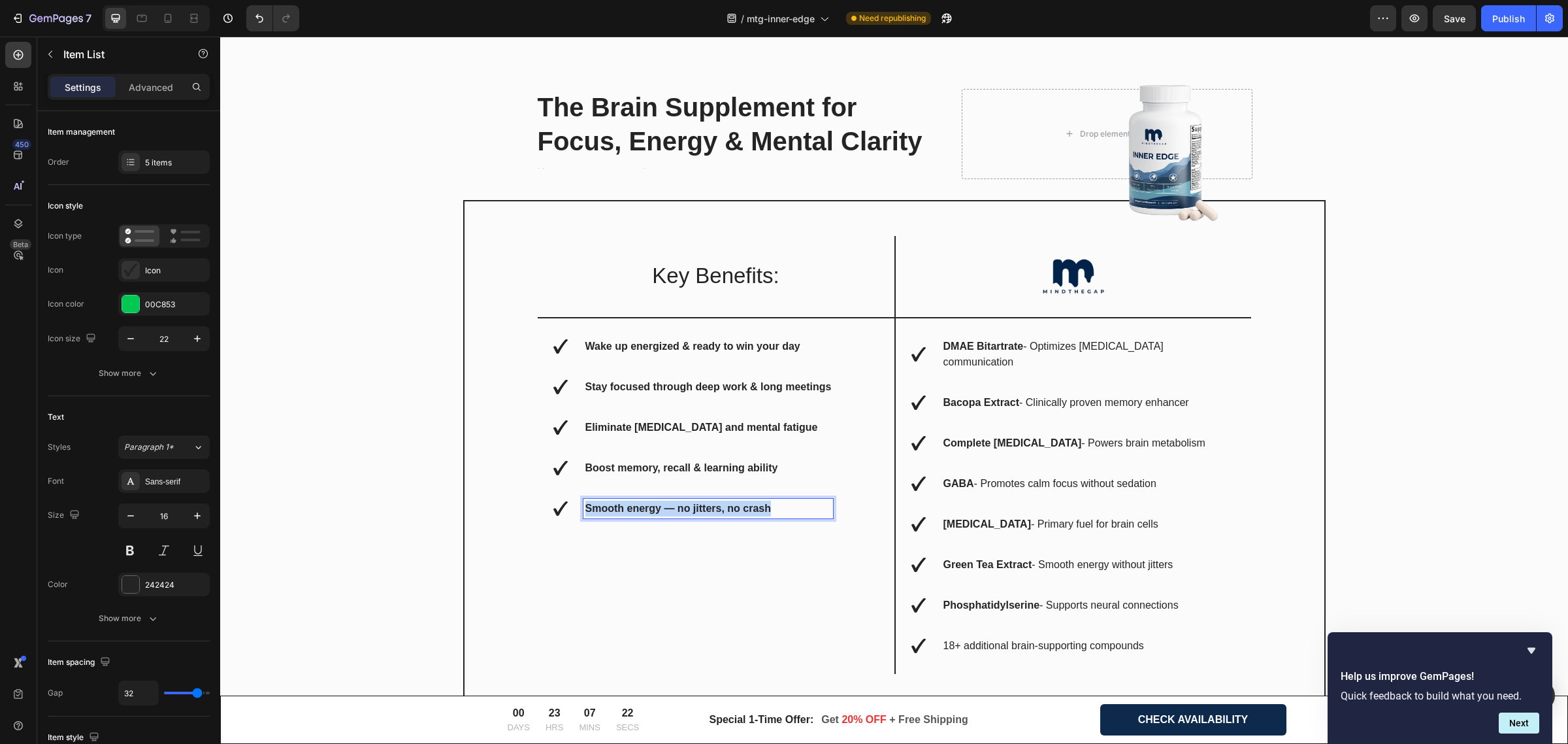
click at [726, 506] on strong "Smooth energy — no jitters, no crash" at bounding box center [678, 508] width 186 height 11
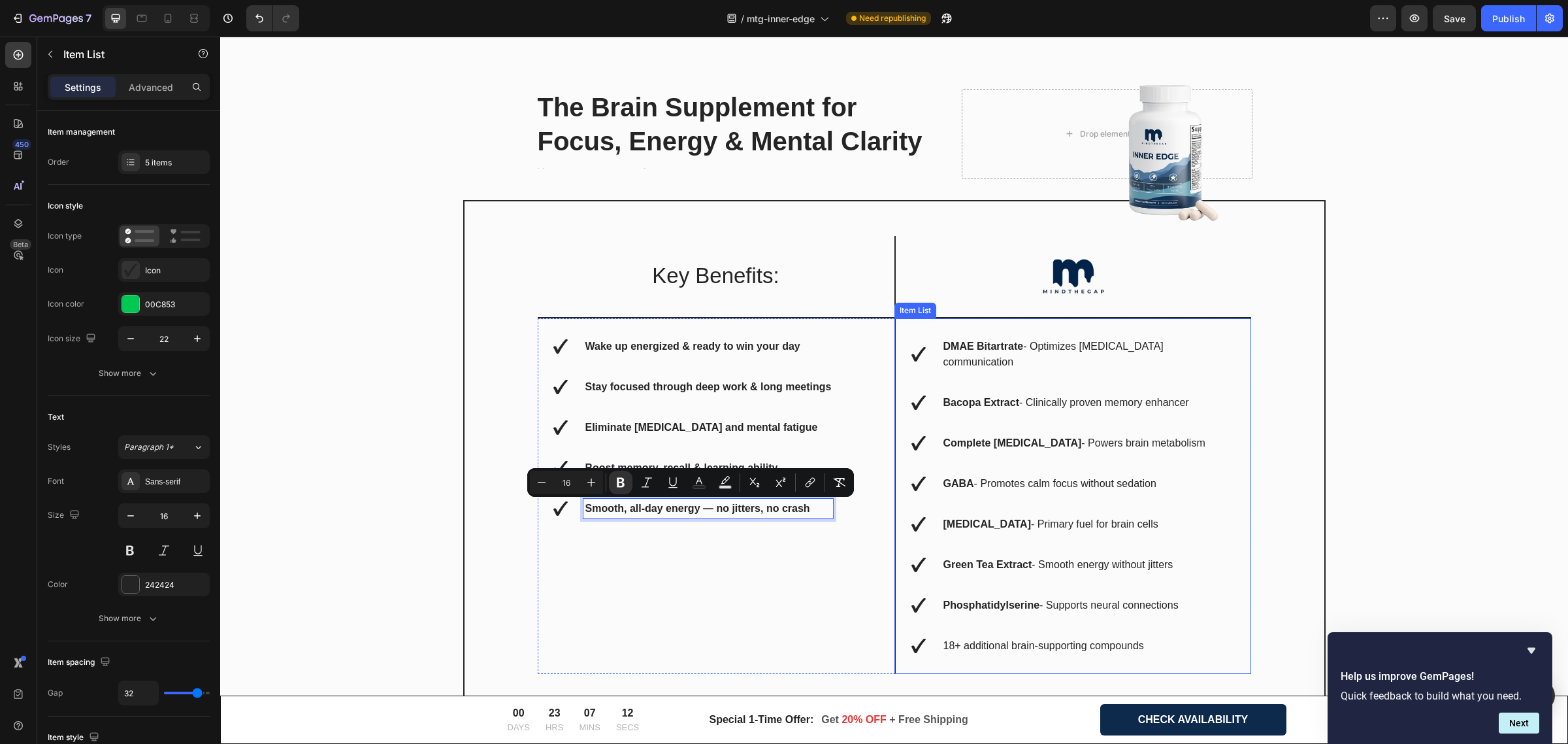
click at [1088, 351] on p "DMAE Bitartrate - Optimizes [MEDICAL_DATA] communication" at bounding box center [1089, 355] width 290 height 31
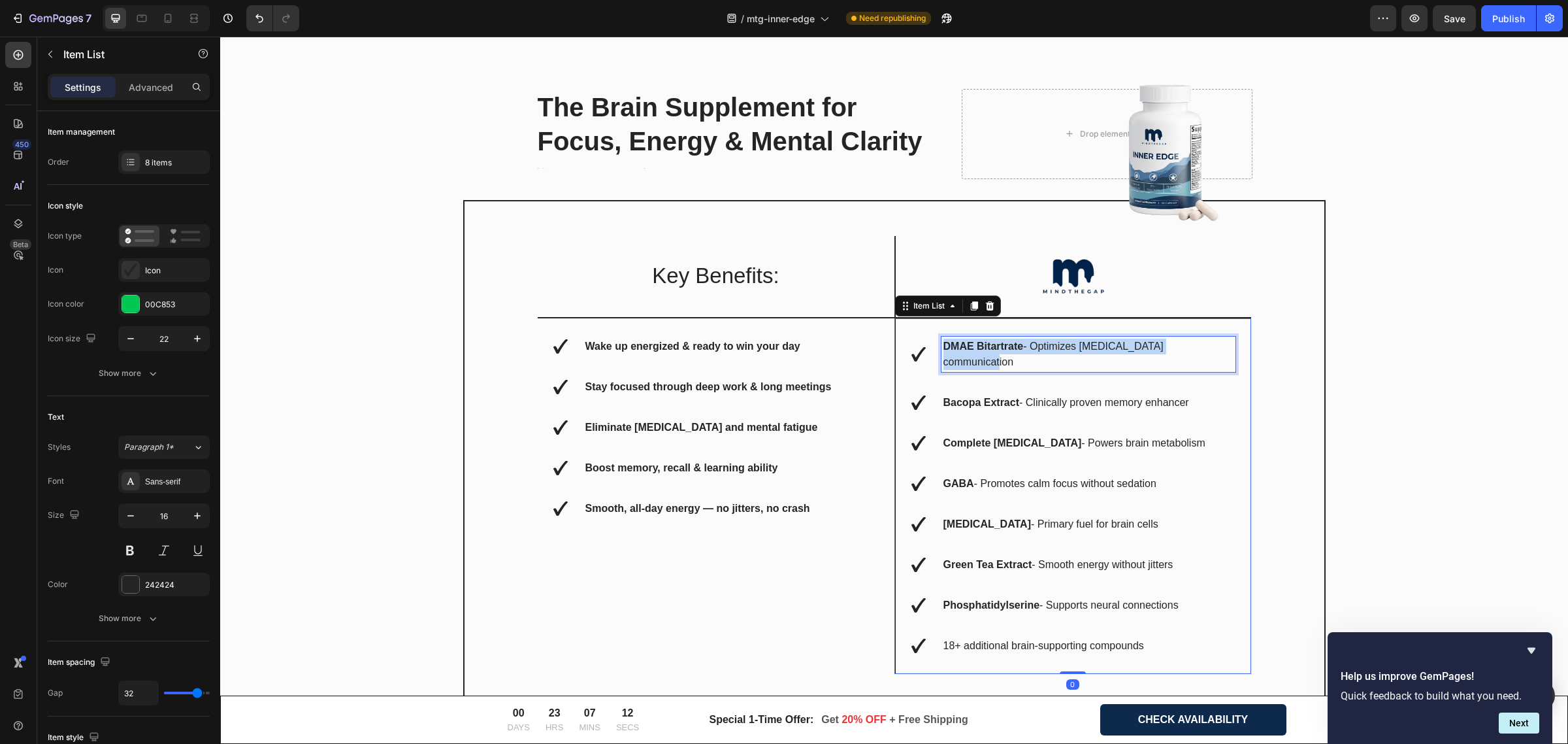
click at [1088, 351] on p "DMAE Bitartrate - Optimizes [MEDICAL_DATA] communication" at bounding box center [1089, 355] width 290 height 31
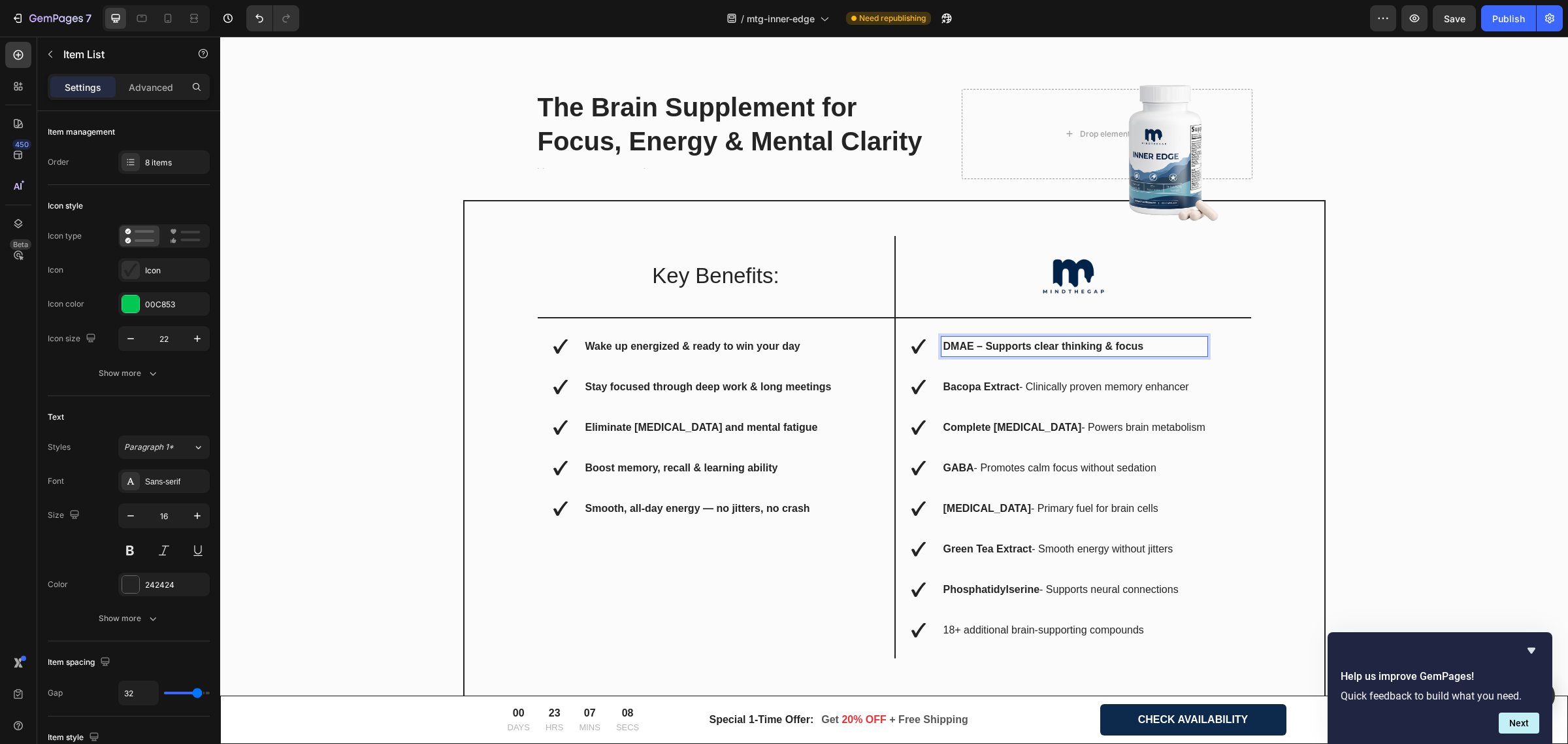
click at [1003, 381] on strong "Bacopa Extract" at bounding box center [982, 386] width 77 height 11
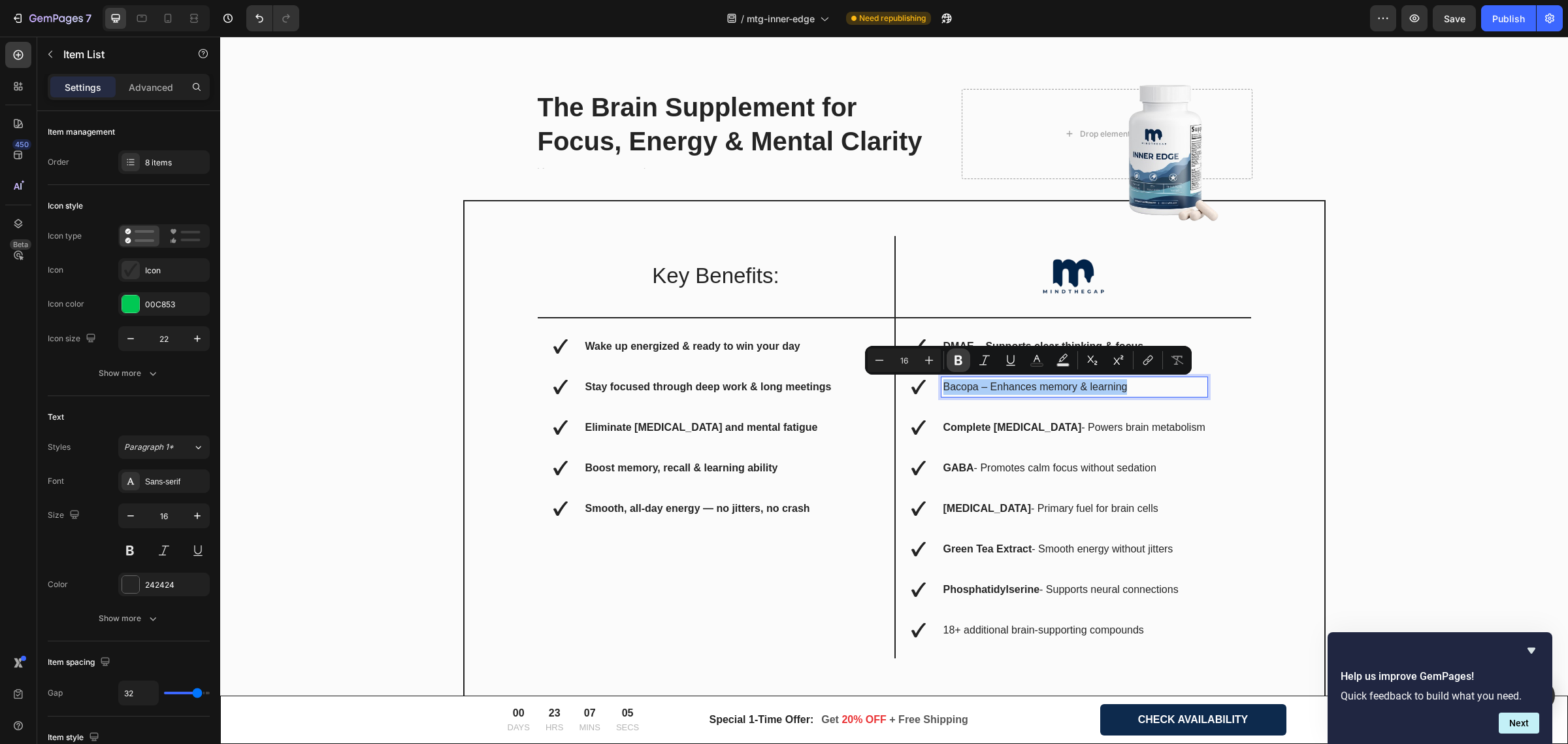
click at [964, 351] on button "Bold" at bounding box center [958, 360] width 24 height 24
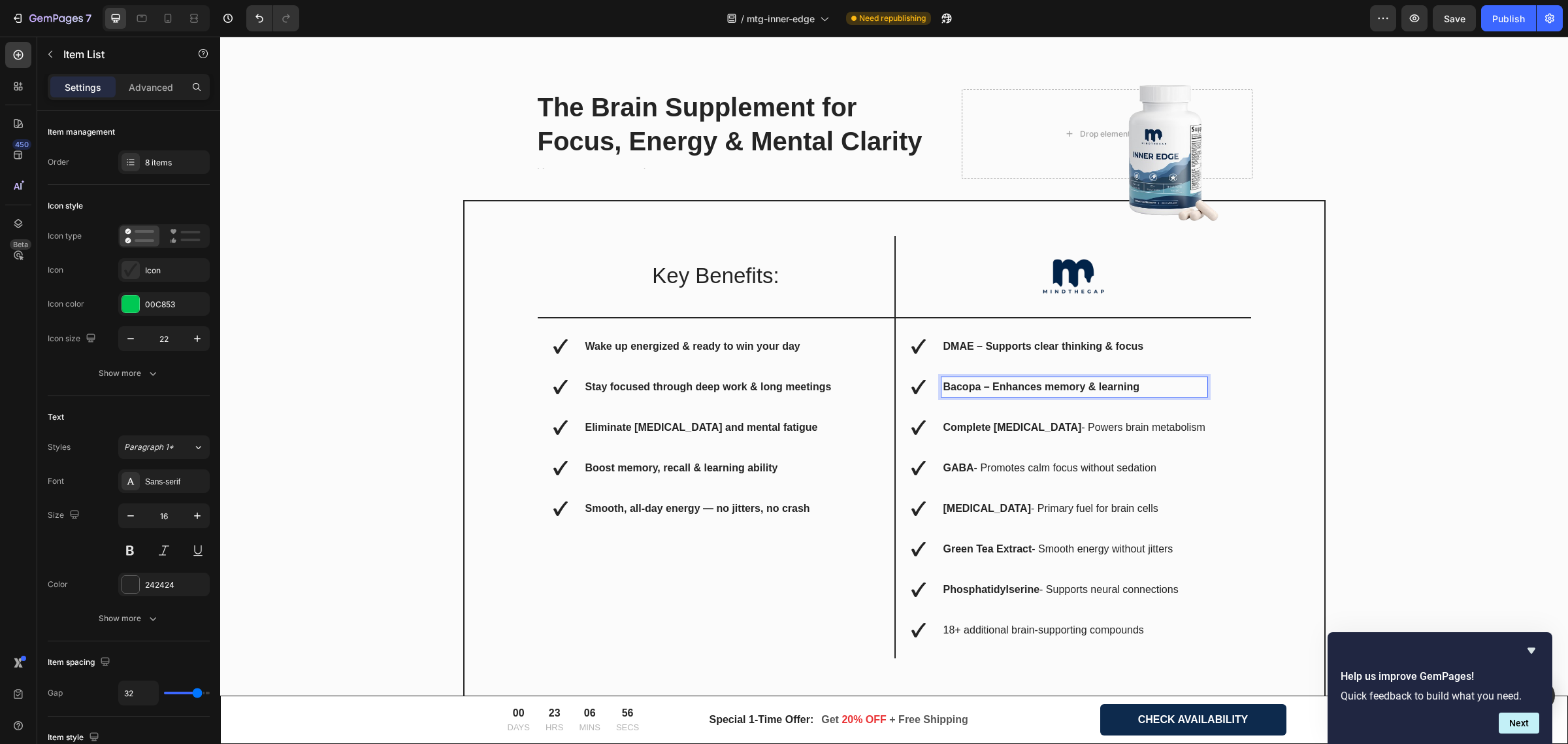
click at [1007, 431] on strong "Complete [MEDICAL_DATA]" at bounding box center [1013, 427] width 139 height 11
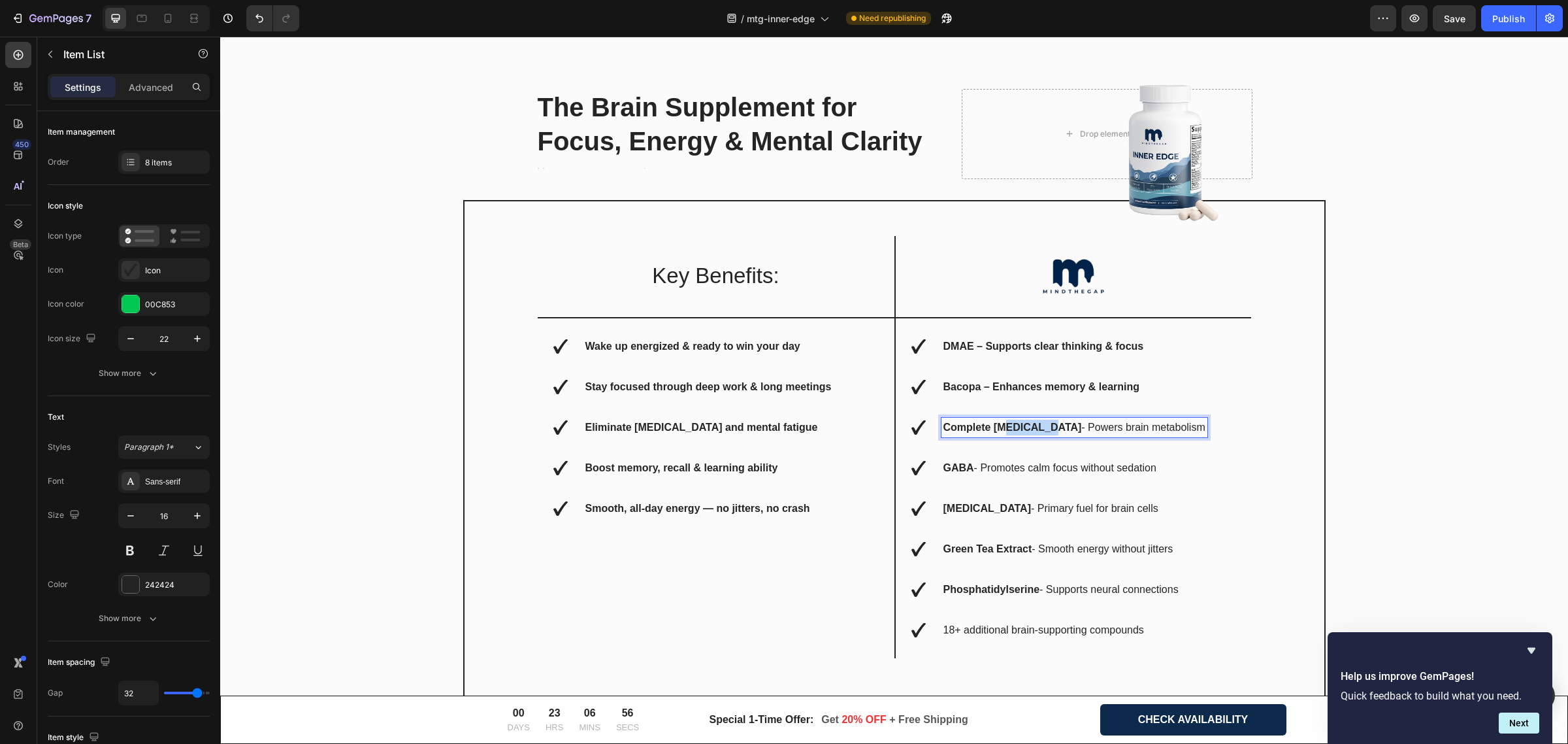
click at [1007, 431] on strong "Complete [MEDICAL_DATA]" at bounding box center [1013, 427] width 139 height 11
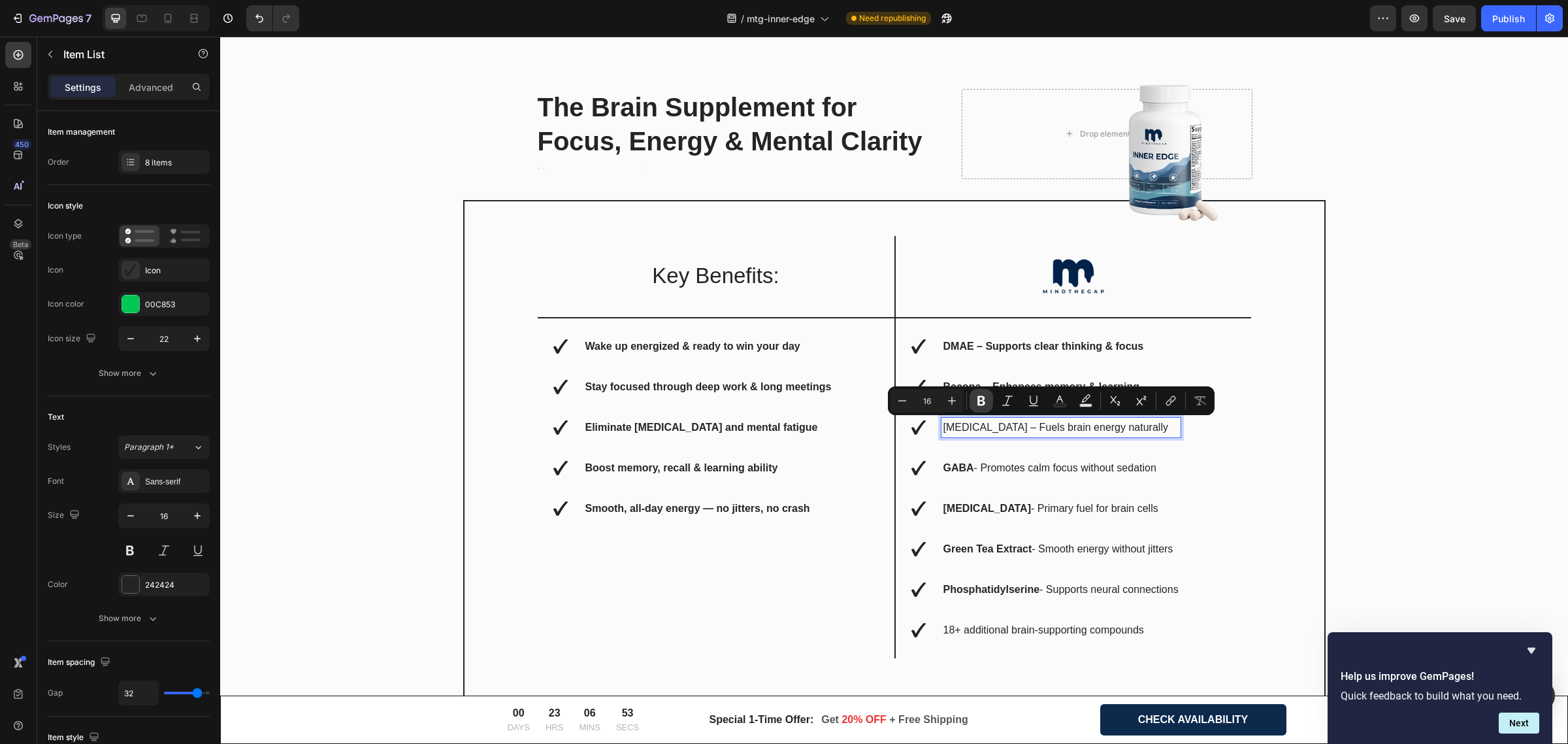
click at [986, 400] on icon "Editor contextual toolbar" at bounding box center [981, 400] width 13 height 13
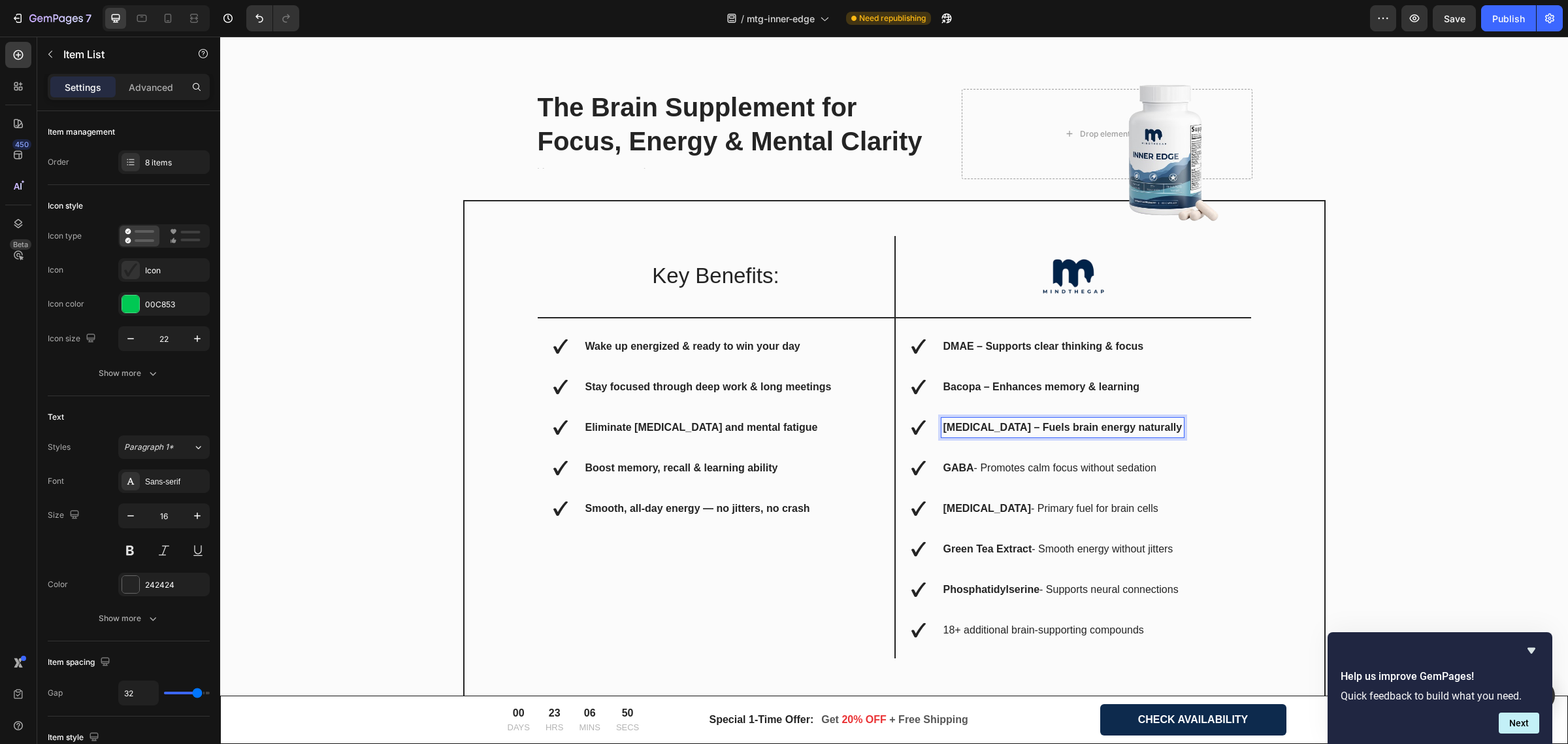
click at [1007, 475] on p "GABA - Promotes calm focus without sedation" at bounding box center [1063, 468] width 239 height 16
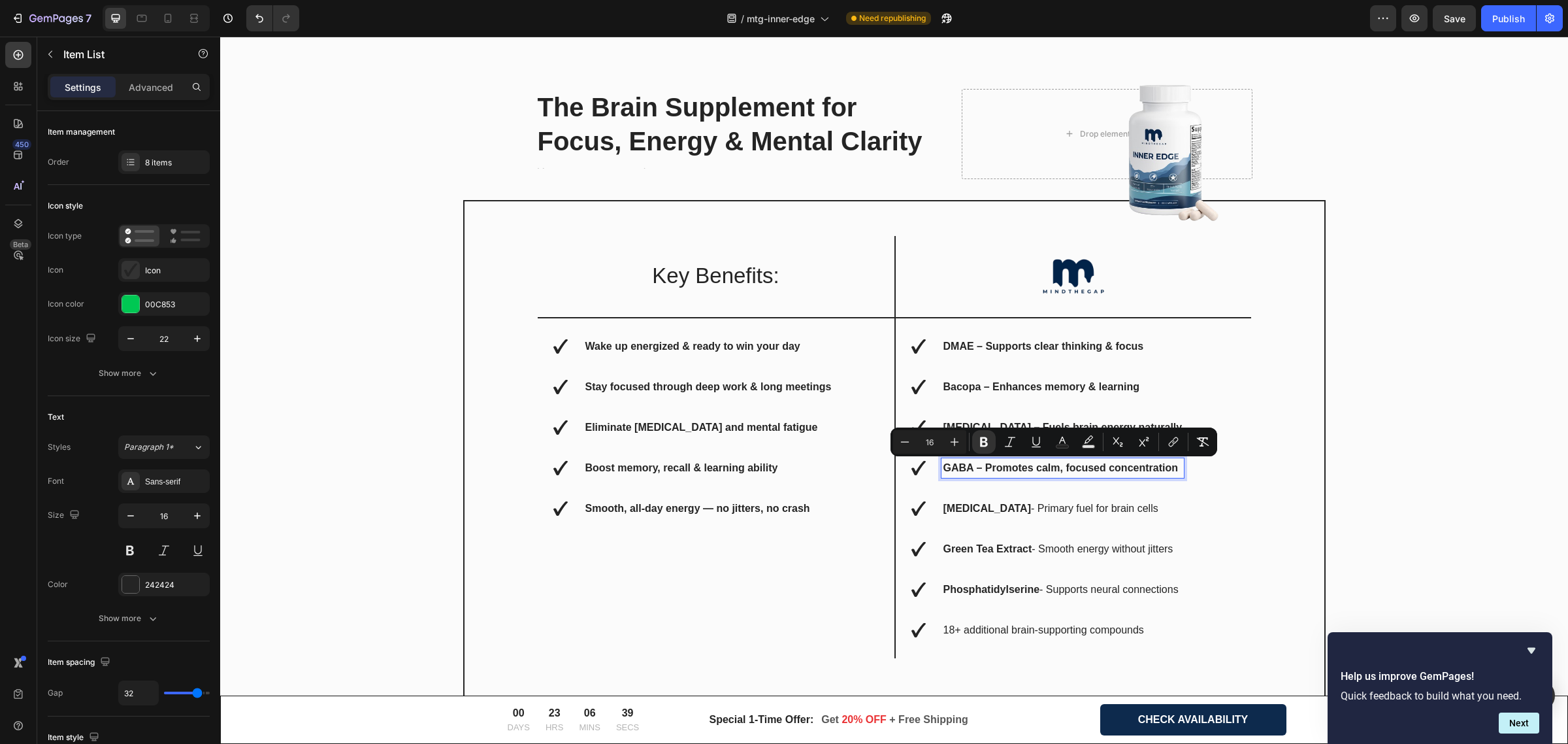
click at [1014, 513] on p "[MEDICAL_DATA] - Primary fuel for brain cells" at bounding box center [1063, 508] width 239 height 16
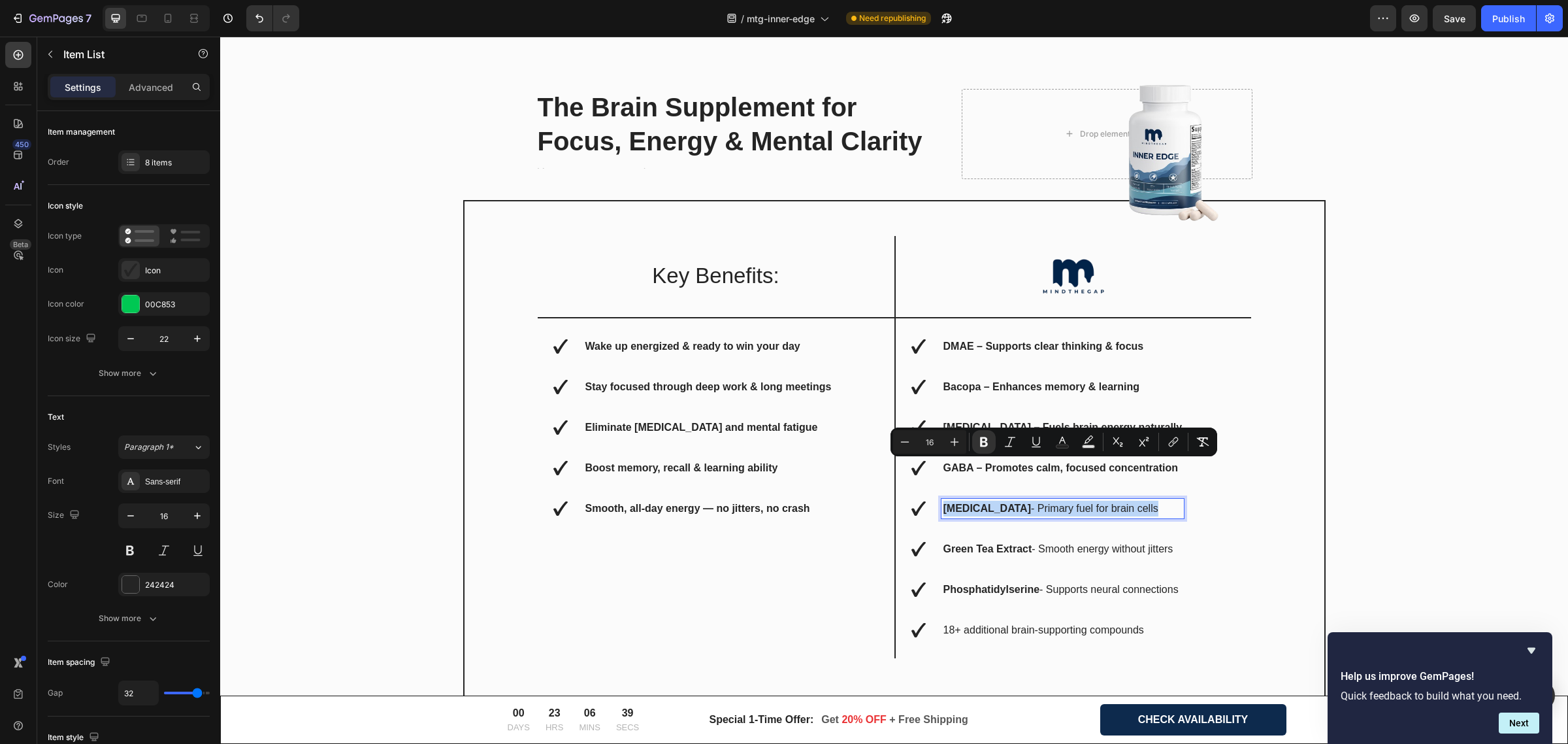
click at [1016, 513] on p "[MEDICAL_DATA] - Primary fuel for brain cells" at bounding box center [1063, 508] width 239 height 16
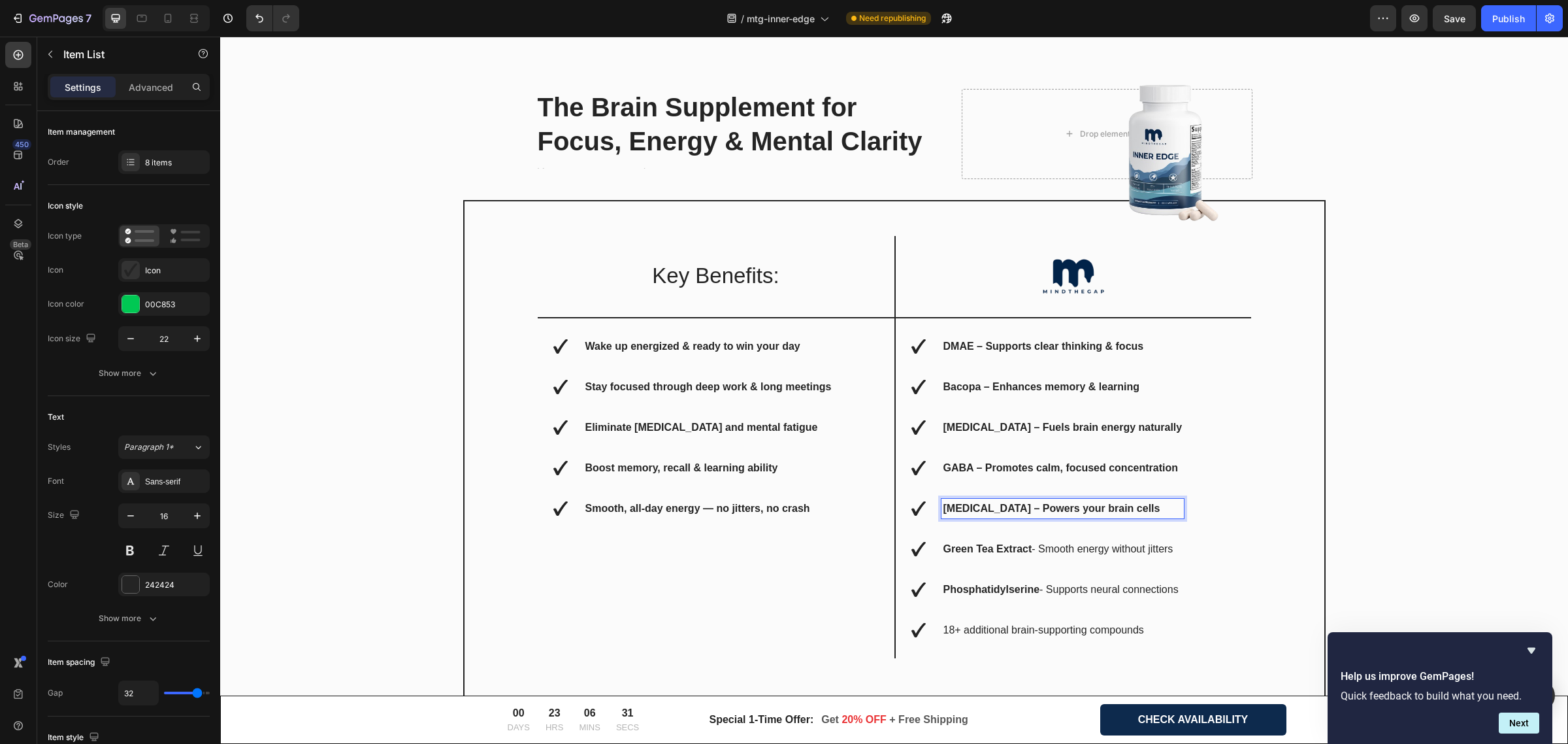
click at [1008, 544] on strong "Green Tea Extract" at bounding box center [988, 548] width 89 height 11
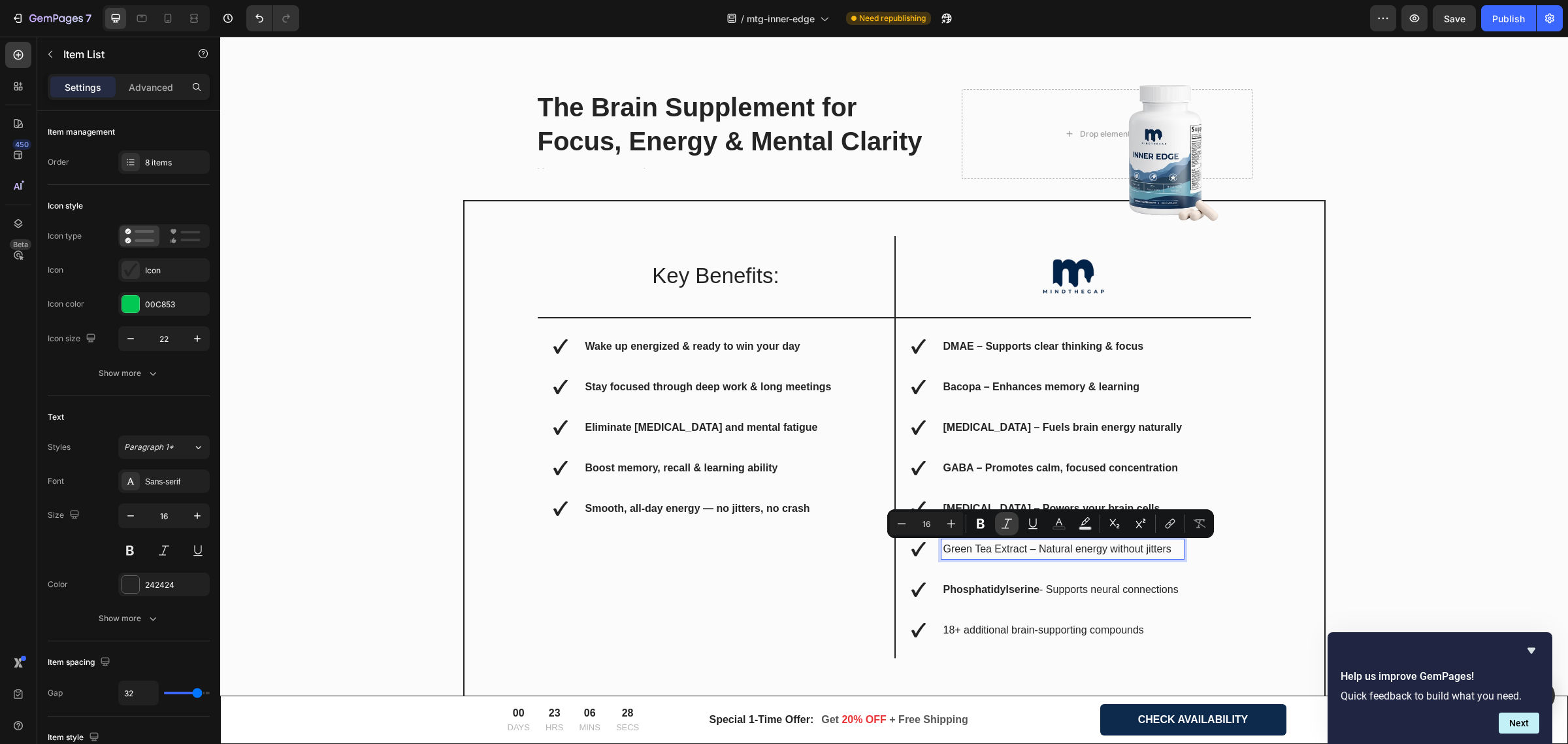
drag, startPoint x: 984, startPoint y: 525, endPoint x: 994, endPoint y: 527, distance: 10.2
click at [985, 525] on icon "Editor contextual toolbar" at bounding box center [980, 523] width 13 height 13
click at [1001, 573] on div "DMAE – Supports clear thinking & focus Bacopa – Enhances memory & learning [MED…" at bounding box center [1051, 487] width 279 height 303
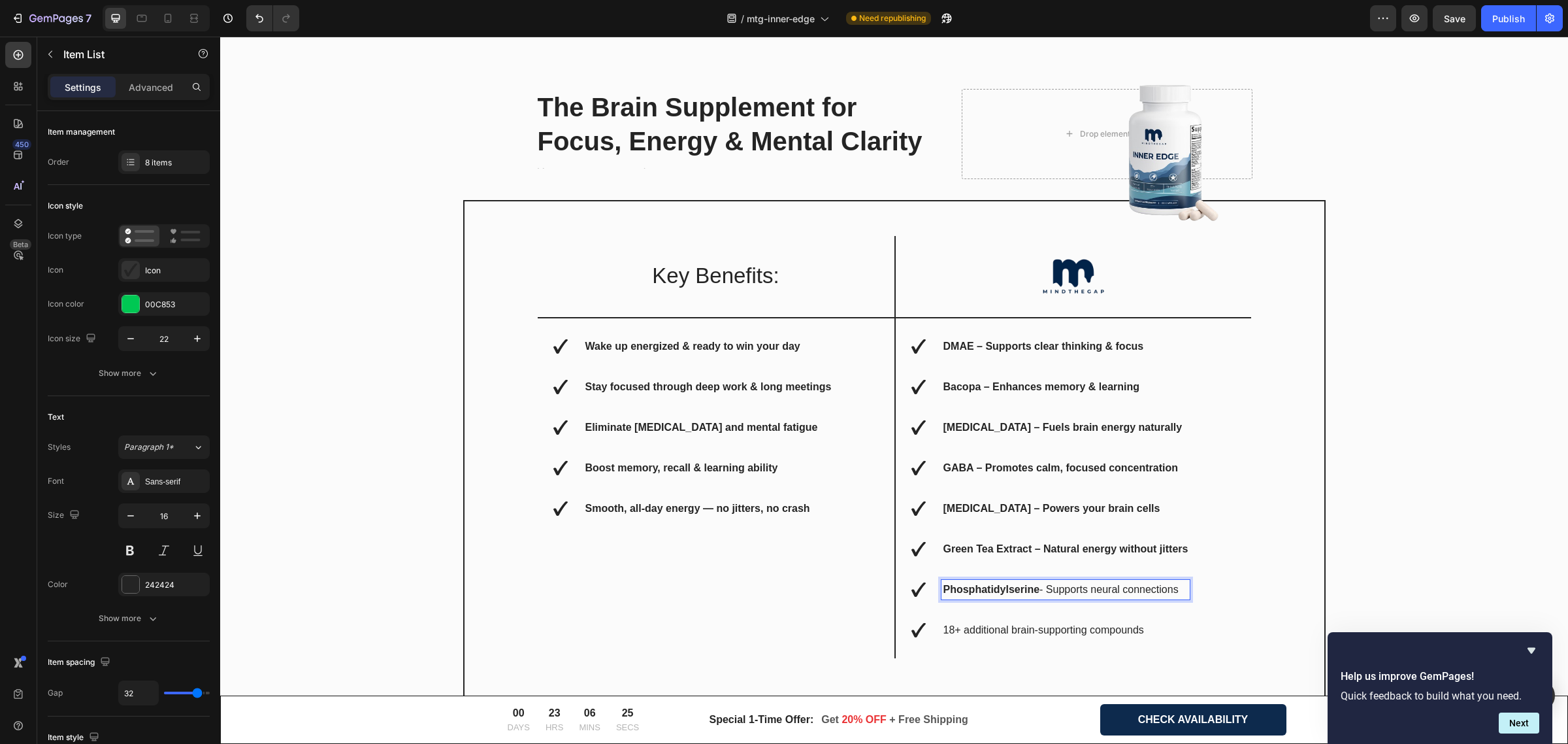
click at [1012, 589] on strong "Phosphatidylserine" at bounding box center [992, 589] width 97 height 11
click at [1012, 590] on strong "Phosphatidylserine" at bounding box center [992, 589] width 97 height 11
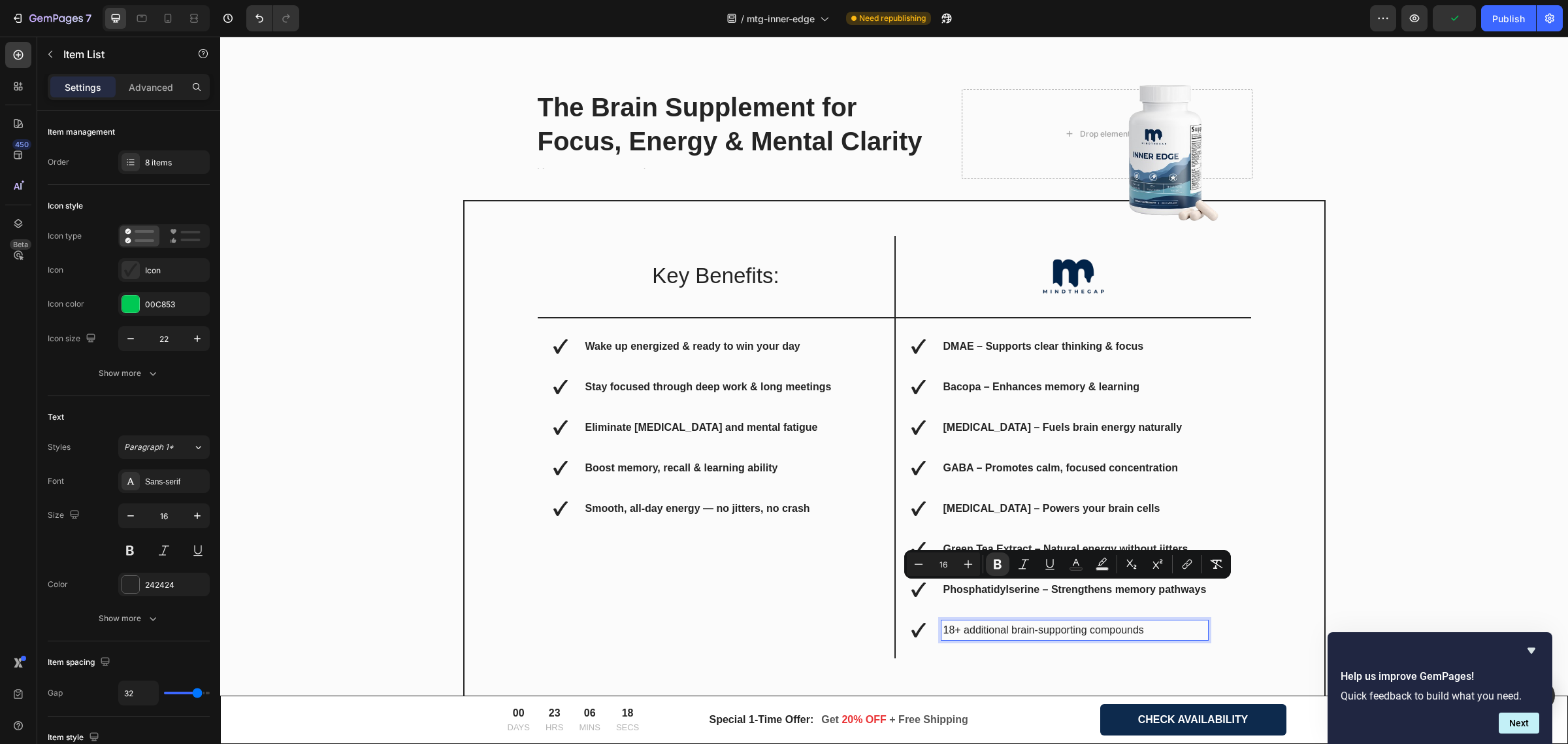
click at [999, 630] on p "18+ additional brain-supporting compounds" at bounding box center [1076, 630] width 264 height 16
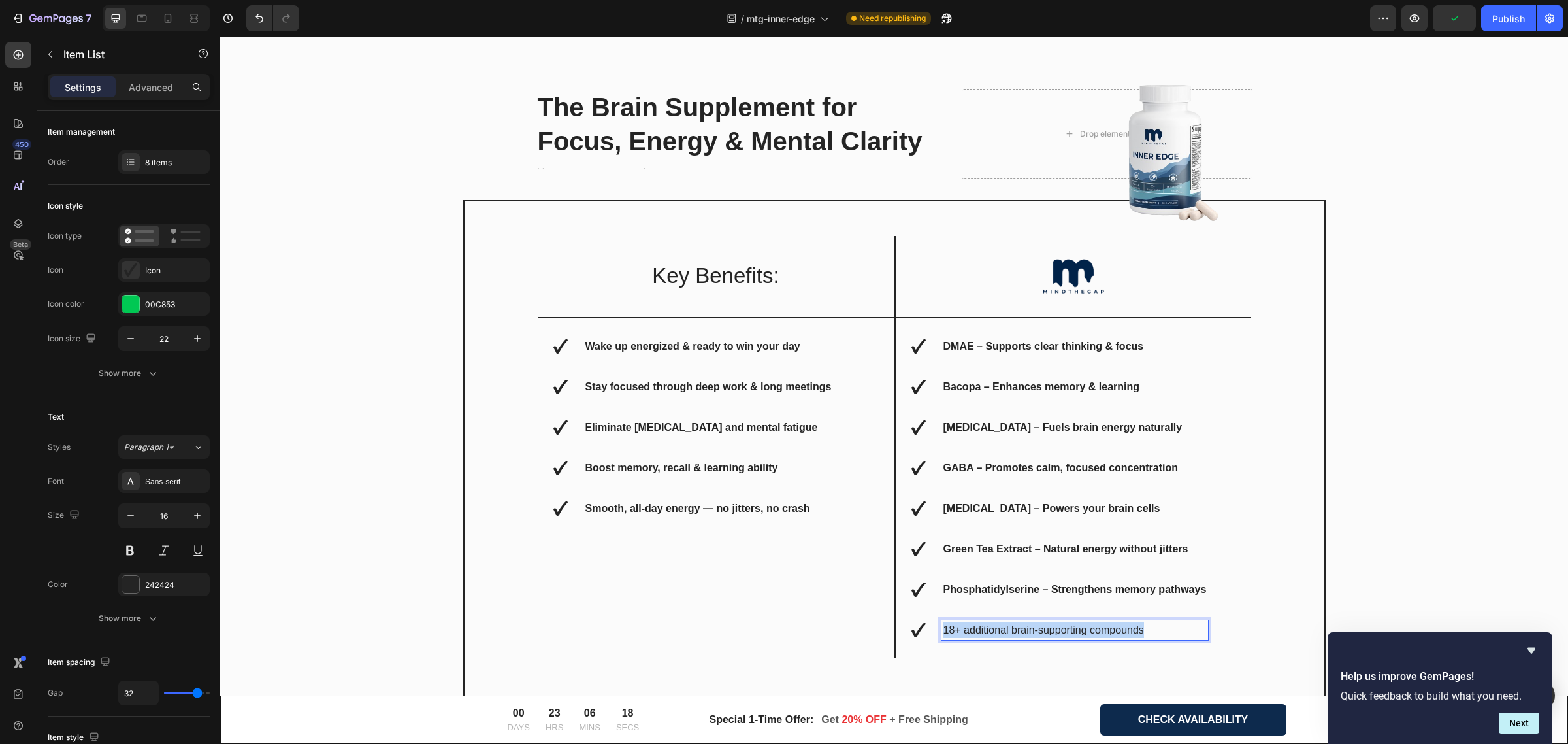
click at [999, 630] on p "18+ additional brain-supporting compounds" at bounding box center [1076, 630] width 264 height 16
click at [1354, 399] on div "The Brain Supplement for Focus, Energy & Mental Clarity Heading Text Block Drop…" at bounding box center [894, 405] width 1329 height 633
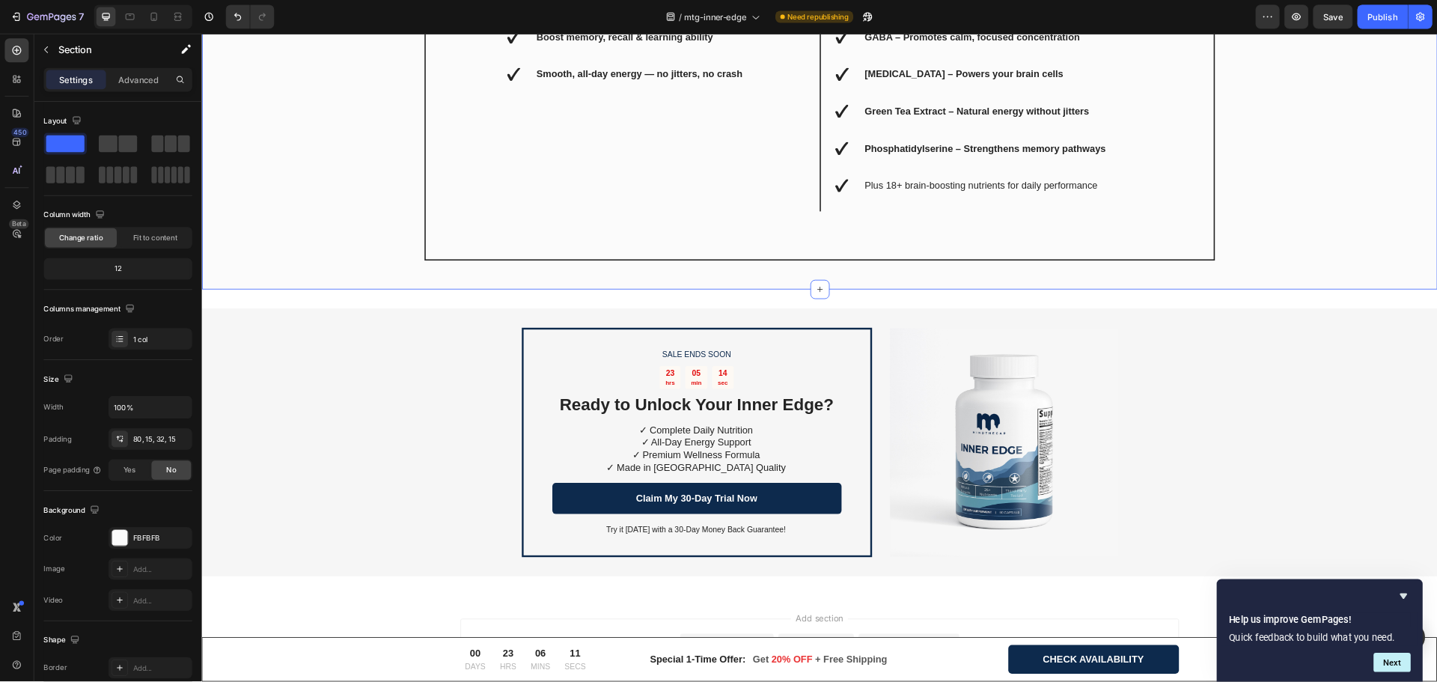
scroll to position [5493, 0]
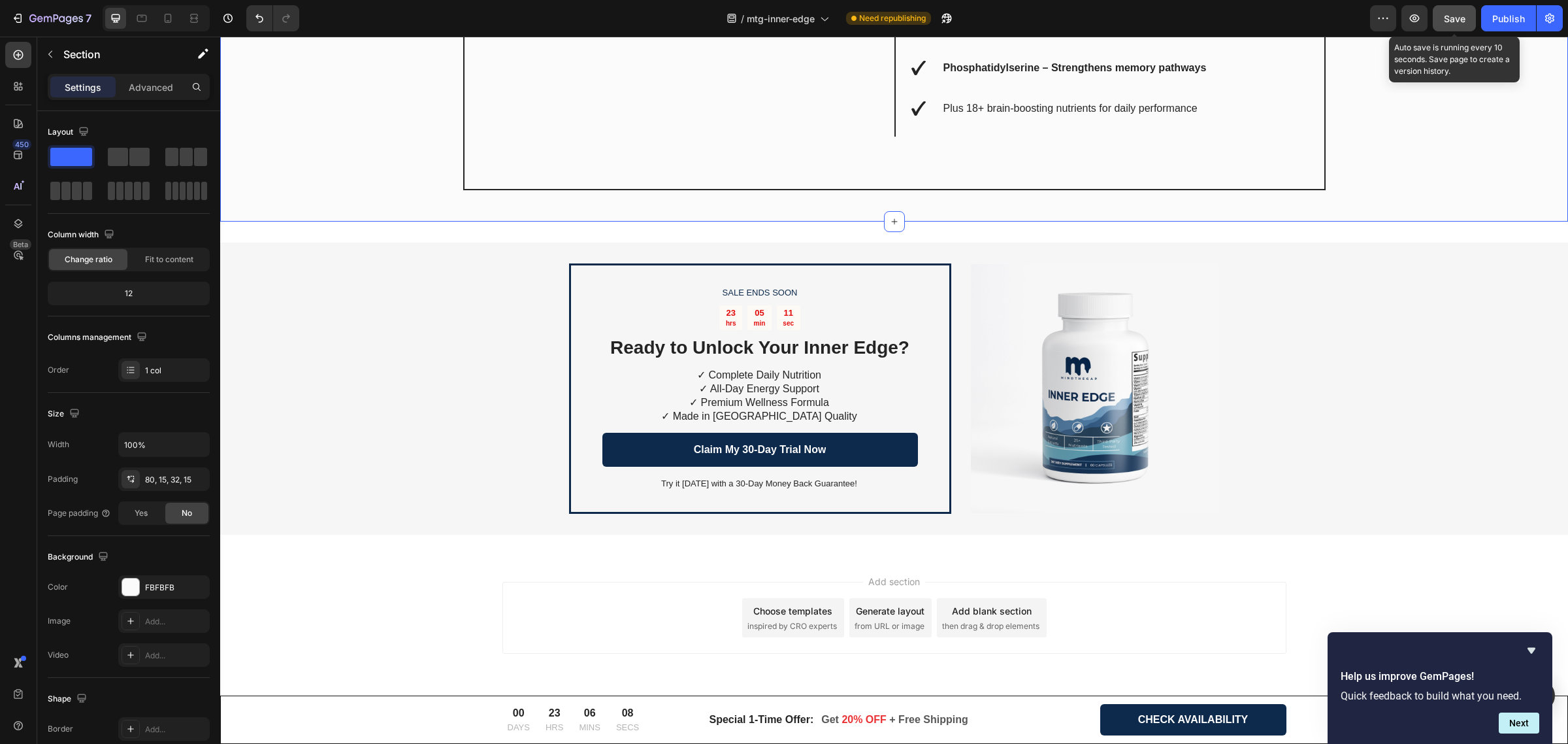
click at [1445, 21] on span "Save" at bounding box center [1455, 18] width 22 height 11
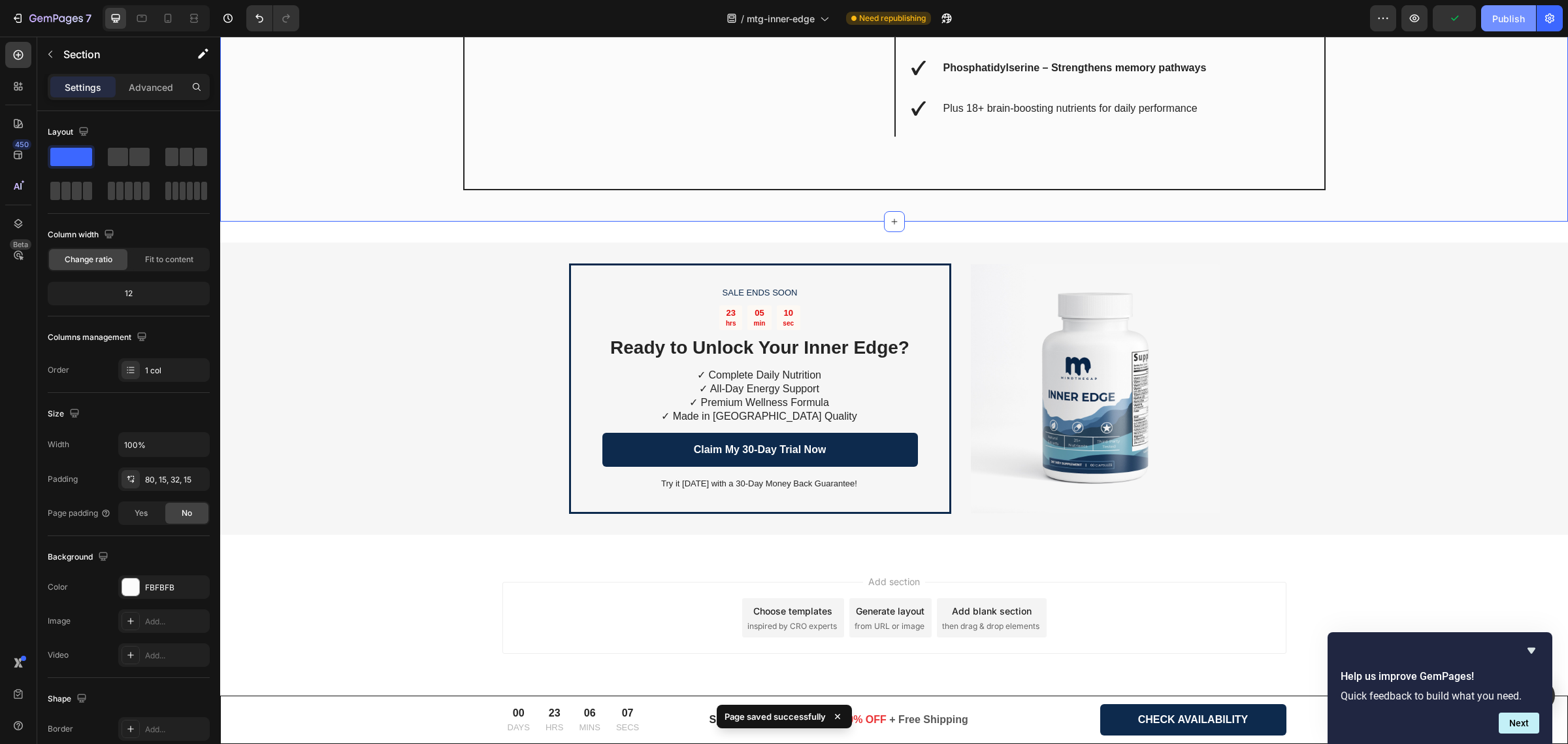
click at [1496, 17] on div "Publish" at bounding box center [1508, 18] width 32 height 14
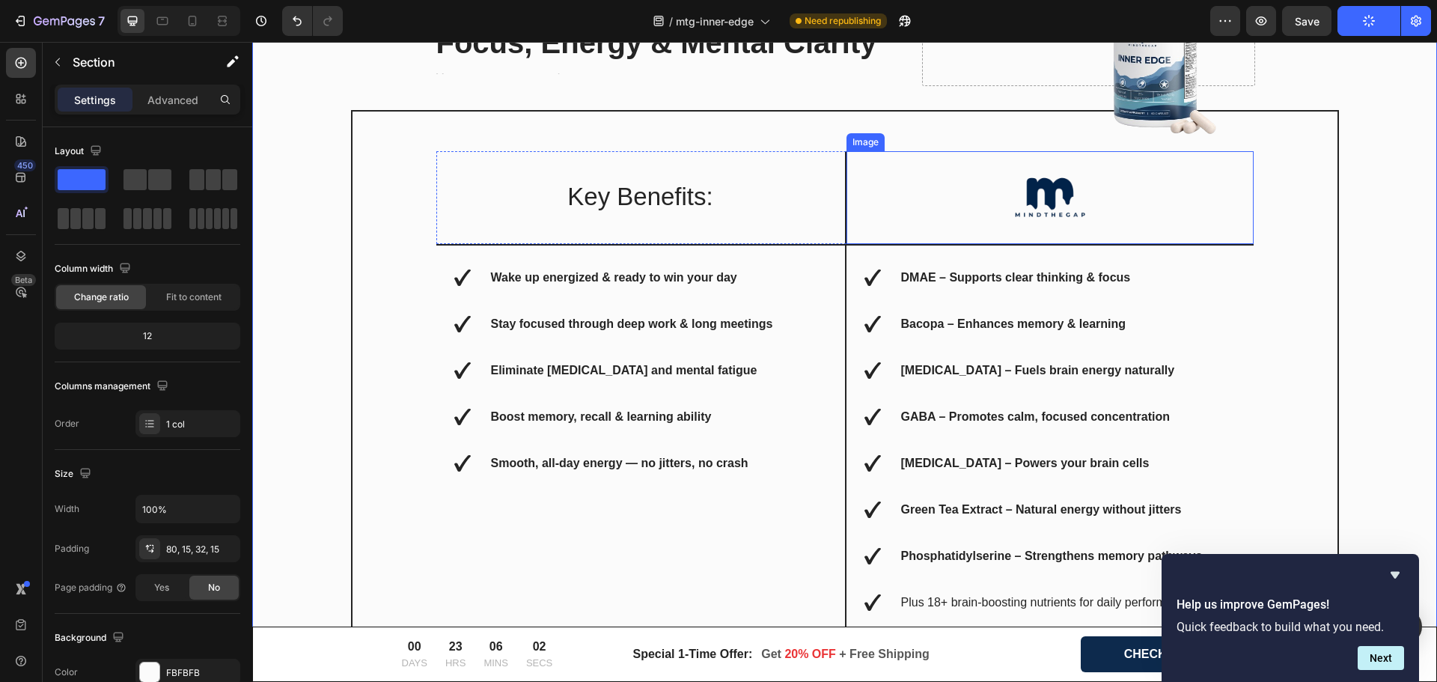
scroll to position [5044, 0]
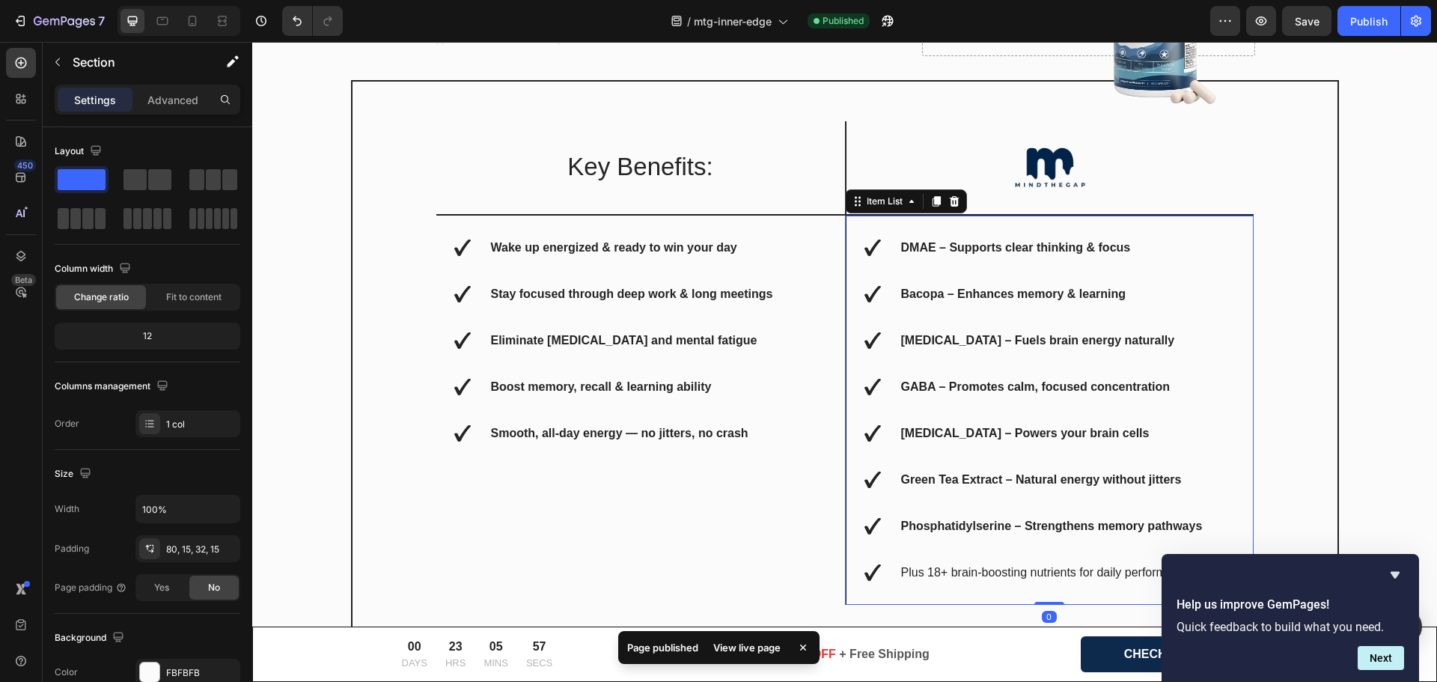
click at [953, 249] on strong "DMAE – Supports clear thinking & focus" at bounding box center [1016, 247] width 230 height 13
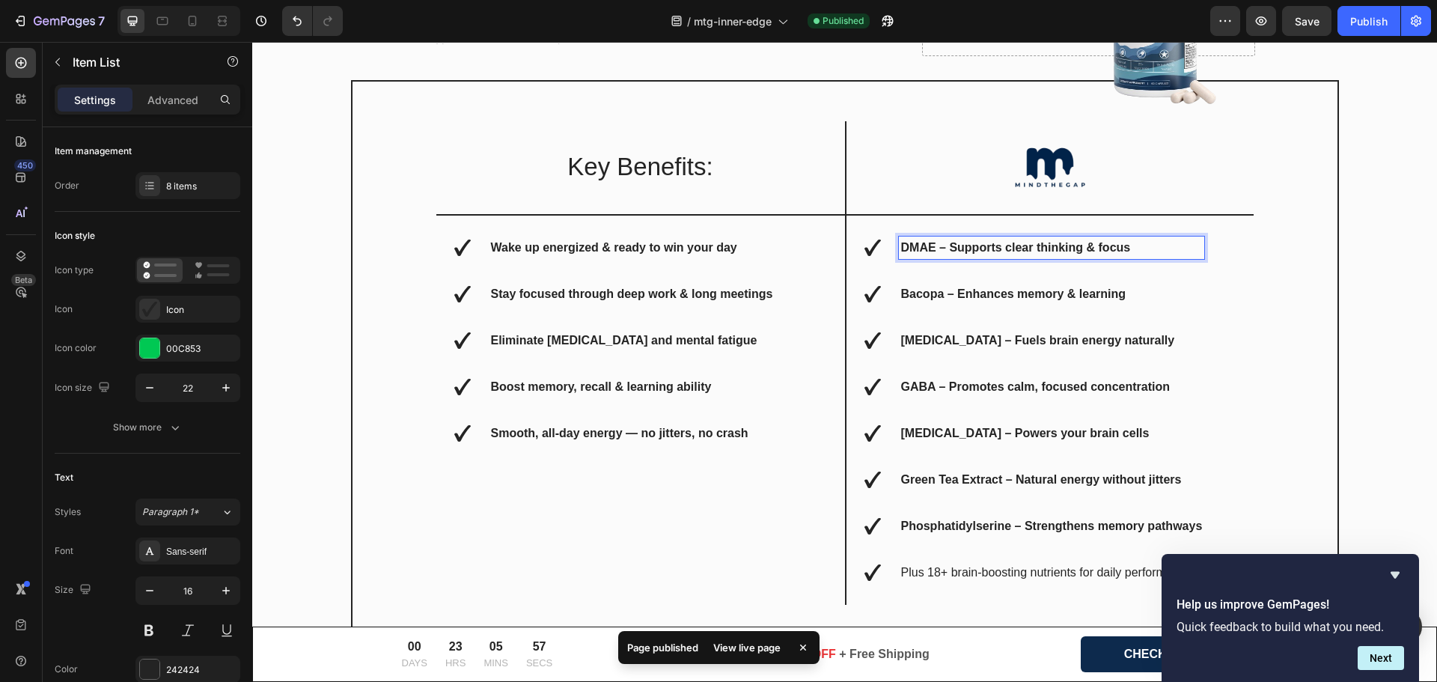
click at [945, 248] on strong "DMAE – Supports clear thinking & focus" at bounding box center [1016, 247] width 230 height 13
drag, startPoint x: 945, startPoint y: 247, endPoint x: 1150, endPoint y: 251, distance: 205.1
click at [1150, 251] on p "DMAE – Supports clear thinking & focus" at bounding box center [1052, 248] width 302 height 18
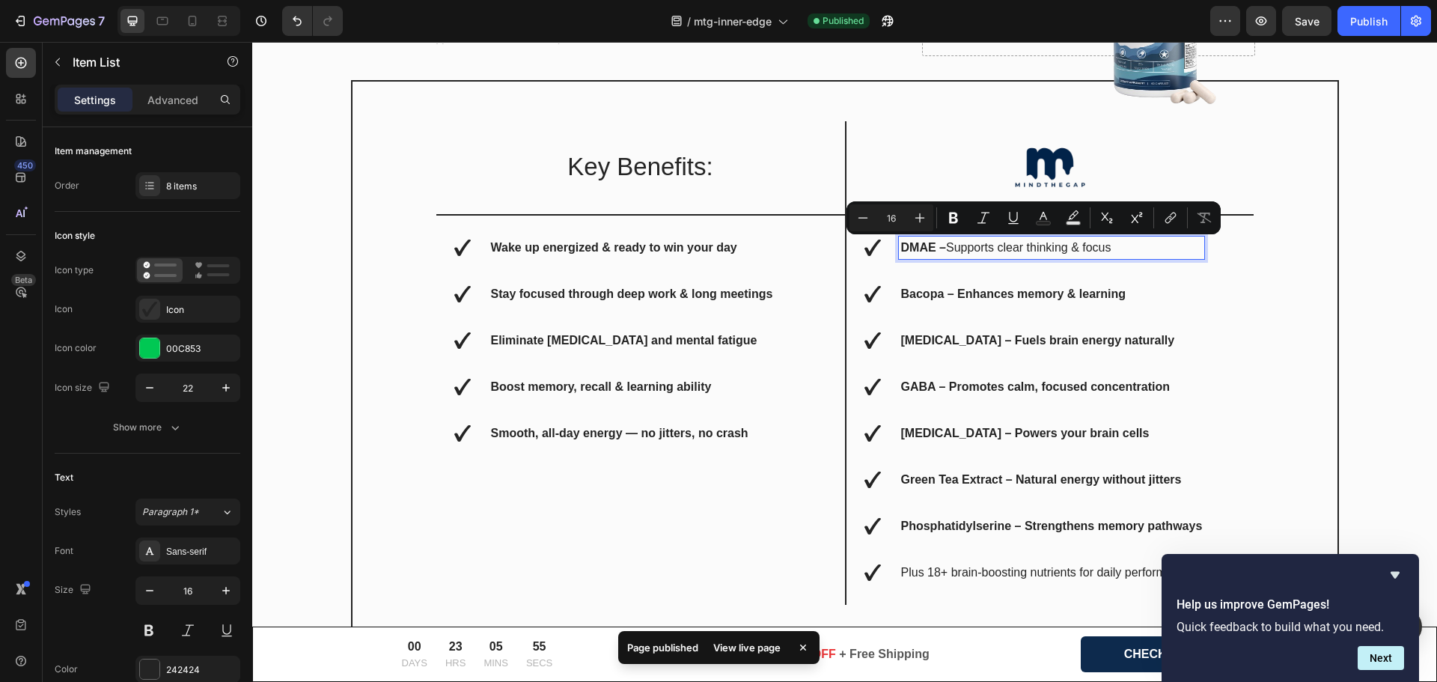
click at [965, 297] on strong "Bacopa – Enhances memory & learning" at bounding box center [1013, 293] width 225 height 13
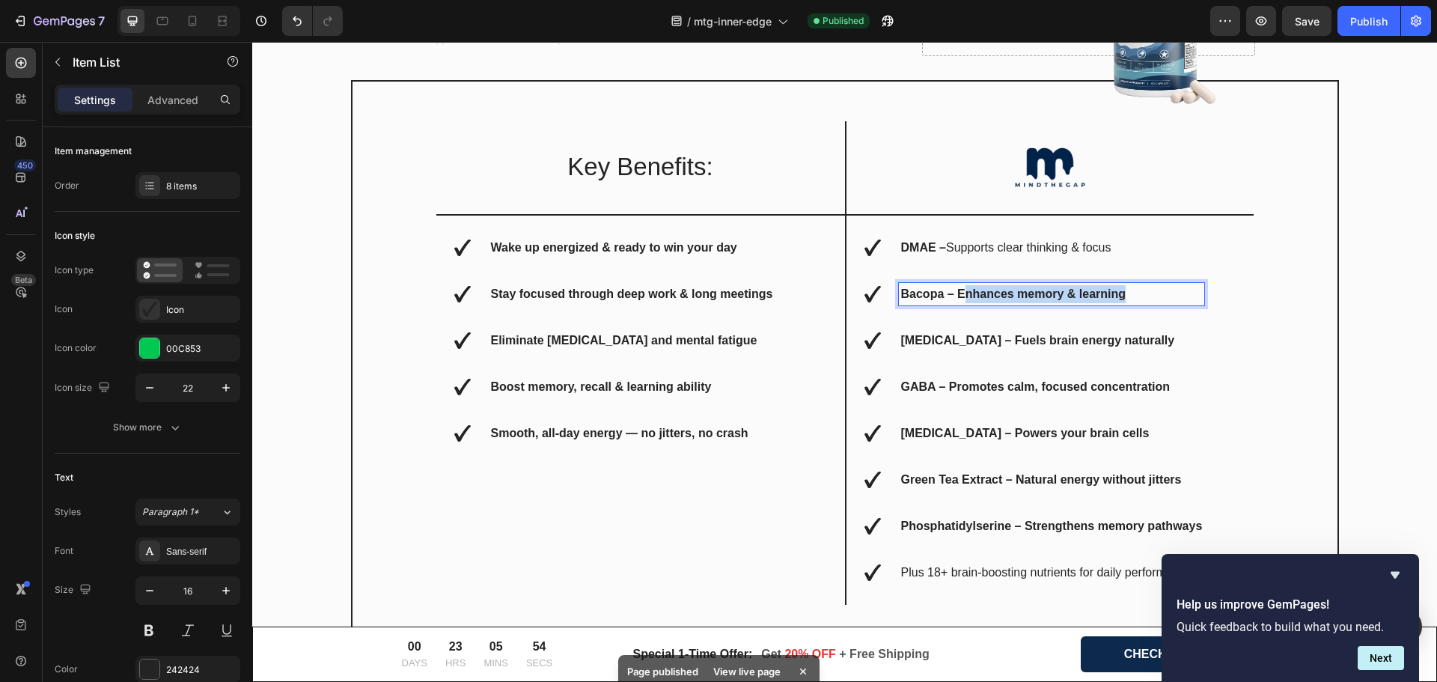
drag, startPoint x: 959, startPoint y: 292, endPoint x: 1133, endPoint y: 294, distance: 173.7
click at [1120, 290] on p "Bacopa – Enhances memory & learning" at bounding box center [1052, 294] width 302 height 18
click at [1157, 293] on p "Bacopa – Enhances memory & learning" at bounding box center [1052, 294] width 302 height 18
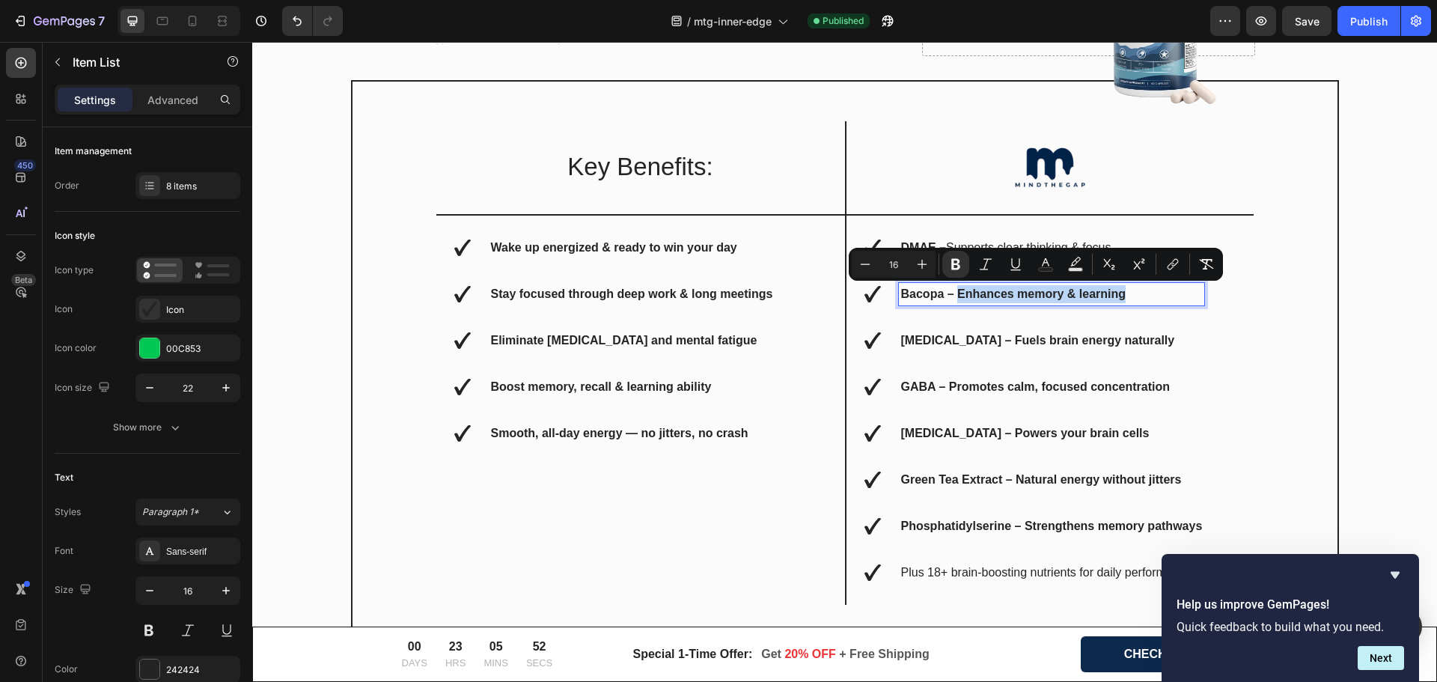
drag, startPoint x: 1138, startPoint y: 293, endPoint x: 955, endPoint y: 301, distance: 183.5
click at [955, 301] on p "Bacopa – Enhances memory & learning" at bounding box center [1052, 294] width 302 height 18
click at [1107, 332] on p "[MEDICAL_DATA] – Fuels brain energy naturally" at bounding box center [1052, 341] width 302 height 18
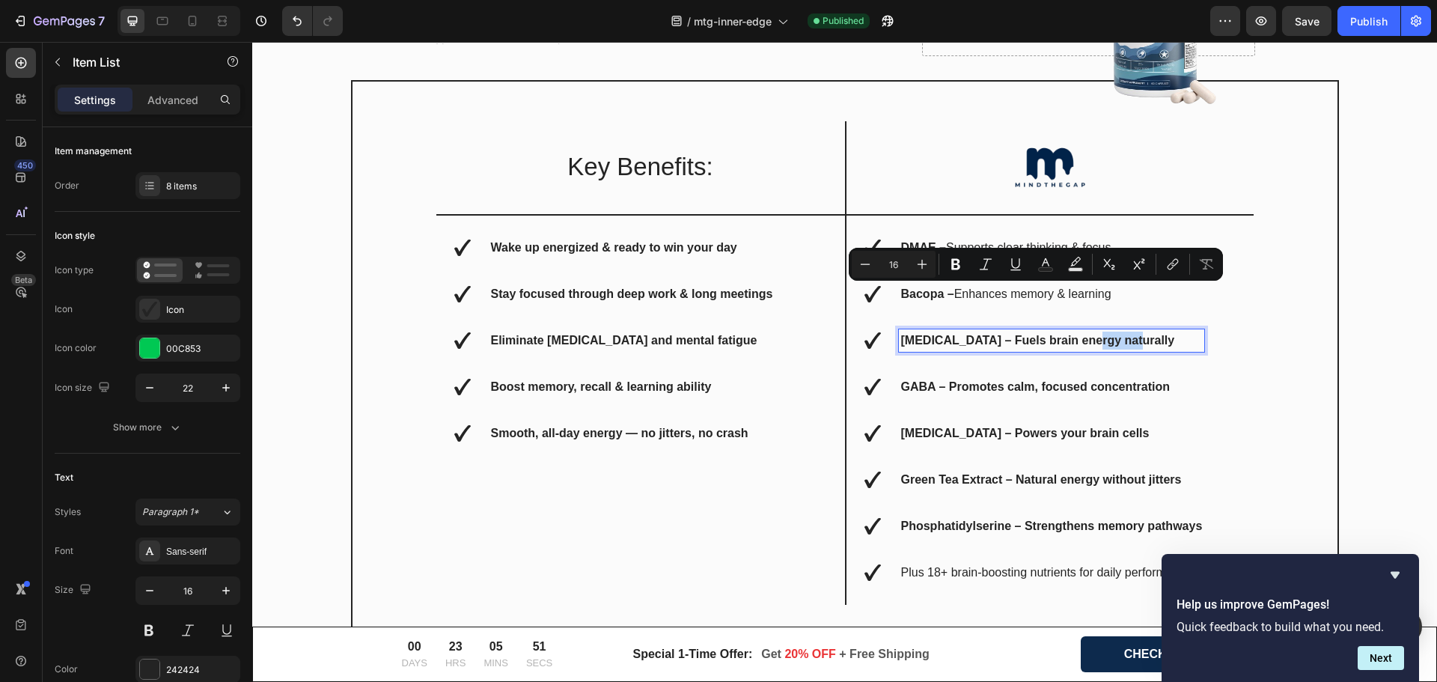
click at [1107, 332] on p "[MEDICAL_DATA] – Fuels brain energy naturally" at bounding box center [1052, 341] width 302 height 18
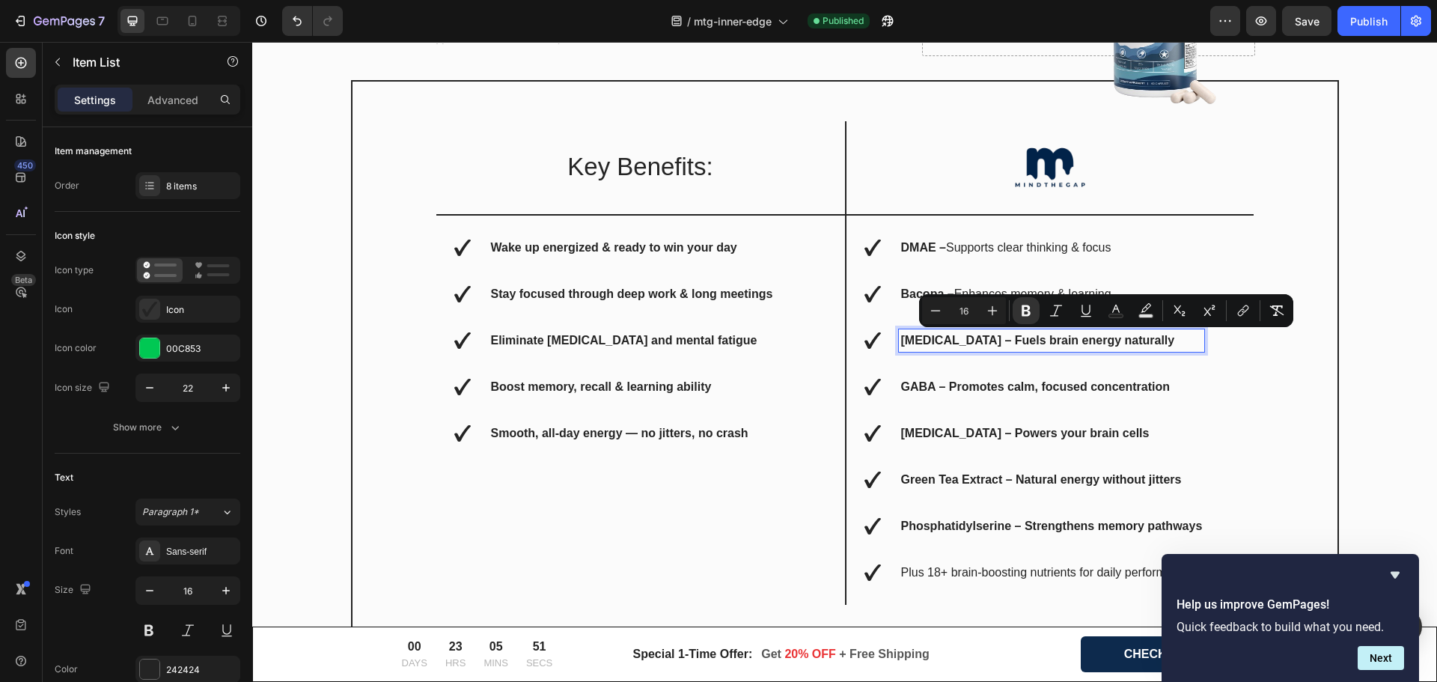
click at [1178, 337] on p "[MEDICAL_DATA] – Fuels brain energy naturally" at bounding box center [1052, 341] width 302 height 18
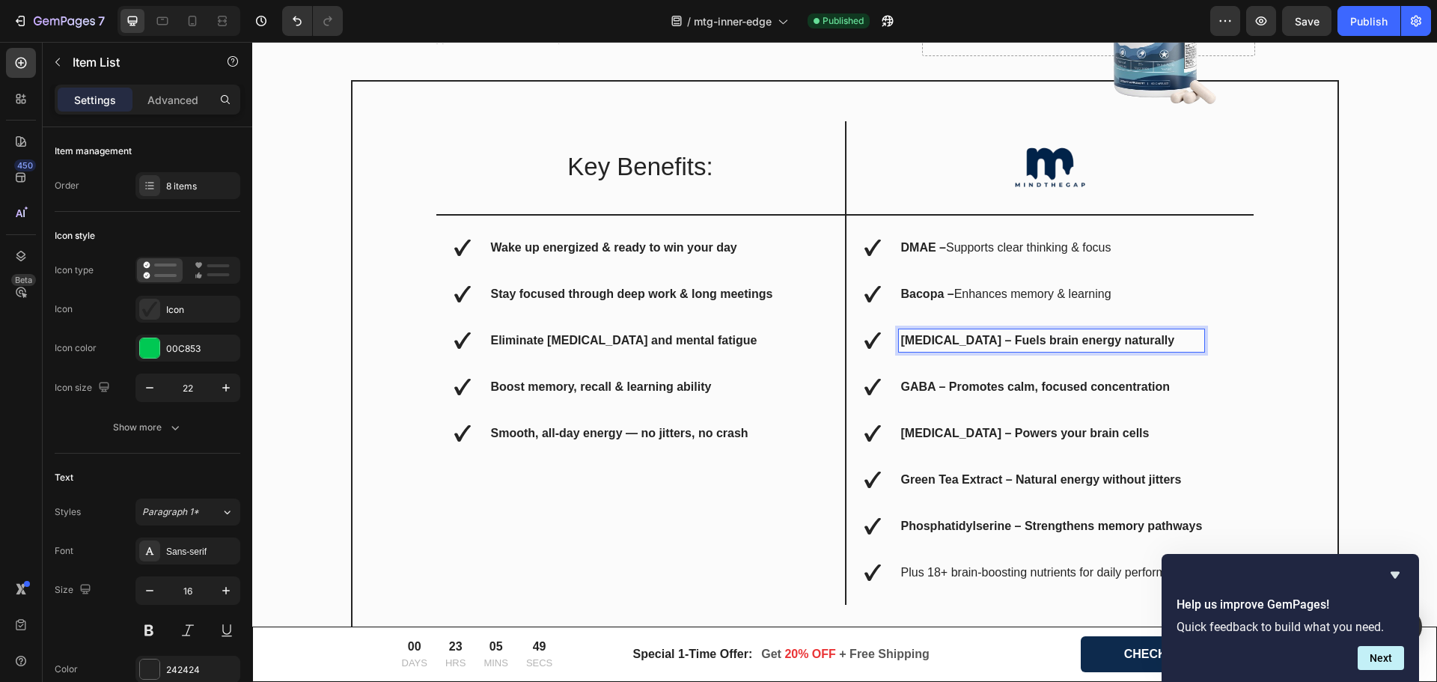
drag, startPoint x: 1136, startPoint y: 344, endPoint x: 1007, endPoint y: 343, distance: 128.7
click at [1008, 344] on p "[MEDICAL_DATA] – Fuels brain energy naturally" at bounding box center [1052, 341] width 302 height 18
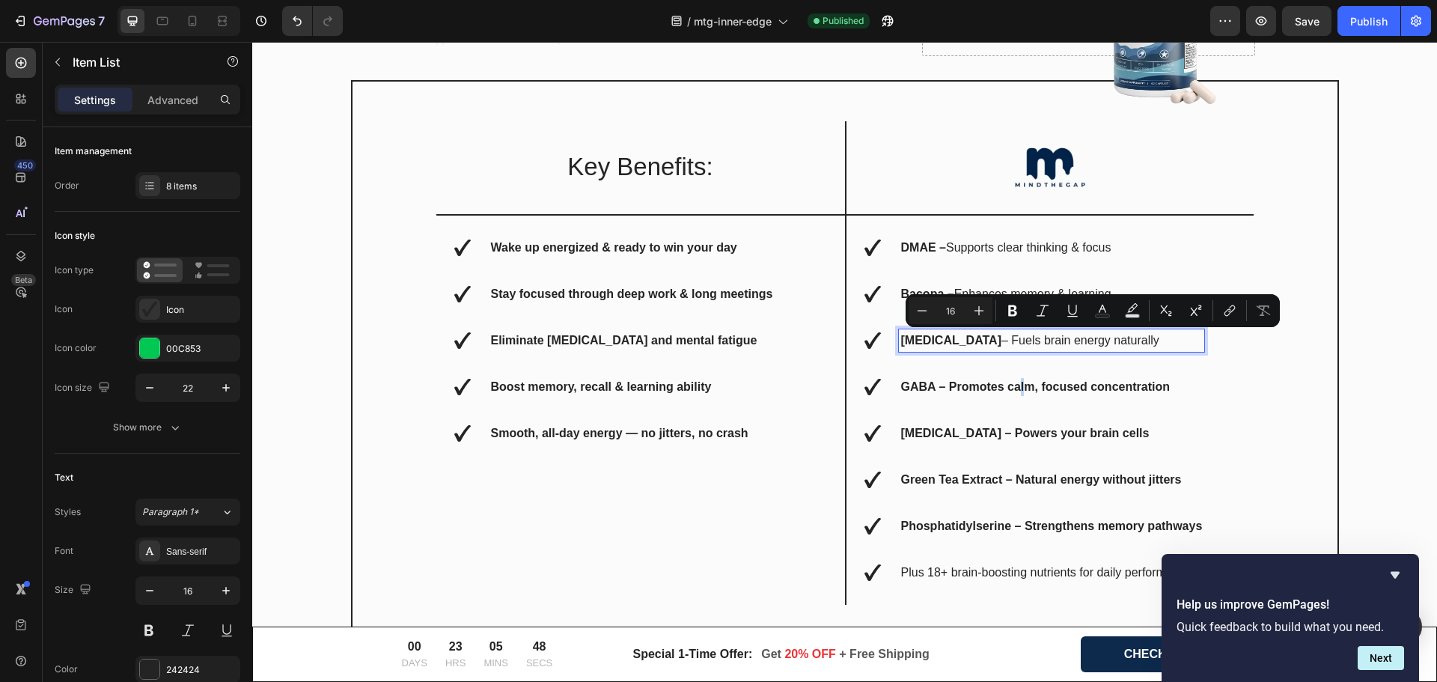
click at [1017, 378] on p "GABA – Promotes calm, focused concentration" at bounding box center [1052, 387] width 302 height 18
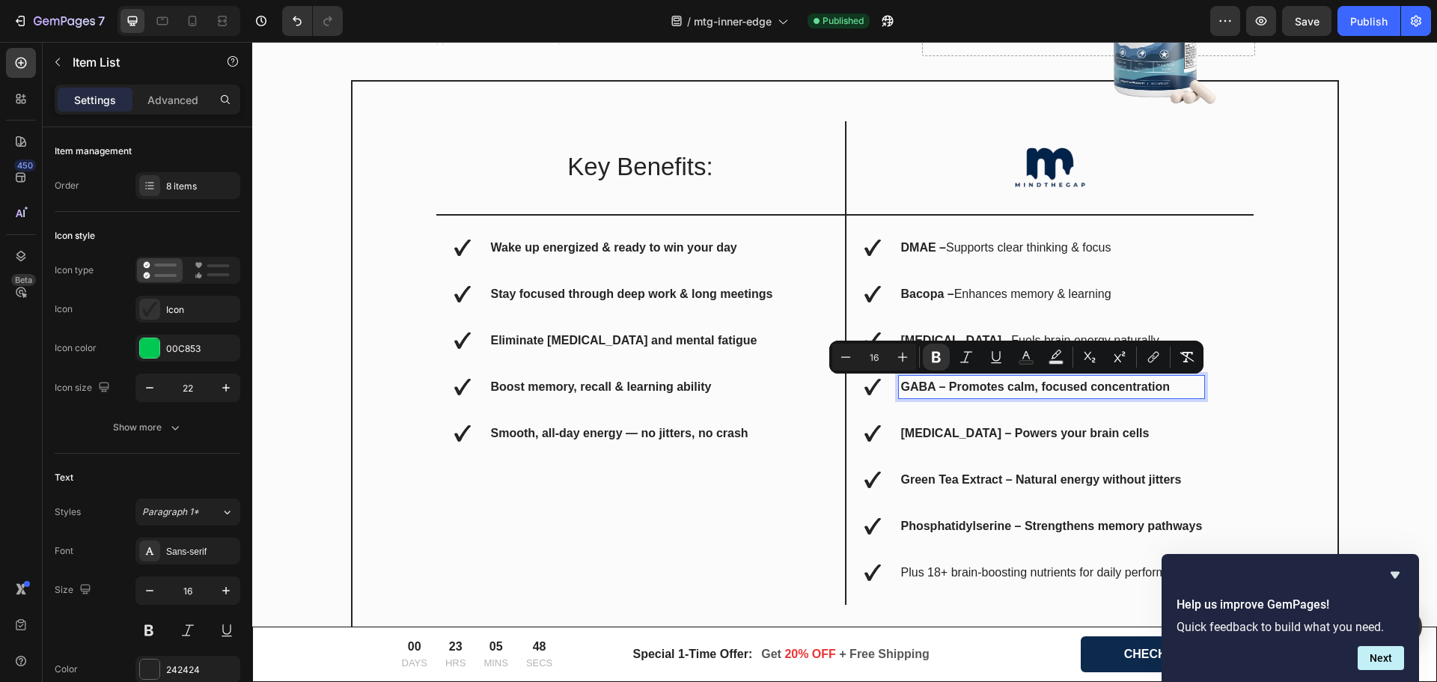
click at [1080, 391] on strong "GABA – Promotes calm, focused concentration" at bounding box center [1035, 386] width 269 height 13
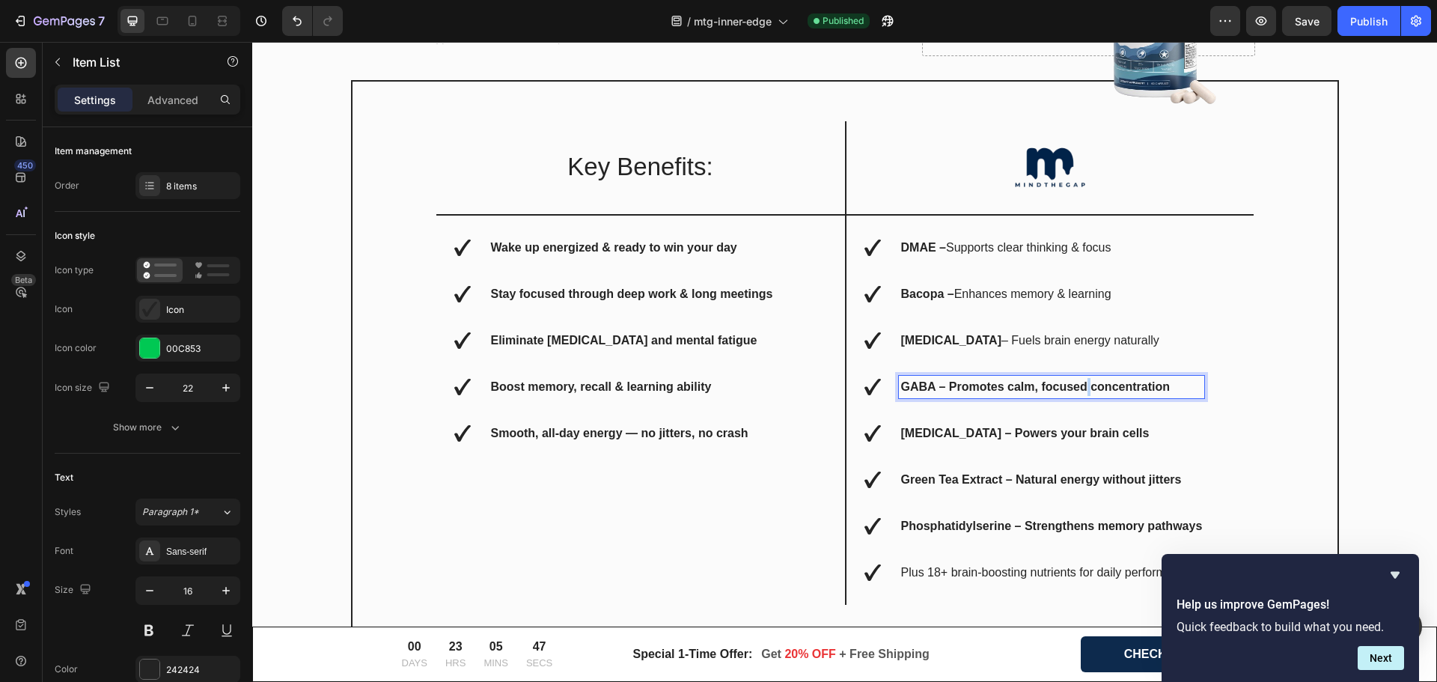
click at [1080, 391] on strong "GABA – Promotes calm, focused concentration" at bounding box center [1035, 386] width 269 height 13
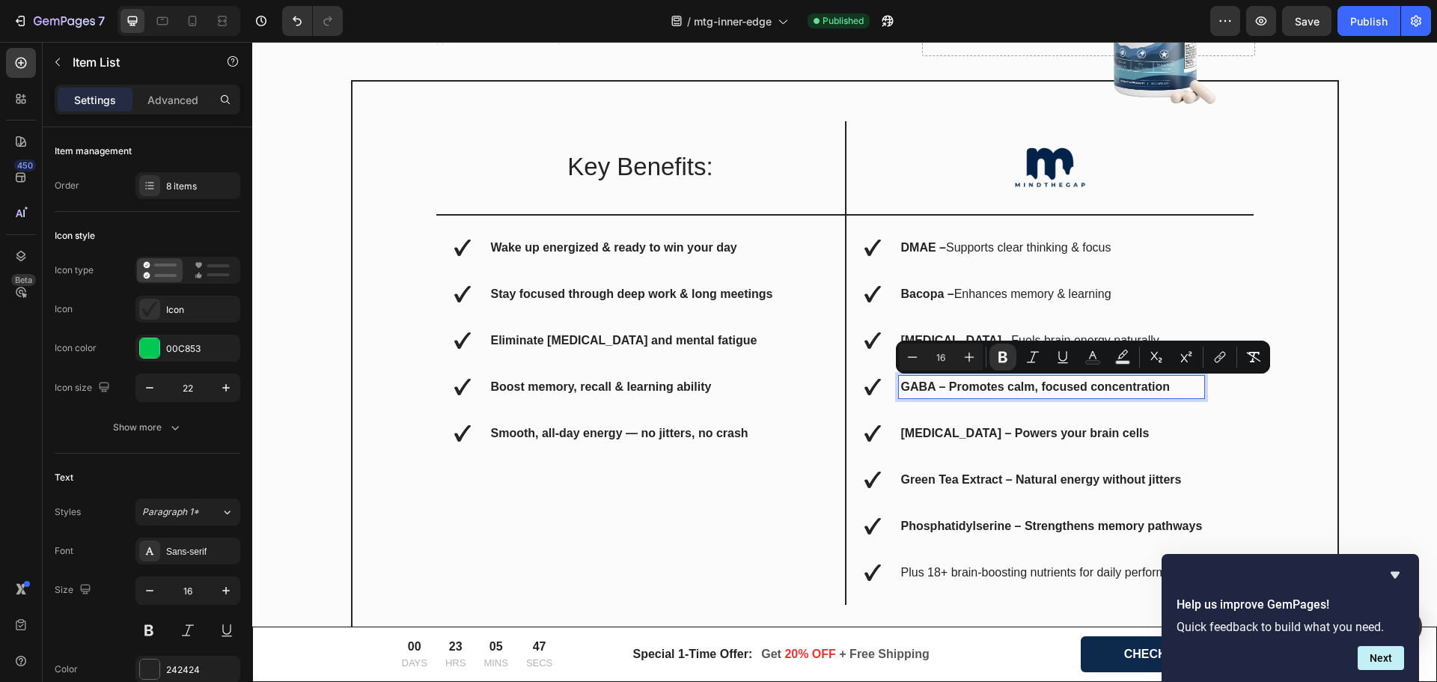
click at [1171, 382] on p "GABA – Promotes calm, focused concentration" at bounding box center [1052, 387] width 302 height 18
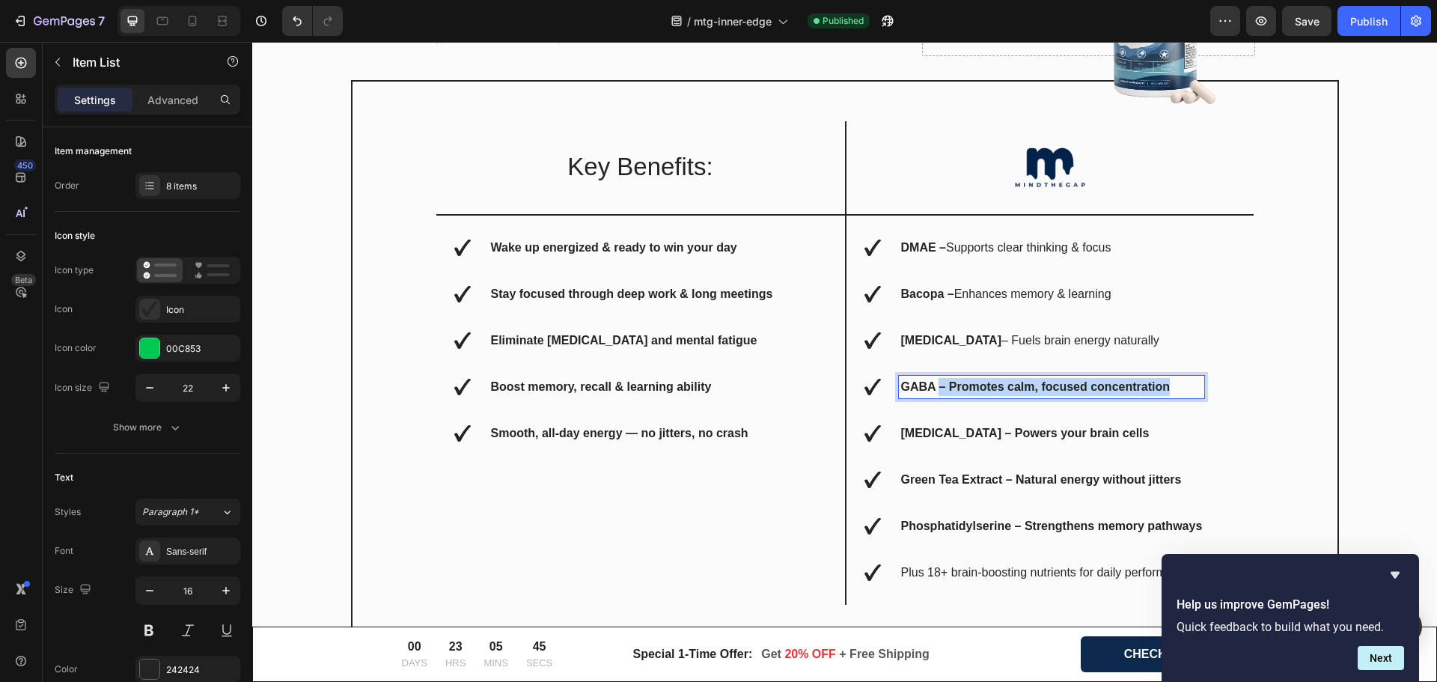
drag, startPoint x: 1146, startPoint y: 387, endPoint x: 936, endPoint y: 388, distance: 210.3
click at [936, 388] on p "GABA – Promotes calm, focused concentration" at bounding box center [1052, 387] width 302 height 18
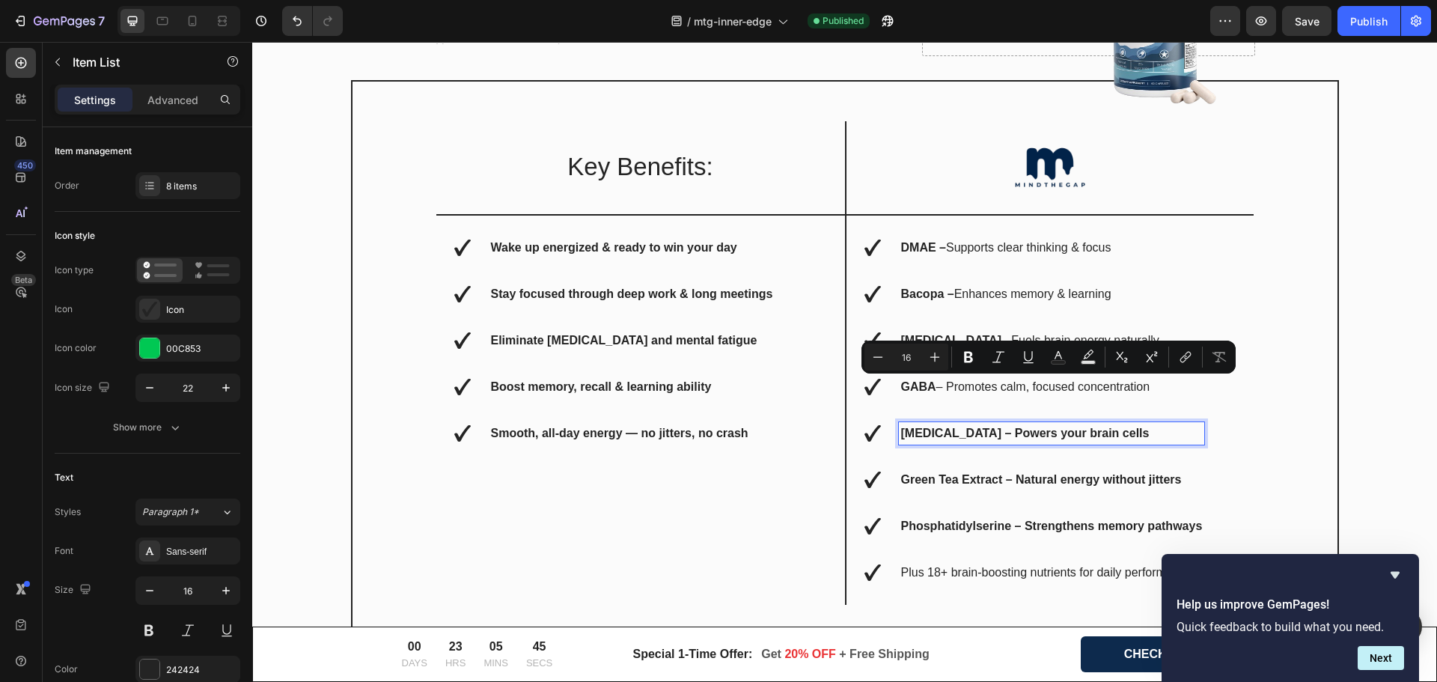
click at [986, 440] on p "[MEDICAL_DATA] – Powers your brain cells" at bounding box center [1052, 433] width 302 height 18
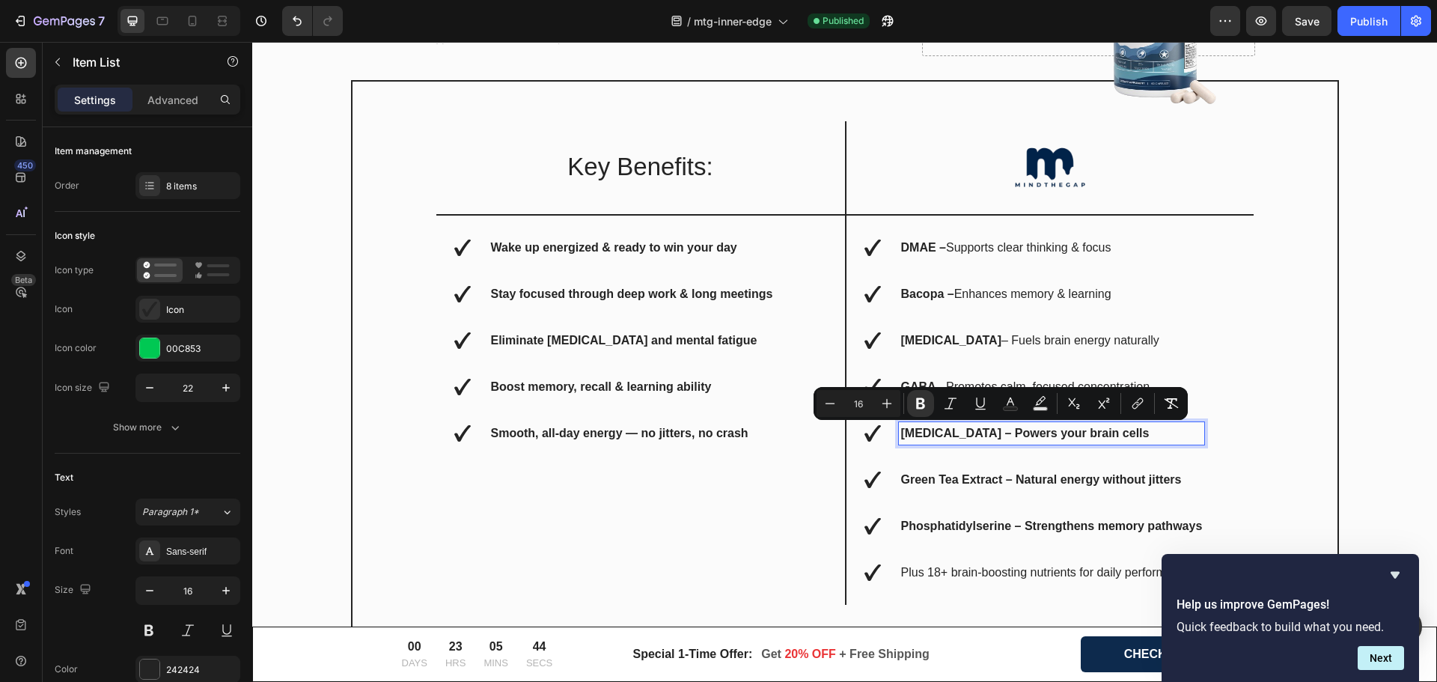
drag, startPoint x: 1130, startPoint y: 433, endPoint x: 1103, endPoint y: 433, distance: 26.9
click at [1129, 432] on p "[MEDICAL_DATA] – Powers your brain cells" at bounding box center [1052, 433] width 302 height 18
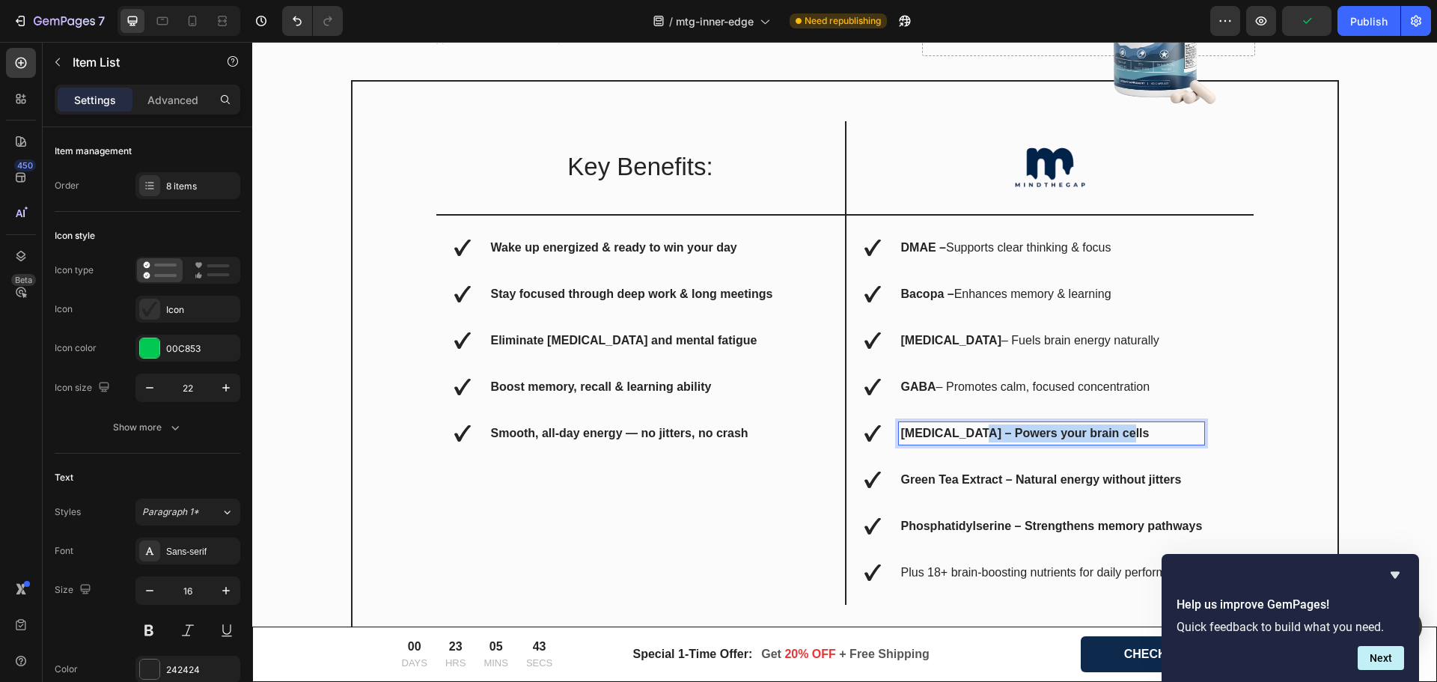
drag, startPoint x: 1138, startPoint y: 432, endPoint x: 969, endPoint y: 433, distance: 168.4
click at [969, 433] on p "[MEDICAL_DATA] – Powers your brain cells" at bounding box center [1052, 433] width 302 height 18
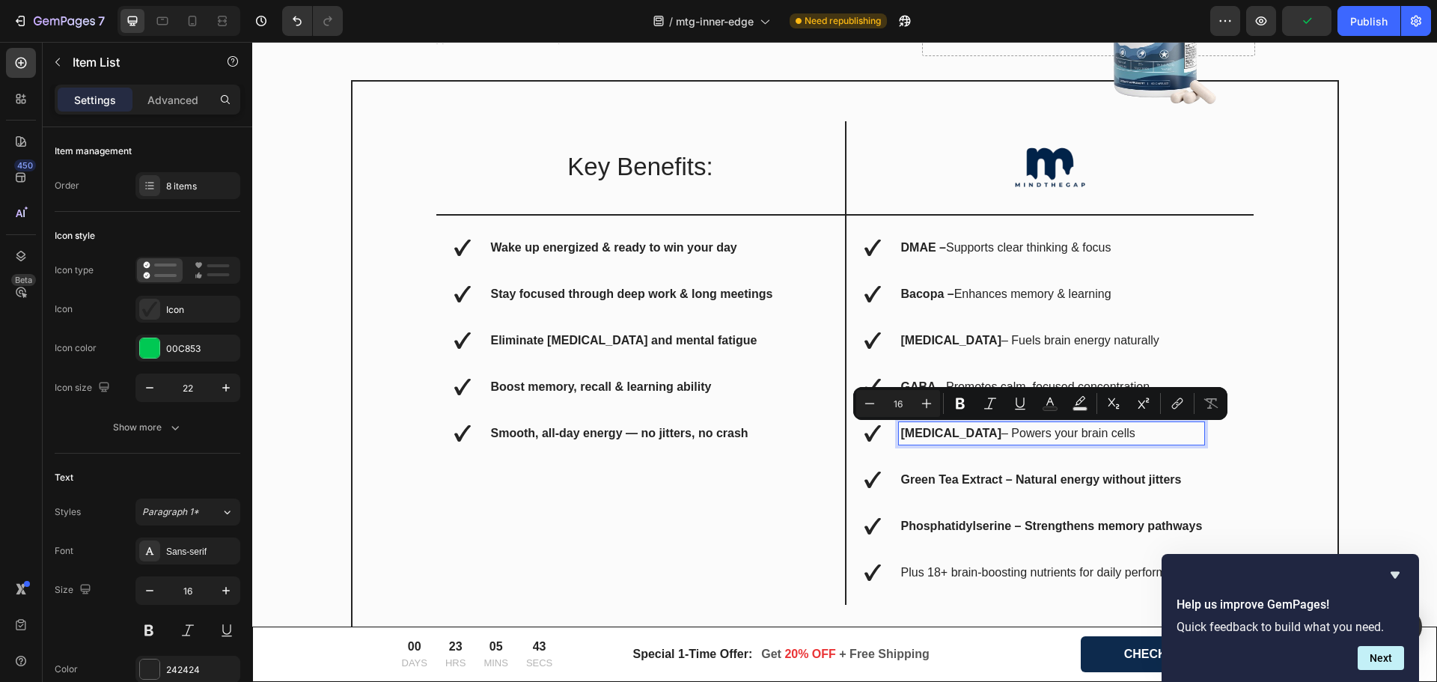
click at [1019, 488] on p "Green Tea Extract – Natural energy without jitters" at bounding box center [1052, 480] width 302 height 18
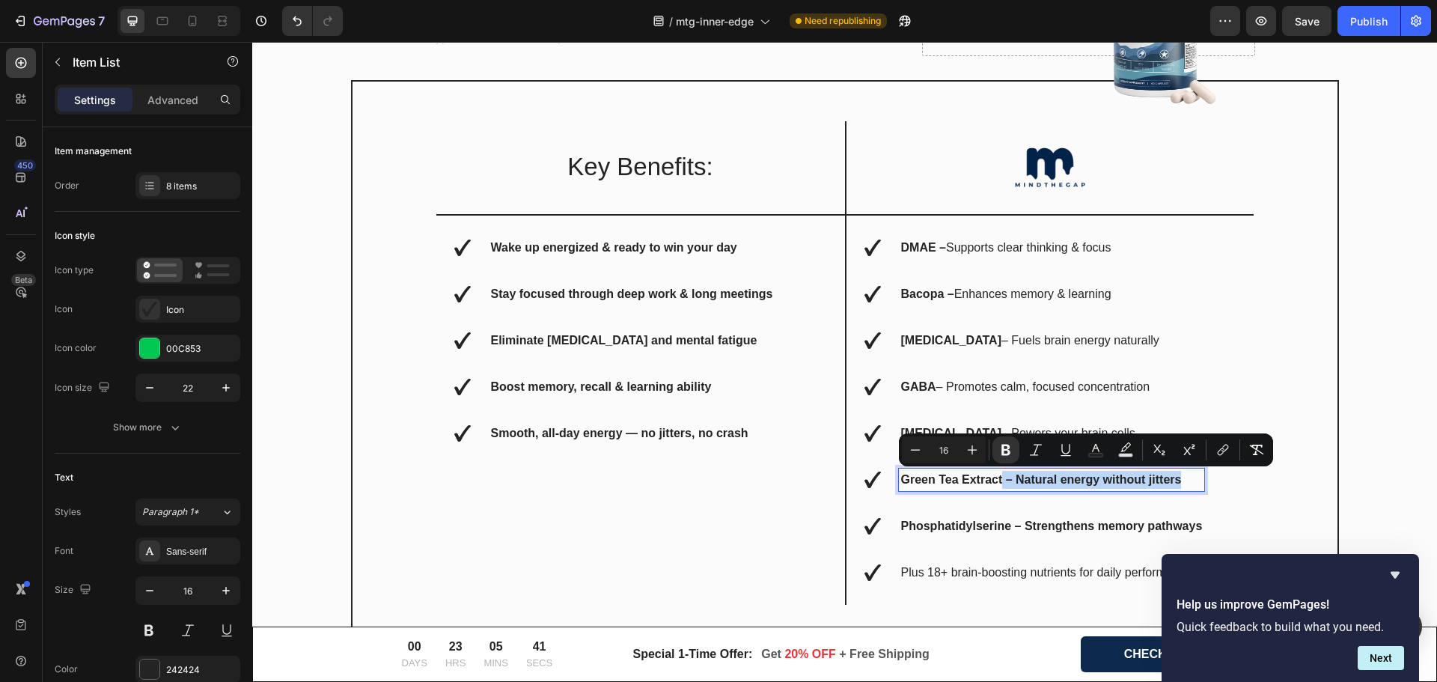
drag, startPoint x: 1024, startPoint y: 481, endPoint x: 1185, endPoint y: 486, distance: 161.0
click at [1185, 486] on p "Green Tea Extract – Natural energy without jitters" at bounding box center [1052, 480] width 302 height 18
click at [1020, 528] on strong "Phosphatidylserine – Strengthens memory pathways" at bounding box center [1052, 525] width 302 height 13
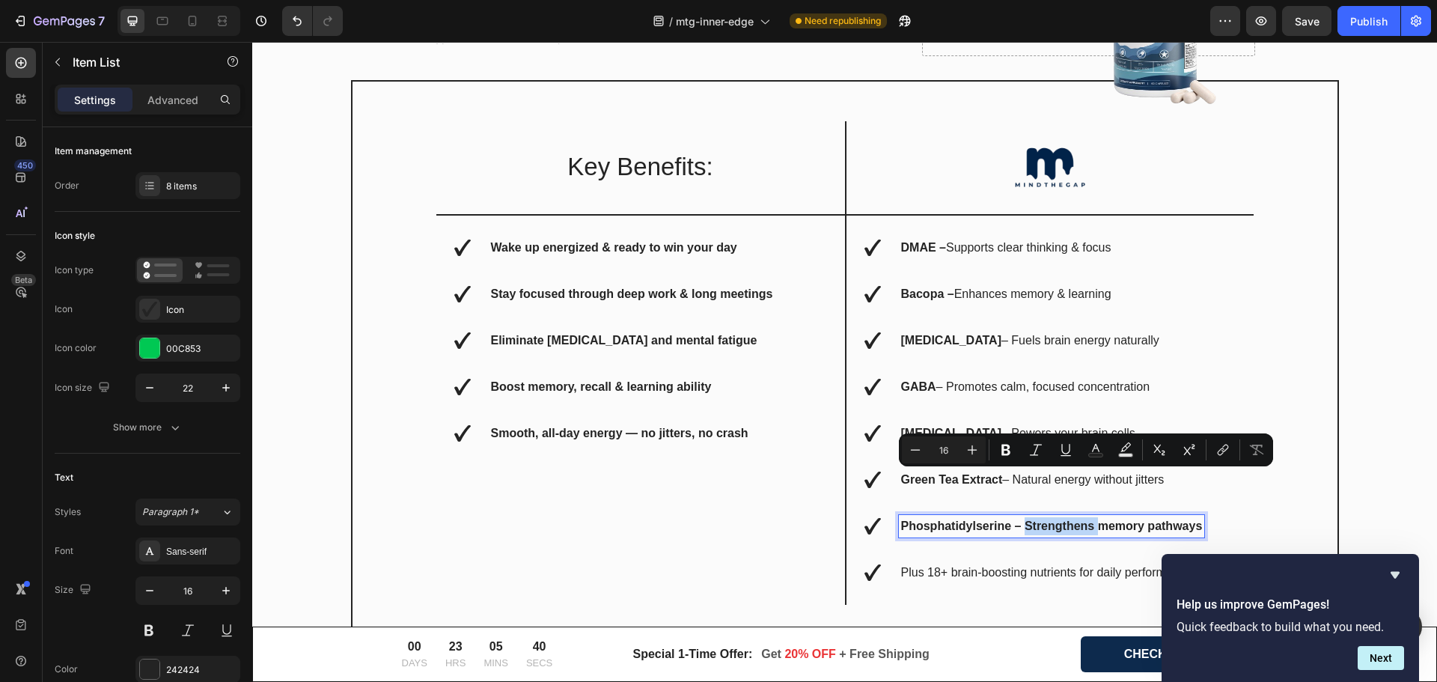
click at [1020, 527] on strong "Phosphatidylserine – Strengthens memory pathways" at bounding box center [1052, 525] width 302 height 13
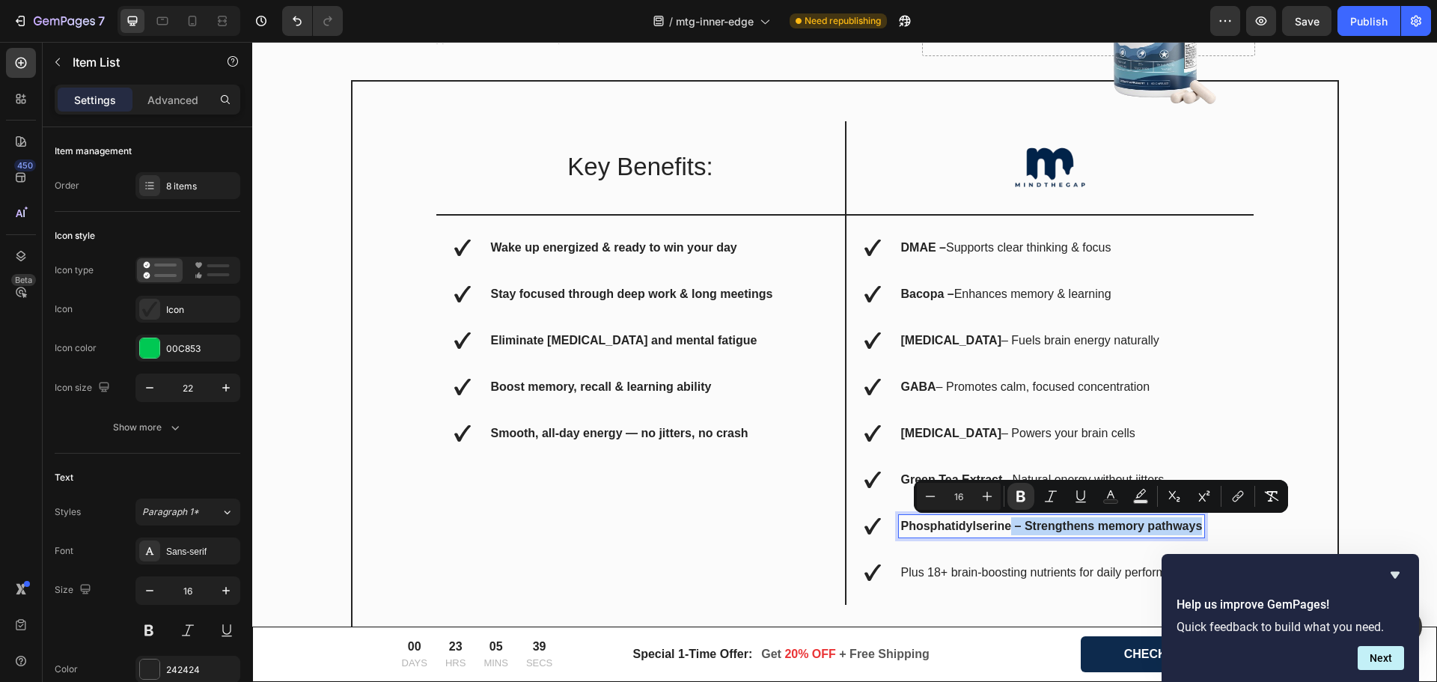
drag, startPoint x: 1007, startPoint y: 525, endPoint x: 1197, endPoint y: 531, distance: 190.2
click at [1197, 531] on div "Phosphatidylserine – Strengthens memory pathways" at bounding box center [1052, 526] width 306 height 22
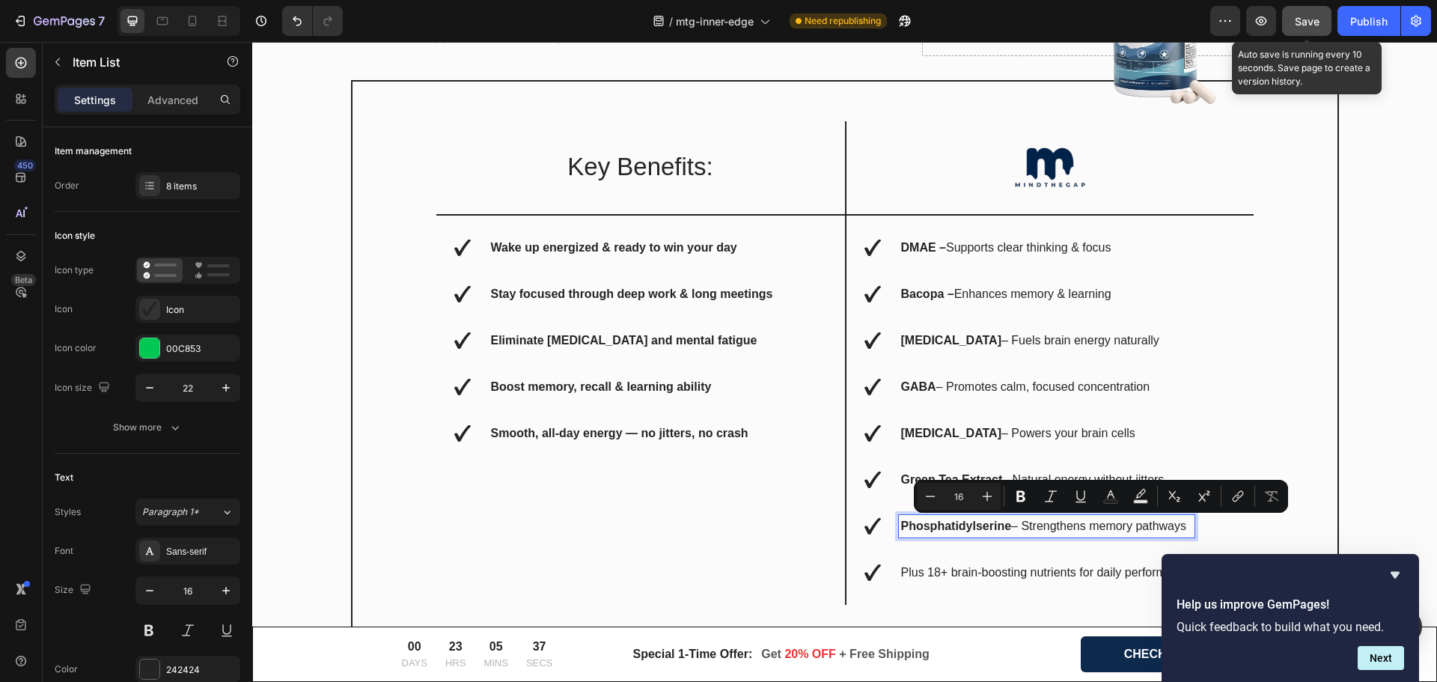
click at [1305, 26] on span "Save" at bounding box center [1307, 21] width 25 height 13
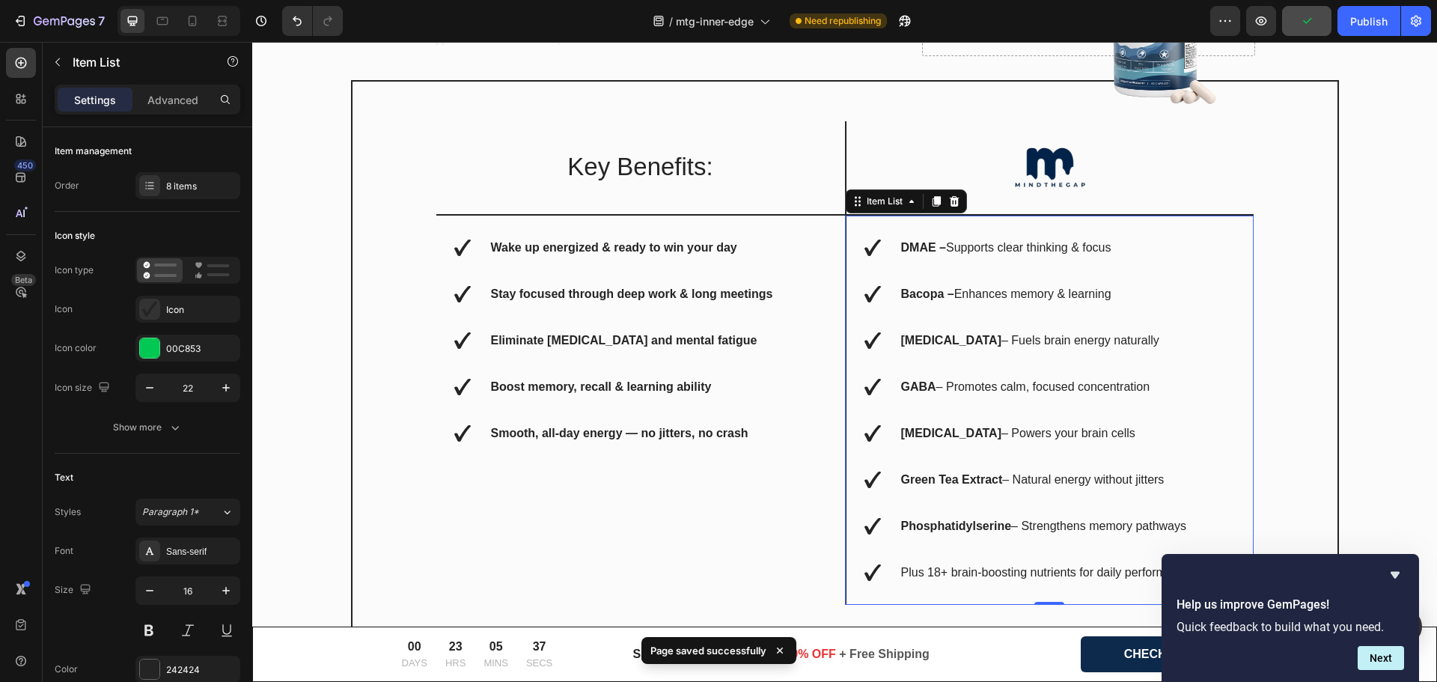
drag, startPoint x: 1370, startPoint y: 21, endPoint x: 1353, endPoint y: 41, distance: 26.5
click at [1370, 21] on div "Publish" at bounding box center [1368, 21] width 37 height 16
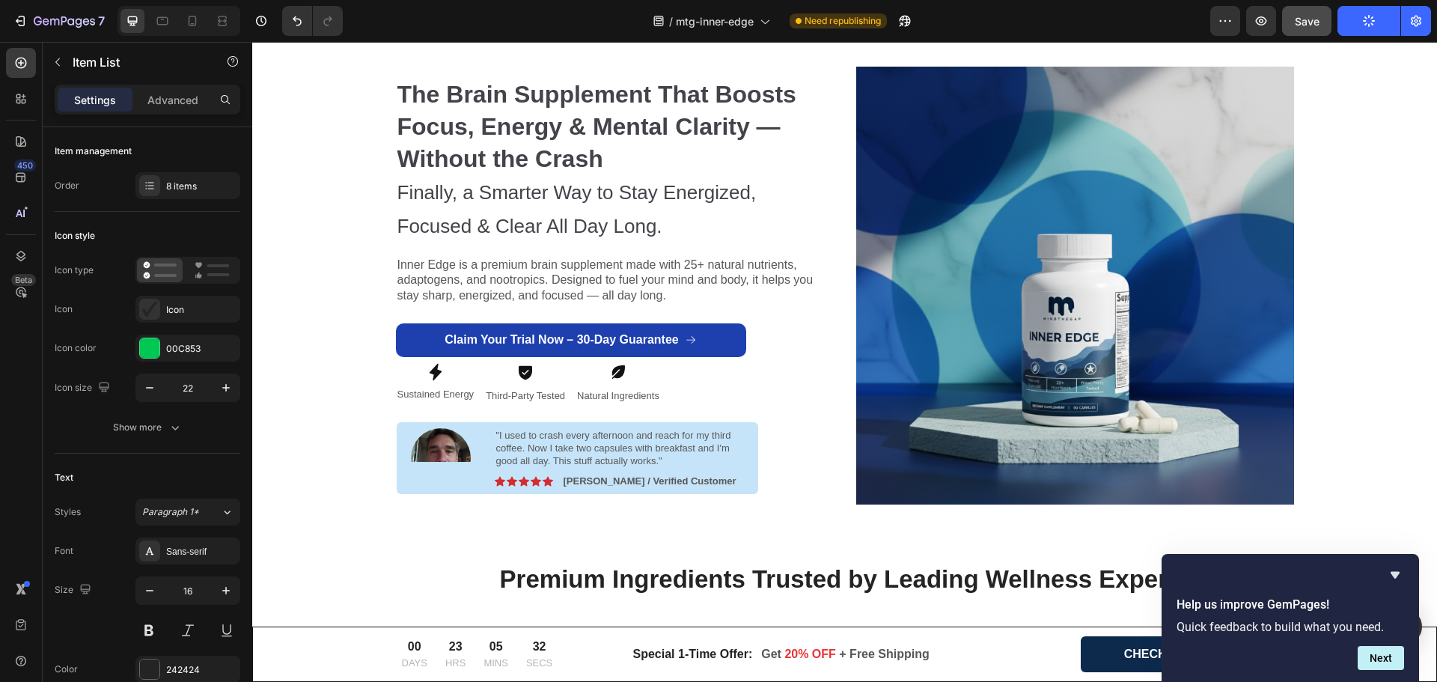
scroll to position [0, 0]
